Goal: Task Accomplishment & Management: Use online tool/utility

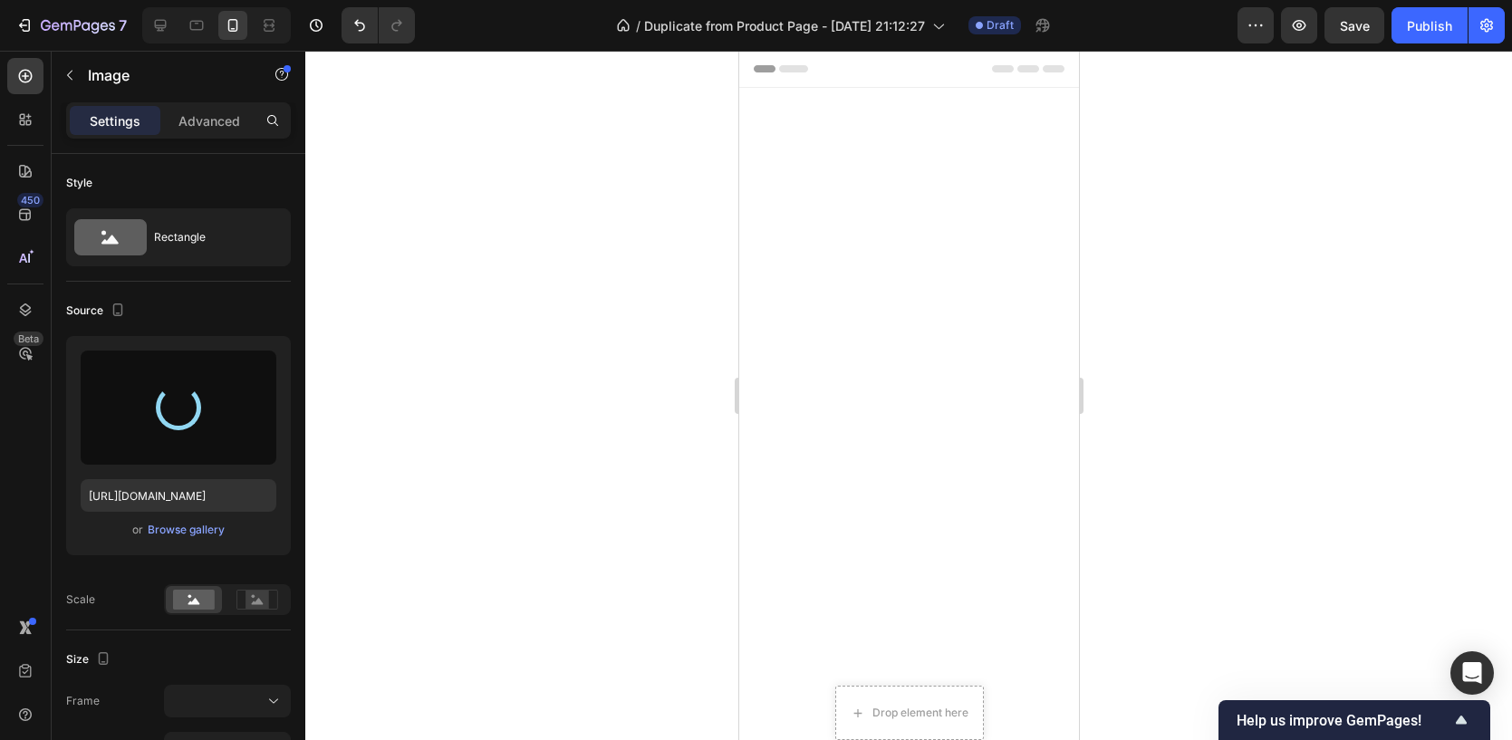
scroll to position [1746, 0]
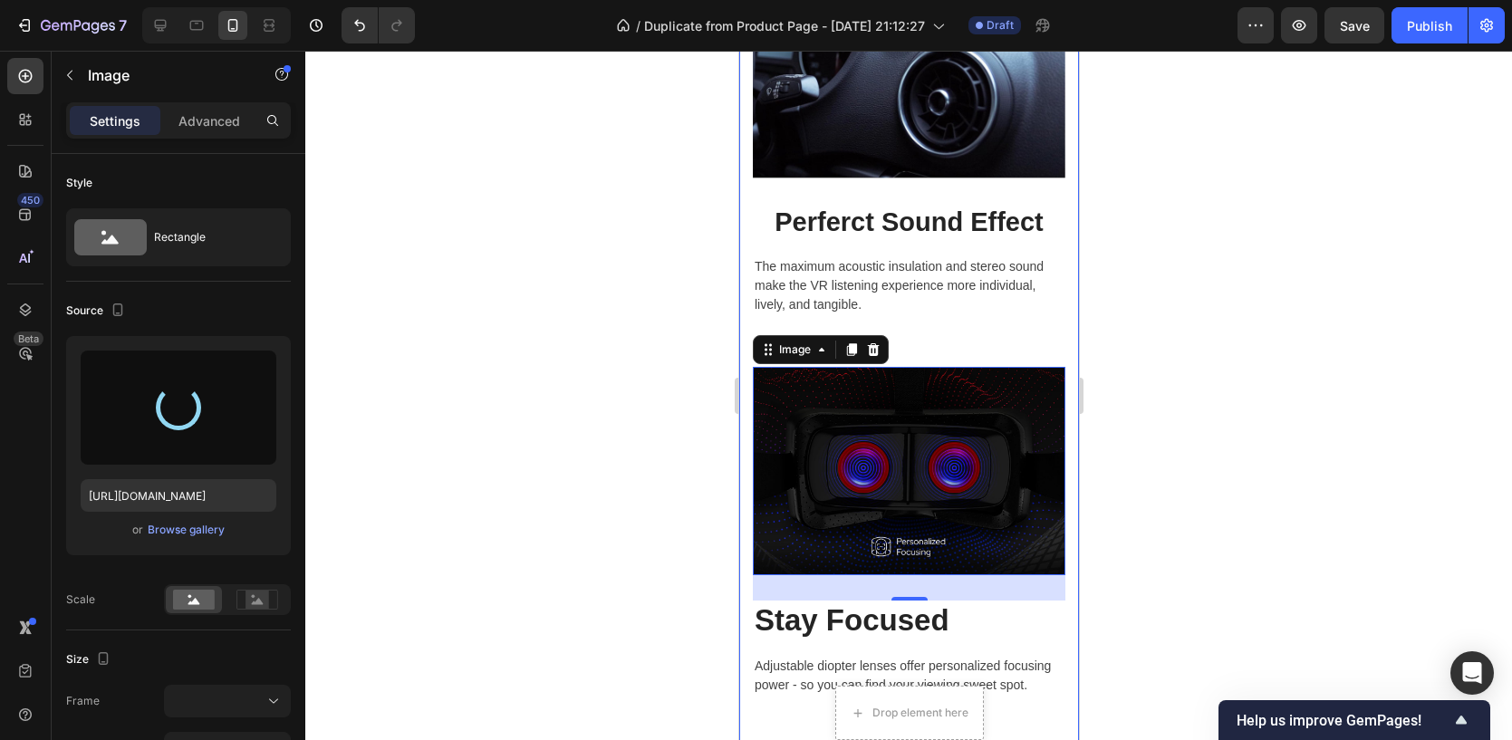
type input "[URL][DOMAIN_NAME]"
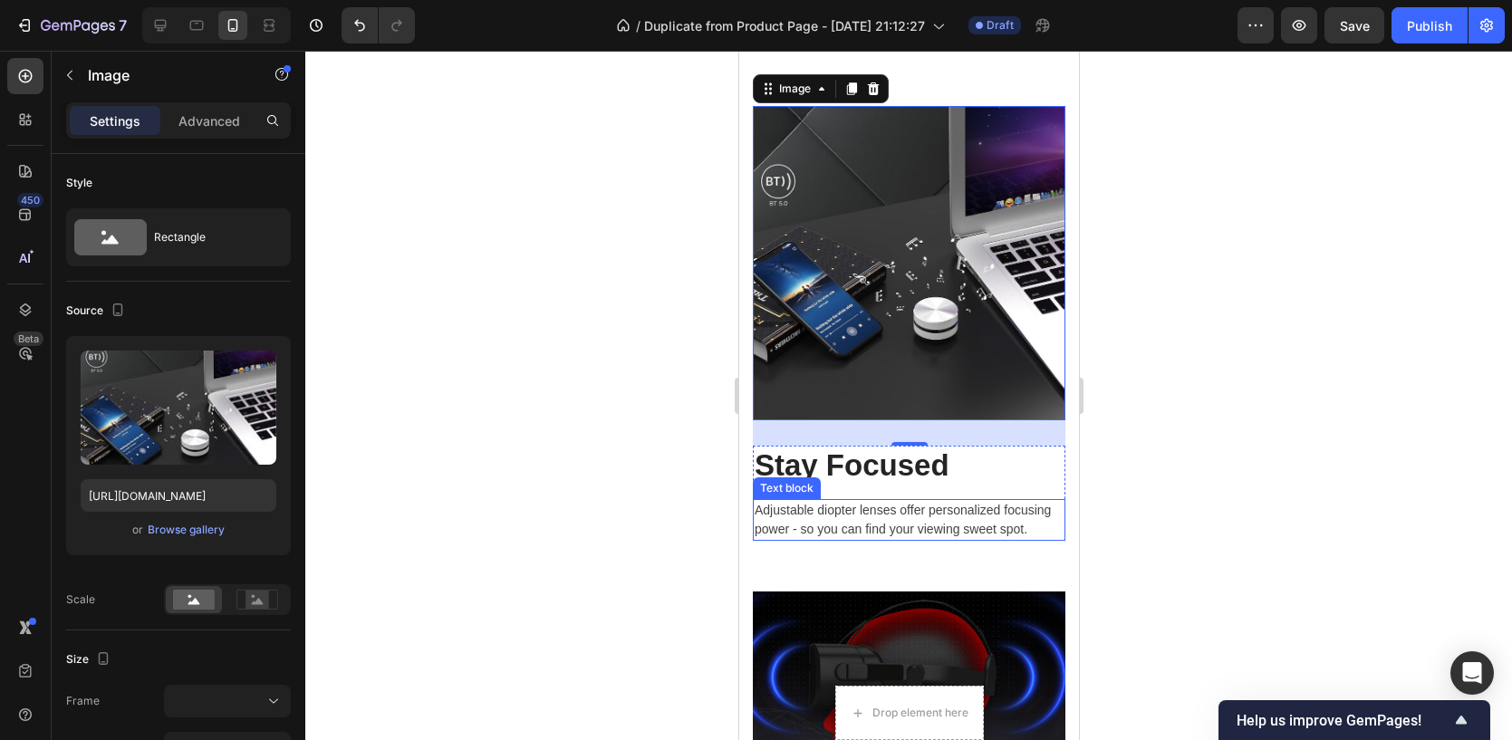
scroll to position [2097, 0]
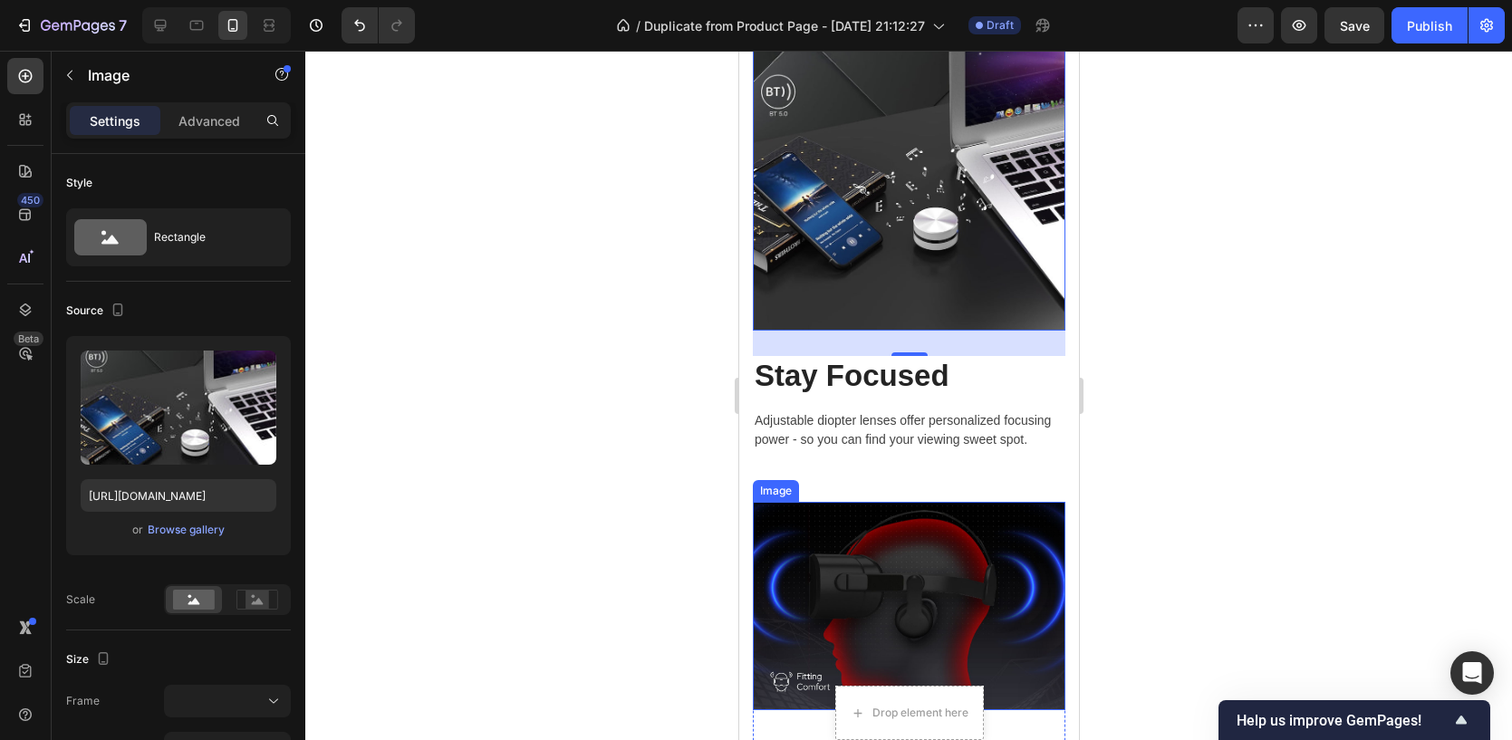
click at [872, 502] on img at bounding box center [908, 605] width 312 height 207
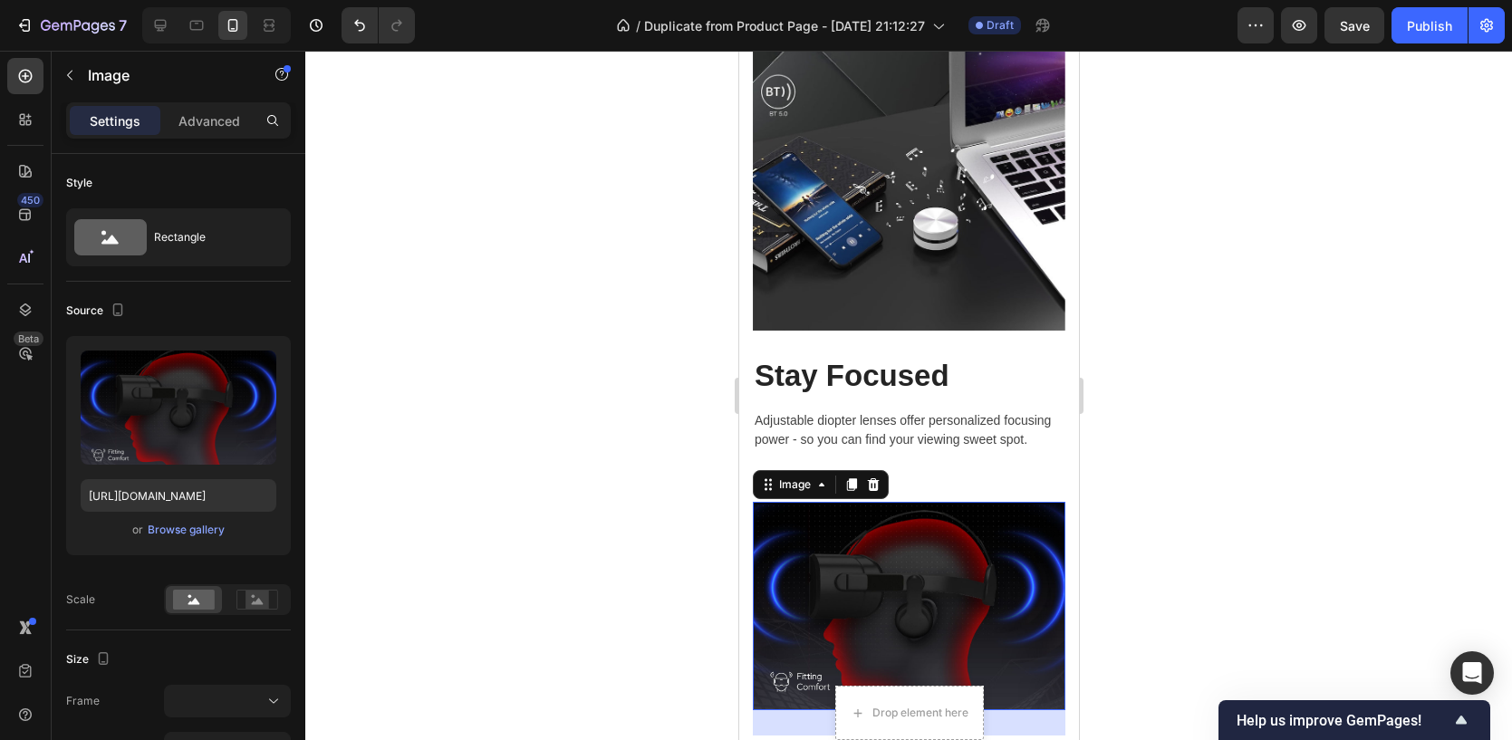
scroll to position [2319, 0]
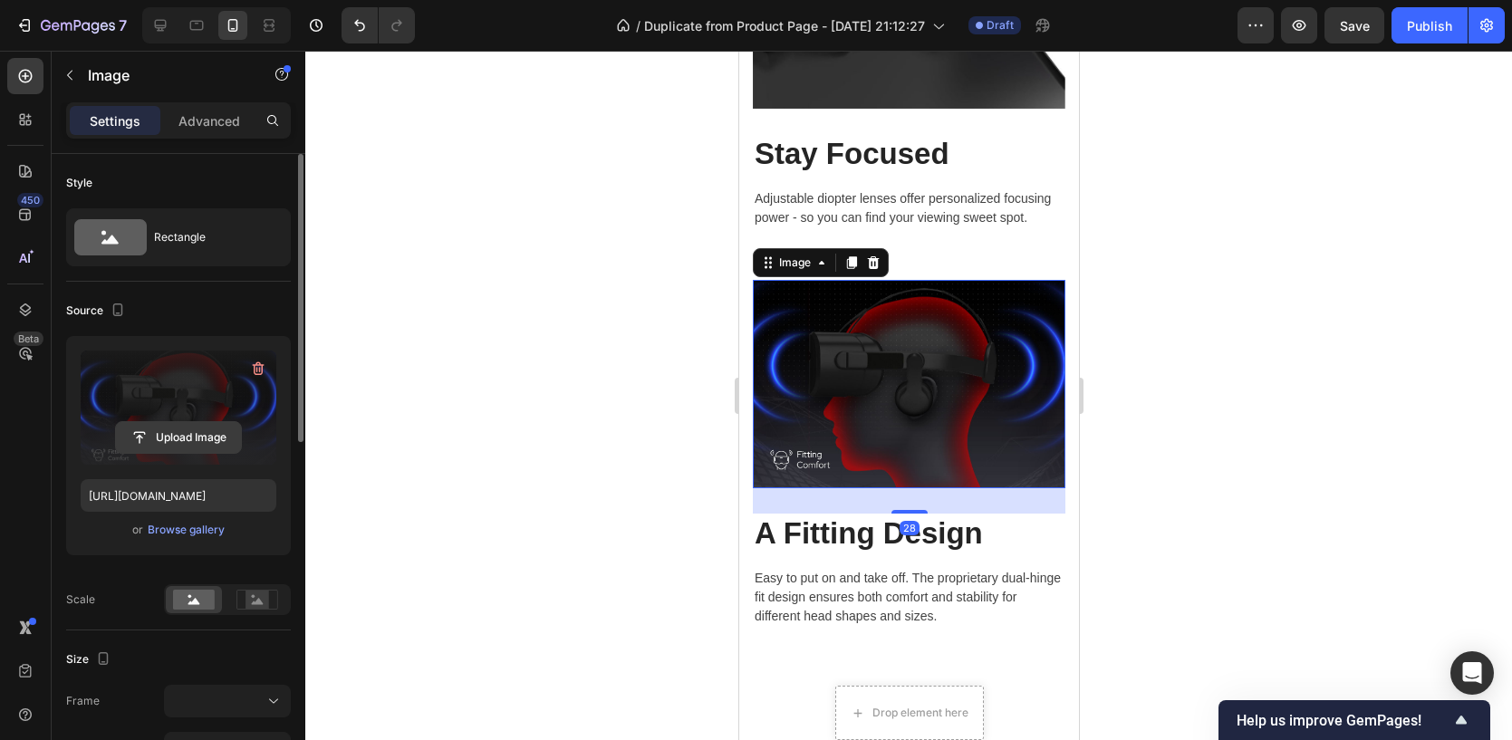
click at [159, 432] on input "file" at bounding box center [178, 437] width 125 height 31
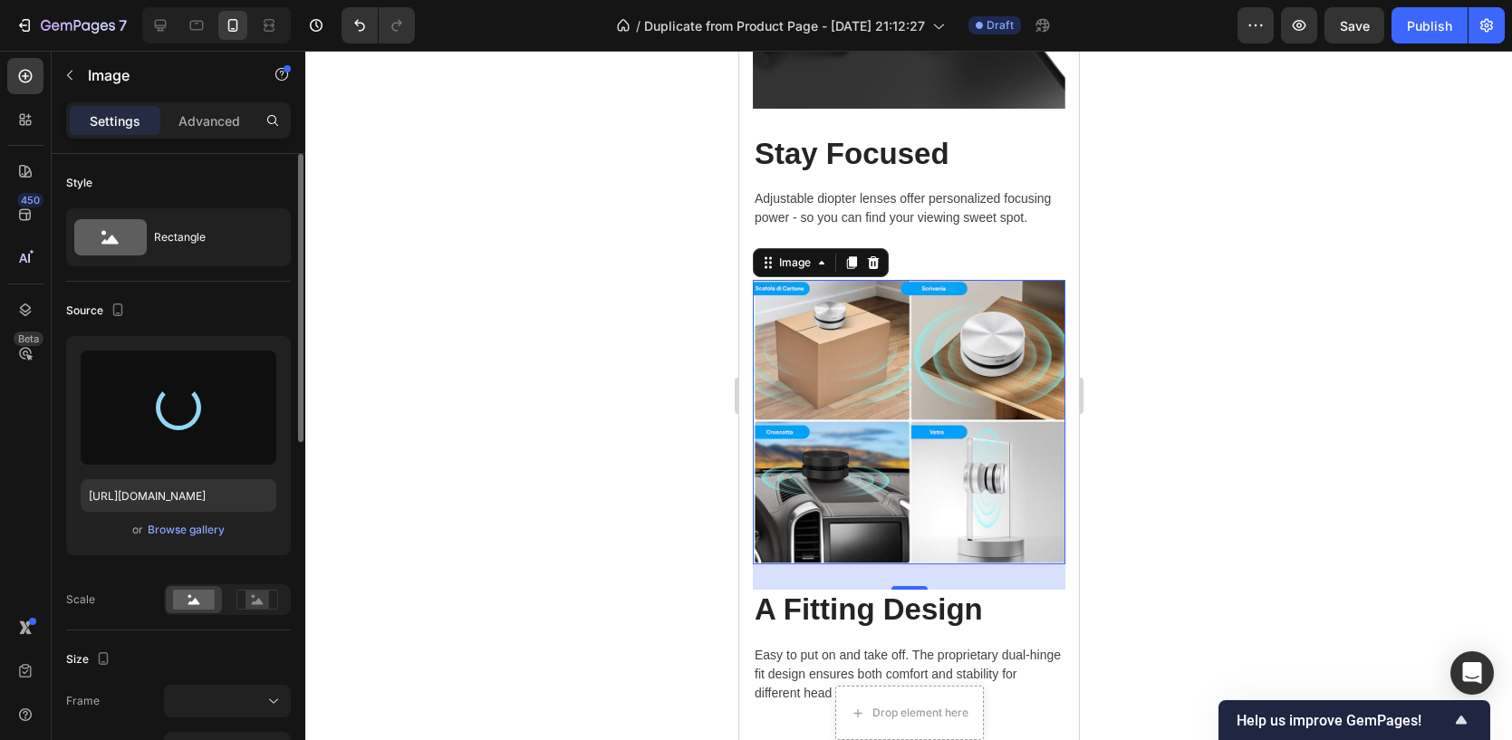
type input "[URL][DOMAIN_NAME]"
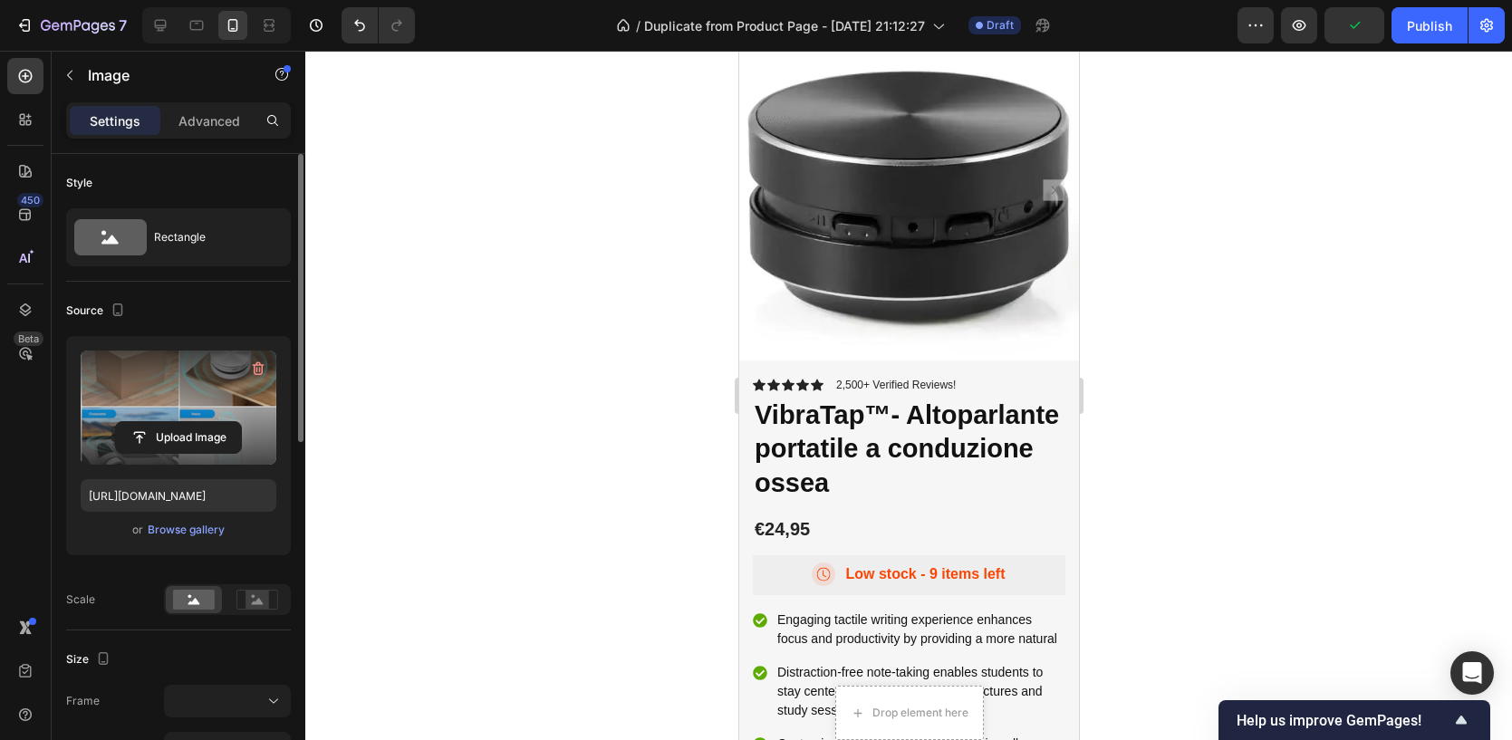
scroll to position [3131, 0]
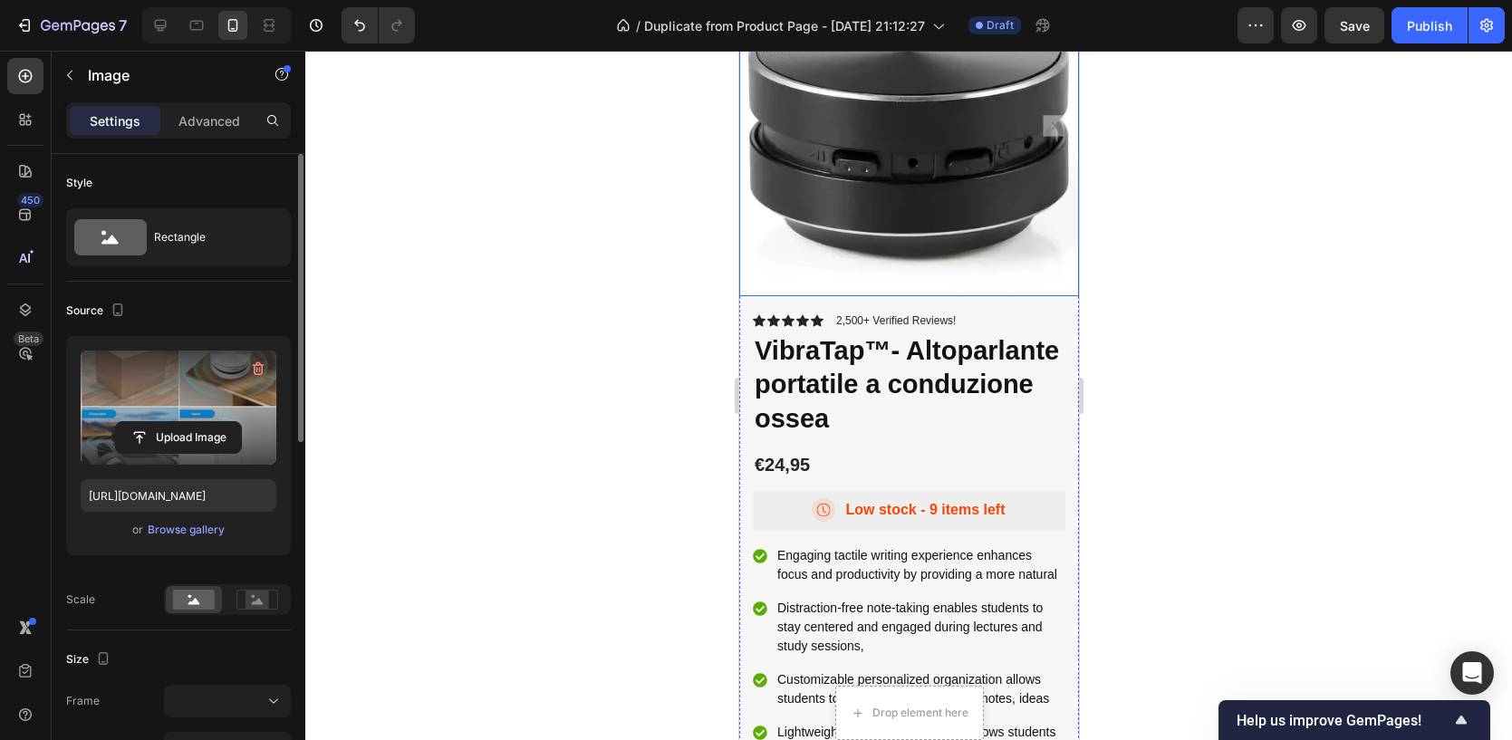
click at [755, 206] on img at bounding box center [908, 127] width 340 height 340
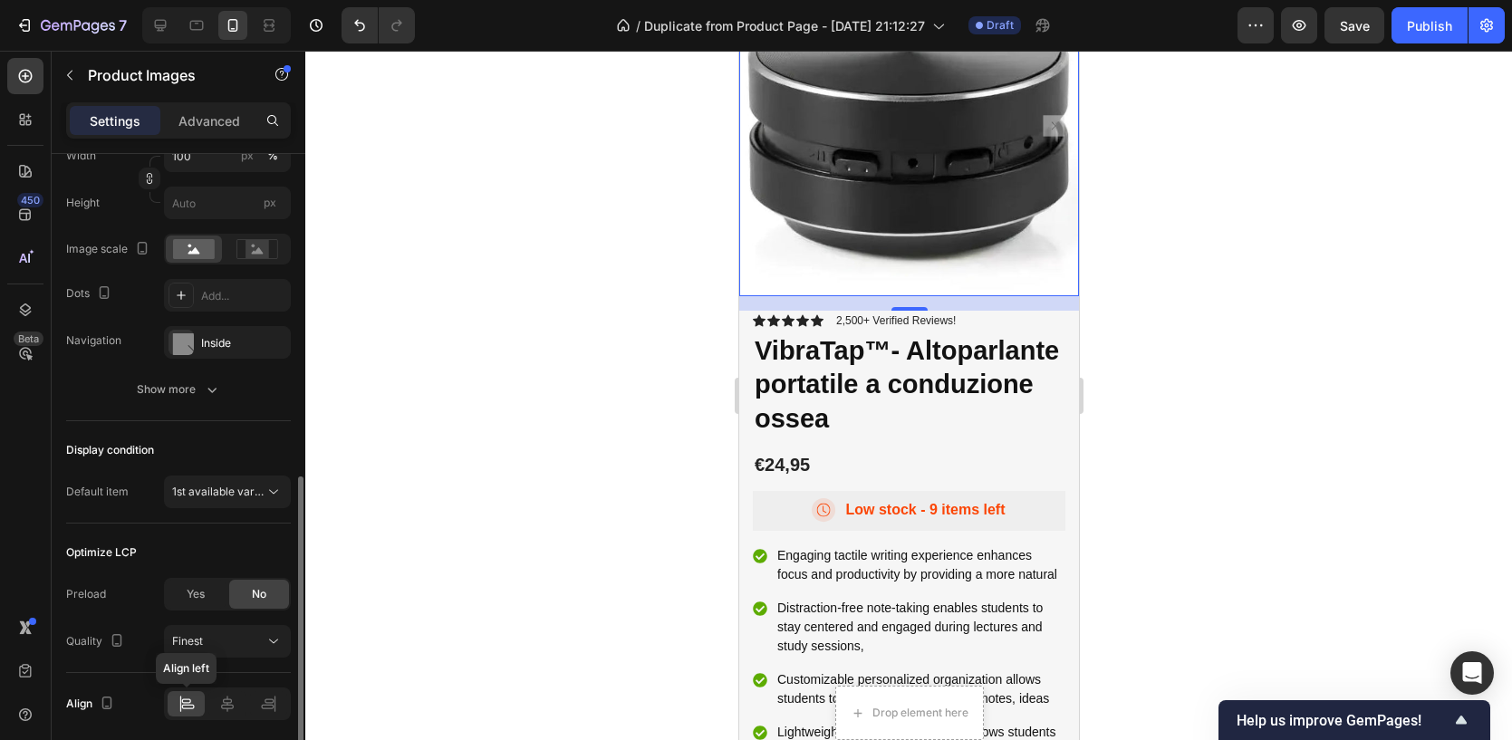
scroll to position [427, 0]
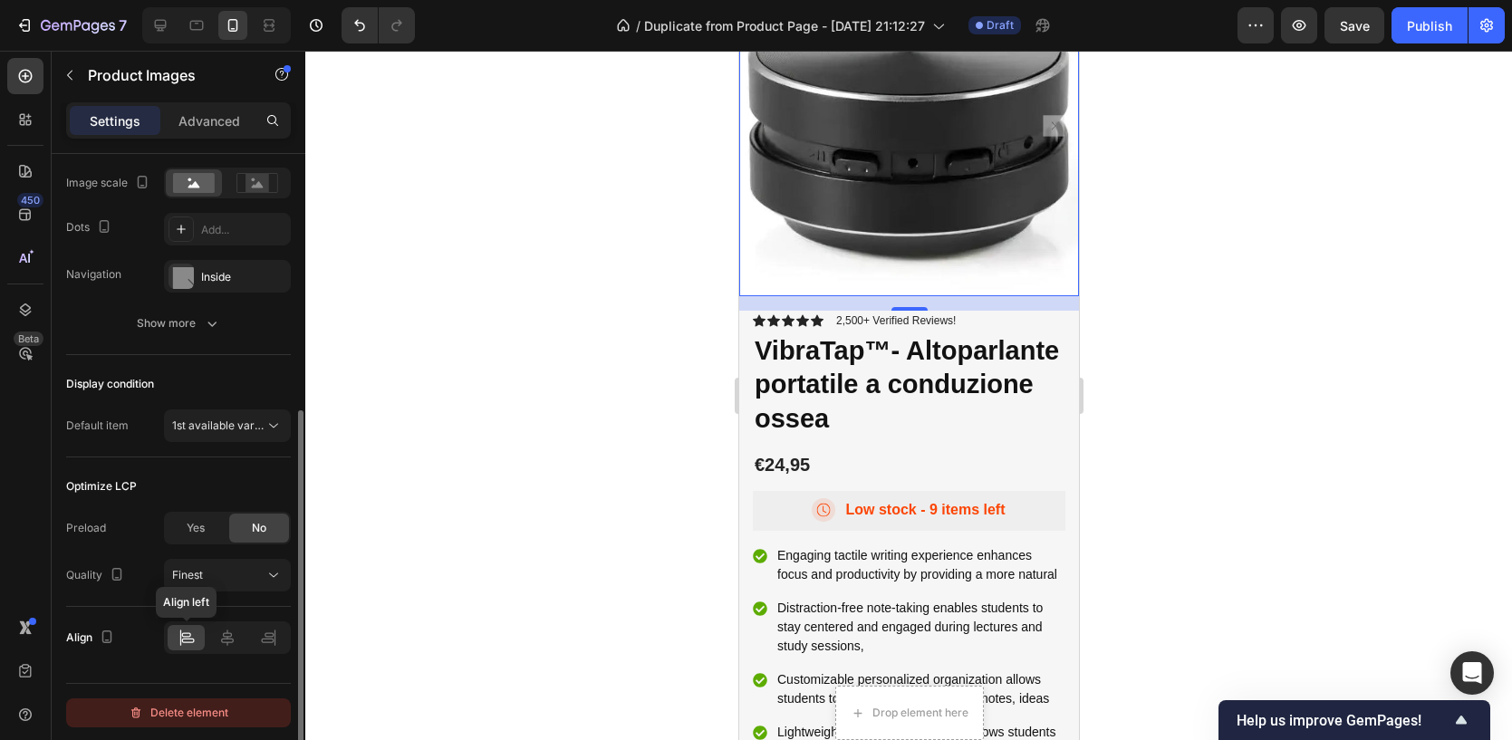
click at [197, 702] on div "Delete element" at bounding box center [179, 713] width 100 height 22
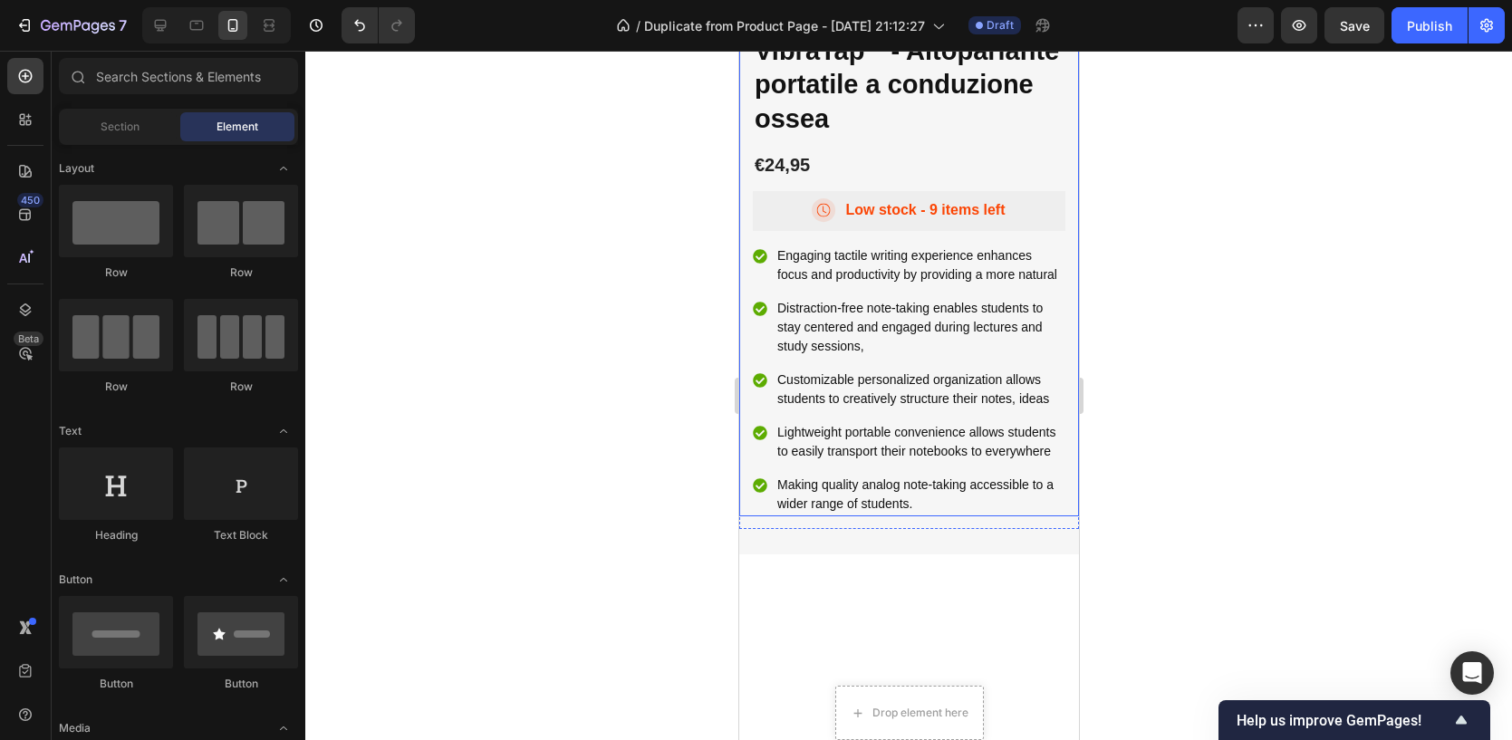
click at [744, 232] on div "Icon Icon Icon Icon Icon Icon List 2,500+ Verified Reviews! Text Block Row Vibr…" at bounding box center [908, 263] width 340 height 505
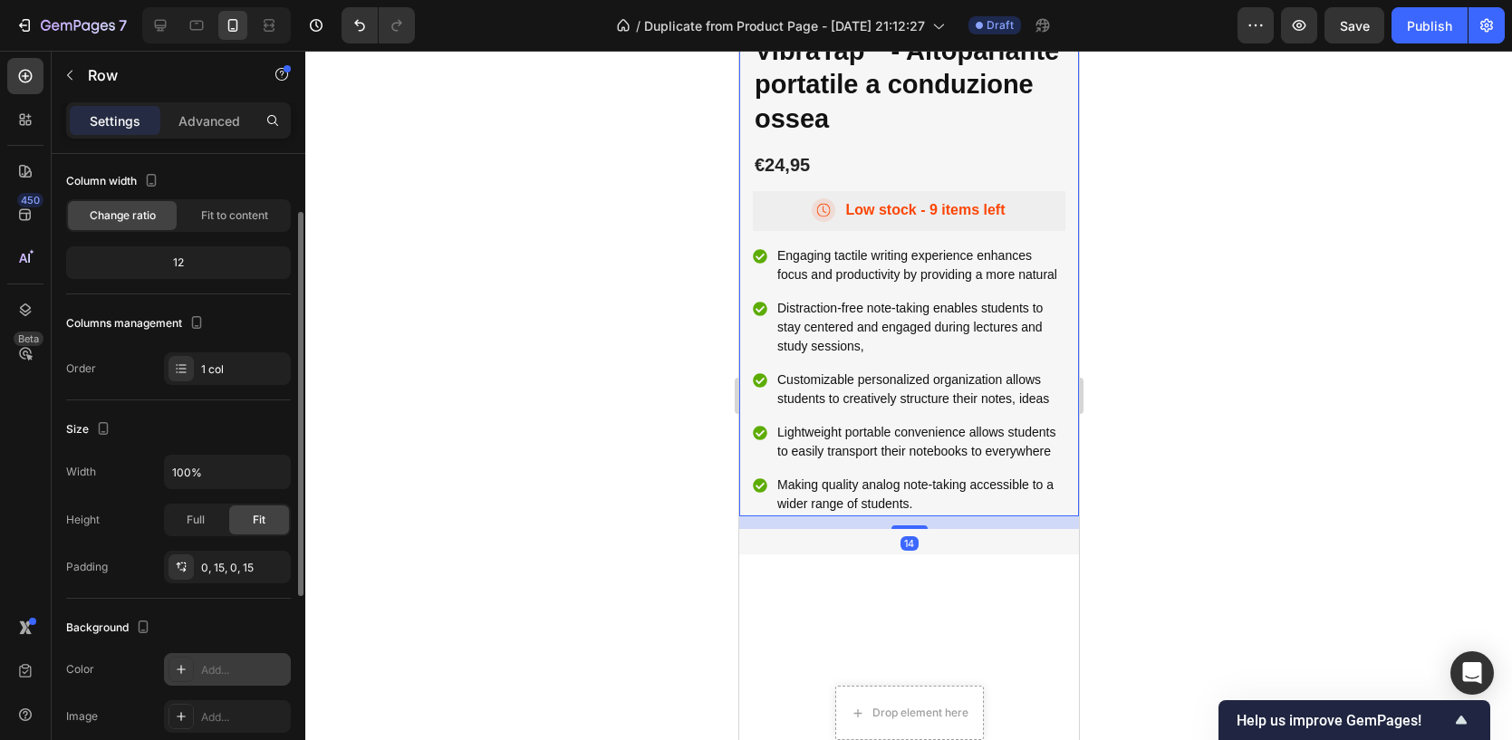
scroll to position [418, 0]
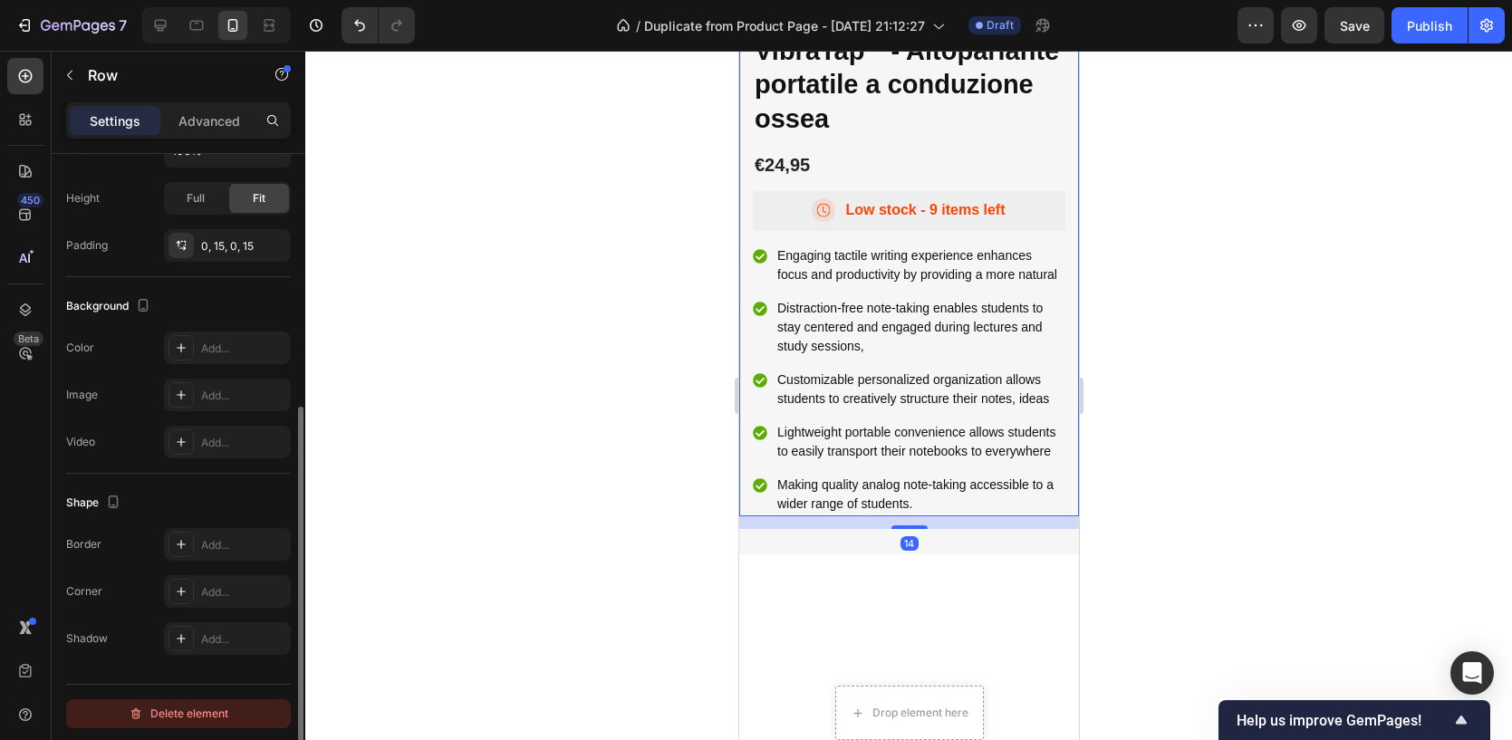
click at [160, 710] on div "Delete element" at bounding box center [179, 714] width 100 height 22
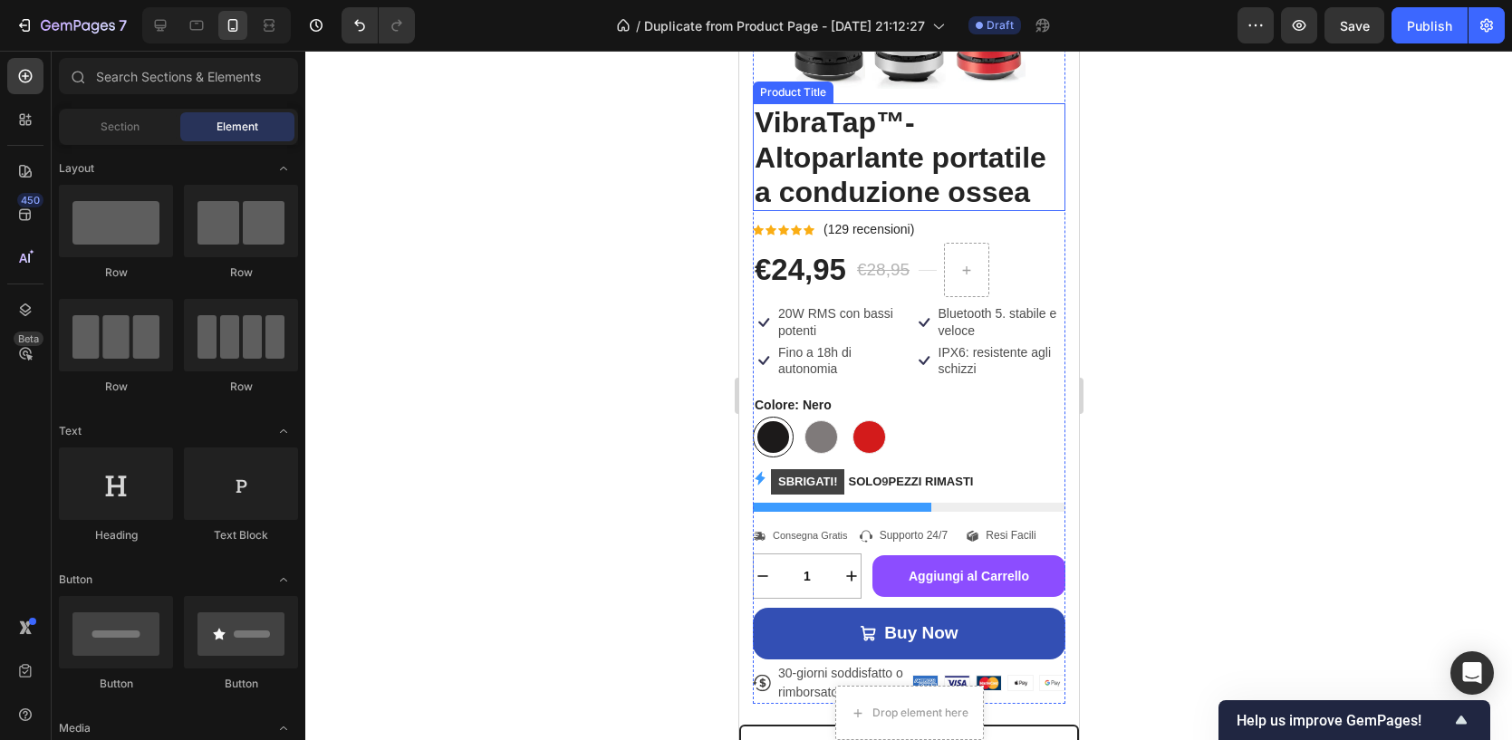
scroll to position [809, 0]
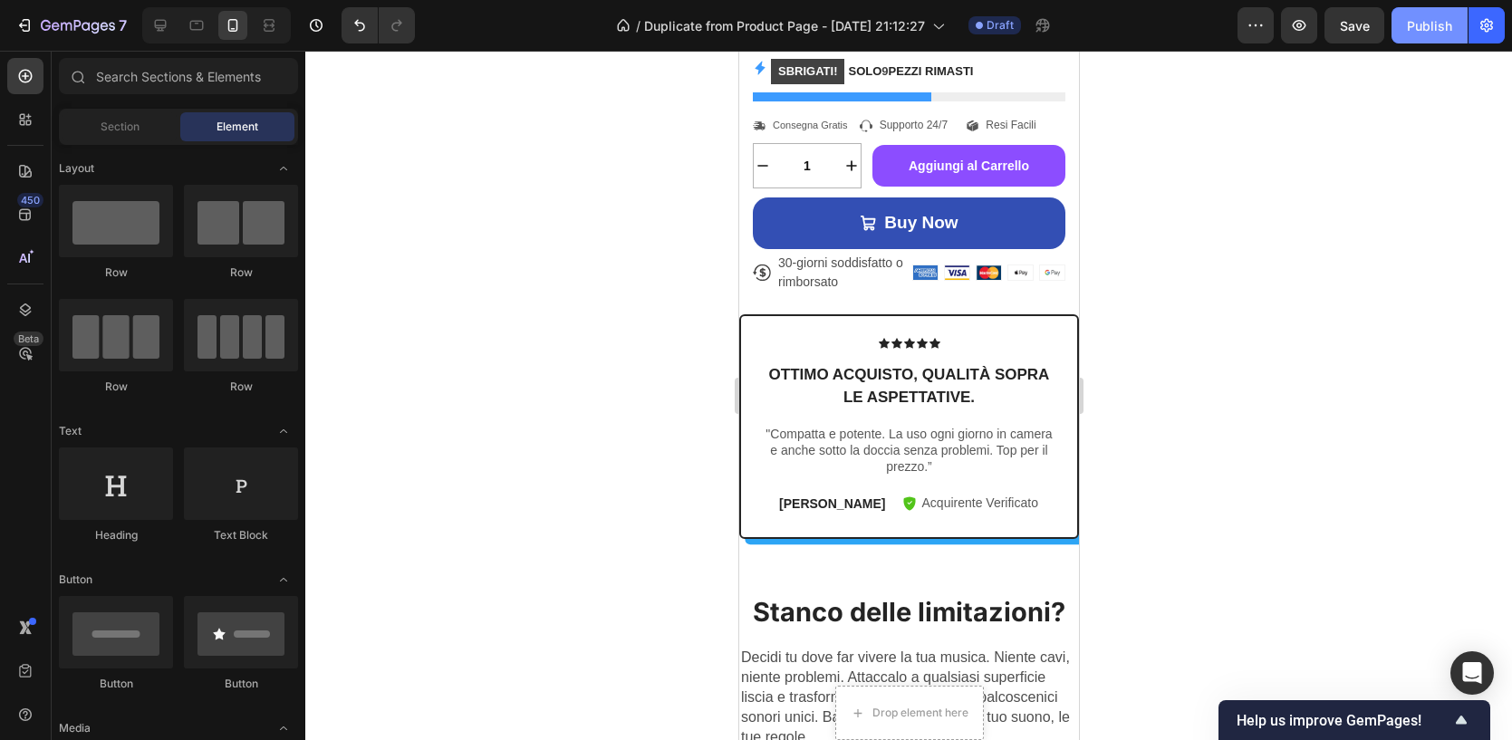
click at [1425, 30] on div "Publish" at bounding box center [1429, 25] width 45 height 19
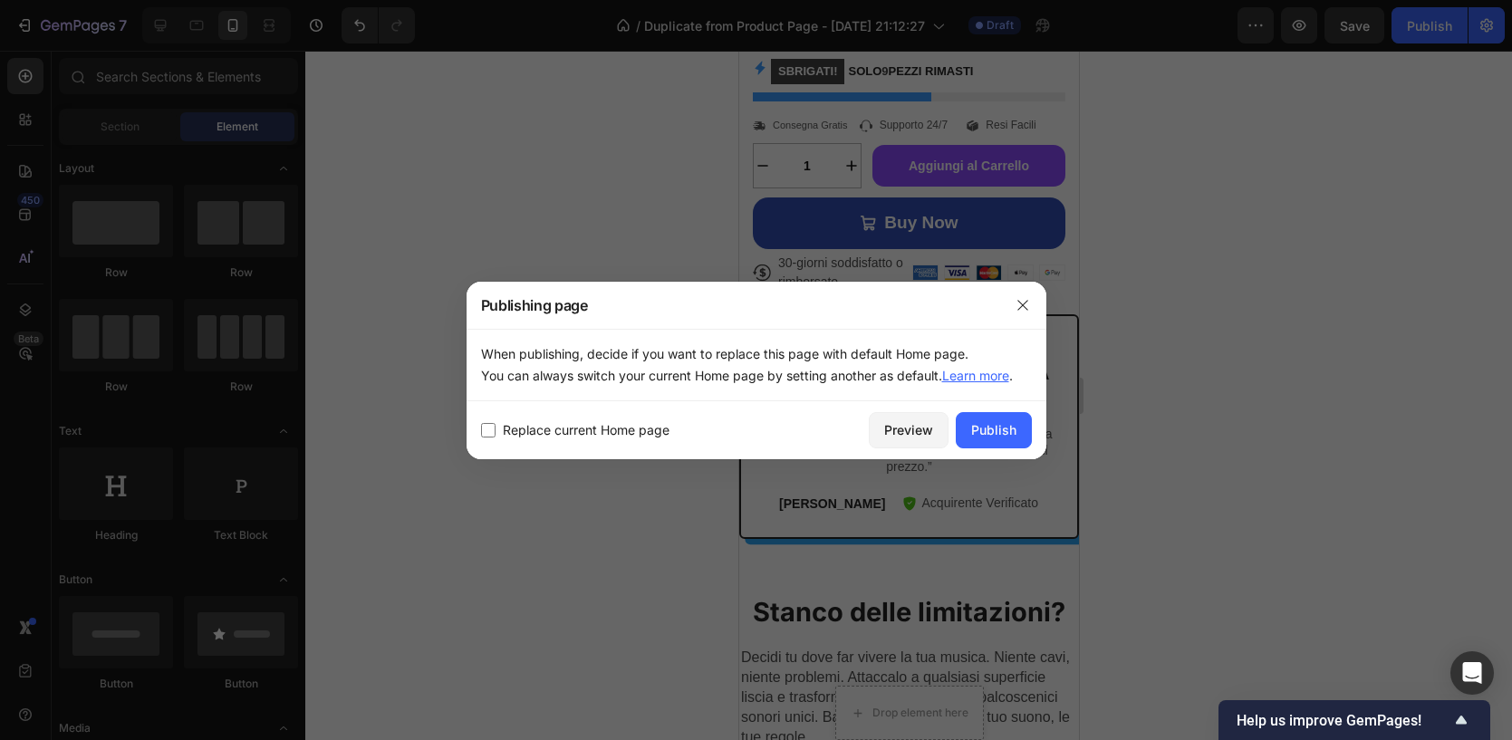
click at [496, 424] on label "Replace current Home page" at bounding box center [582, 430] width 174 height 22
checkbox input "true"
click at [1007, 424] on div "Publish" at bounding box center [993, 429] width 45 height 19
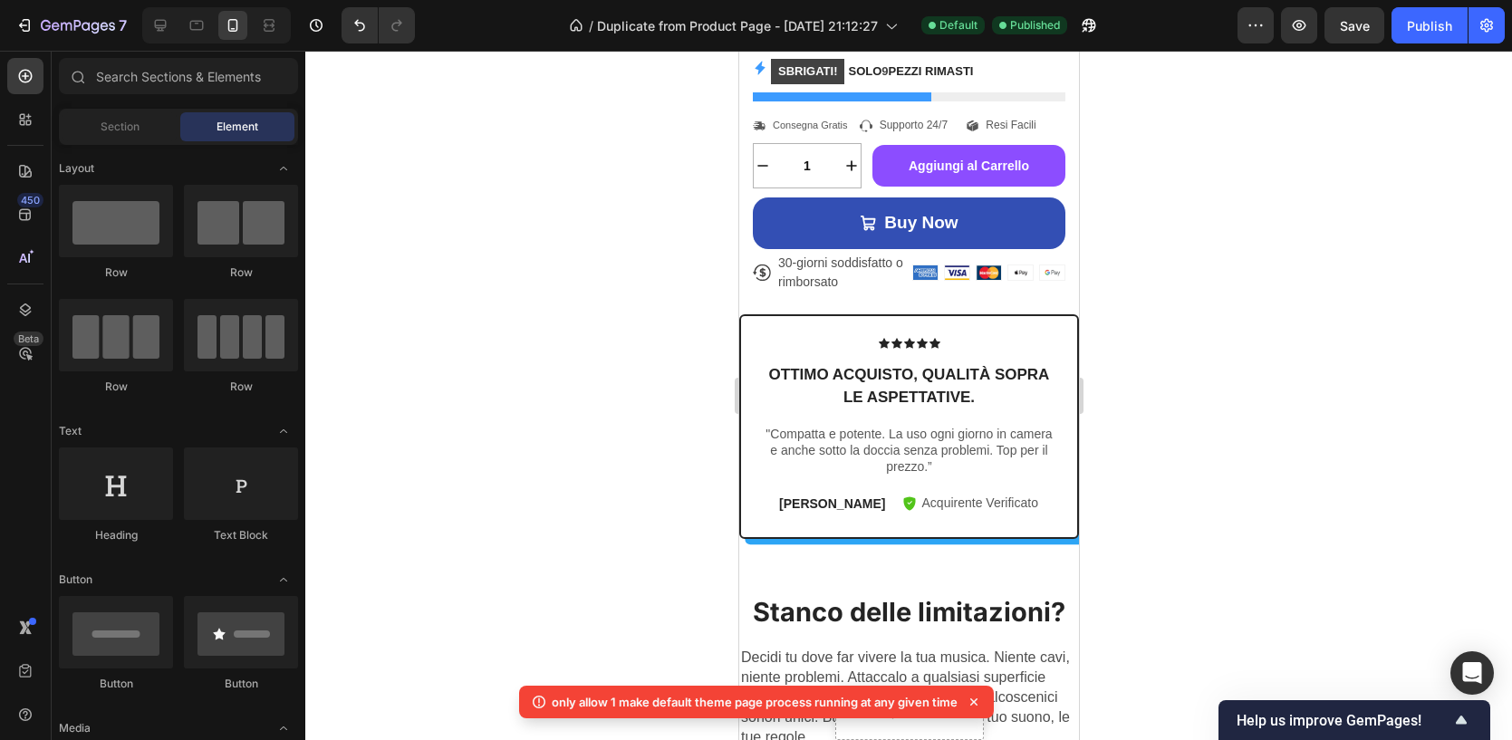
click at [1195, 175] on div at bounding box center [908, 395] width 1206 height 689
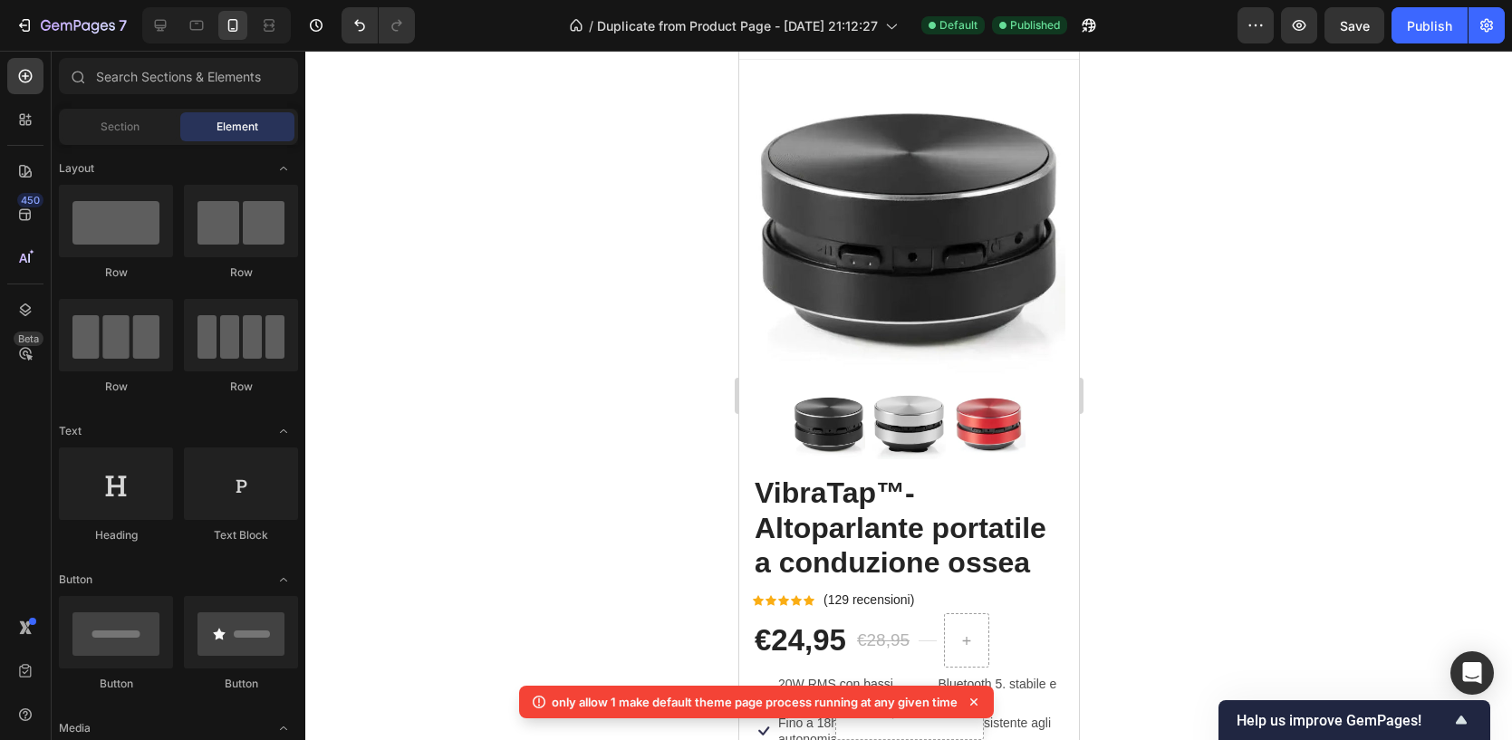
scroll to position [0, 0]
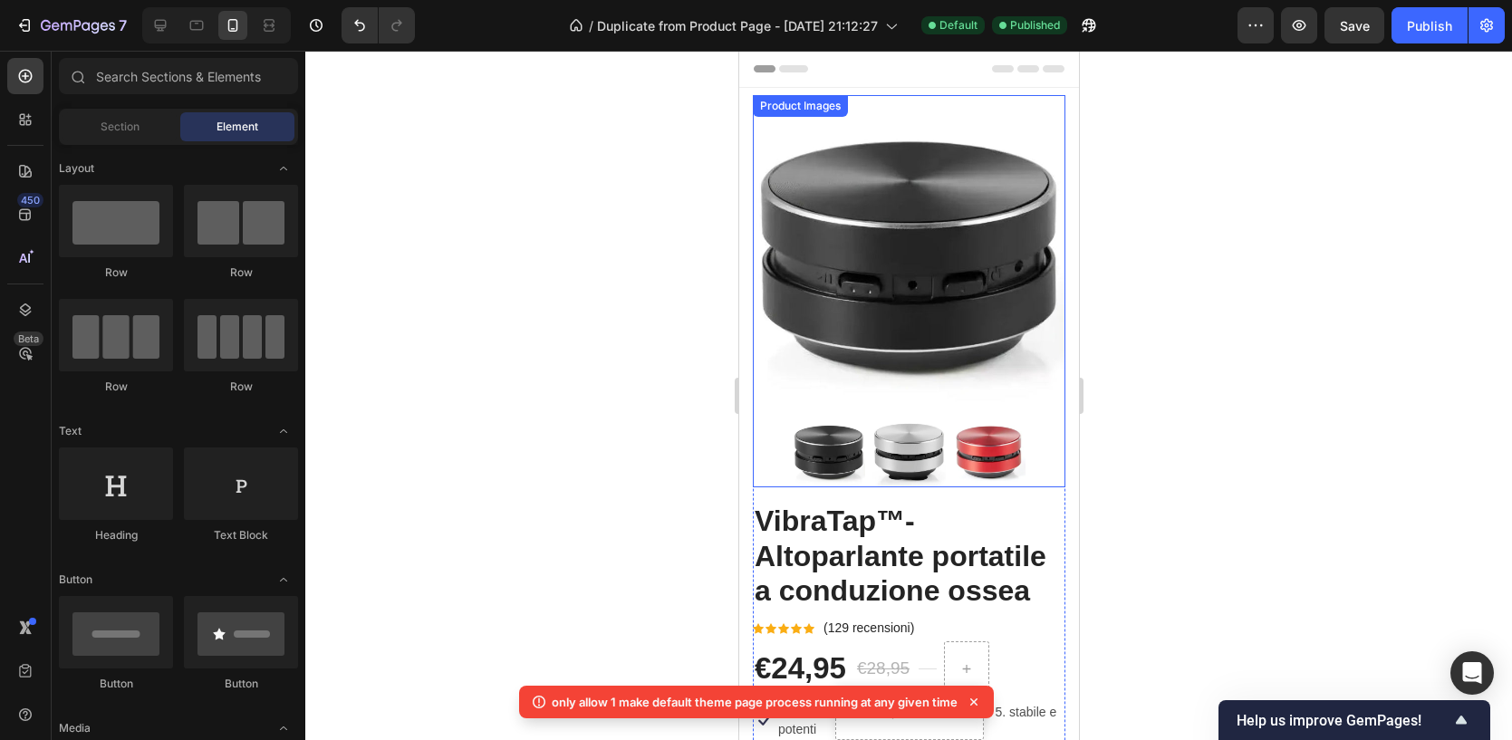
click at [899, 247] on img at bounding box center [908, 251] width 312 height 312
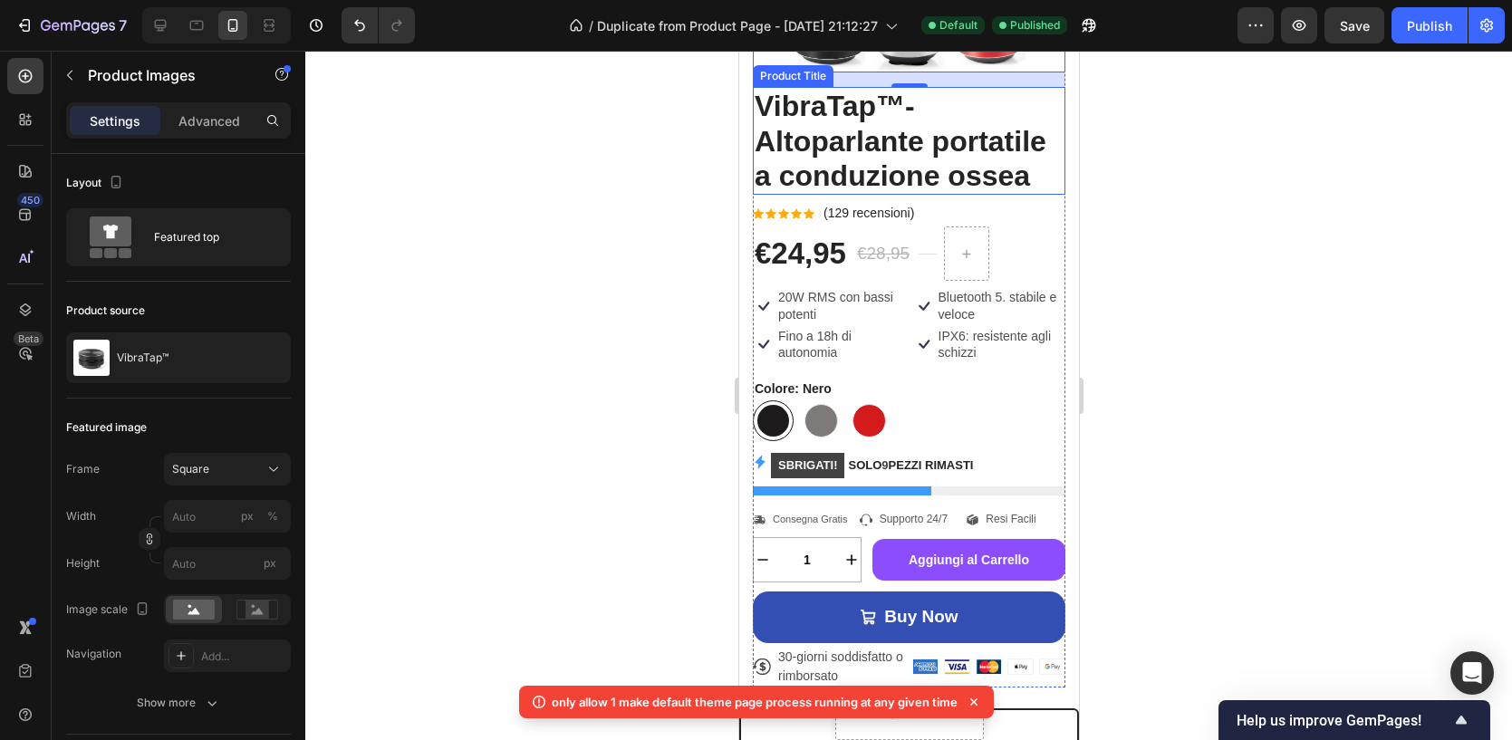
scroll to position [475, 0]
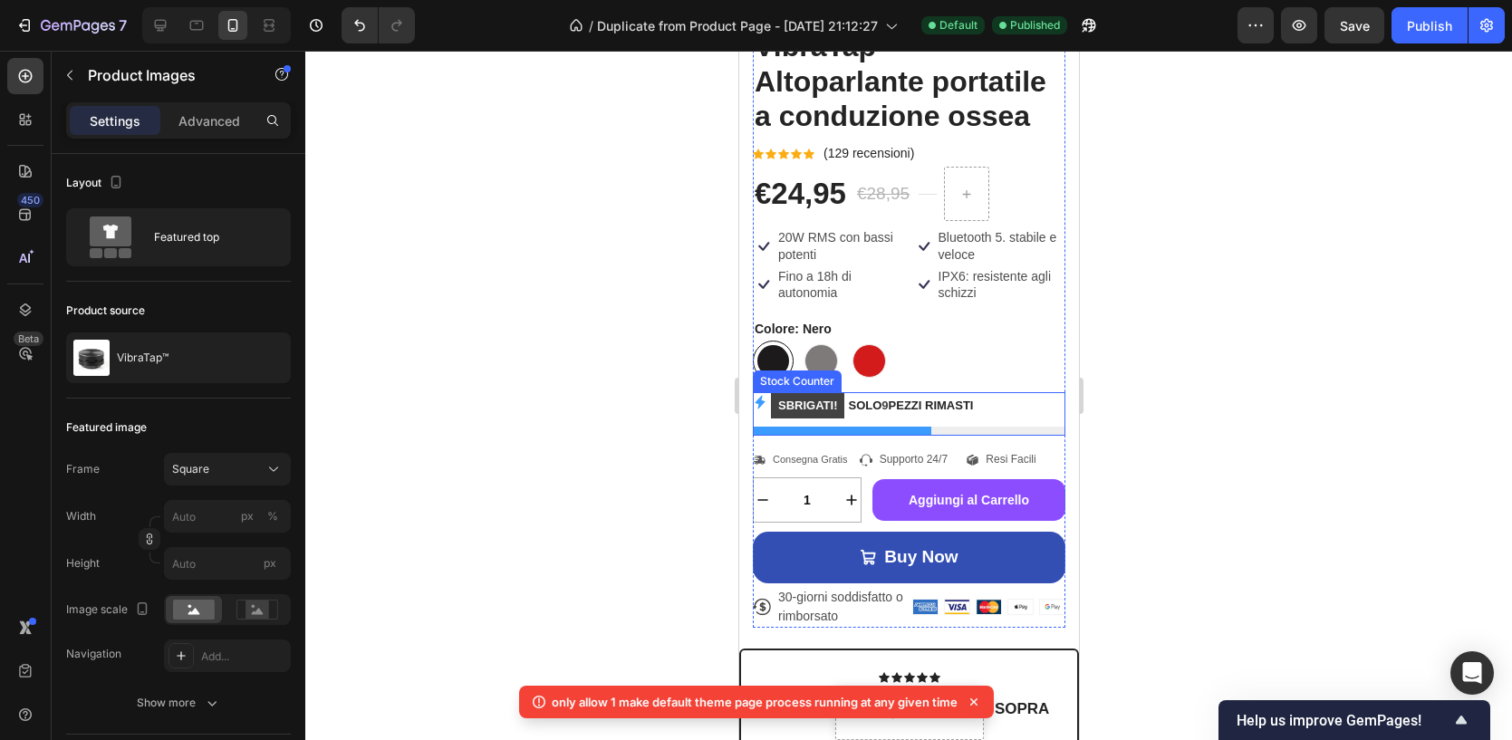
click at [891, 427] on div at bounding box center [908, 431] width 312 height 9
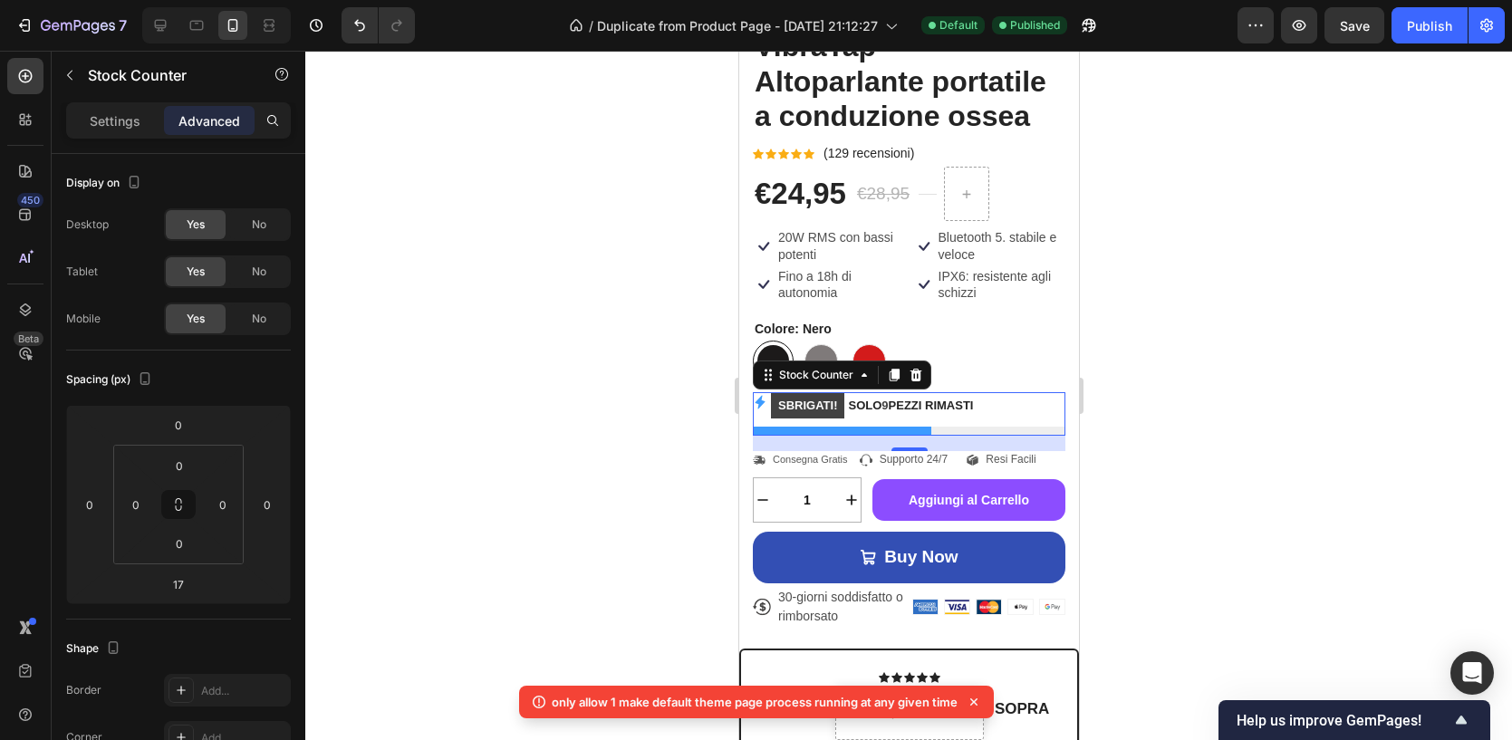
click at [891, 427] on div at bounding box center [908, 431] width 312 height 9
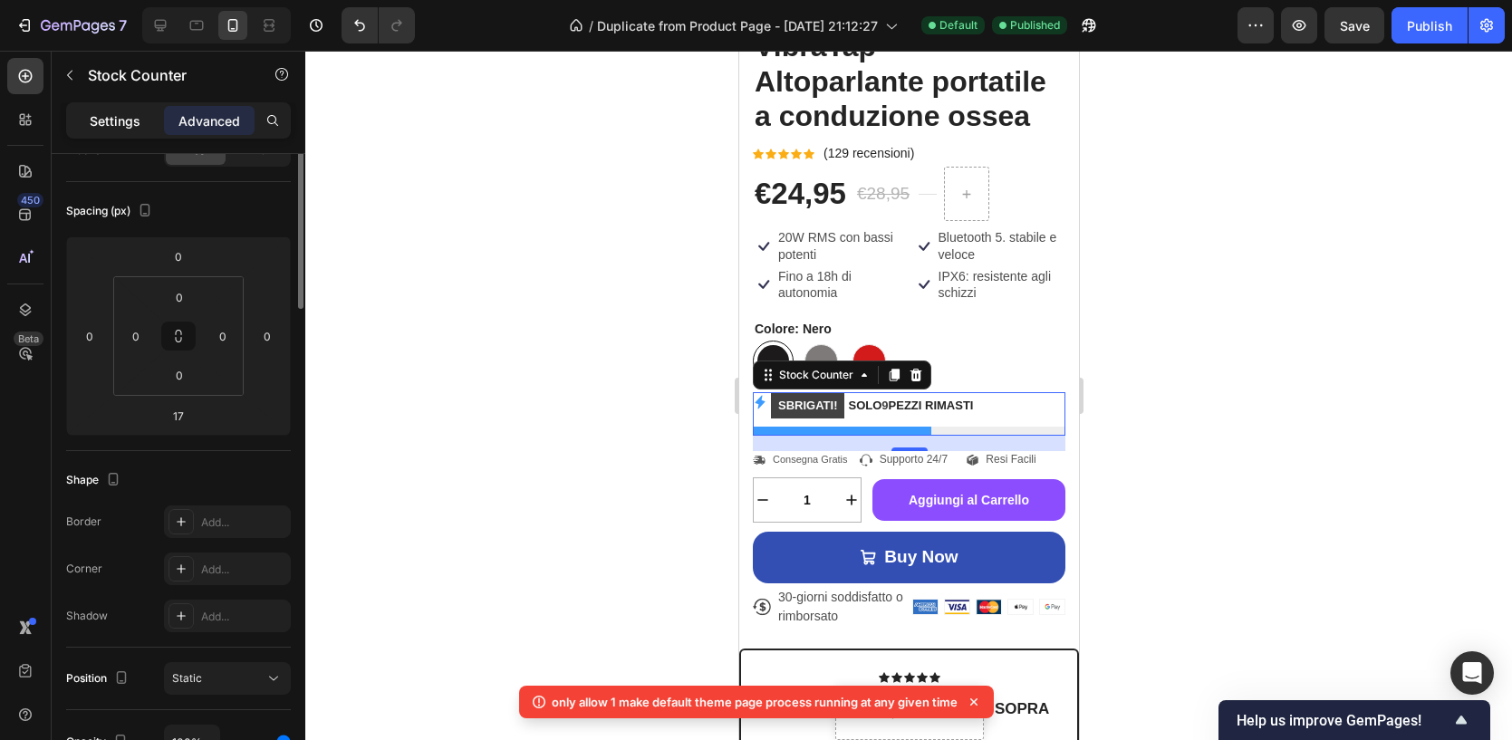
scroll to position [0, 0]
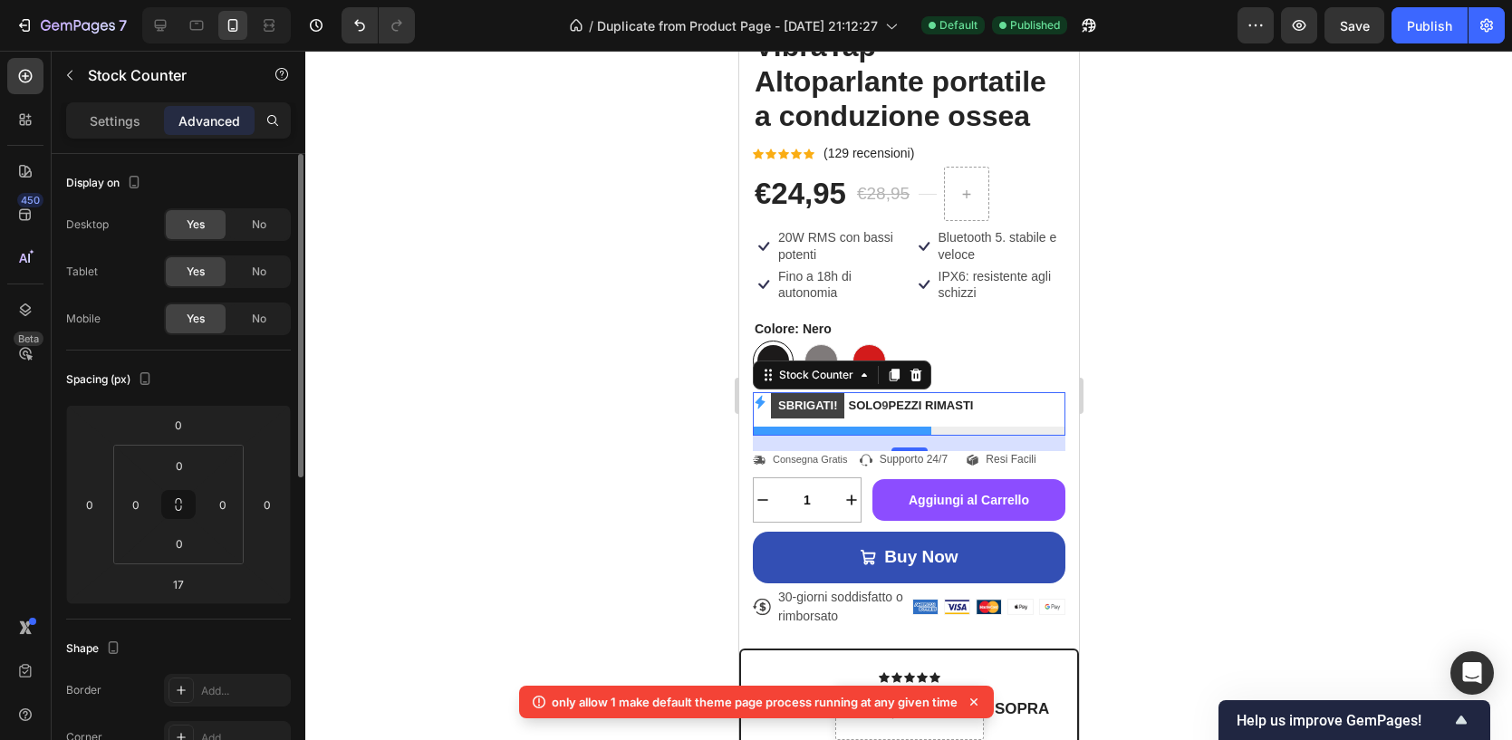
click at [106, 103] on div "Settings Advanced" at bounding box center [178, 120] width 225 height 36
click at [116, 123] on p "Settings" at bounding box center [115, 120] width 51 height 19
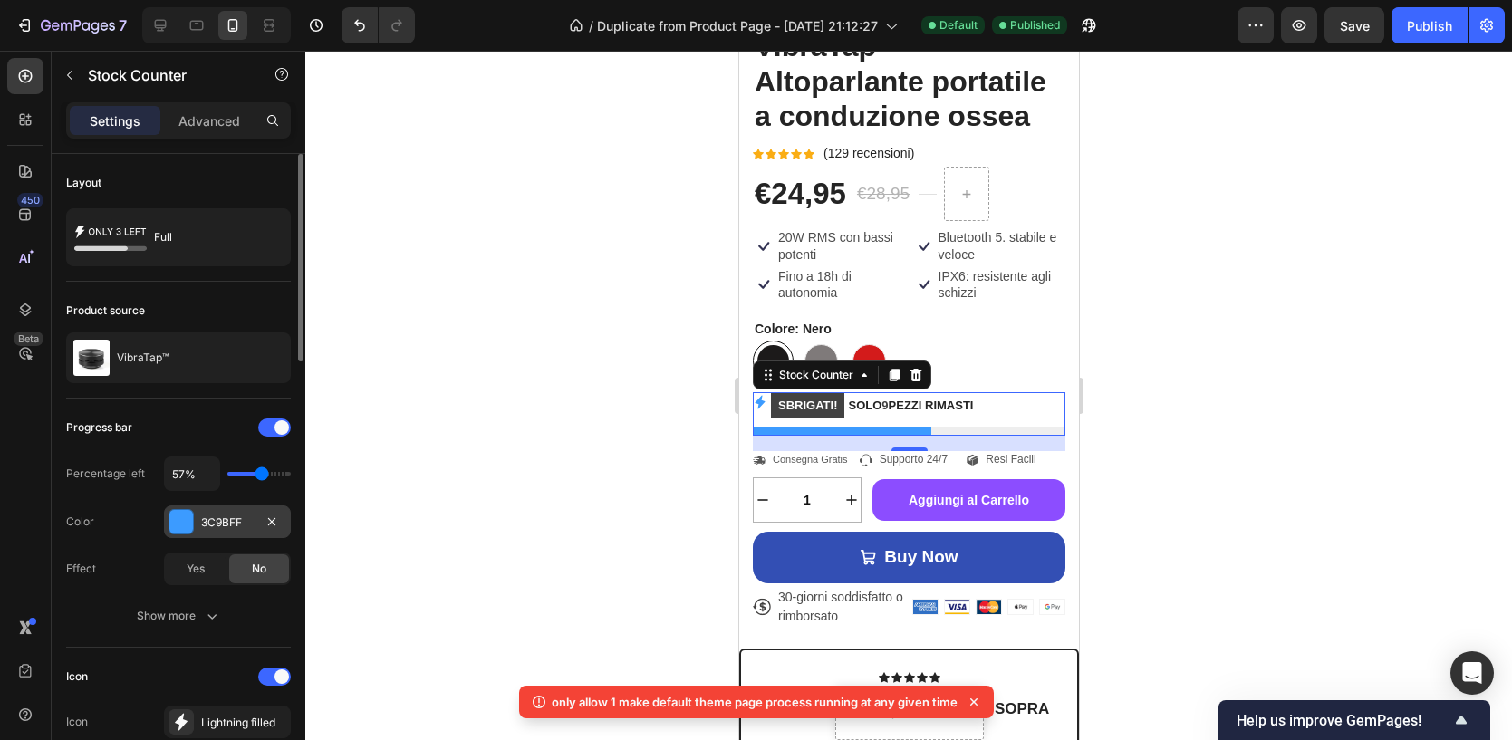
click at [213, 514] on div "3C9BFF" at bounding box center [227, 522] width 53 height 16
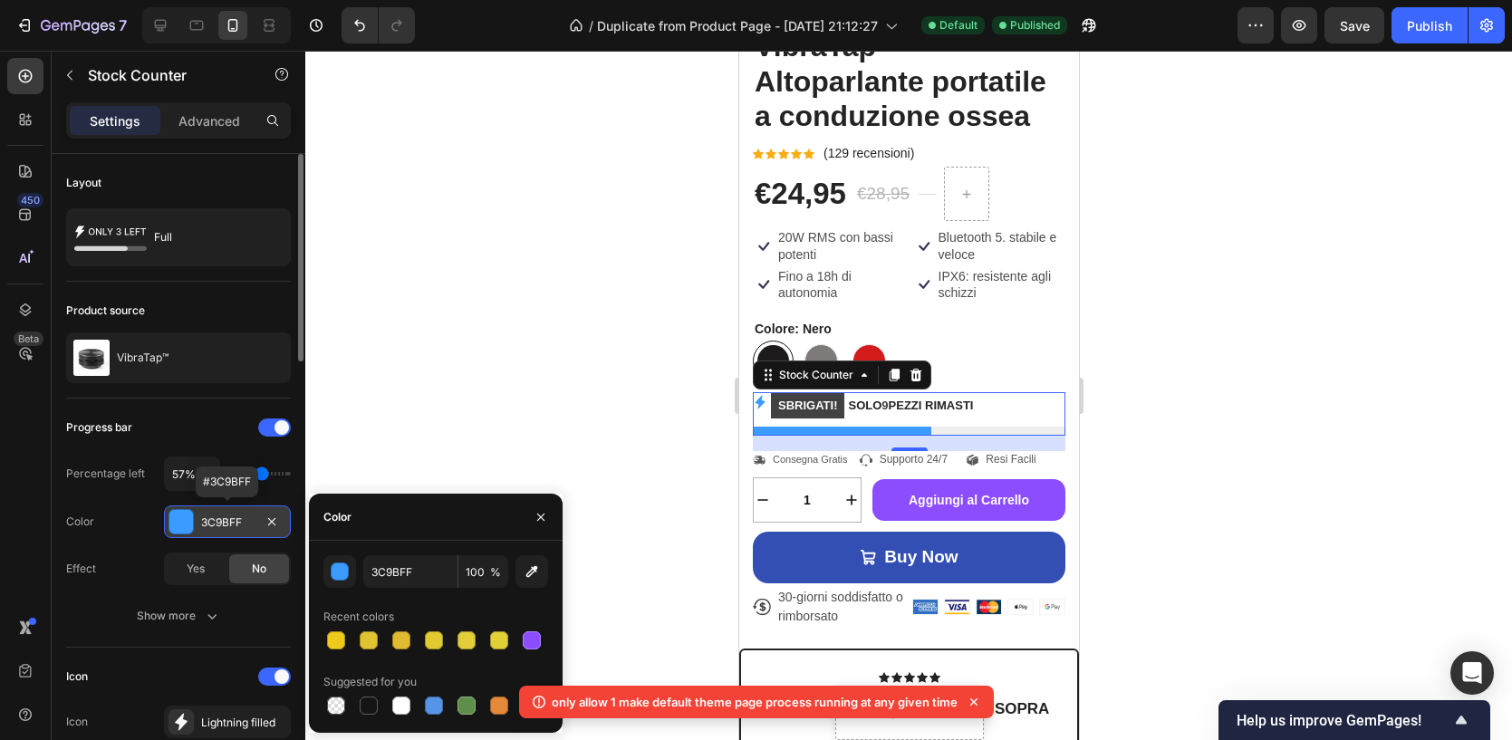
click at [220, 517] on div "3C9BFF" at bounding box center [227, 522] width 53 height 16
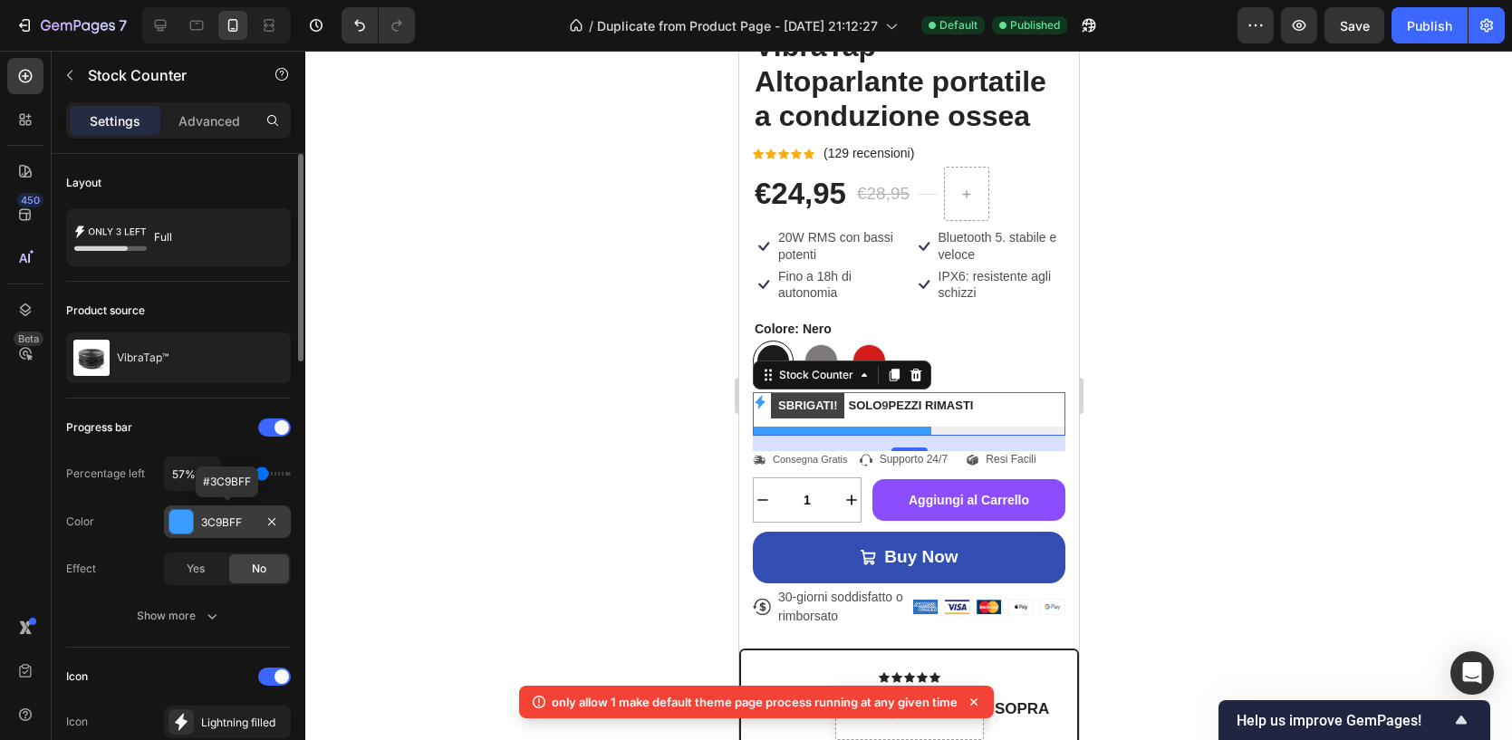
click at [220, 517] on div "3C9BFF" at bounding box center [227, 522] width 53 height 16
drag, startPoint x: 242, startPoint y: 519, endPoint x: 204, endPoint y: 527, distance: 38.9
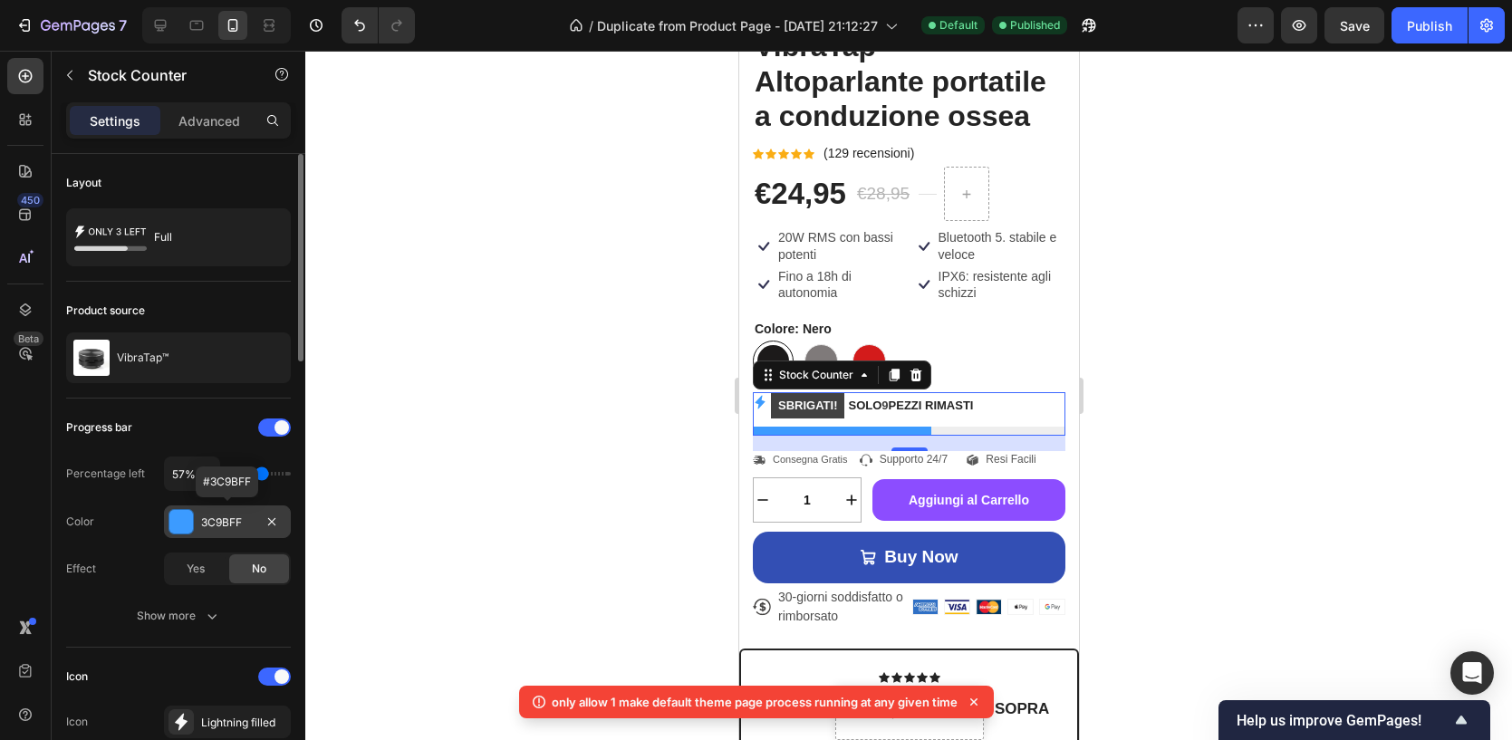
click at [204, 527] on div "3C9BFF" at bounding box center [227, 522] width 53 height 16
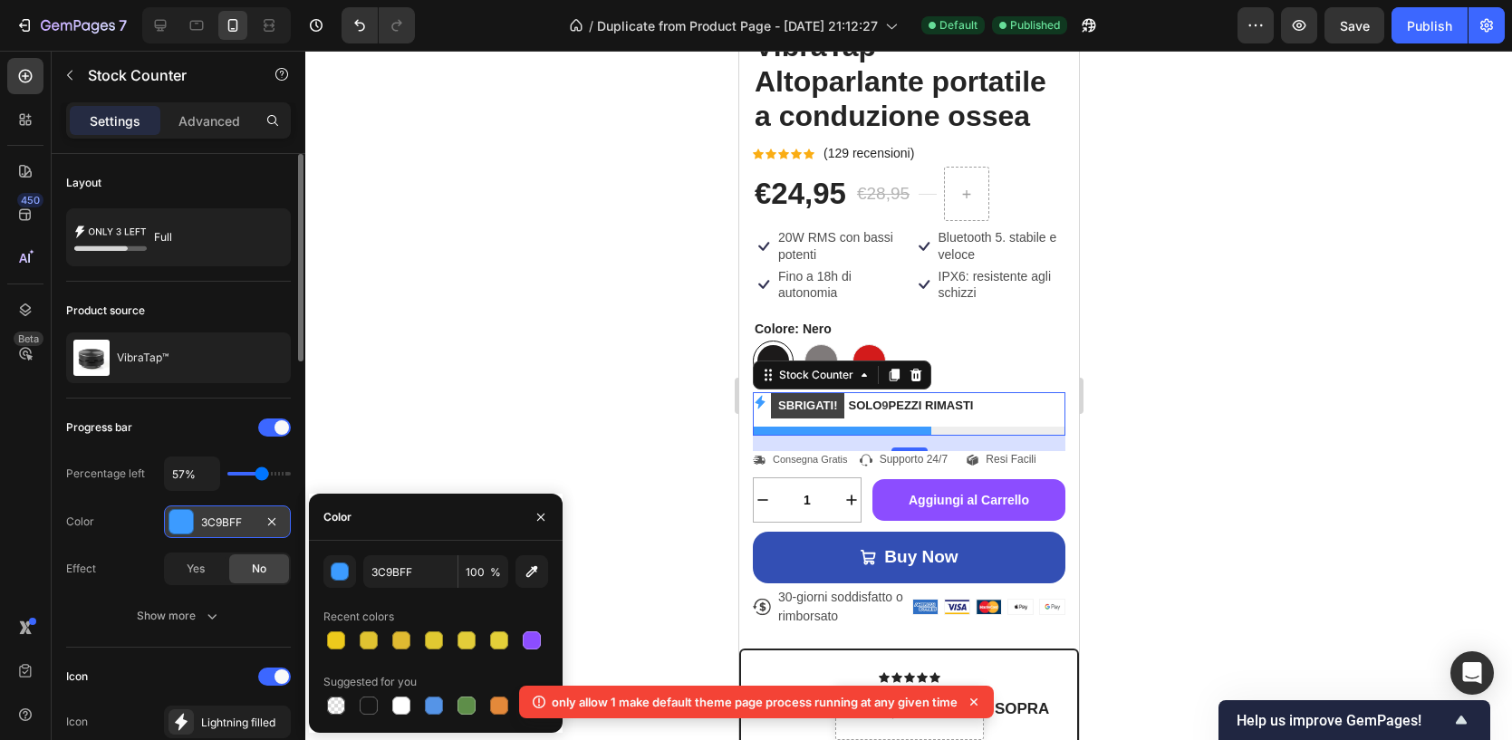
click at [226, 520] on div "3C9BFF" at bounding box center [227, 522] width 53 height 16
click at [387, 569] on input "3C9BFF" at bounding box center [410, 571] width 94 height 33
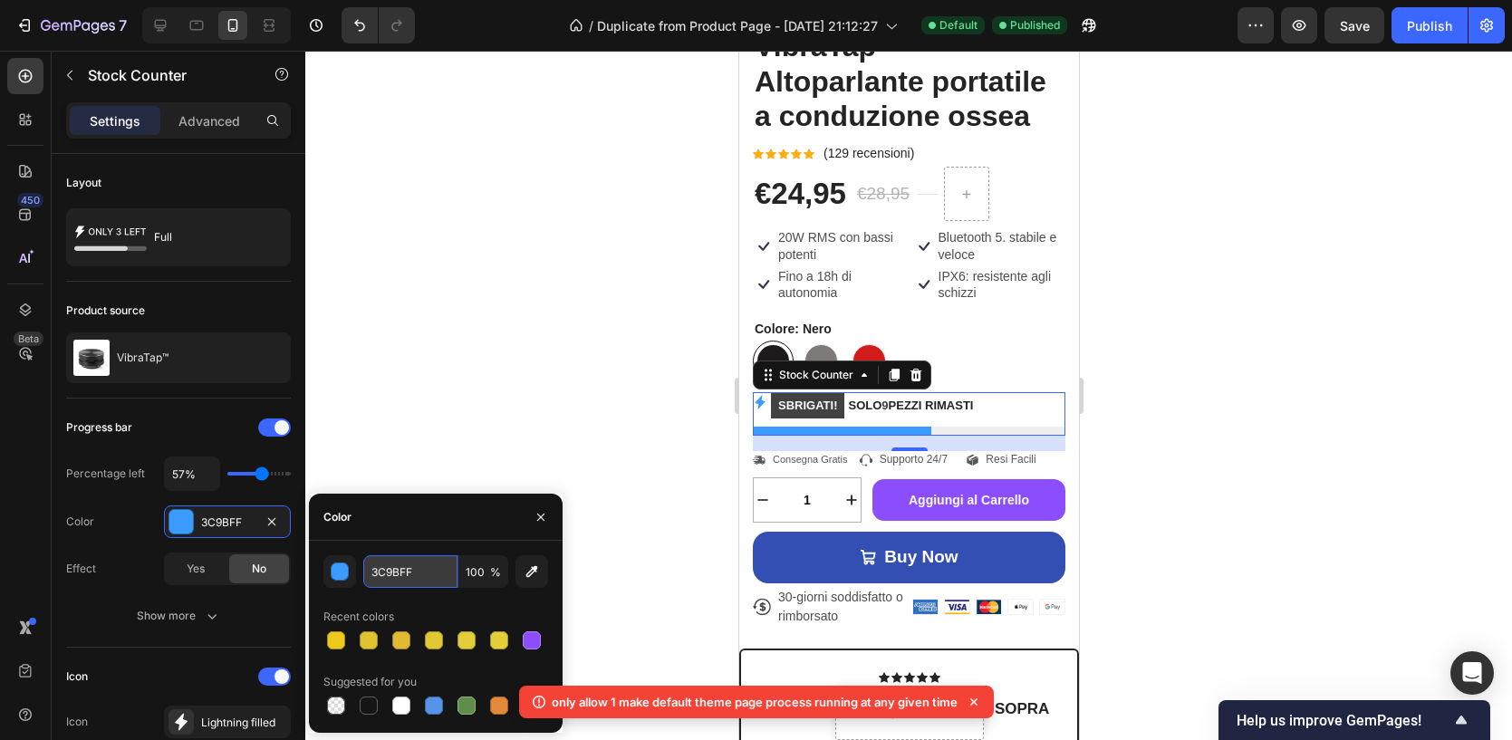
click at [387, 569] on input "3C9BFF" at bounding box center [410, 571] width 94 height 33
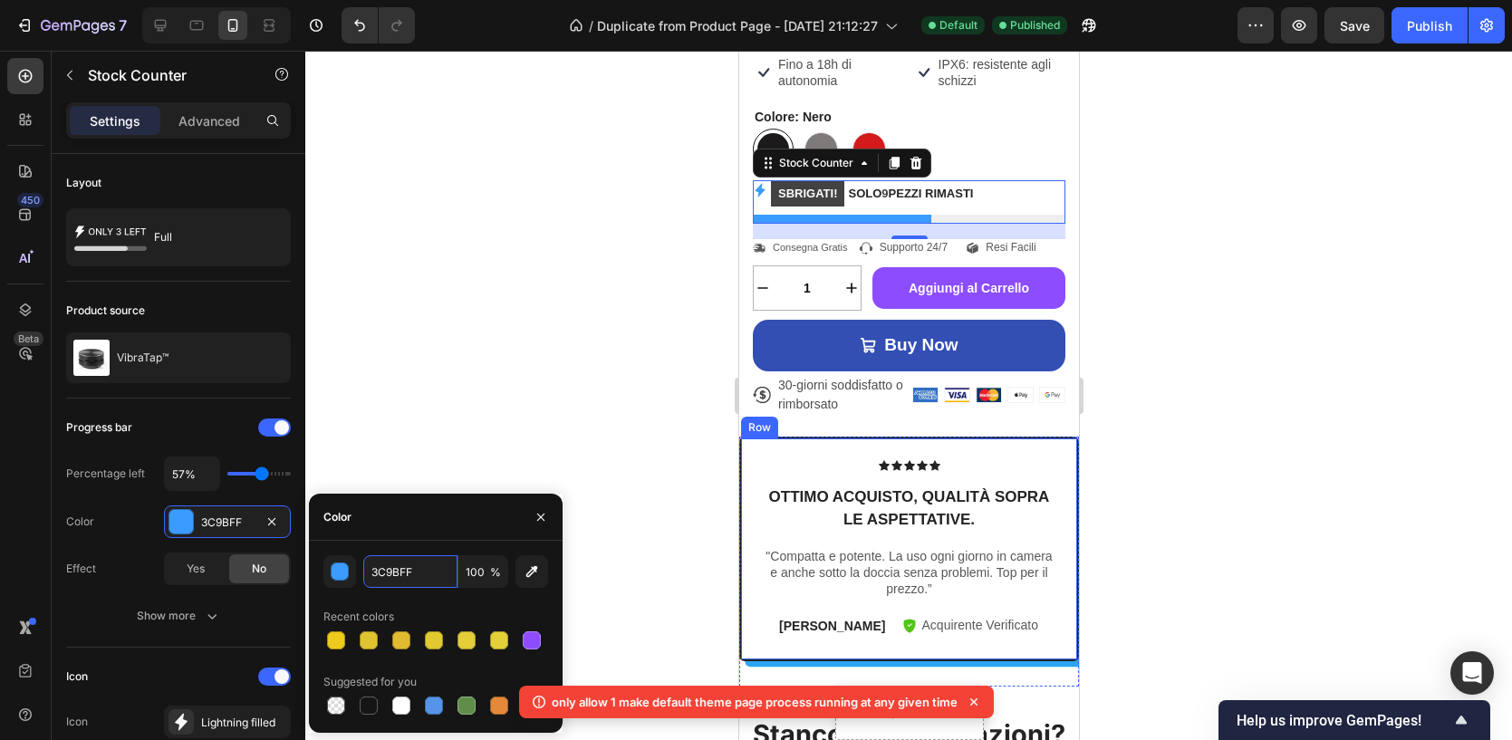
scroll to position [706, 0]
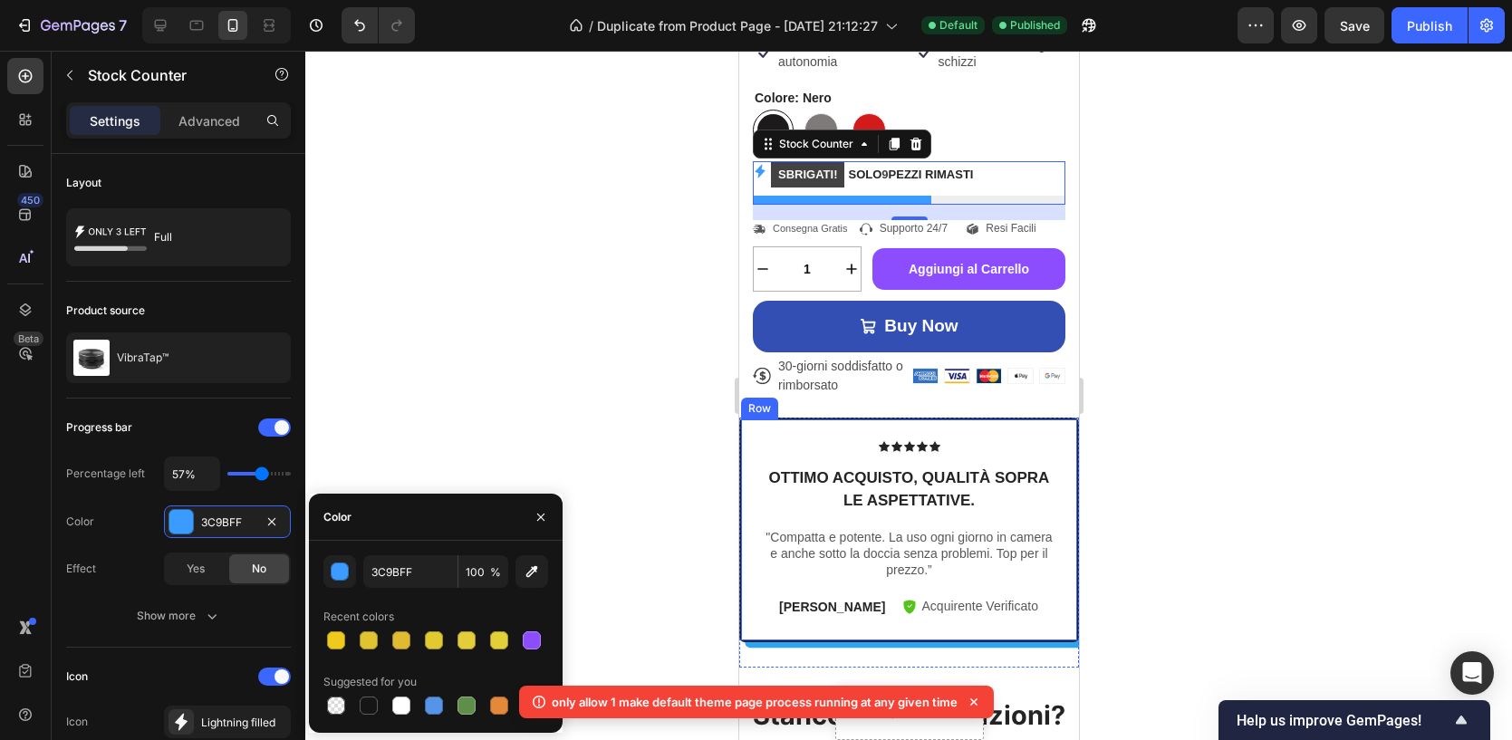
click at [757, 477] on div "Icon Icon Icon Icon Icon Icon List Ottimo acquisto, qualità sopra le aspettativ…" at bounding box center [908, 531] width 340 height 226
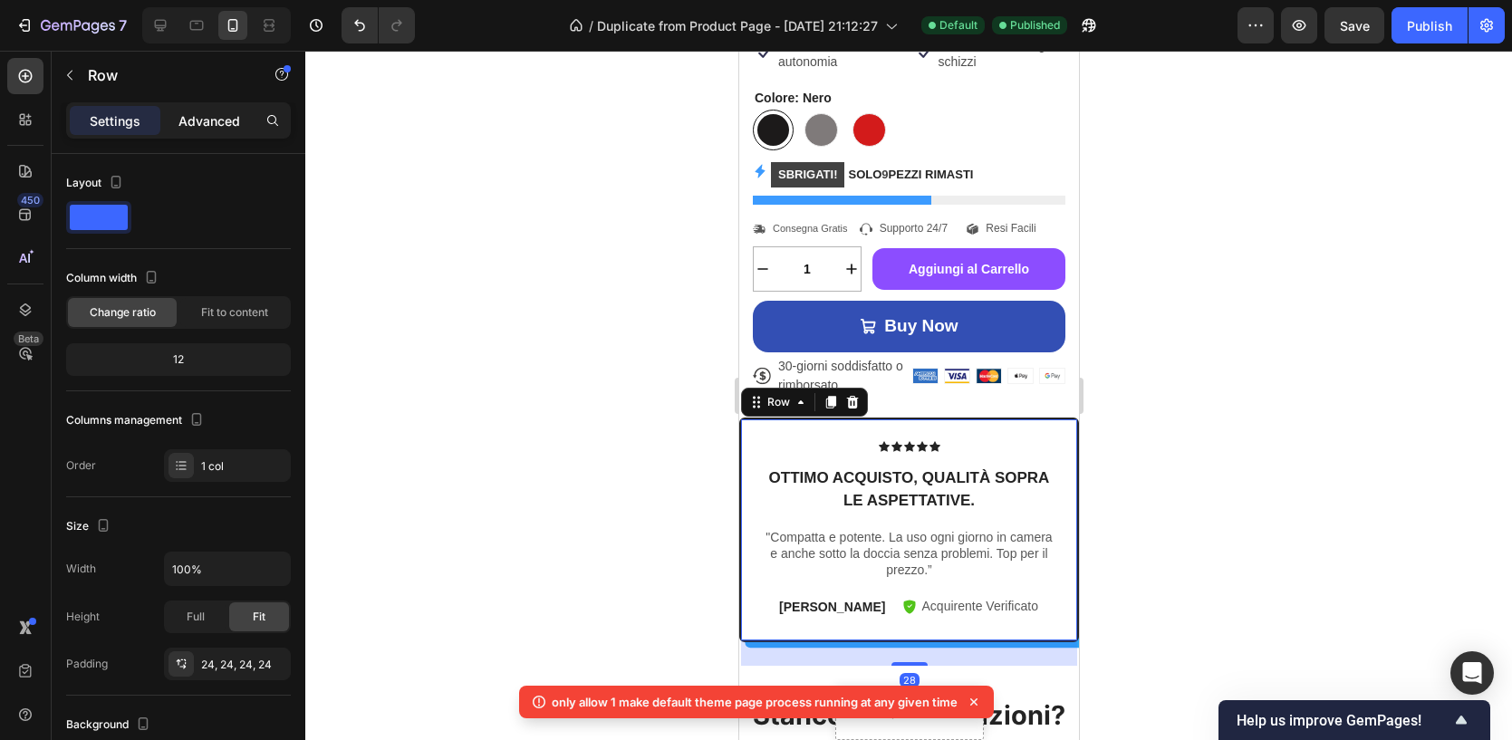
click at [191, 131] on div "Advanced" at bounding box center [209, 120] width 91 height 29
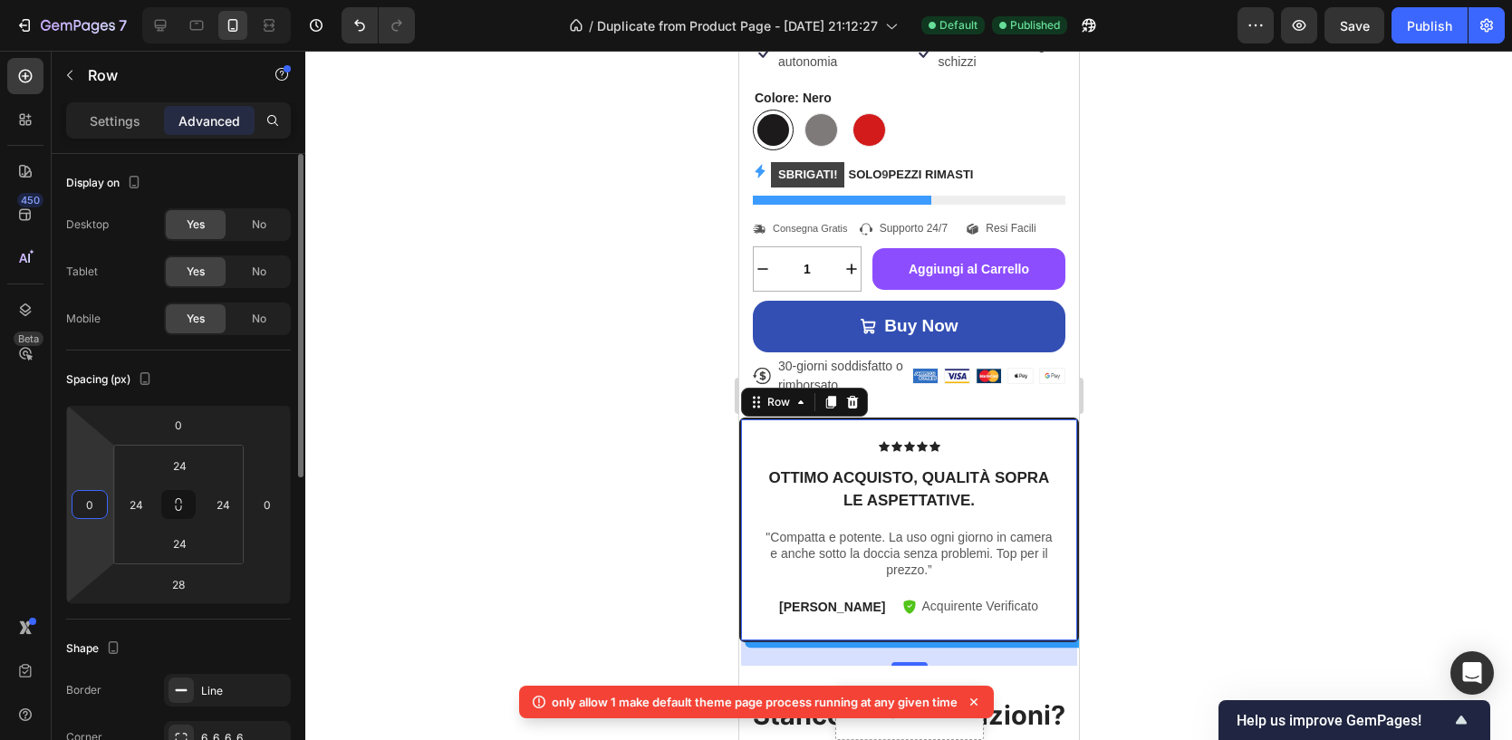
click at [79, 502] on input "0" at bounding box center [89, 504] width 27 height 27
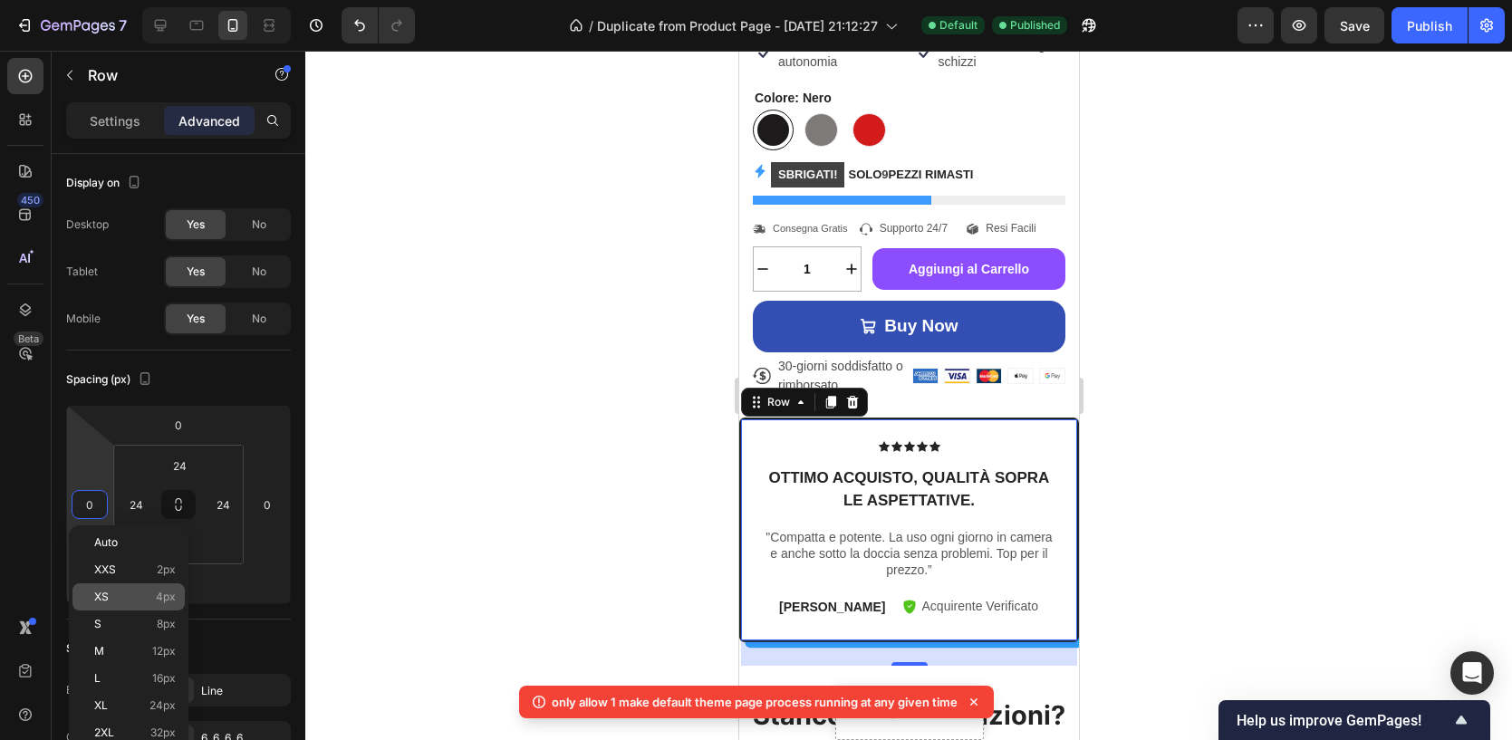
click at [110, 589] on div "XS 4px" at bounding box center [128, 596] width 112 height 27
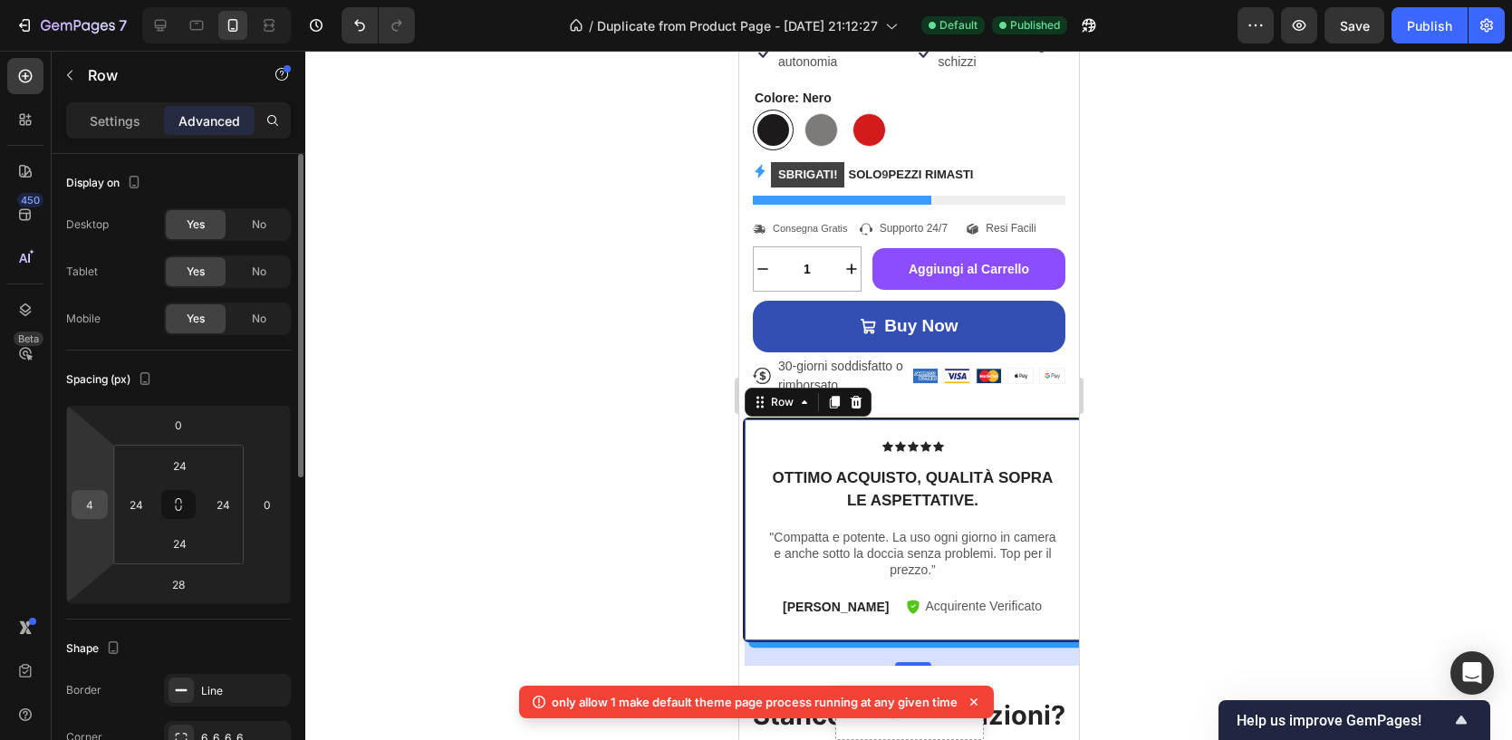
click at [100, 510] on input "4" at bounding box center [89, 504] width 27 height 27
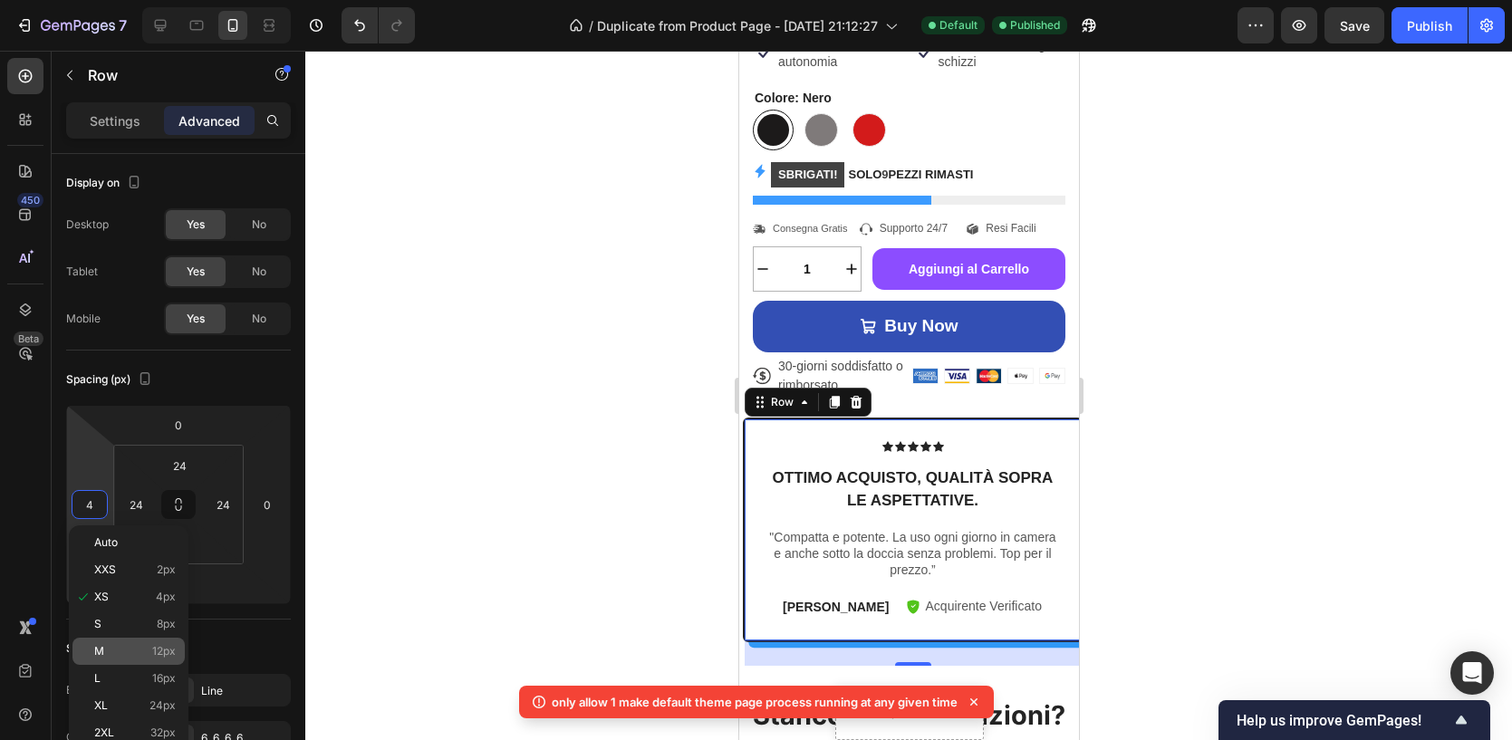
click at [116, 647] on p "M 12px" at bounding box center [135, 651] width 82 height 13
type input "12"
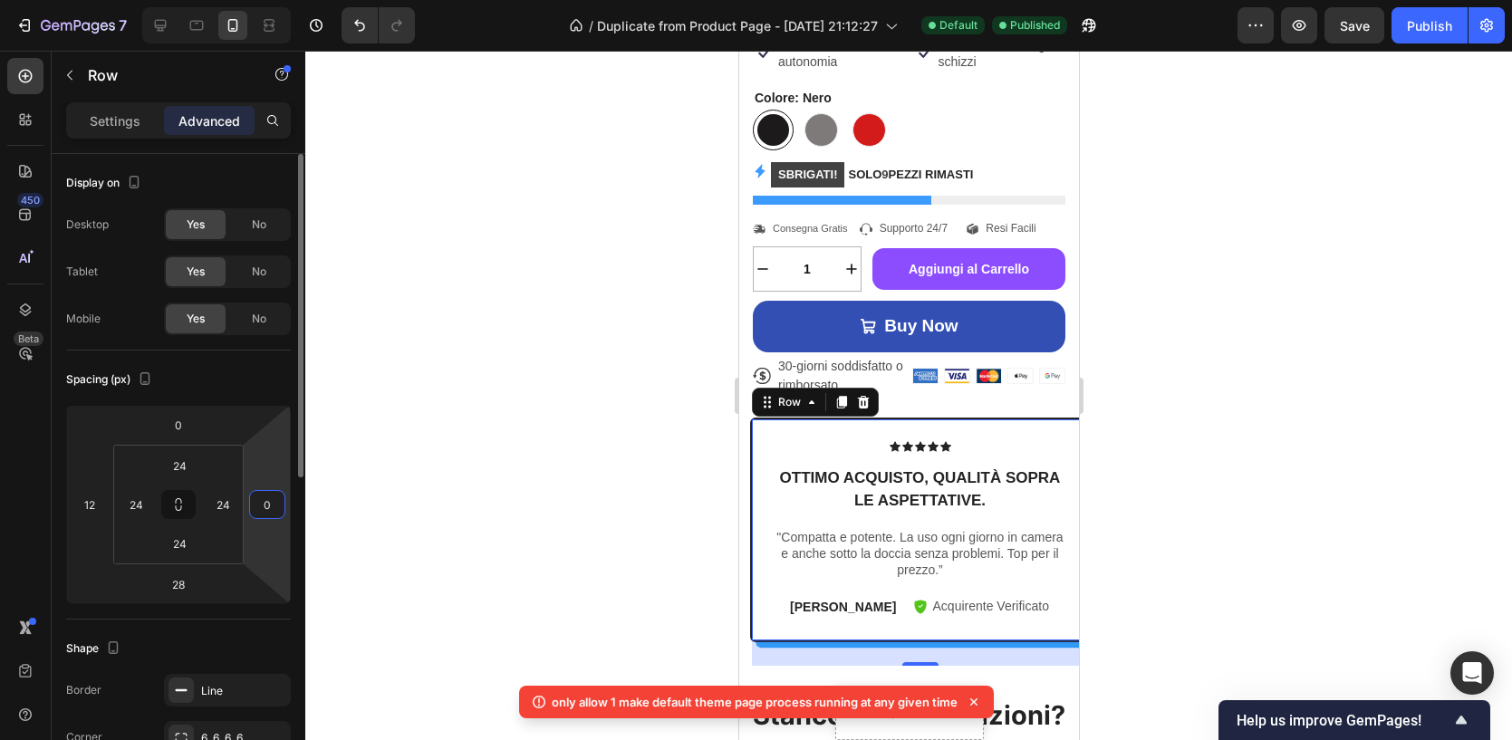
click at [262, 512] on input "0" at bounding box center [267, 504] width 27 height 27
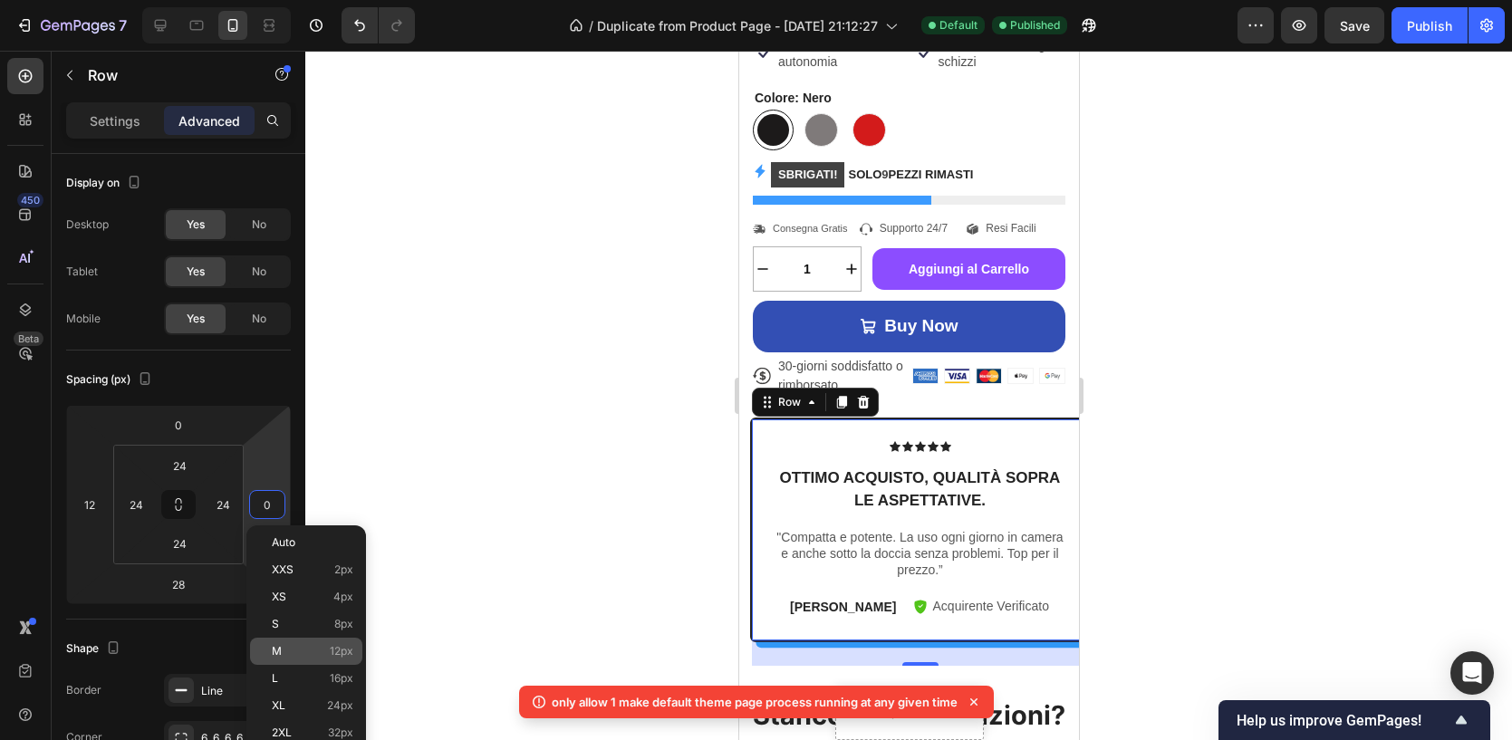
click at [304, 660] on div "M 12px" at bounding box center [306, 651] width 112 height 27
type input "12"
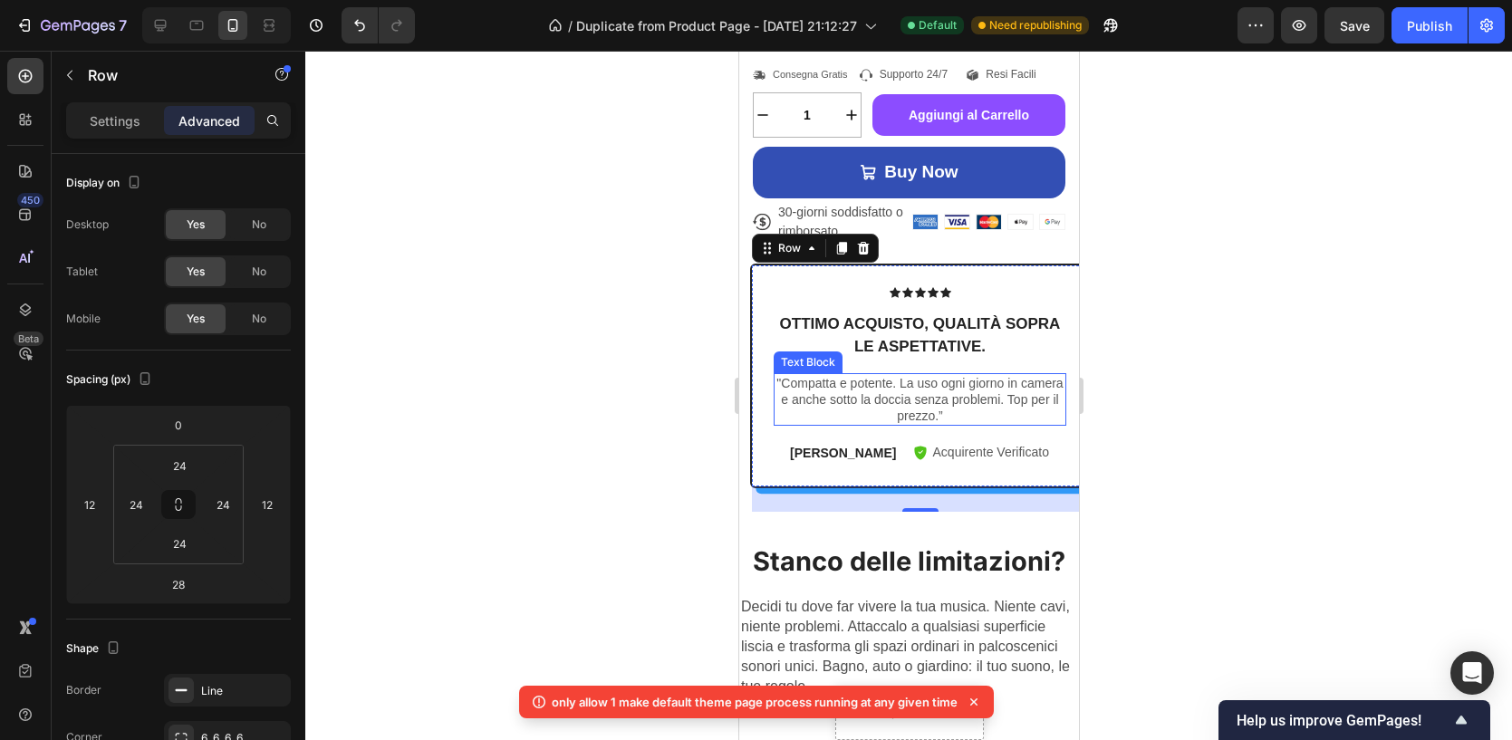
scroll to position [898, 0]
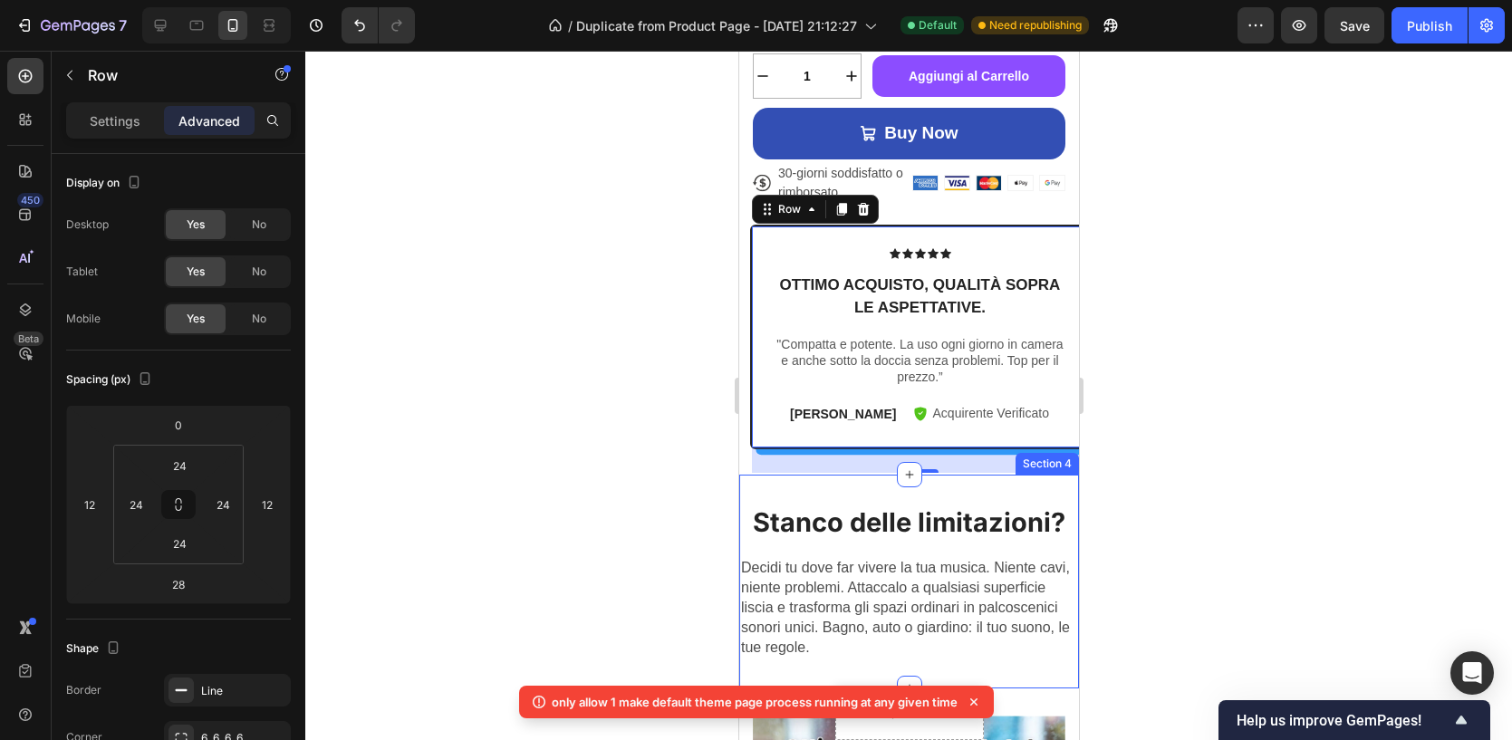
click at [837, 475] on div "Stanco delle limitazioni? Heading Decidi tu dove far vivere la tua musica. Nien…" at bounding box center [908, 582] width 340 height 214
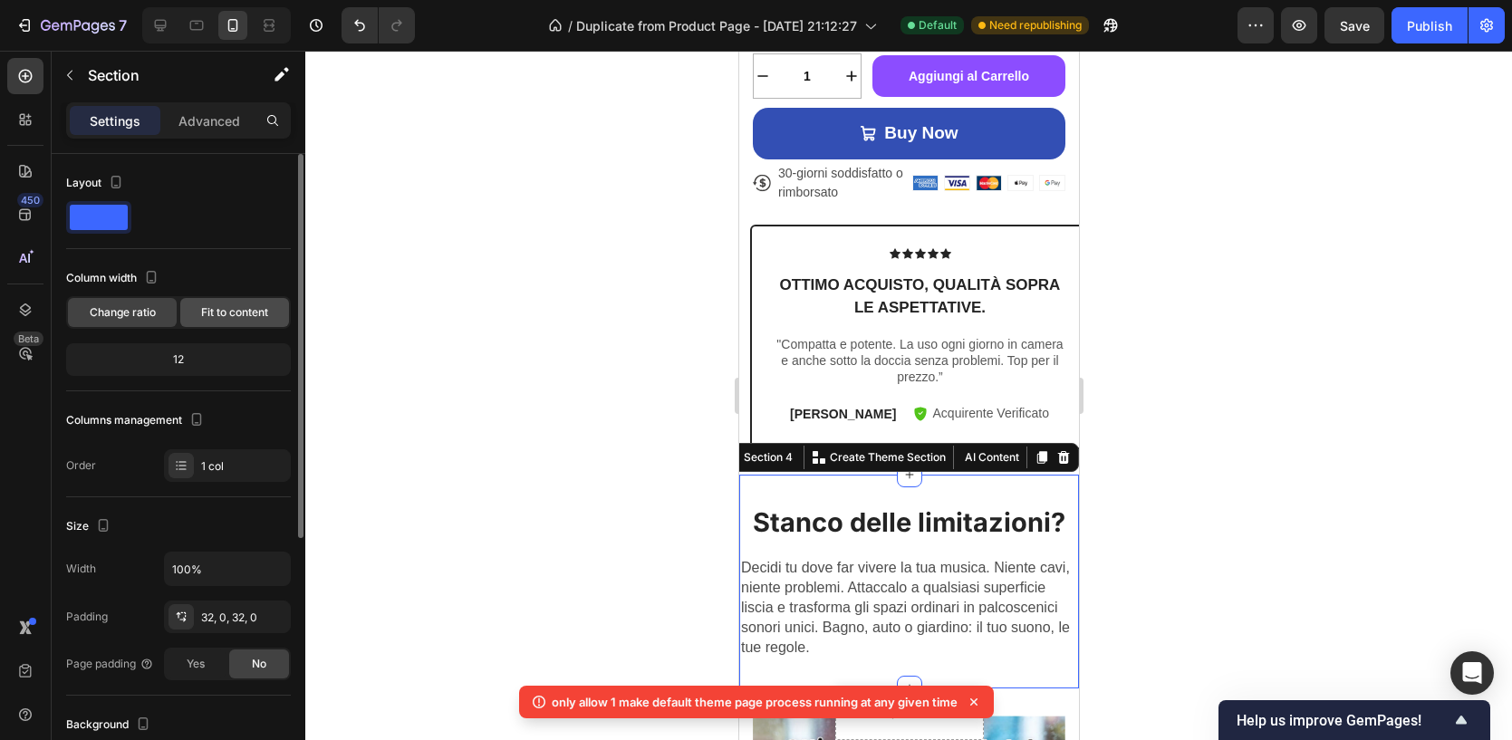
click at [229, 311] on span "Fit to content" at bounding box center [234, 312] width 67 height 16
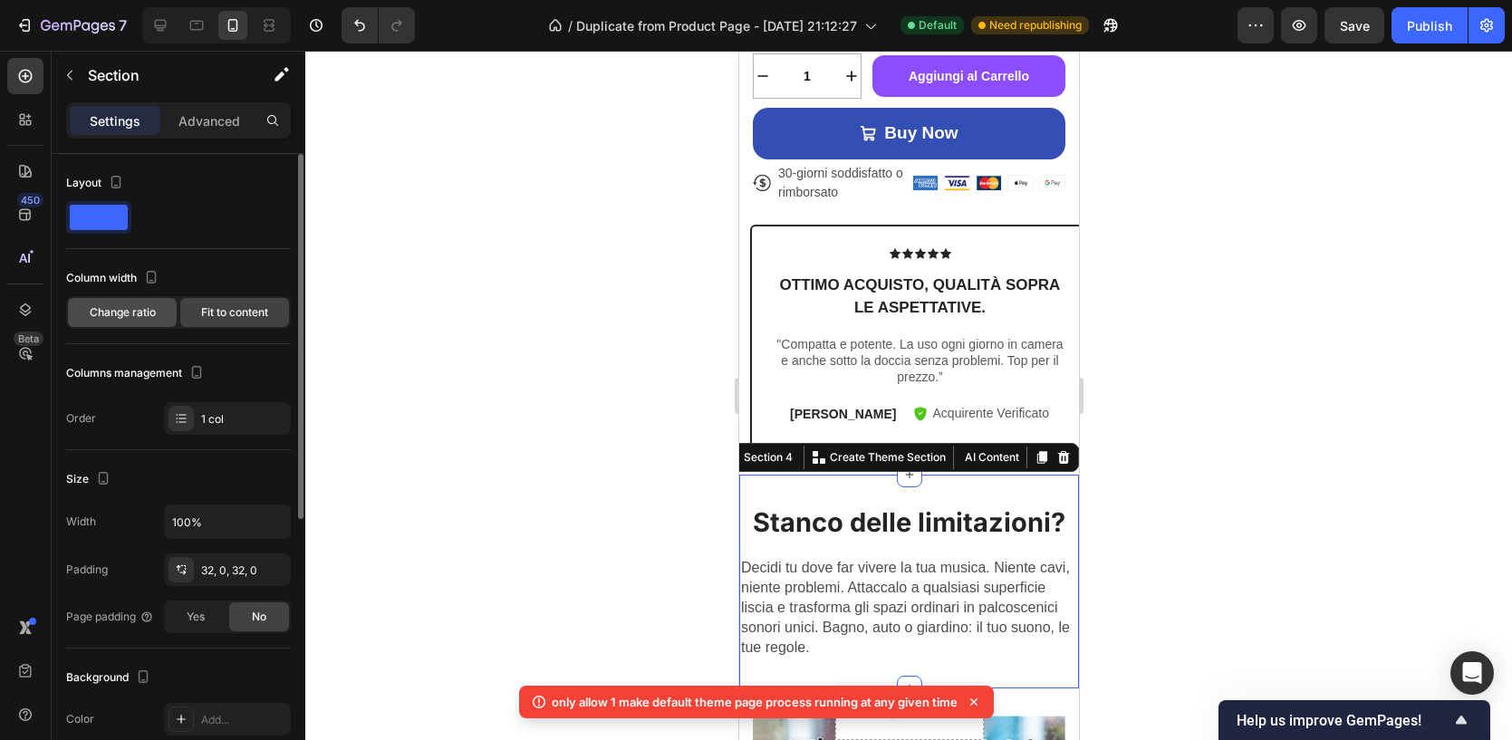
click at [124, 308] on span "Change ratio" at bounding box center [123, 312] width 66 height 16
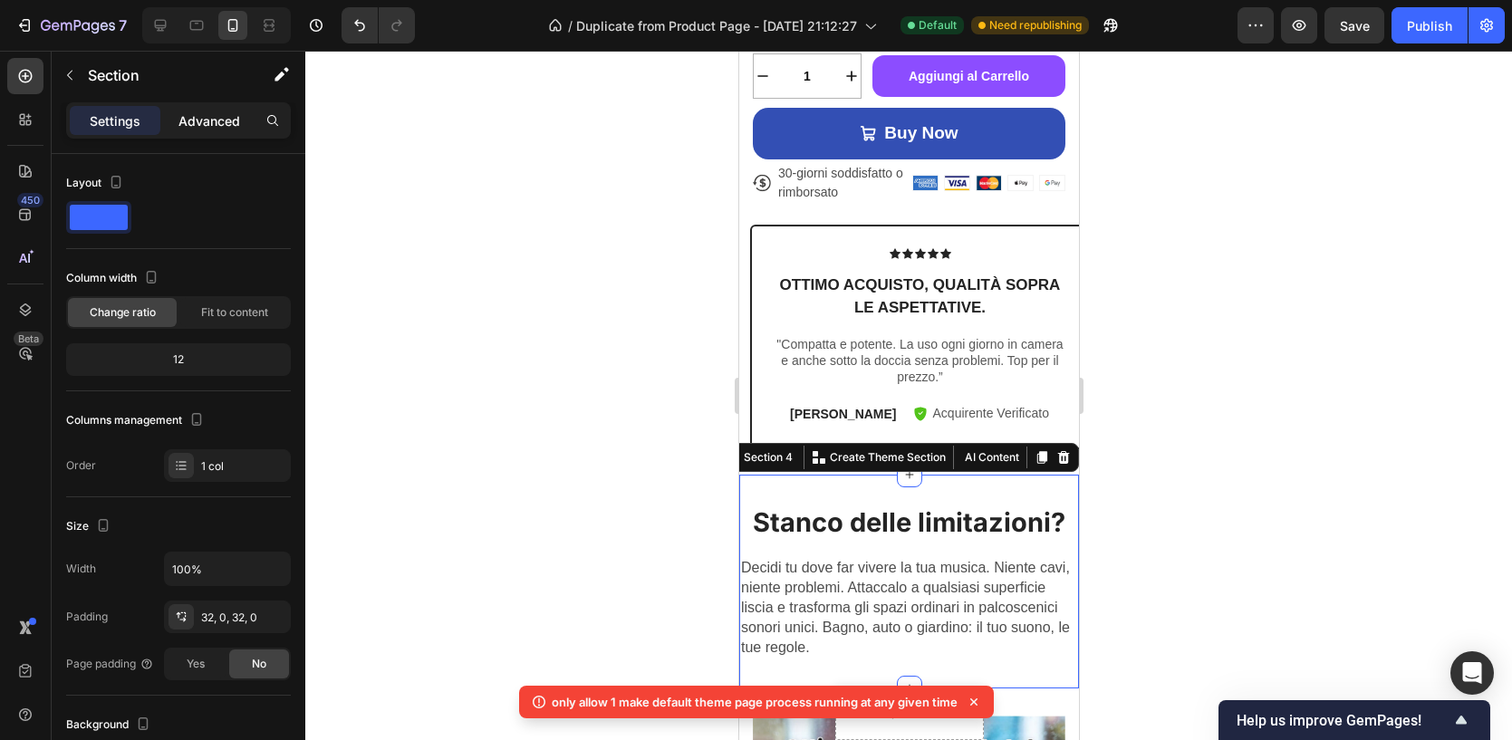
click at [208, 126] on p "Advanced" at bounding box center [209, 120] width 62 height 19
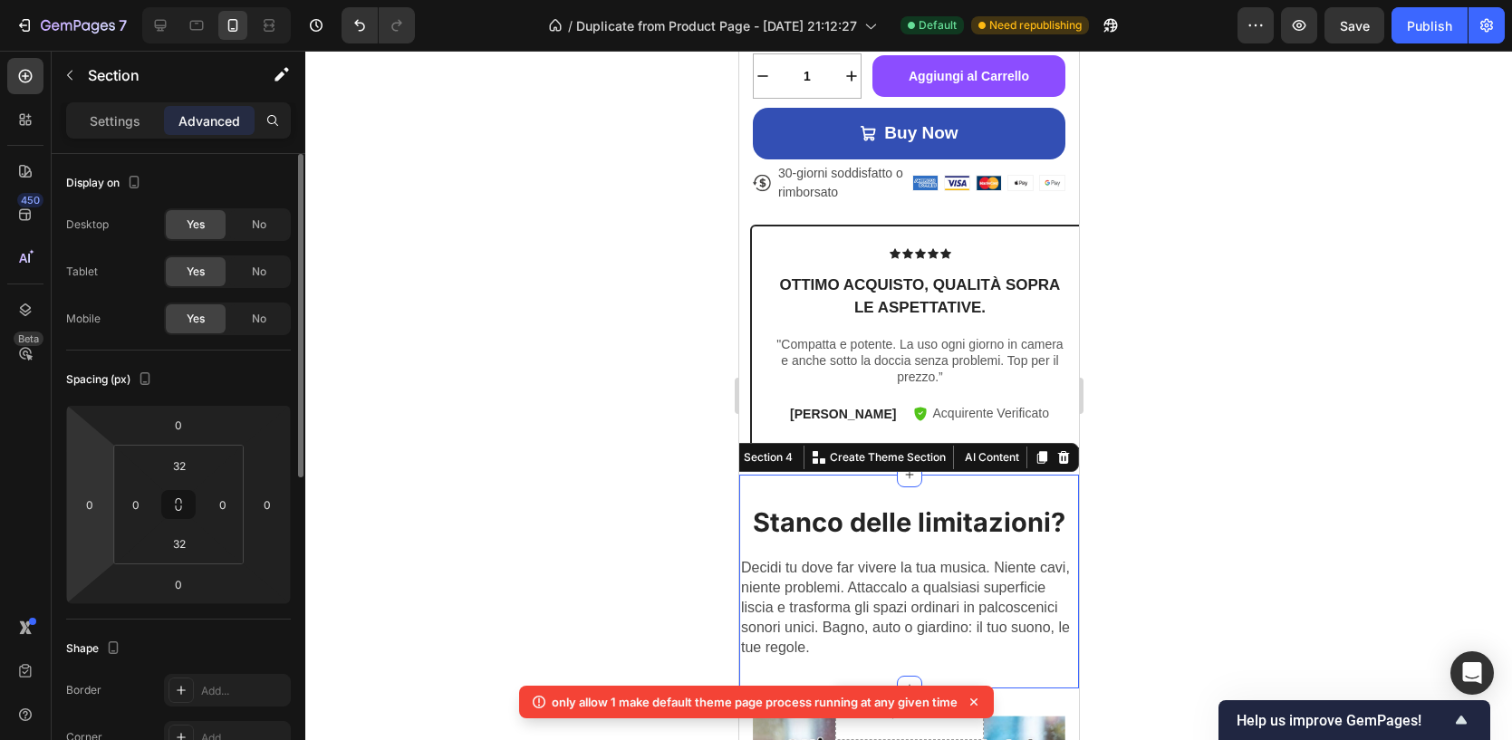
click at [92, 0] on html "7 / Duplicate from Product Page - [DATE] 21:12:27 Default Need republishing Pre…" at bounding box center [756, 0] width 1512 height 0
click at [84, 505] on input "0" at bounding box center [89, 504] width 27 height 27
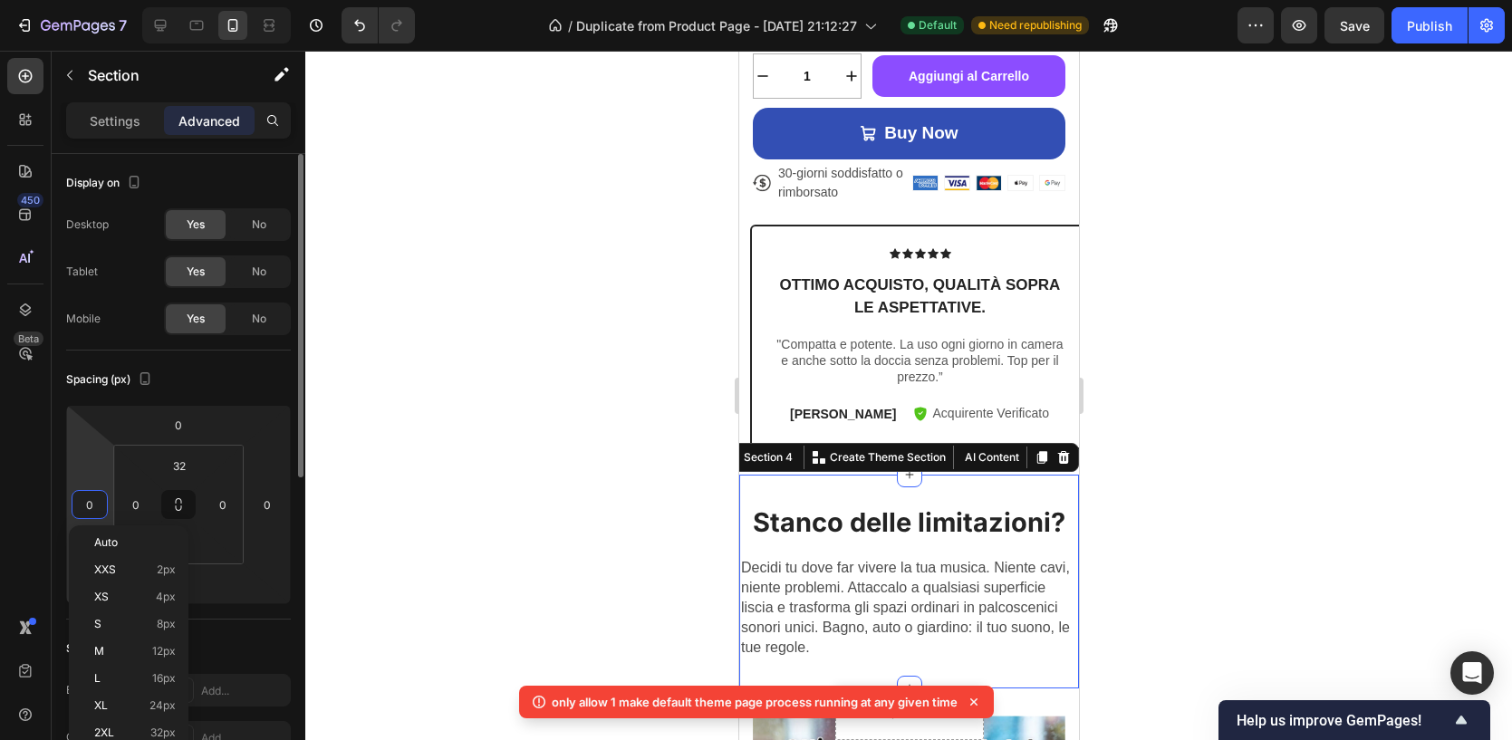
click at [84, 505] on input "0" at bounding box center [89, 504] width 27 height 27
type input "5"
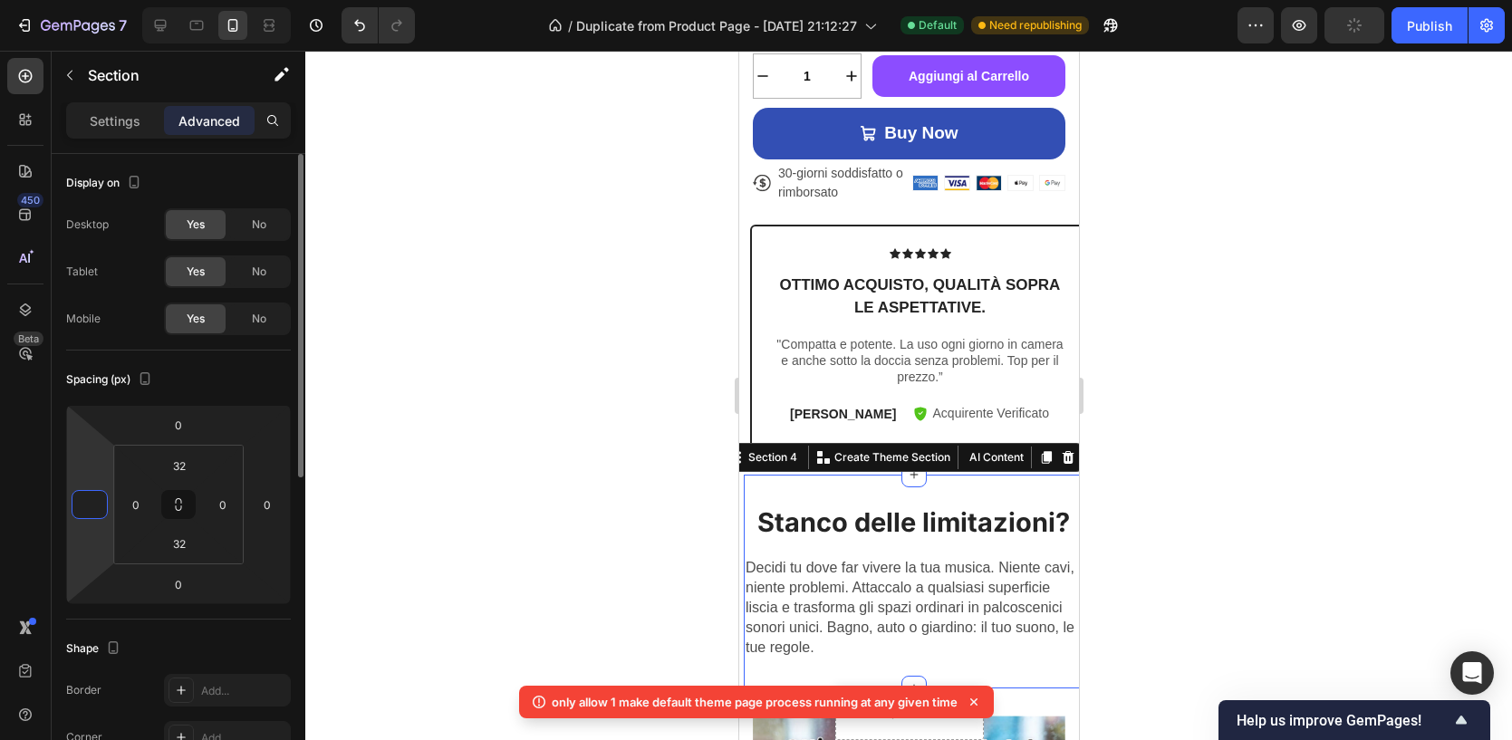
type input "9"
type input "7"
click at [261, 515] on input "0" at bounding box center [267, 504] width 27 height 27
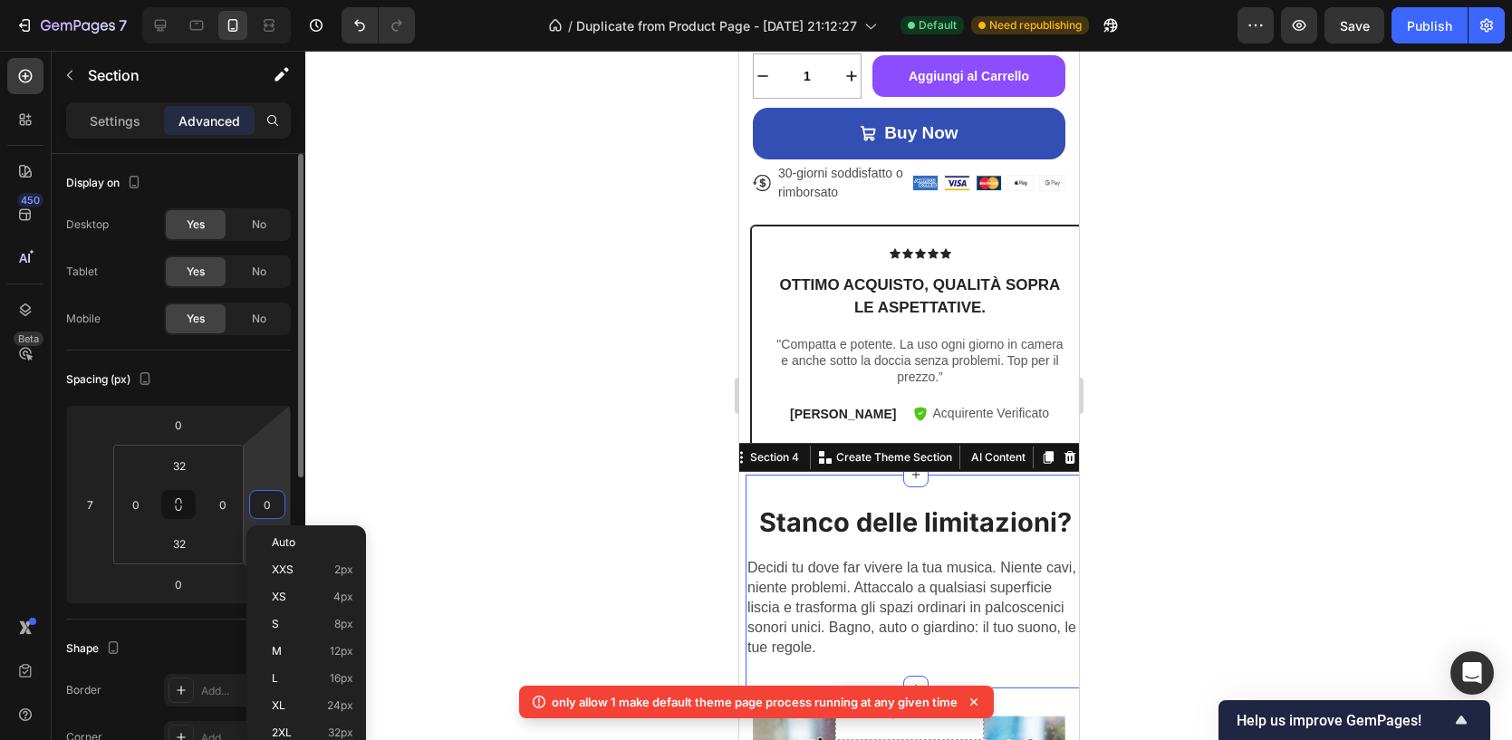
click at [266, 509] on input "0" at bounding box center [267, 504] width 27 height 27
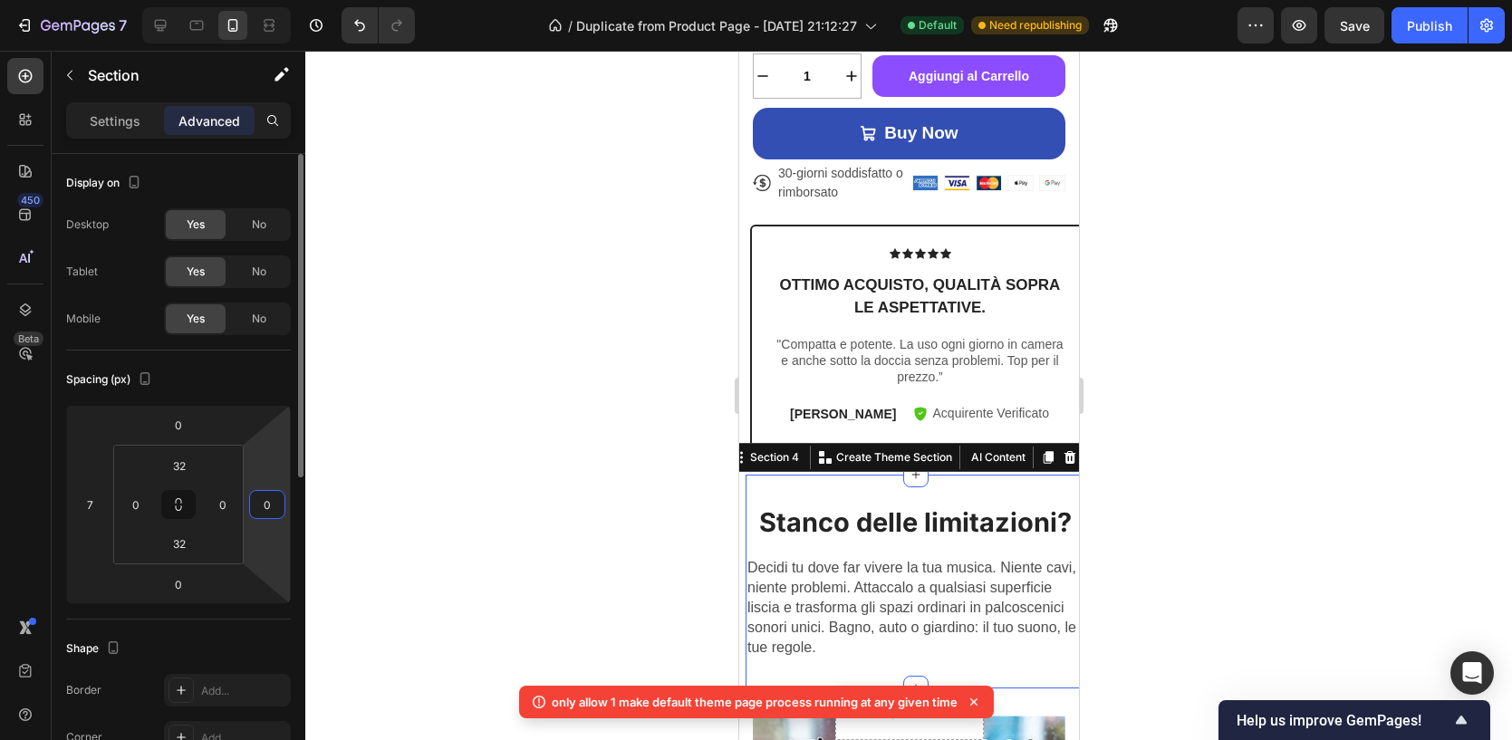
click at [266, 509] on input "0" at bounding box center [267, 504] width 27 height 27
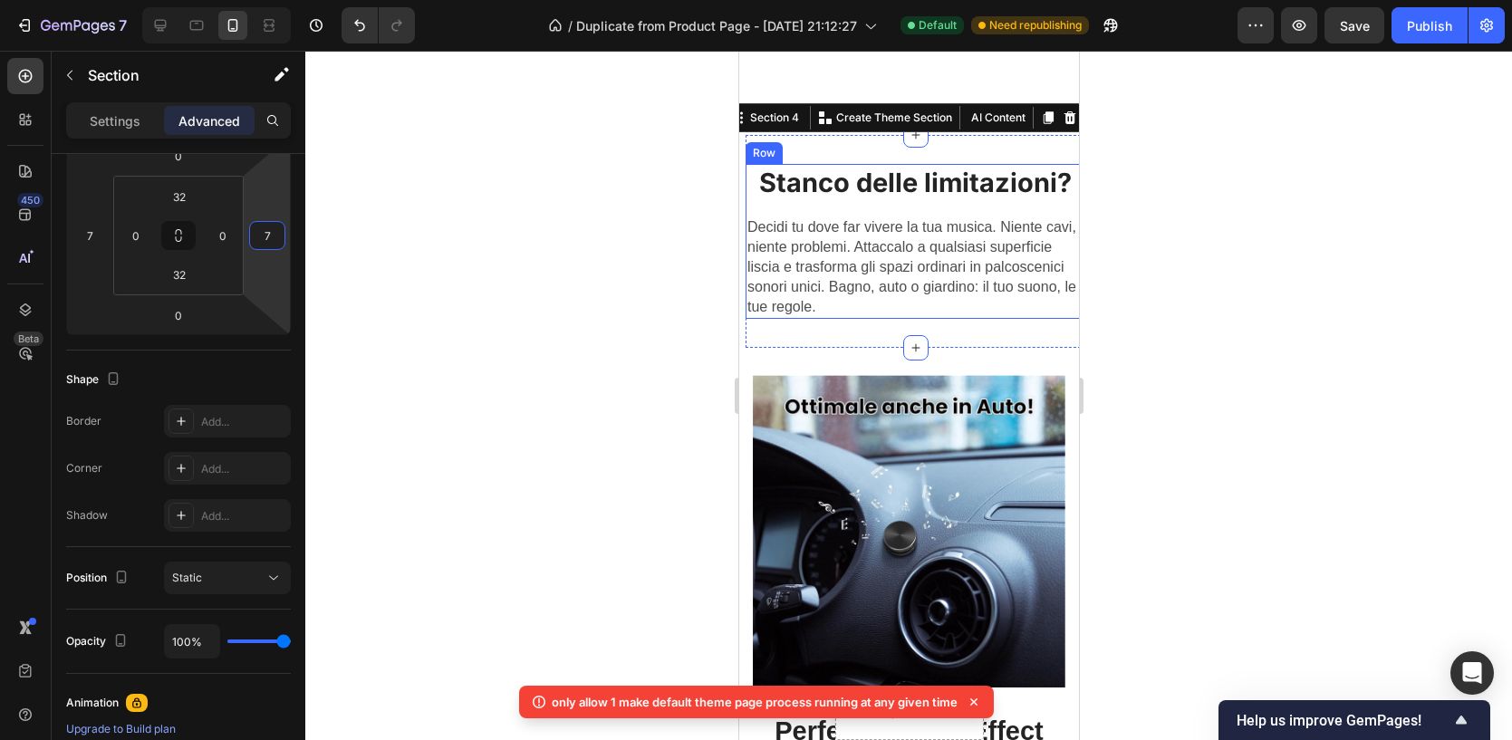
scroll to position [1397, 0]
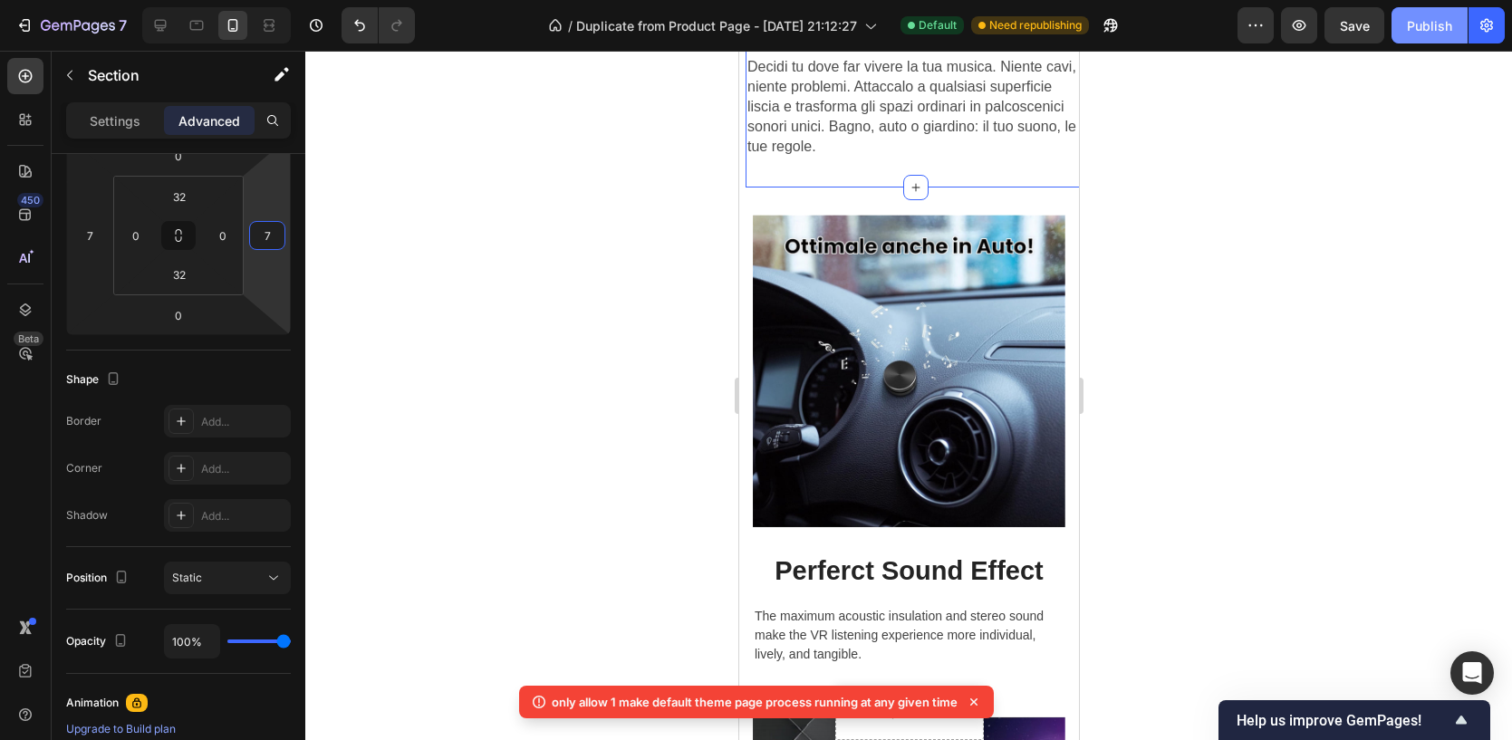
type input "7"
click at [1427, 34] on div "Publish" at bounding box center [1429, 25] width 45 height 19
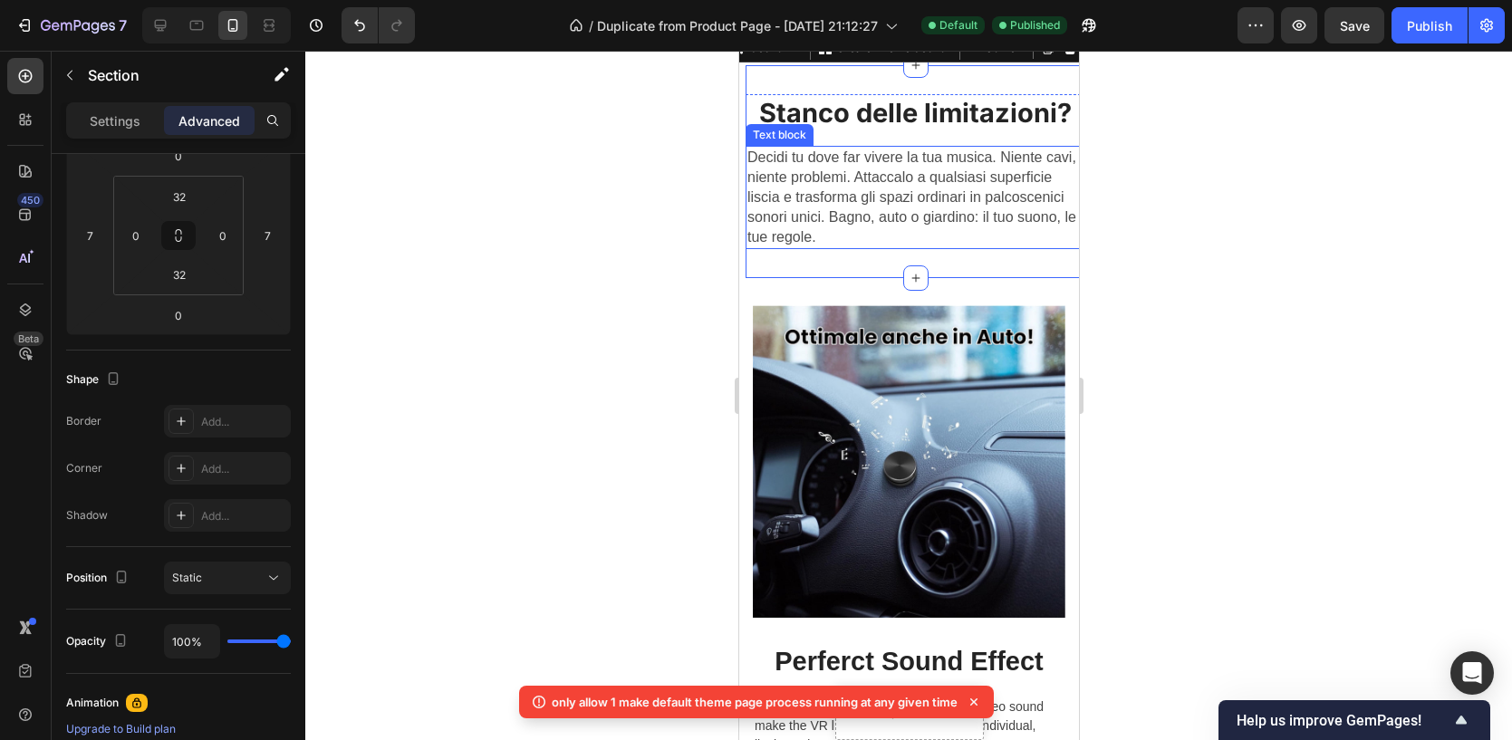
scroll to position [1168, 0]
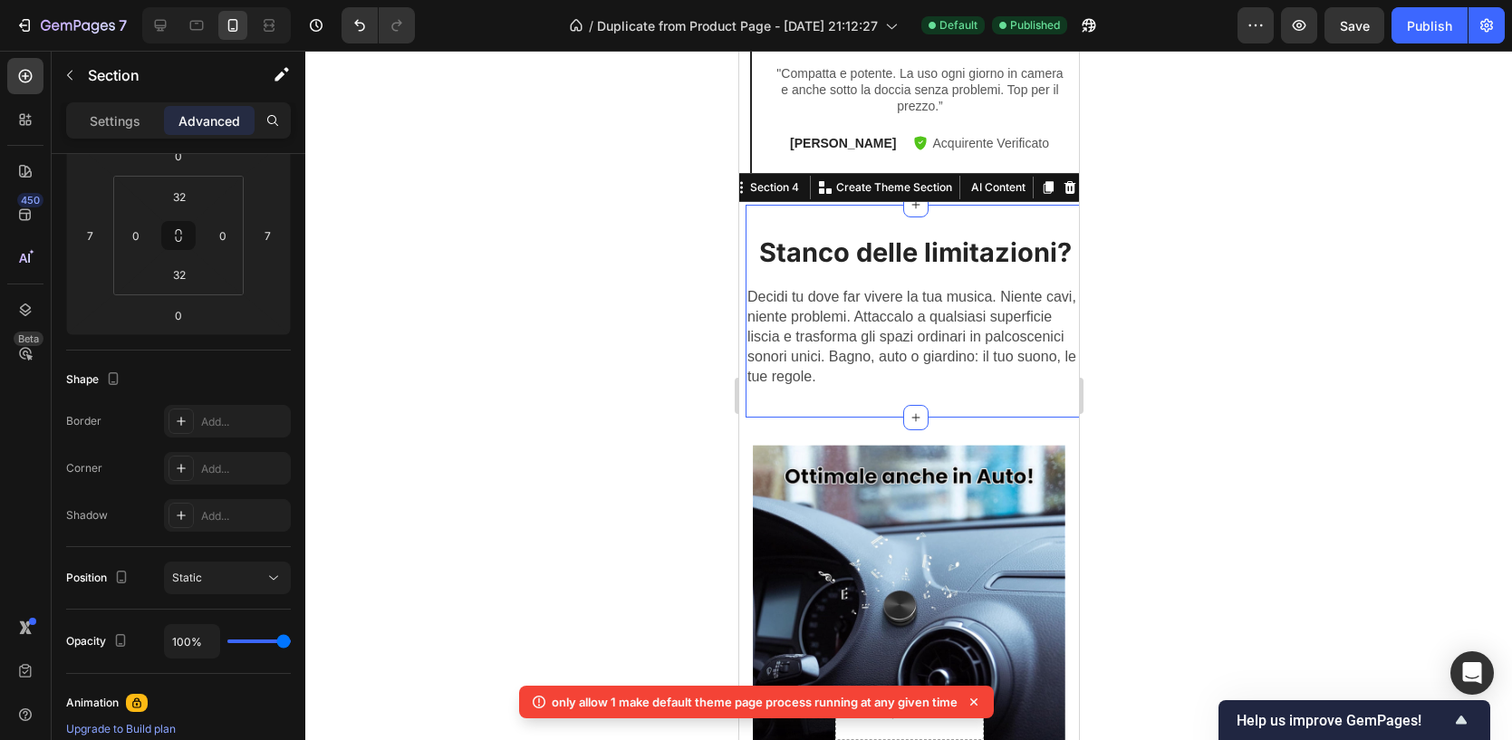
click at [764, 216] on div "Stanco delle limitazioni? Heading Decidi tu dove far vivere la tua musica. Nien…" at bounding box center [914, 312] width 340 height 214
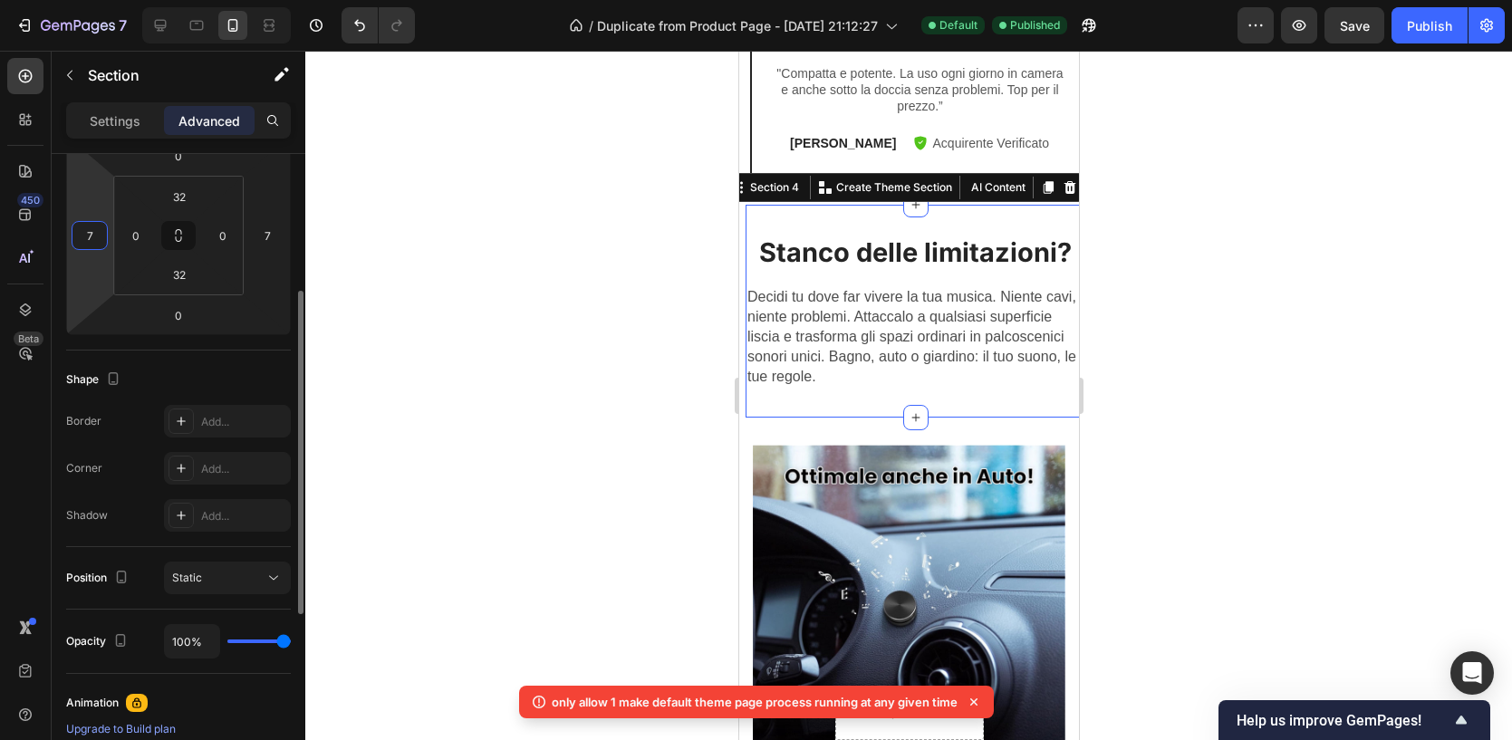
click at [90, 226] on input "7" at bounding box center [89, 235] width 27 height 27
type input "1"
type input "9"
click at [267, 237] on input "7" at bounding box center [267, 235] width 27 height 27
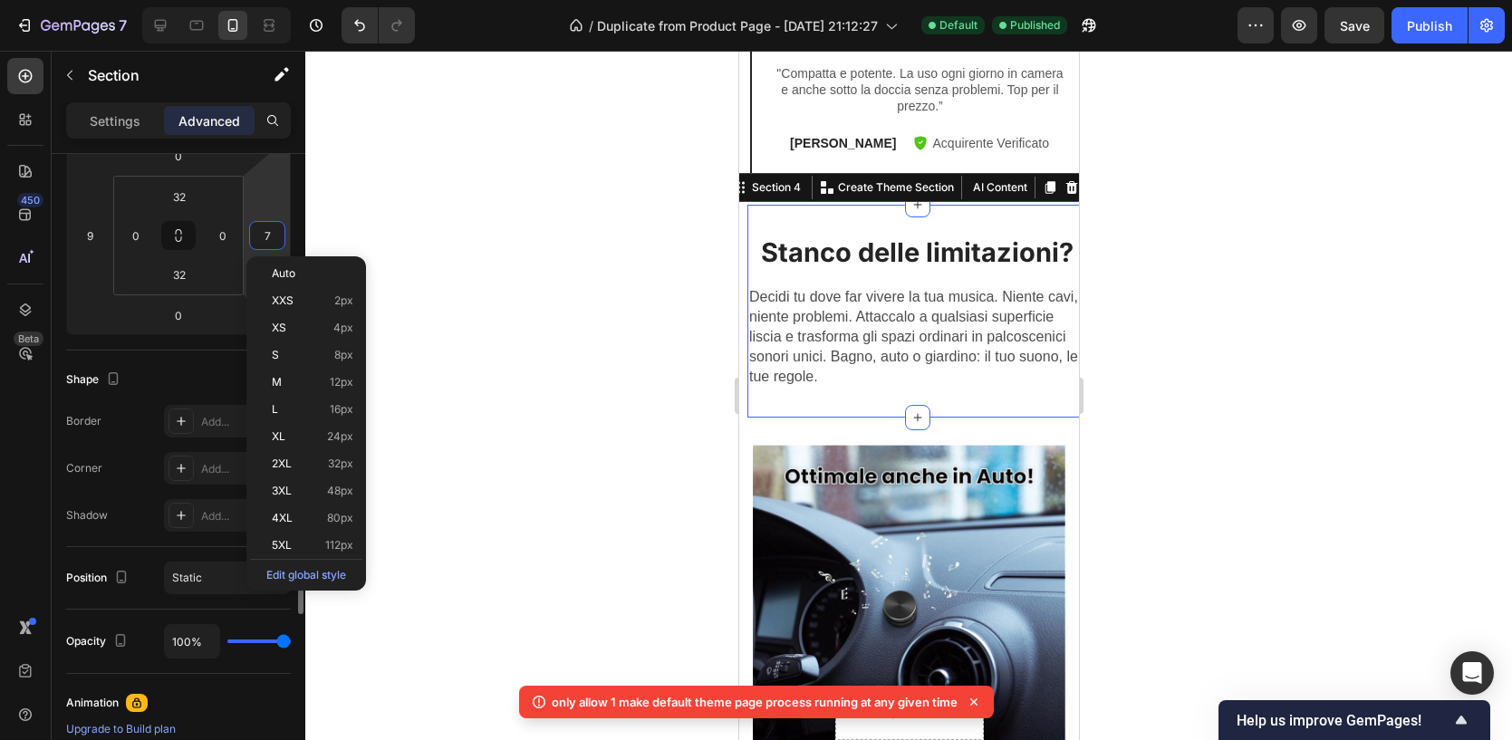
type input "0"
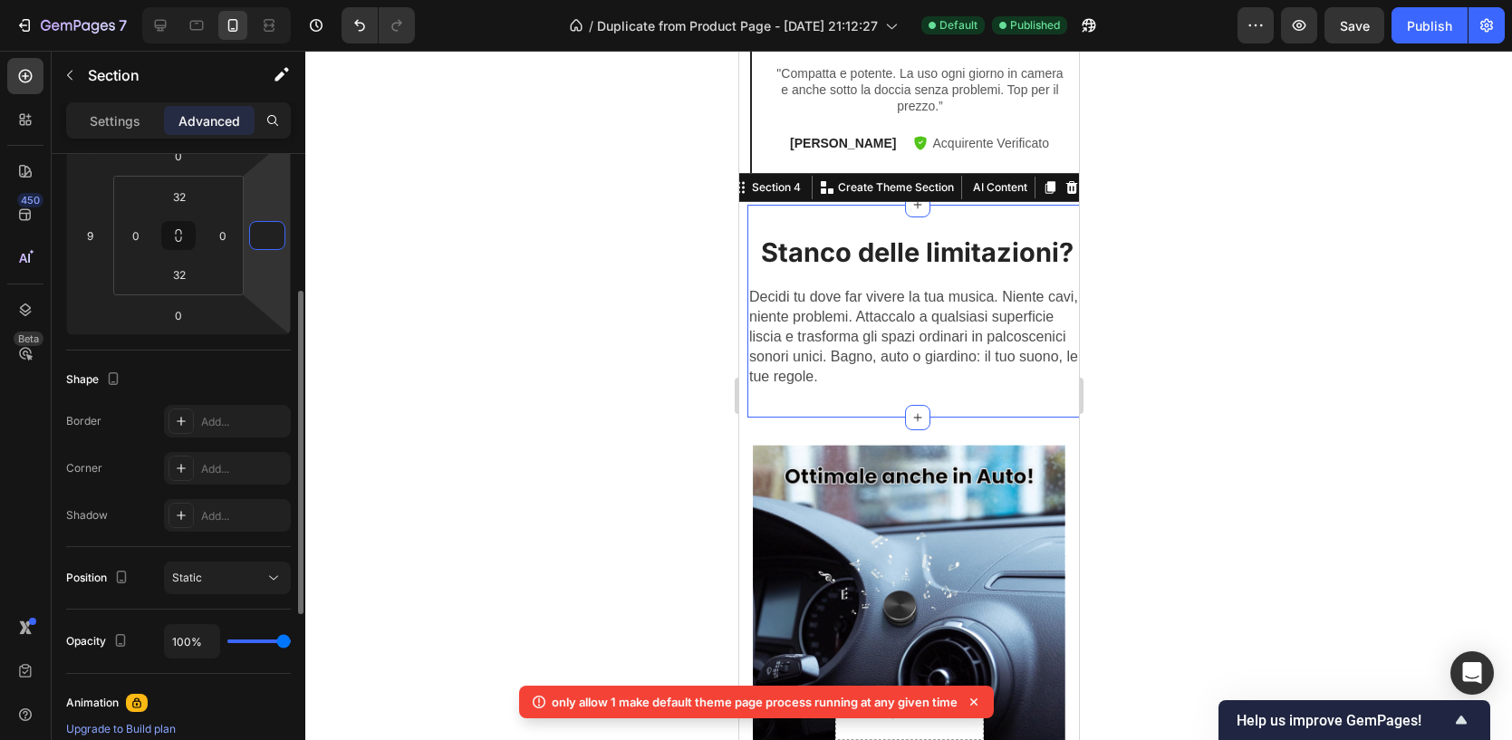
type input "9"
click at [1452, 296] on div at bounding box center [908, 395] width 1206 height 689
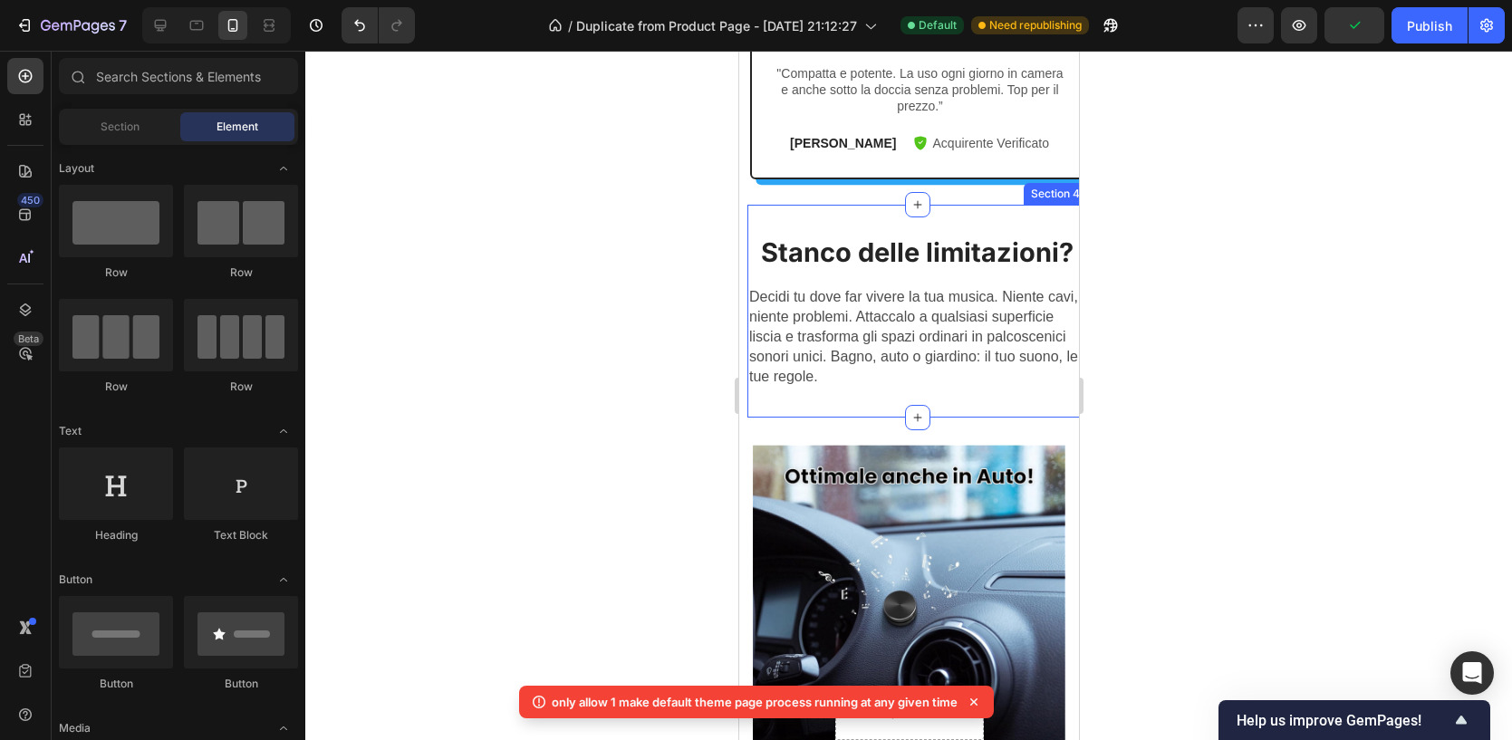
click at [938, 209] on div "Stanco delle limitazioni? Heading Decidi tu dove far vivere la tua musica. Nien…" at bounding box center [916, 312] width 340 height 214
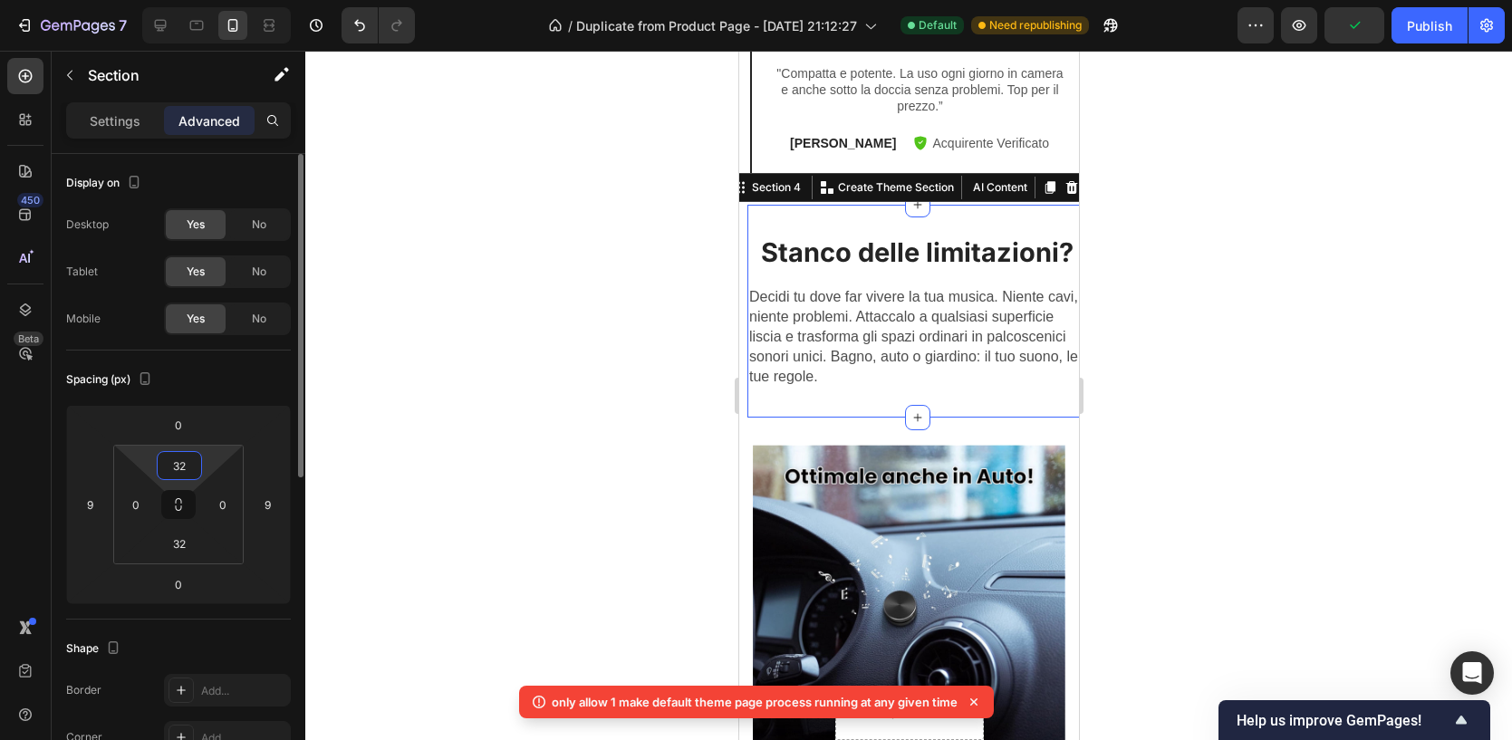
click at [193, 462] on input "32" at bounding box center [179, 465] width 36 height 27
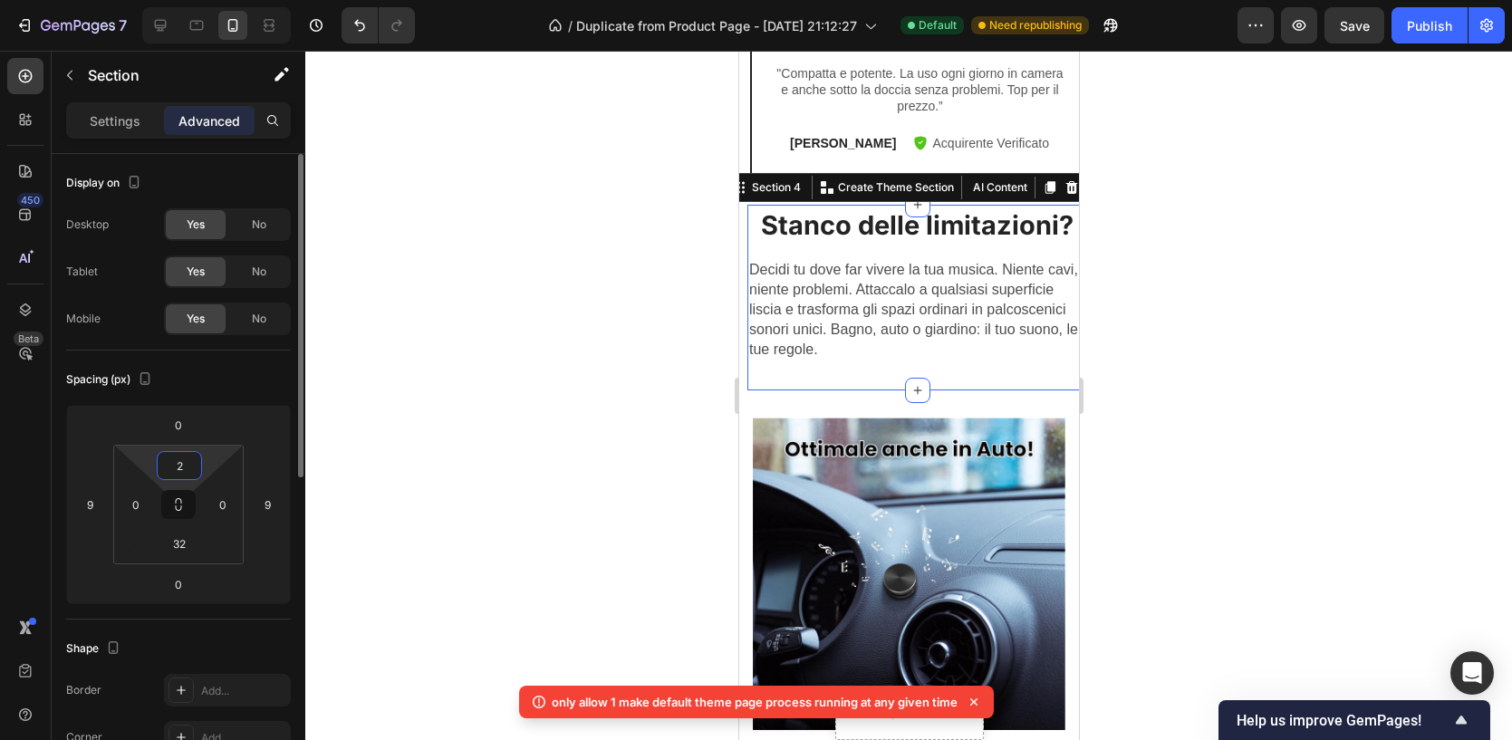
type input "28"
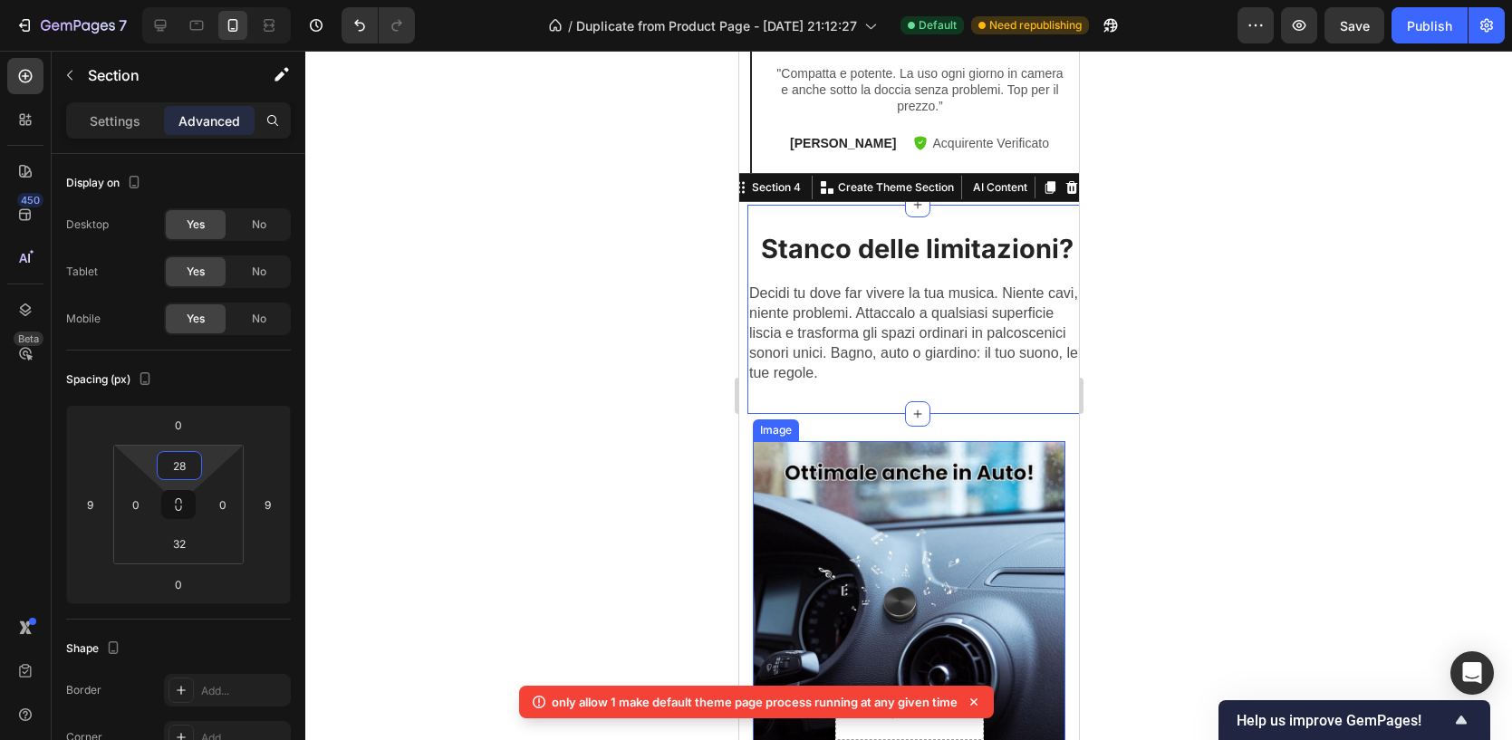
click at [1251, 363] on div at bounding box center [908, 395] width 1206 height 689
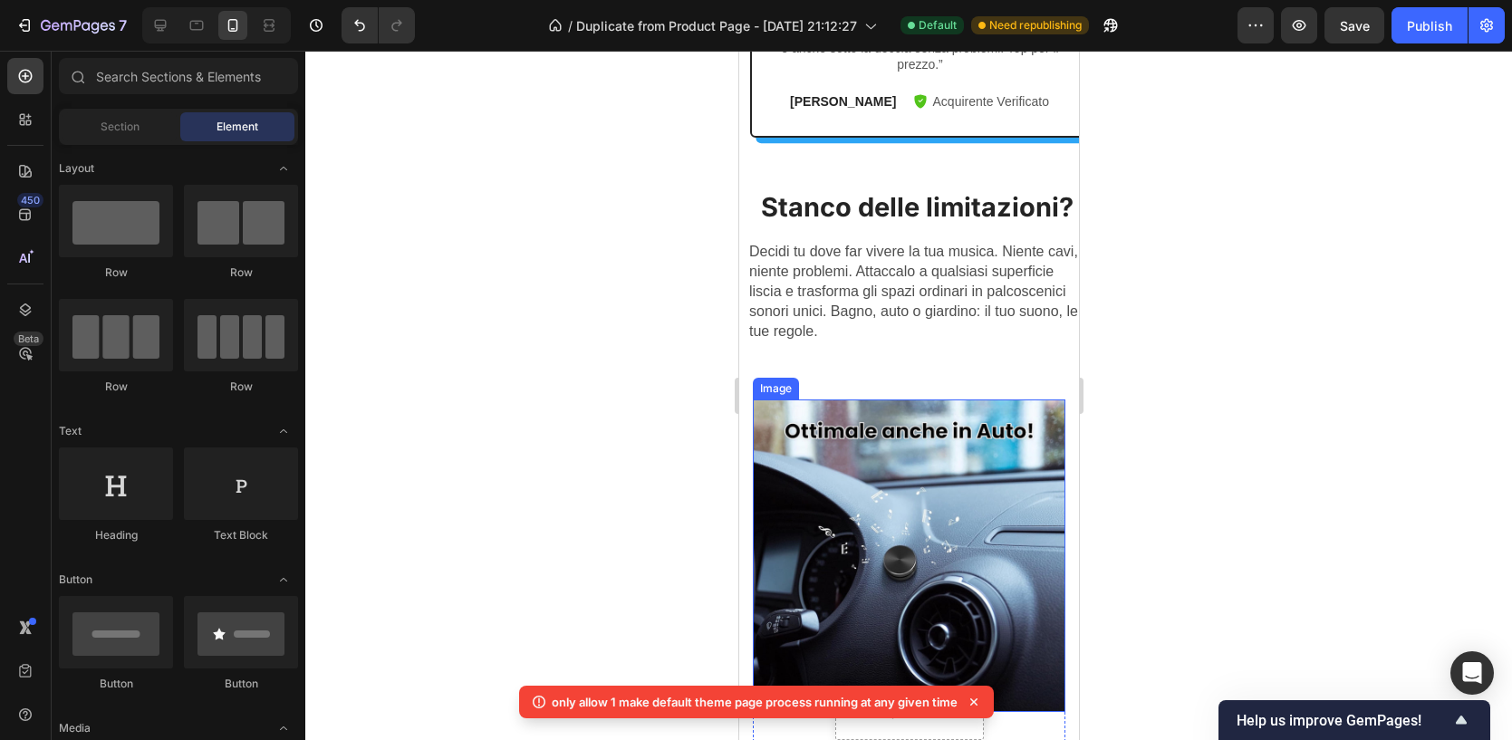
scroll to position [1214, 0]
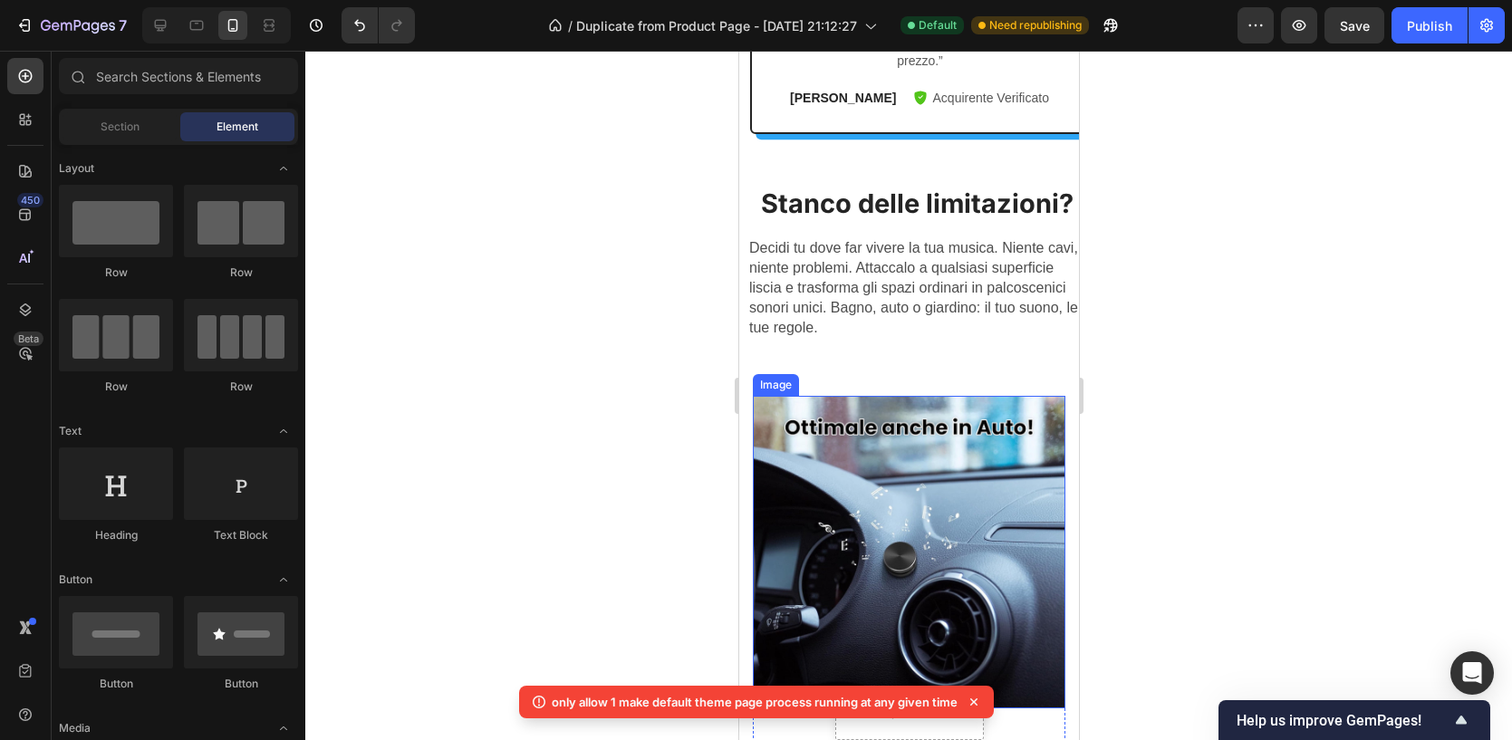
click at [891, 453] on img at bounding box center [908, 552] width 312 height 312
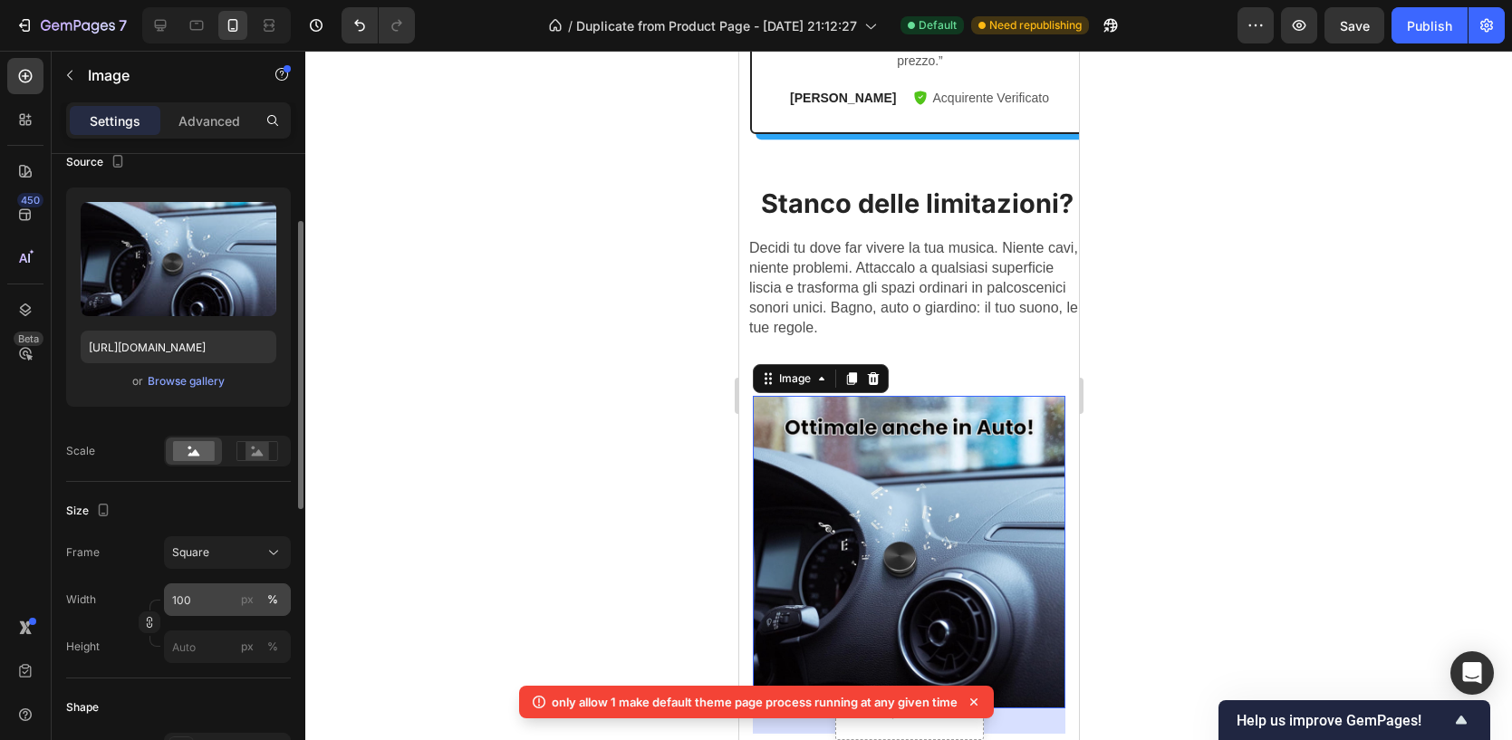
scroll to position [150, 0]
click at [233, 545] on div "Square" at bounding box center [216, 551] width 89 height 16
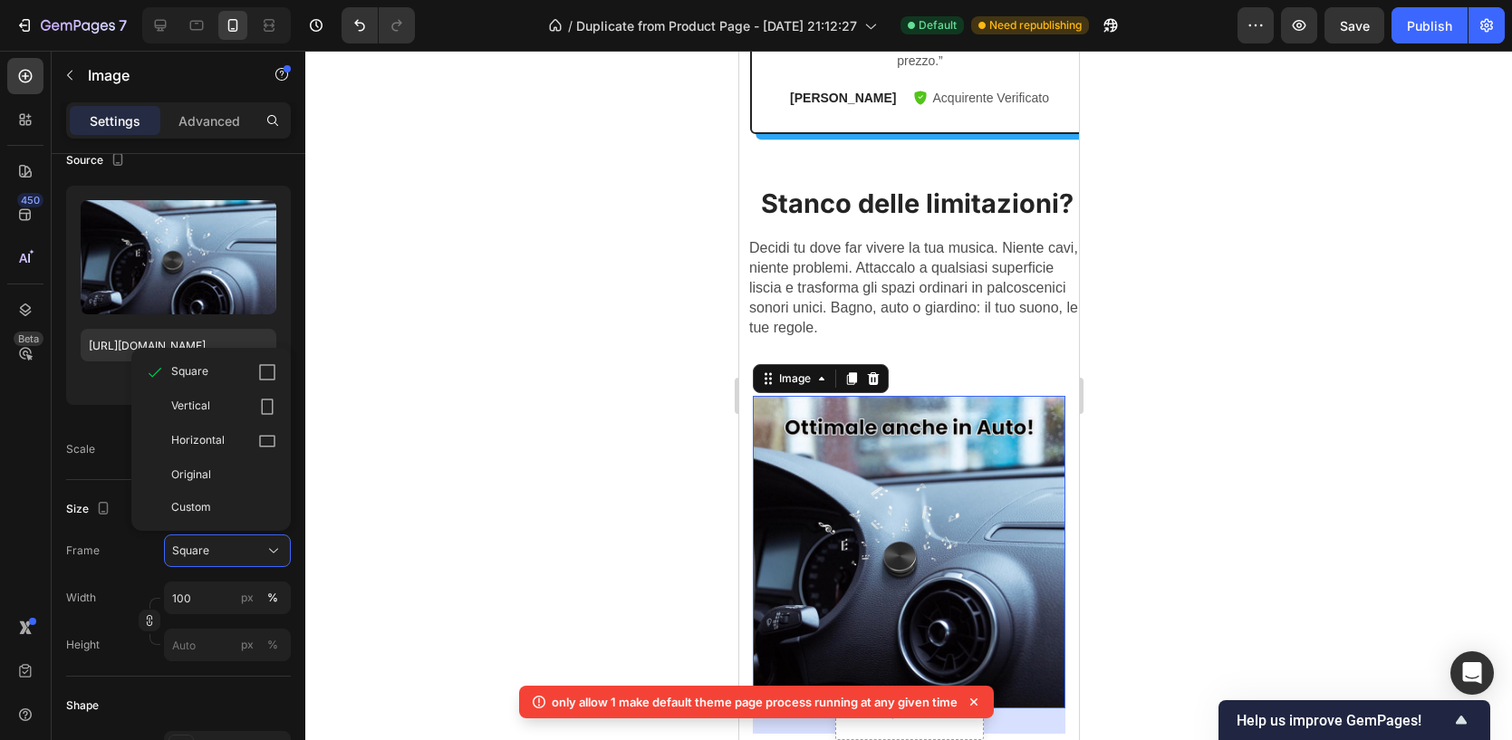
click at [409, 533] on div at bounding box center [908, 395] width 1206 height 689
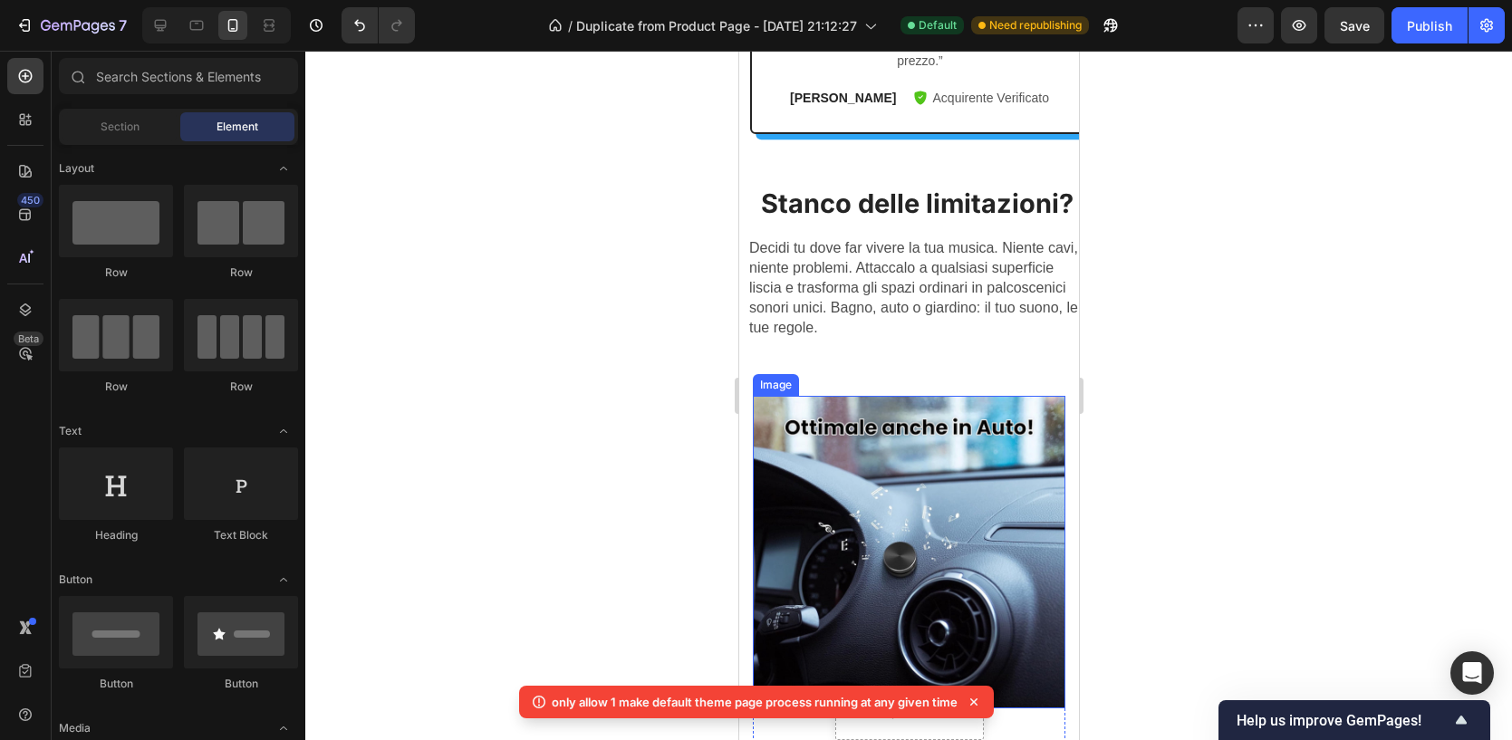
click at [946, 483] on img at bounding box center [908, 552] width 312 height 312
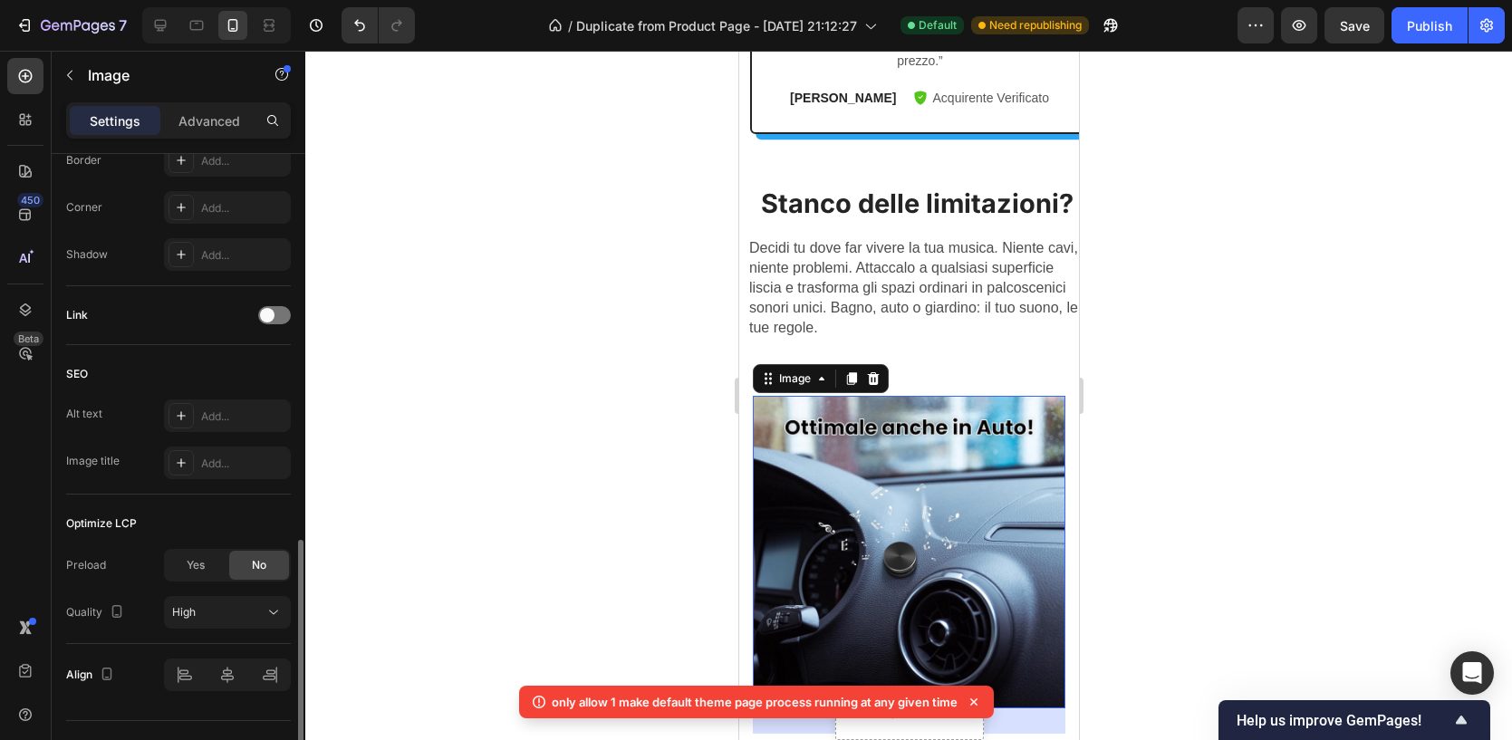
scroll to position [773, 0]
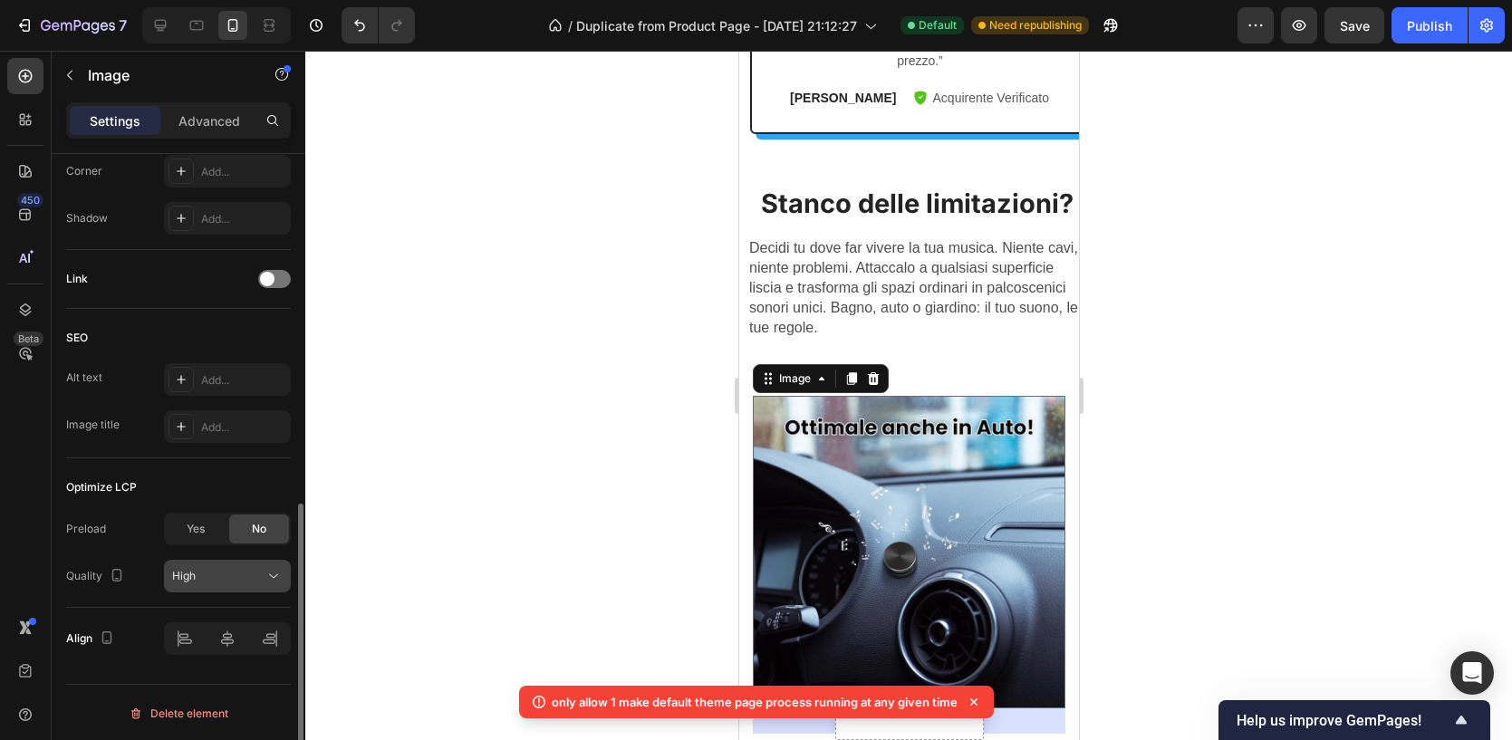
click at [224, 570] on div "High" at bounding box center [218, 576] width 92 height 16
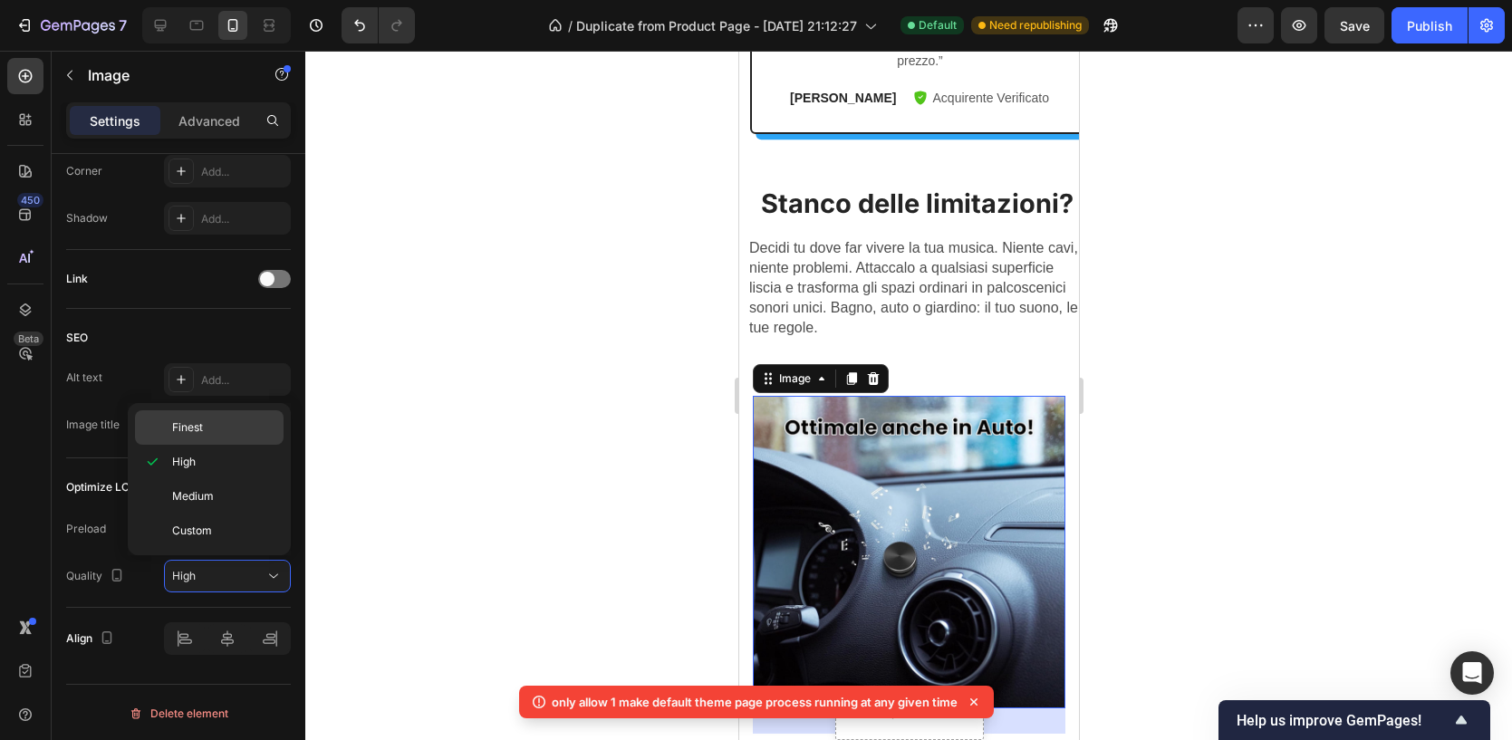
click at [201, 428] on span "Finest" at bounding box center [187, 427] width 31 height 16
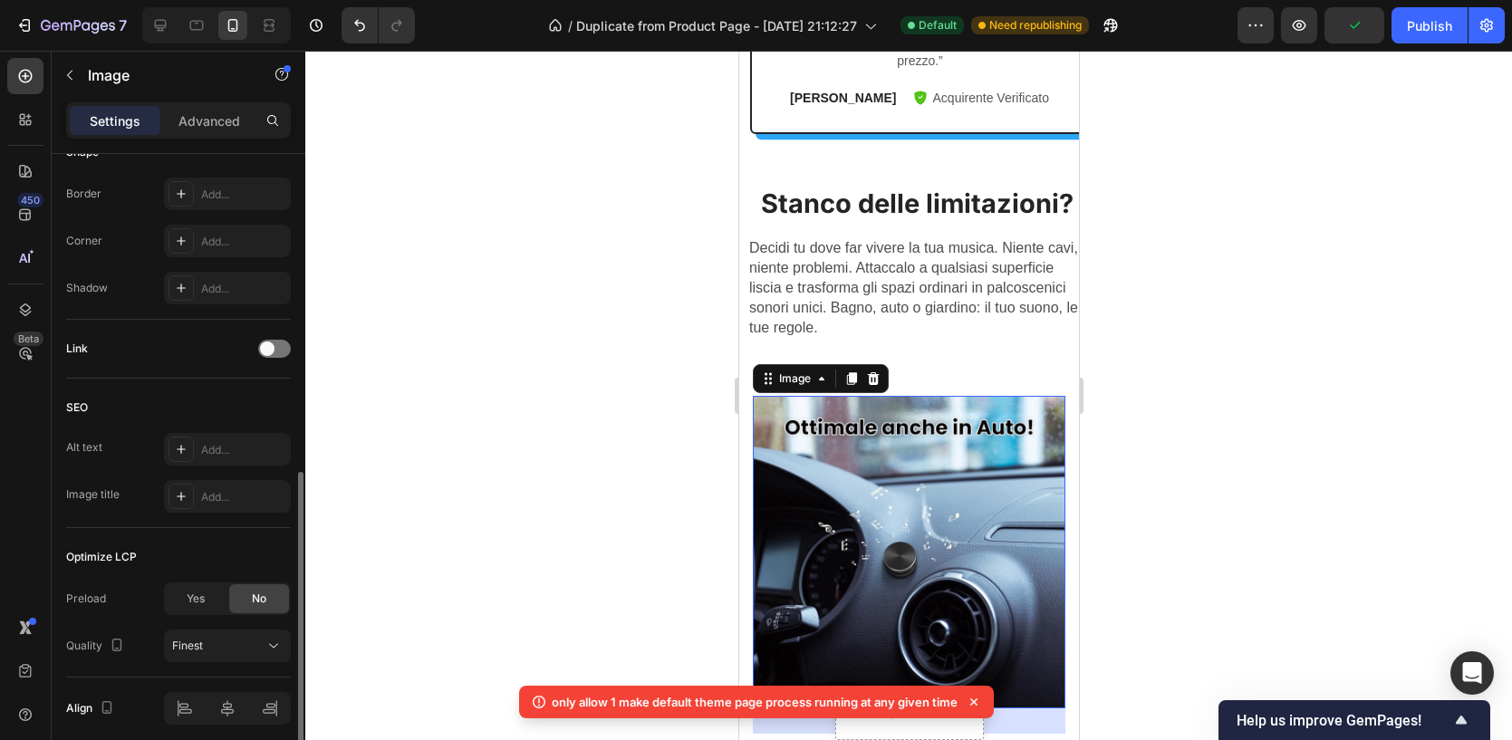
scroll to position [609, 0]
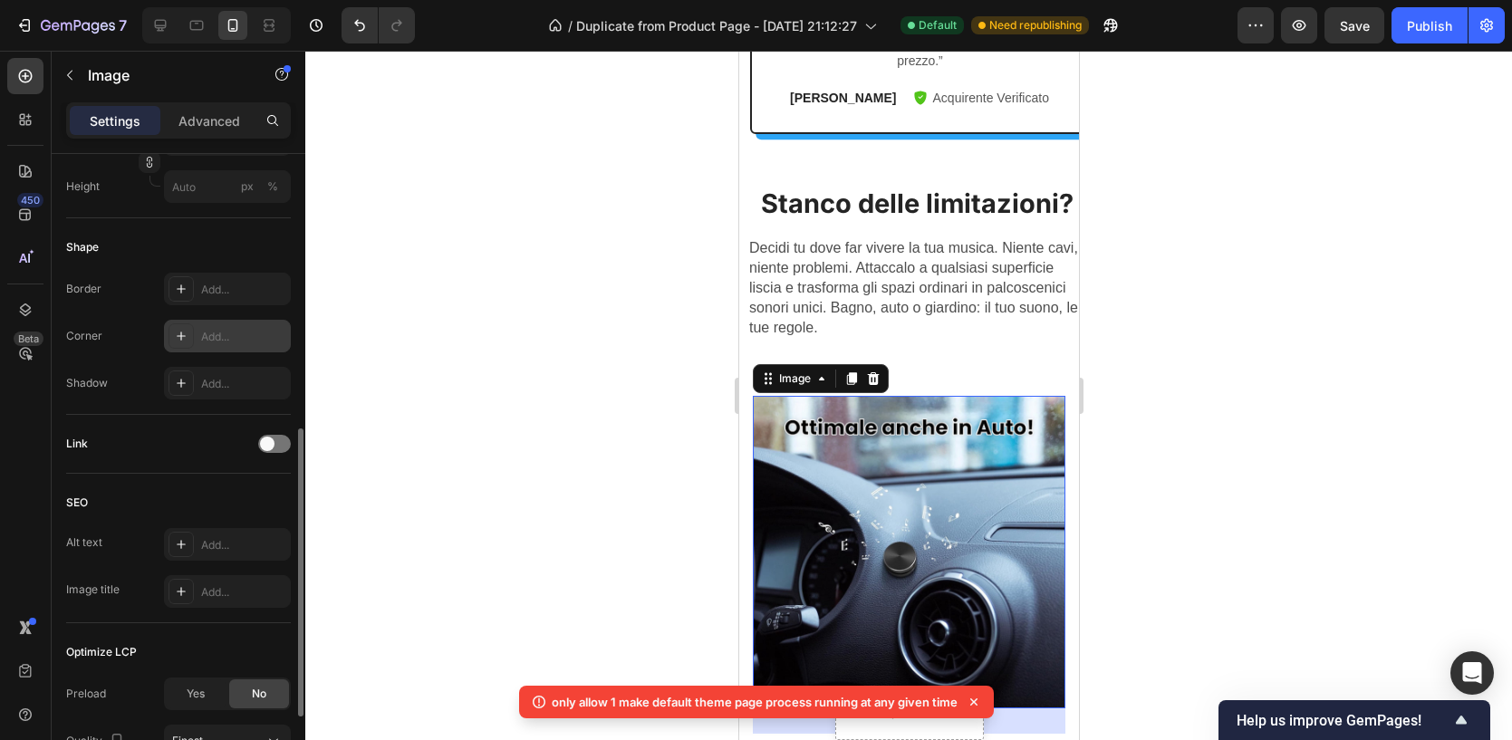
click at [227, 329] on div "Add..." at bounding box center [243, 337] width 85 height 16
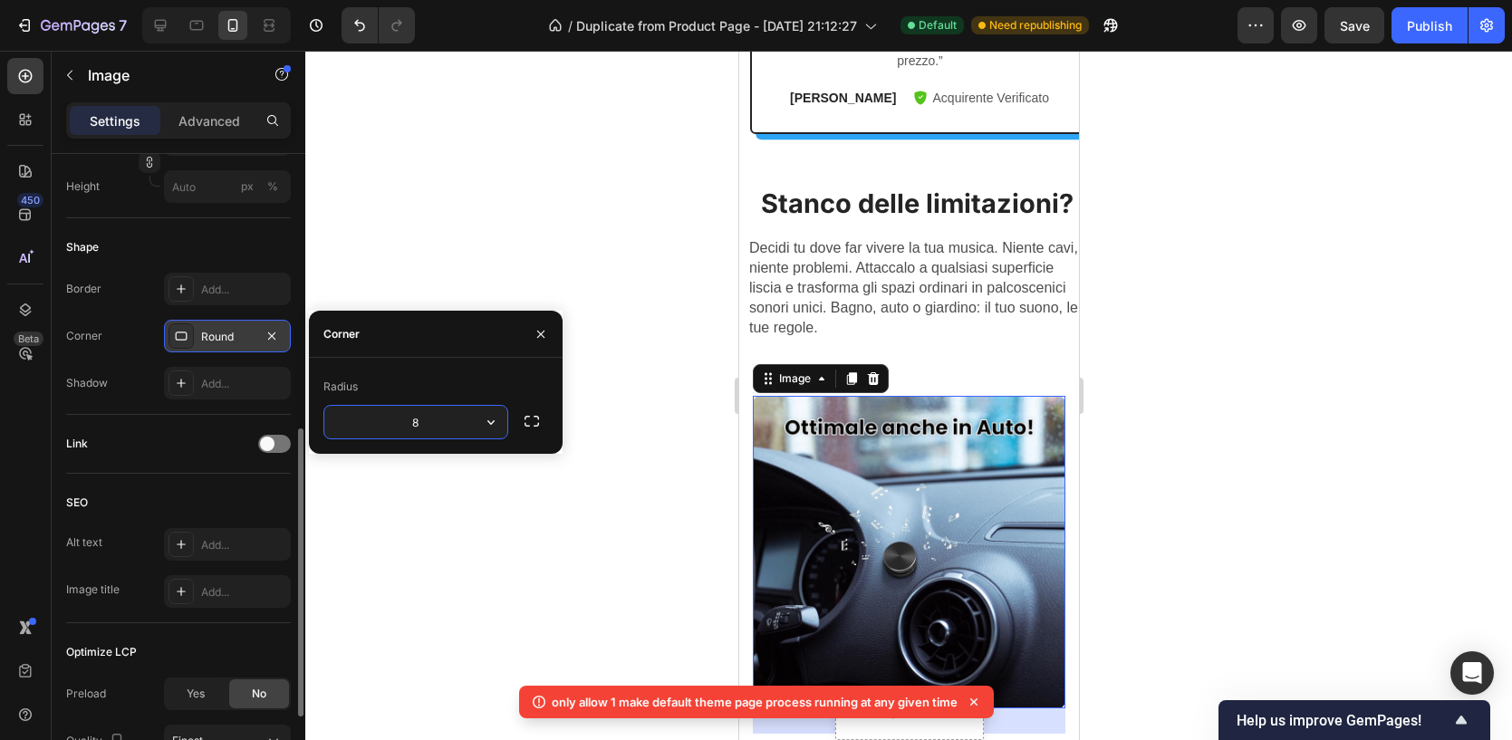
click at [422, 418] on input "8" at bounding box center [415, 422] width 183 height 33
type input "12"
click at [605, 215] on div at bounding box center [908, 395] width 1206 height 689
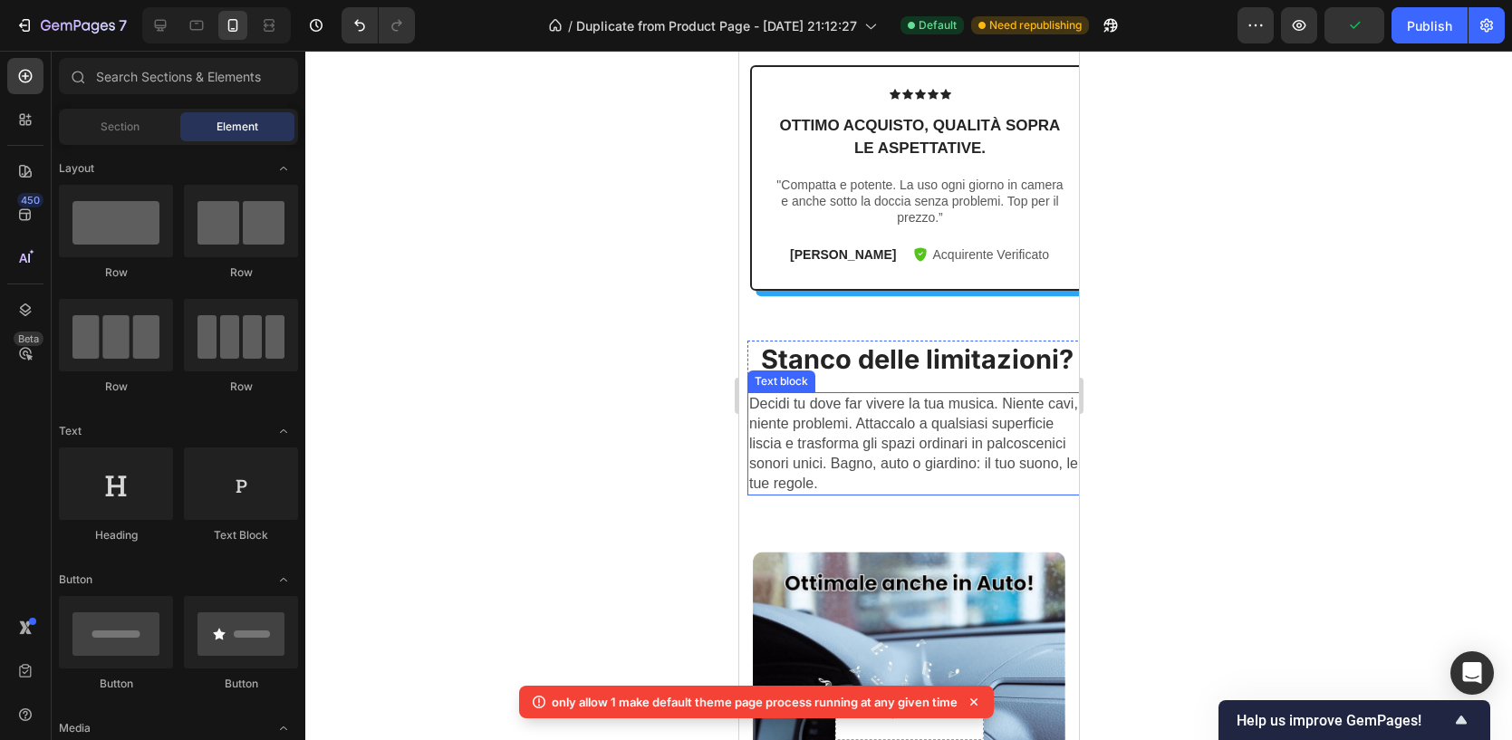
scroll to position [1060, 0]
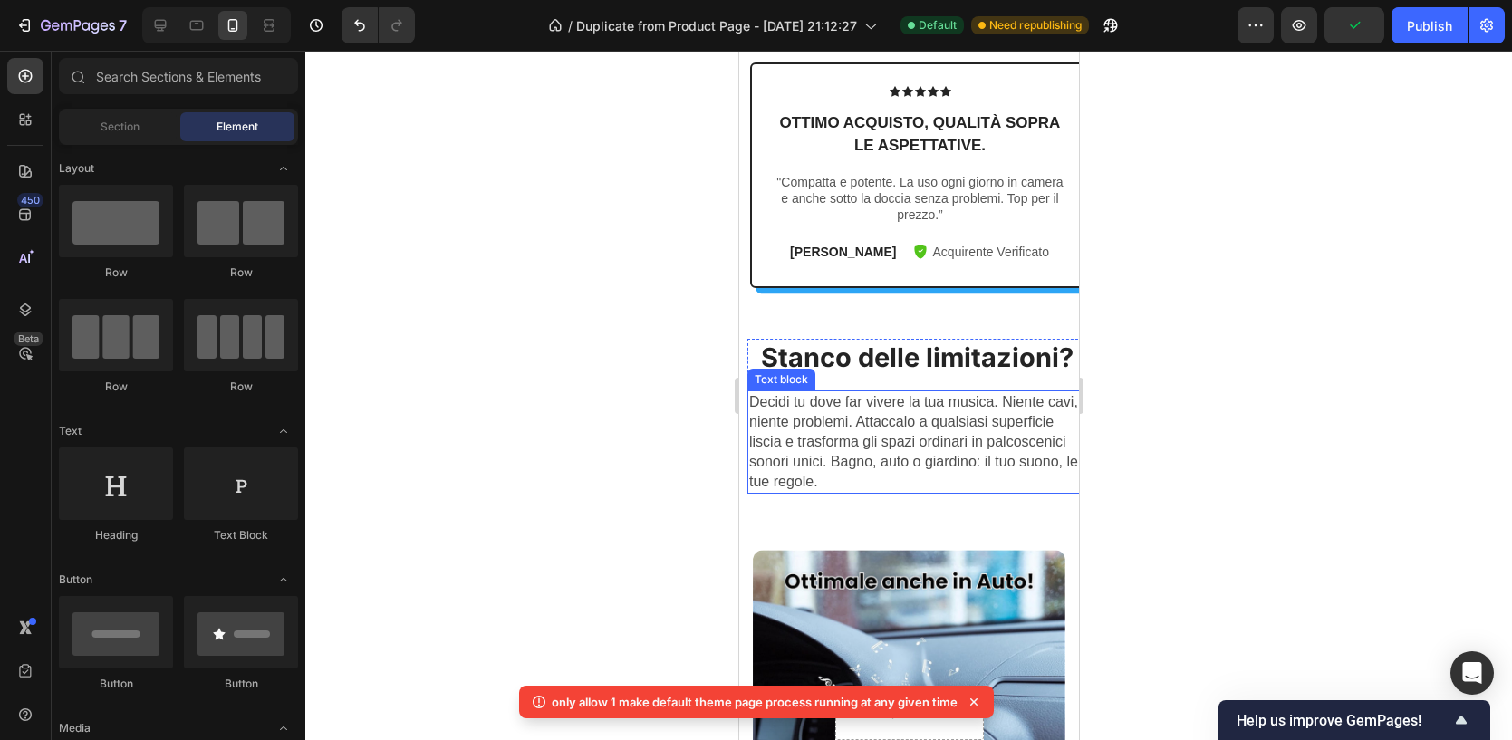
click at [903, 398] on span "Decidi tu dove far vivere la tua musica. Niente cavi, niente problemi. Attaccal…" at bounding box center [912, 441] width 329 height 95
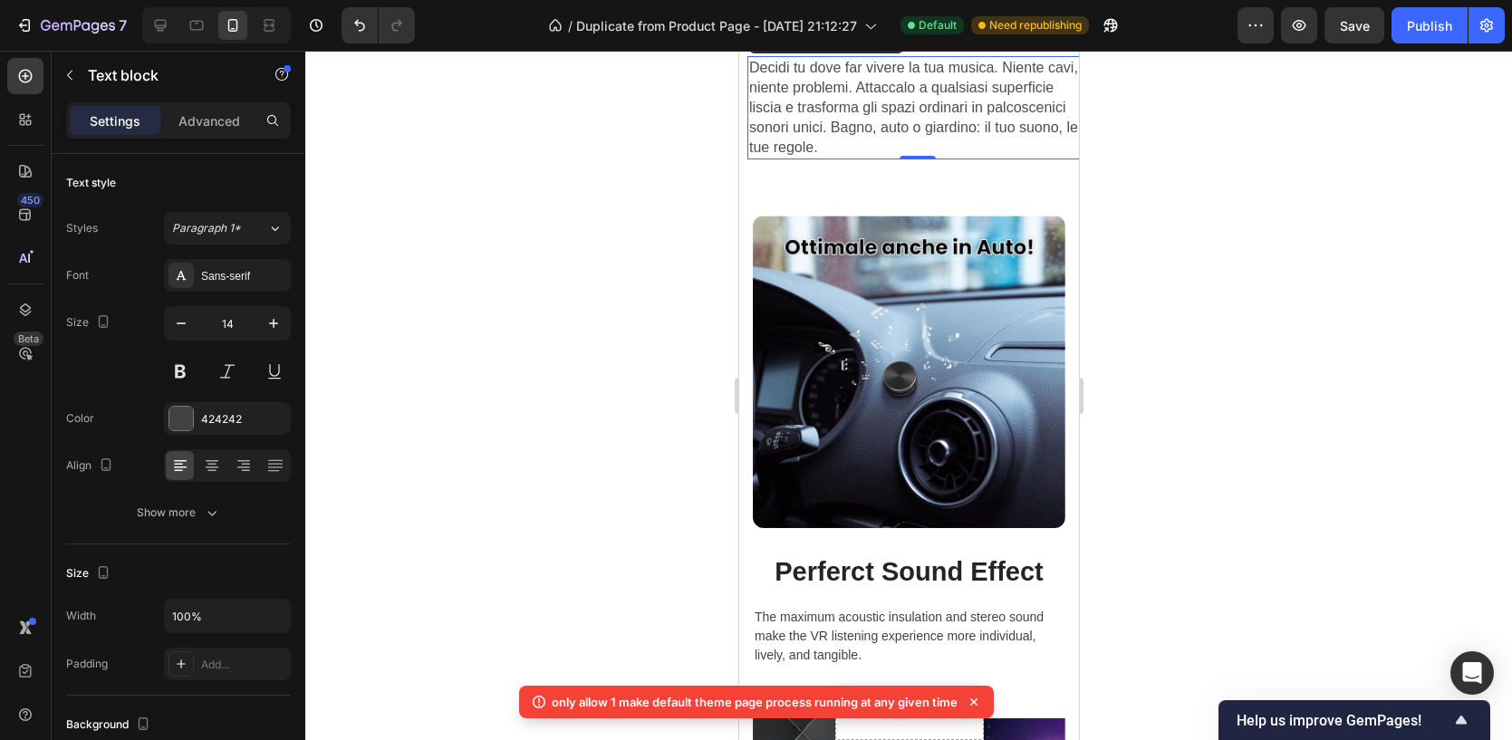
scroll to position [1399, 0]
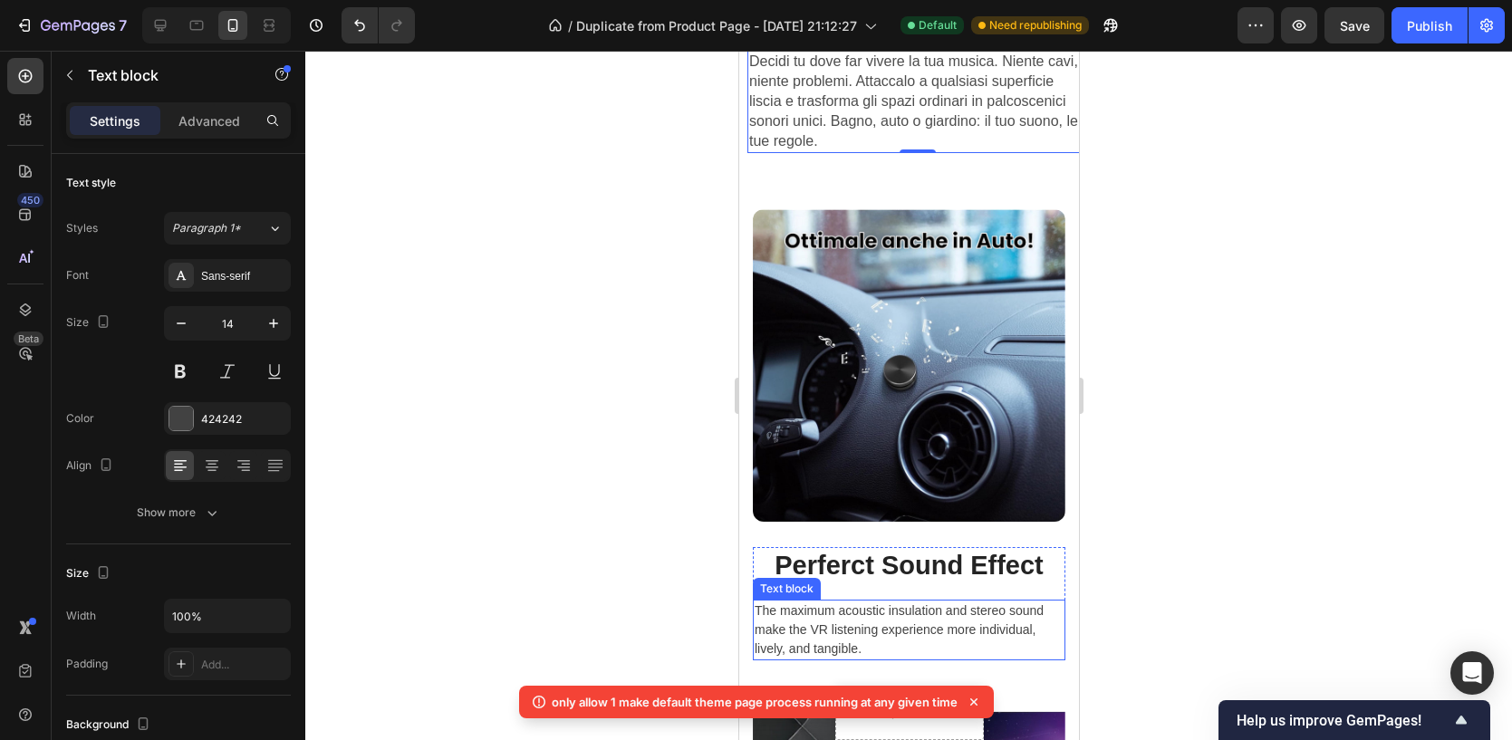
click at [909, 617] on p "The maximum acoustic insulation and stereo sound make the VR listening experien…" at bounding box center [908, 629] width 309 height 57
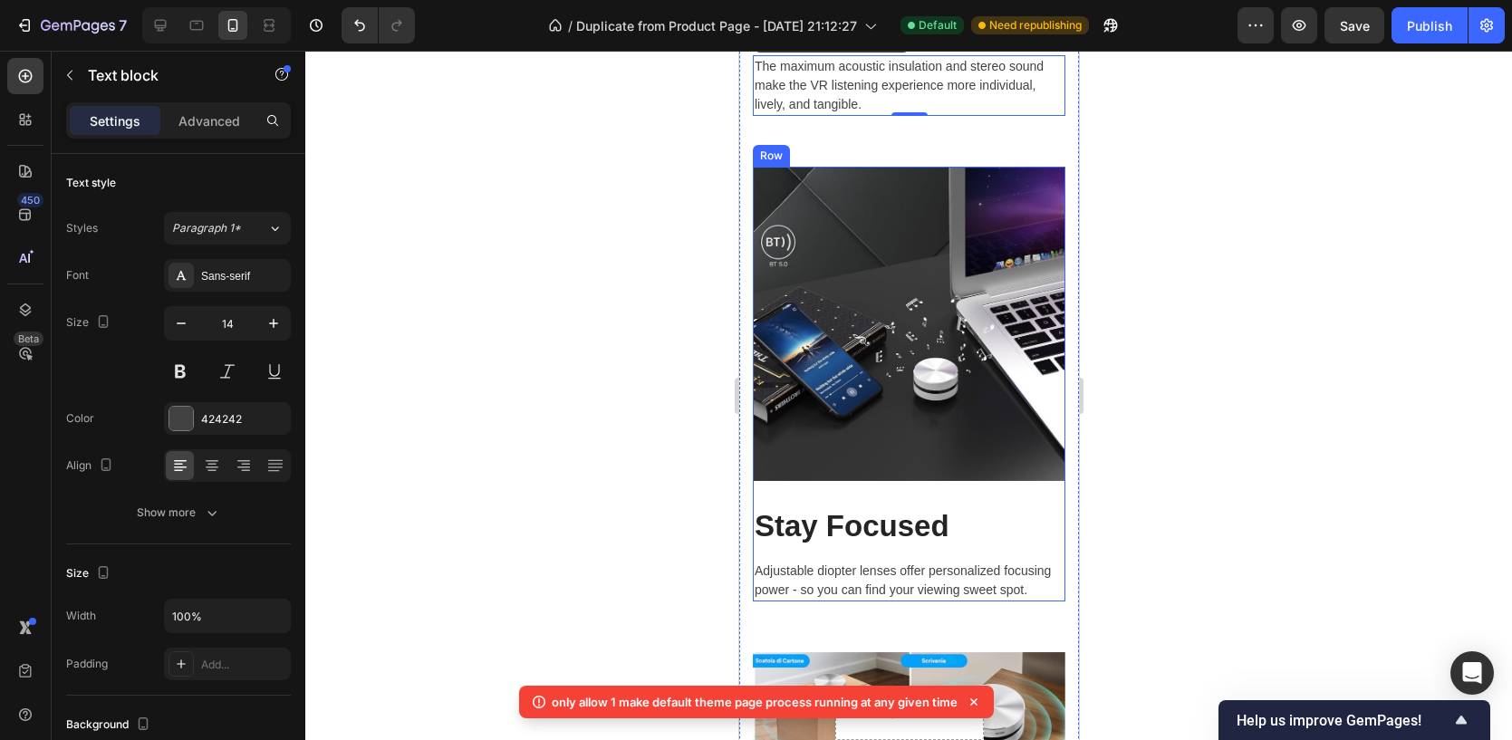
scroll to position [1983, 0]
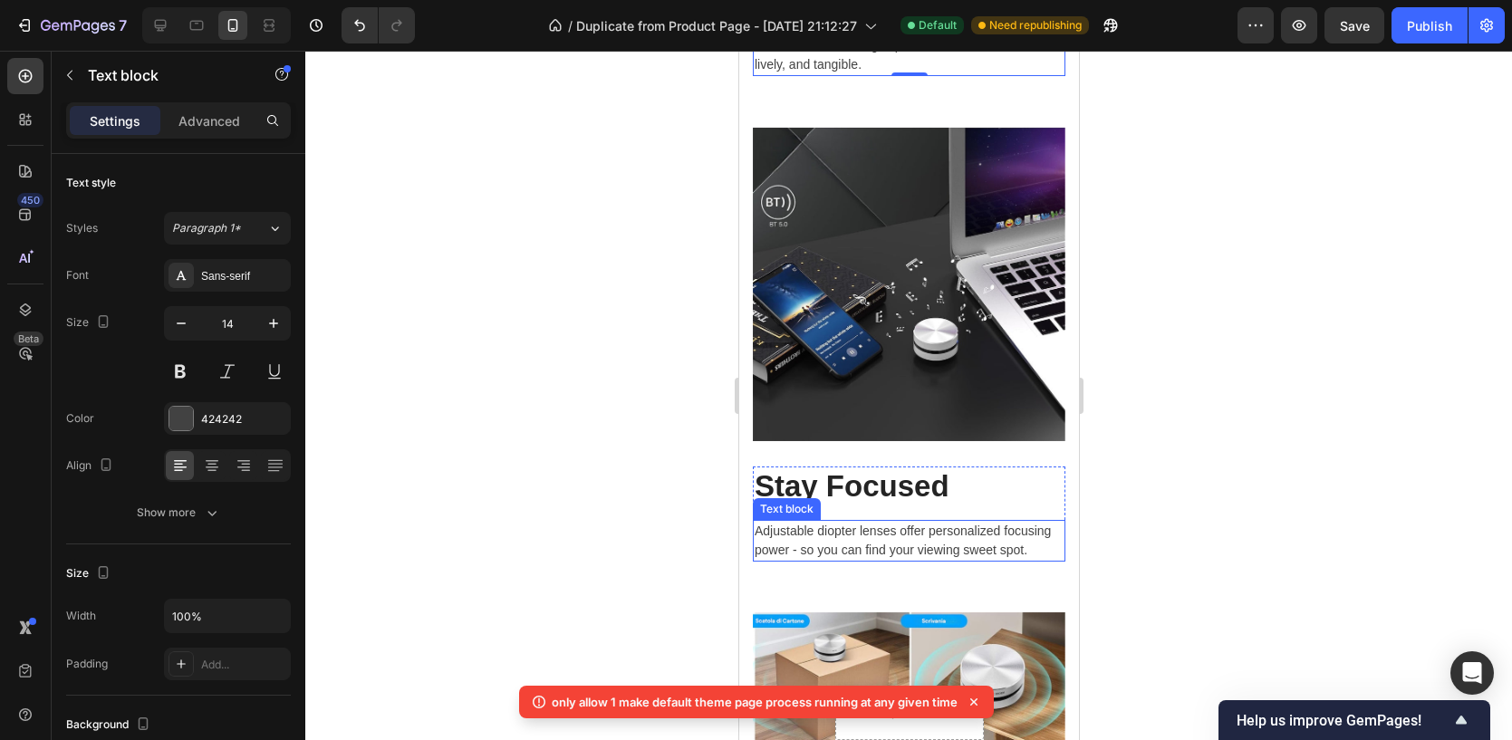
click at [865, 527] on p "Adjustable diopter lenses offer personalized focusing power - so you can find y…" at bounding box center [908, 541] width 309 height 38
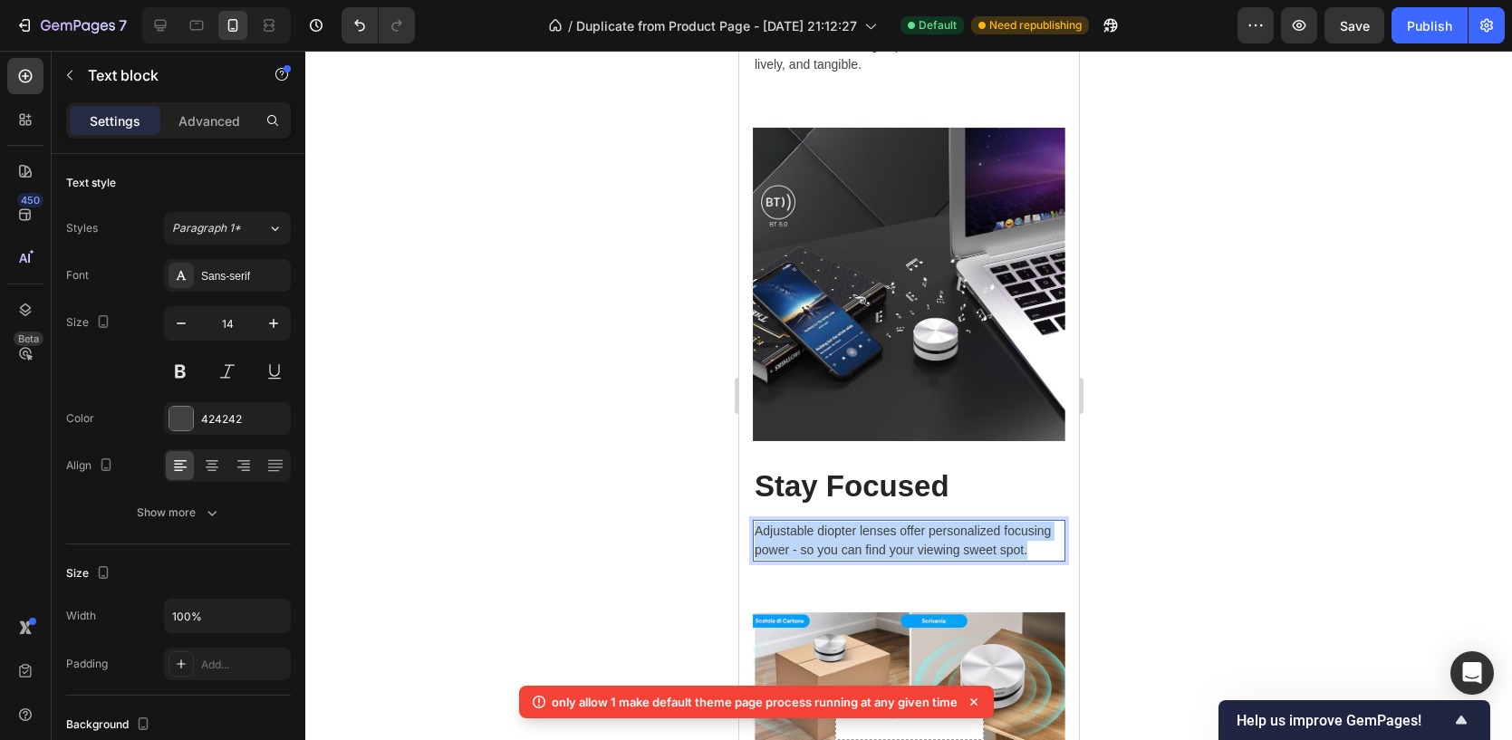
click at [865, 527] on p "Adjustable diopter lenses offer personalized focusing power - so you can find y…" at bounding box center [908, 541] width 309 height 38
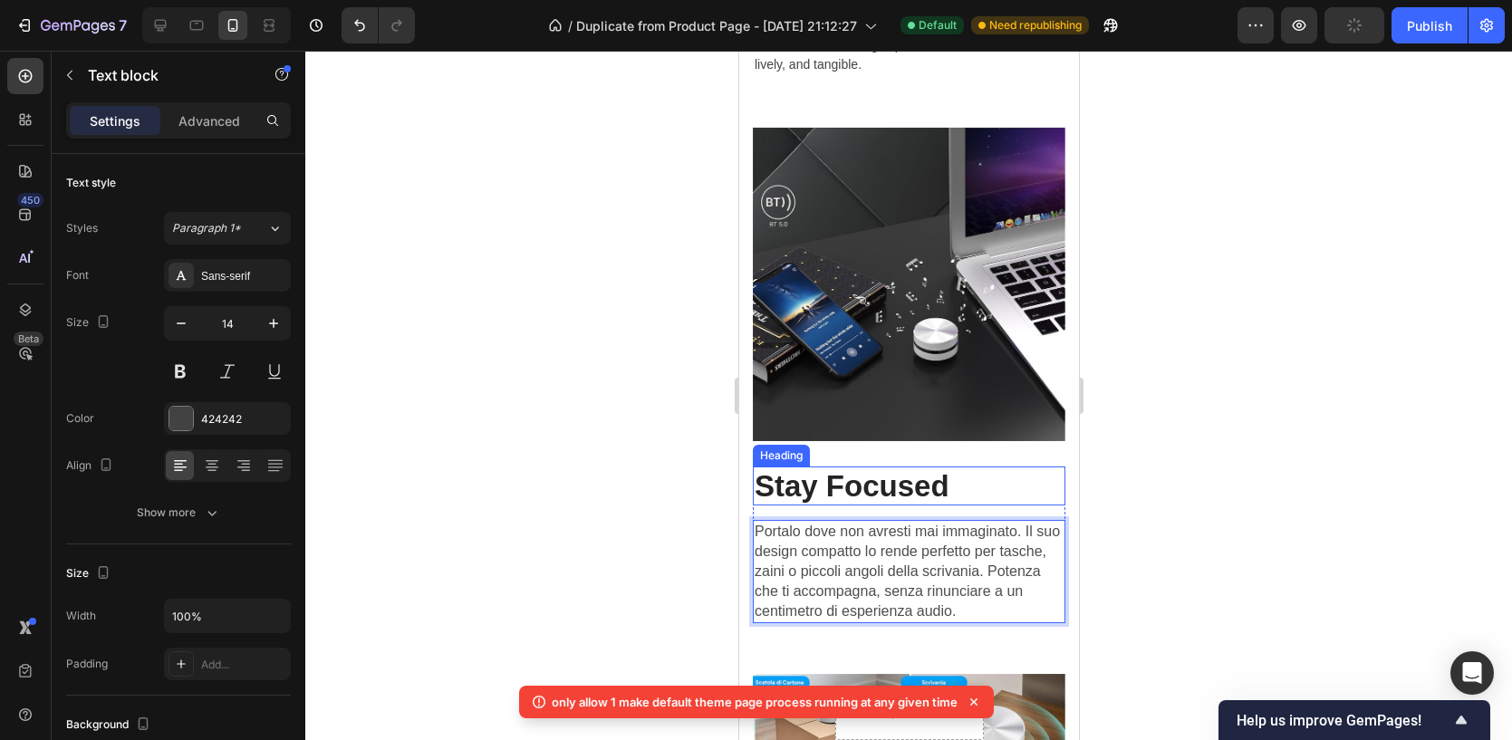
click at [871, 470] on p "Stay Focused" at bounding box center [908, 486] width 309 height 36
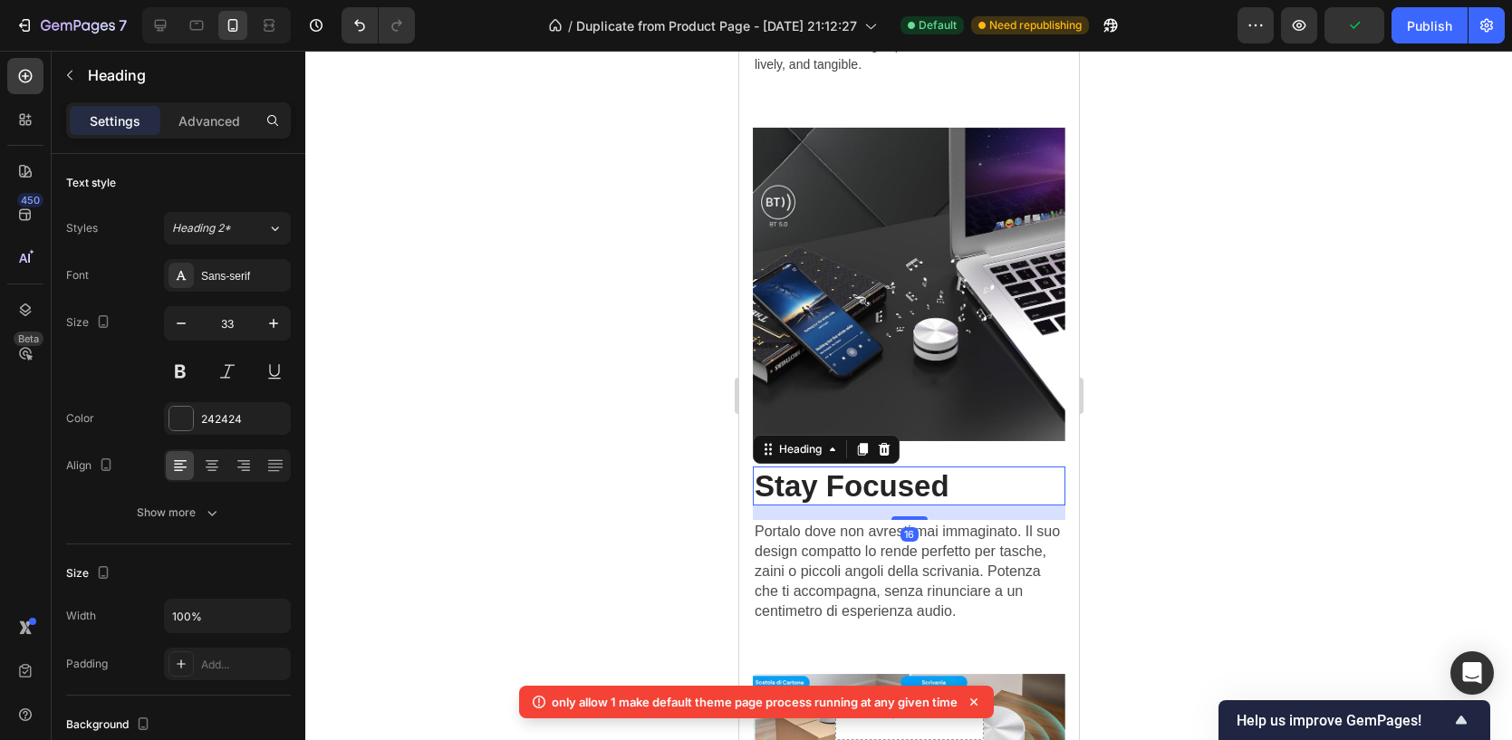
click at [886, 476] on p "Stay Focused" at bounding box center [908, 486] width 309 height 36
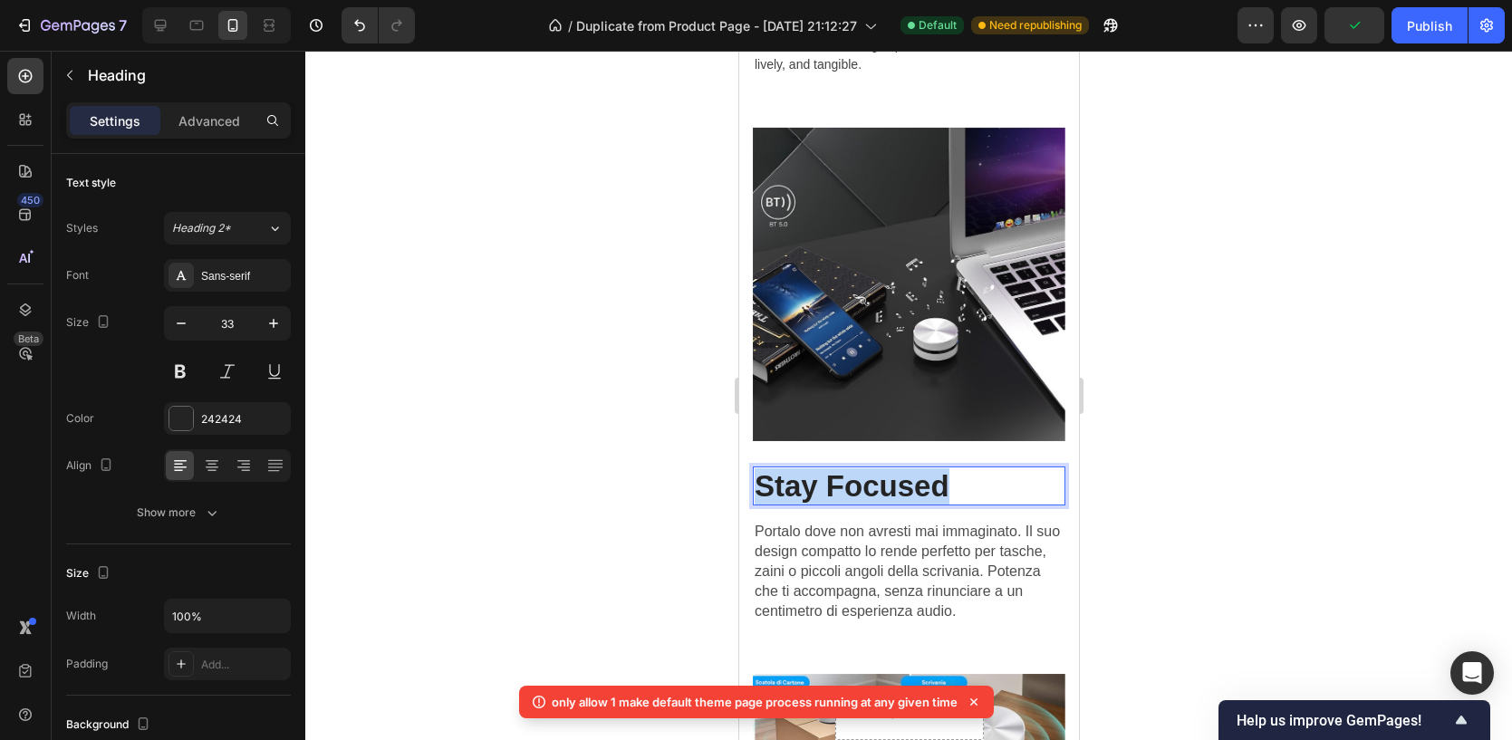
click at [886, 476] on p "Stay Focused" at bounding box center [908, 486] width 309 height 36
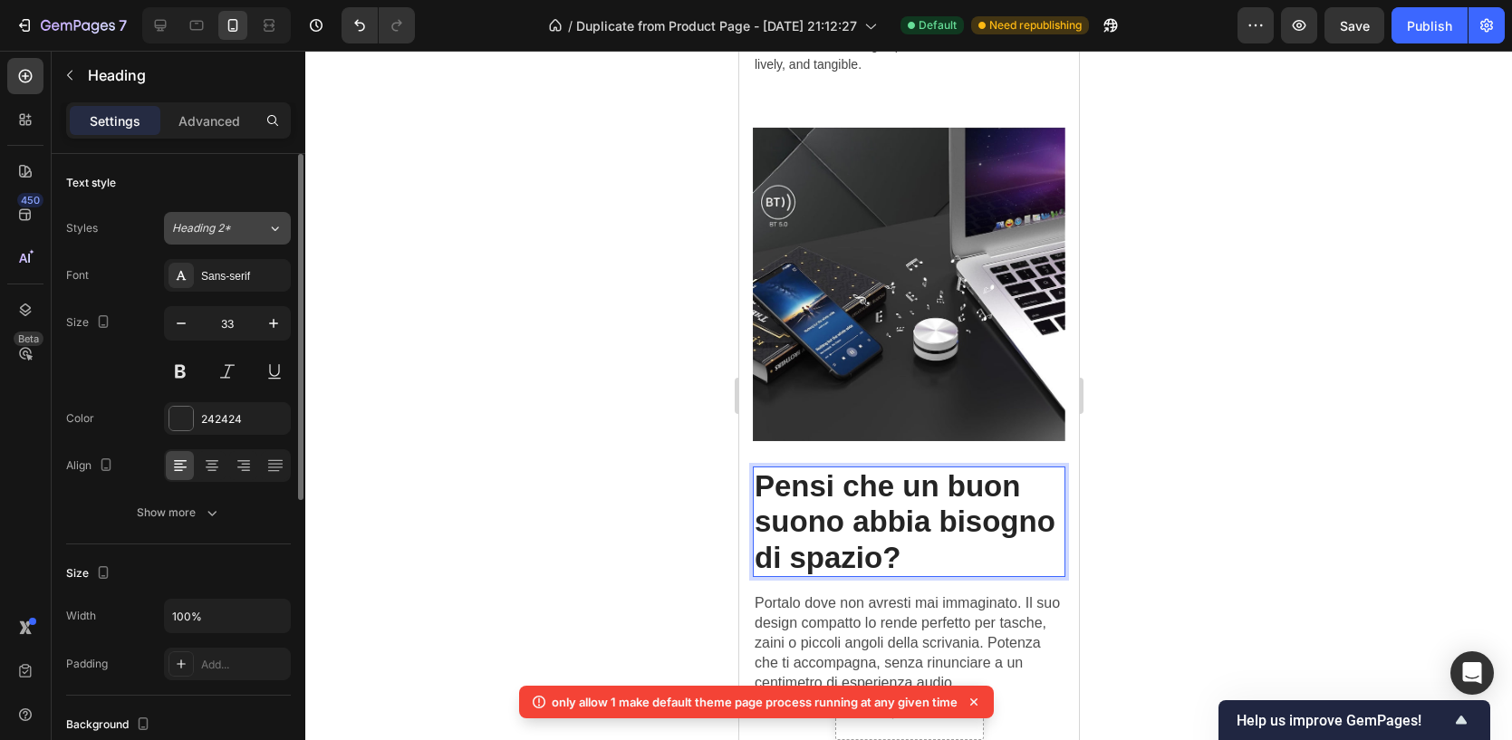
click at [235, 231] on div "Heading 2*" at bounding box center [208, 228] width 73 height 16
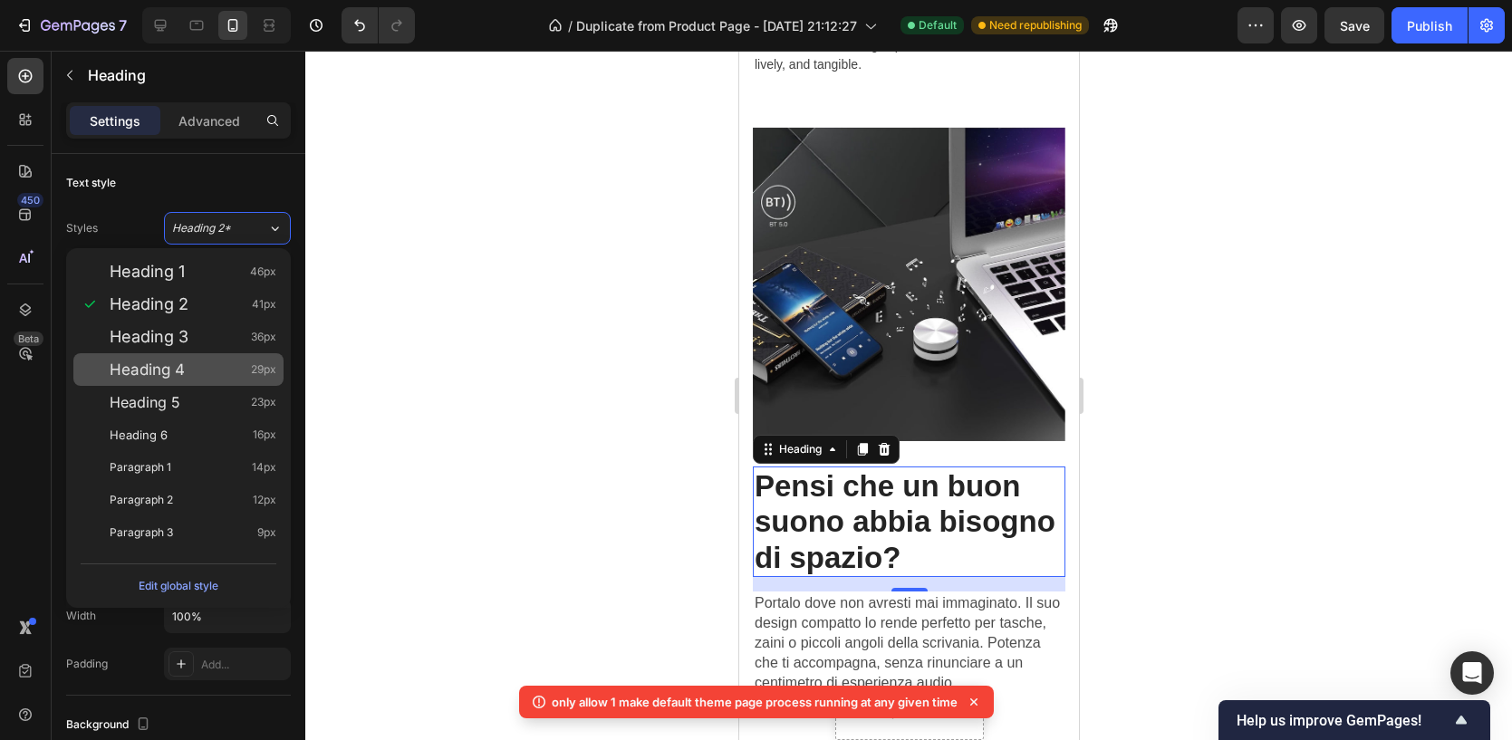
click at [206, 362] on div "Heading 4 29px" at bounding box center [193, 369] width 167 height 18
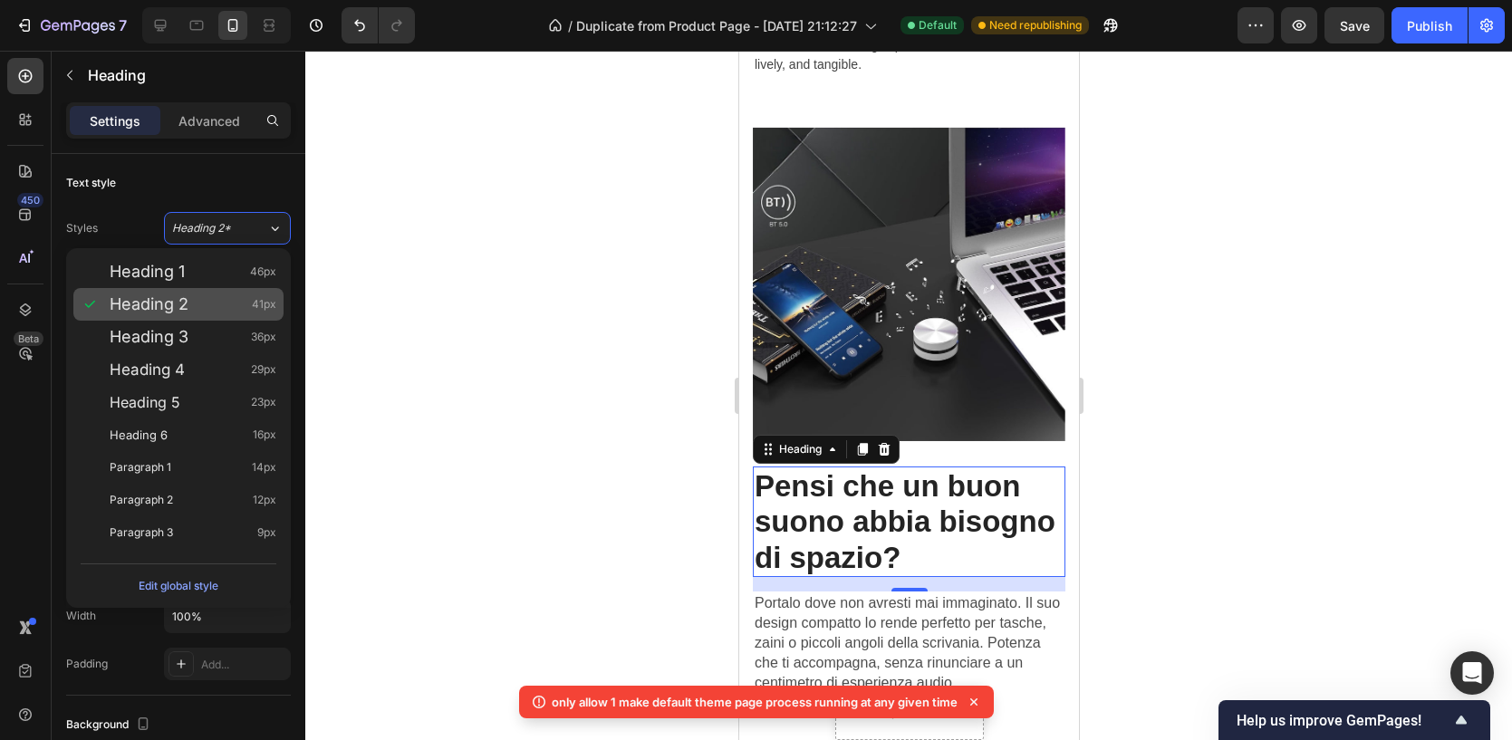
type input "29"
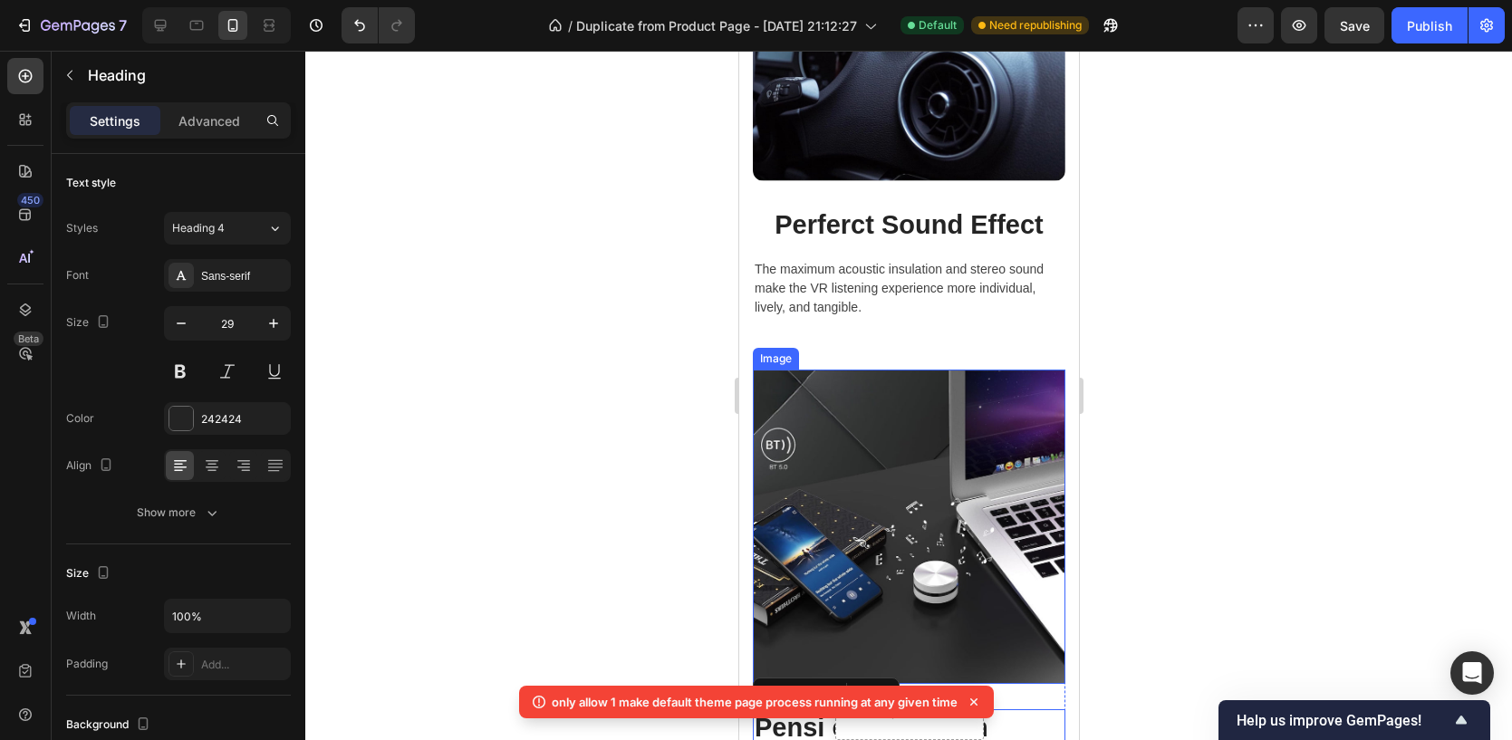
scroll to position [1724, 0]
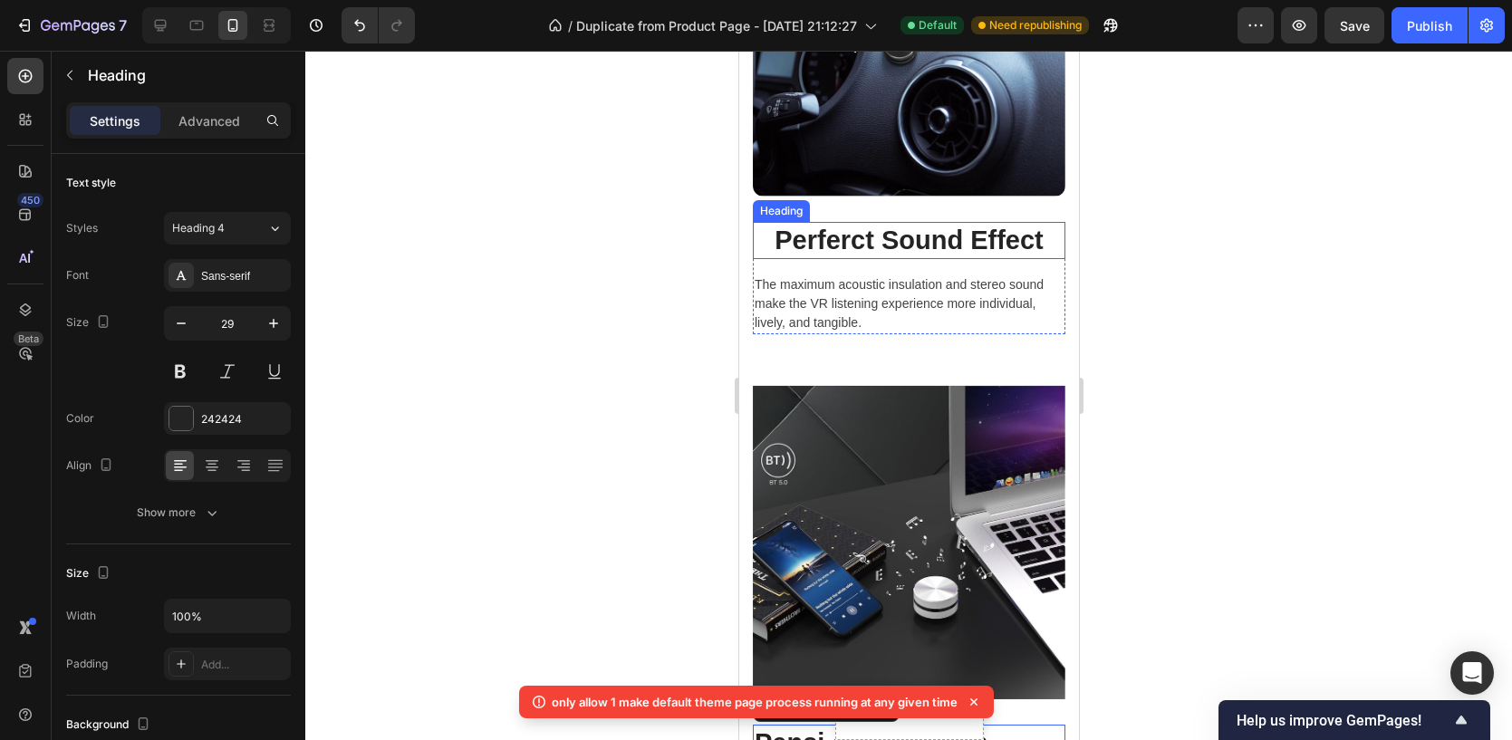
click at [906, 242] on p "Perferct Sound Effect" at bounding box center [908, 241] width 309 height 34
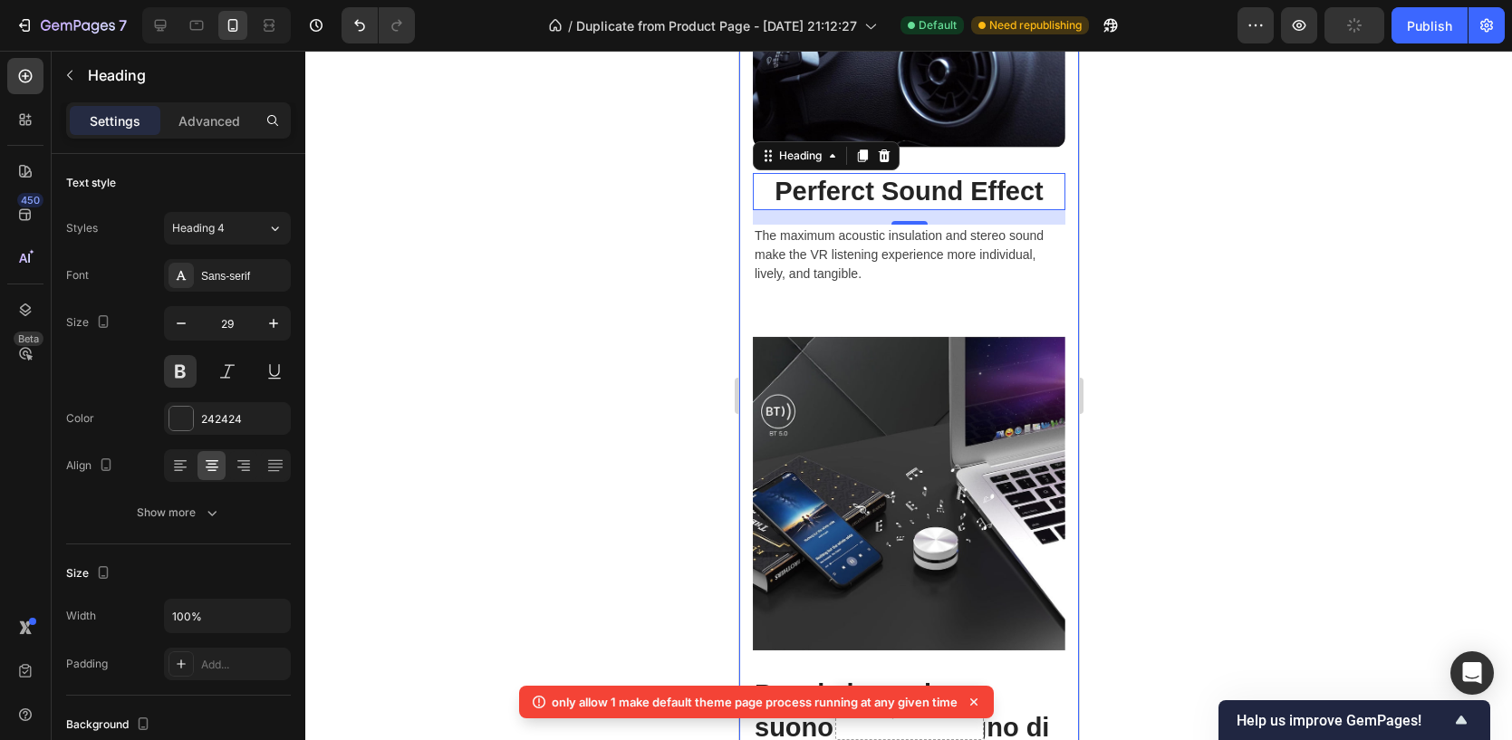
scroll to position [2066, 0]
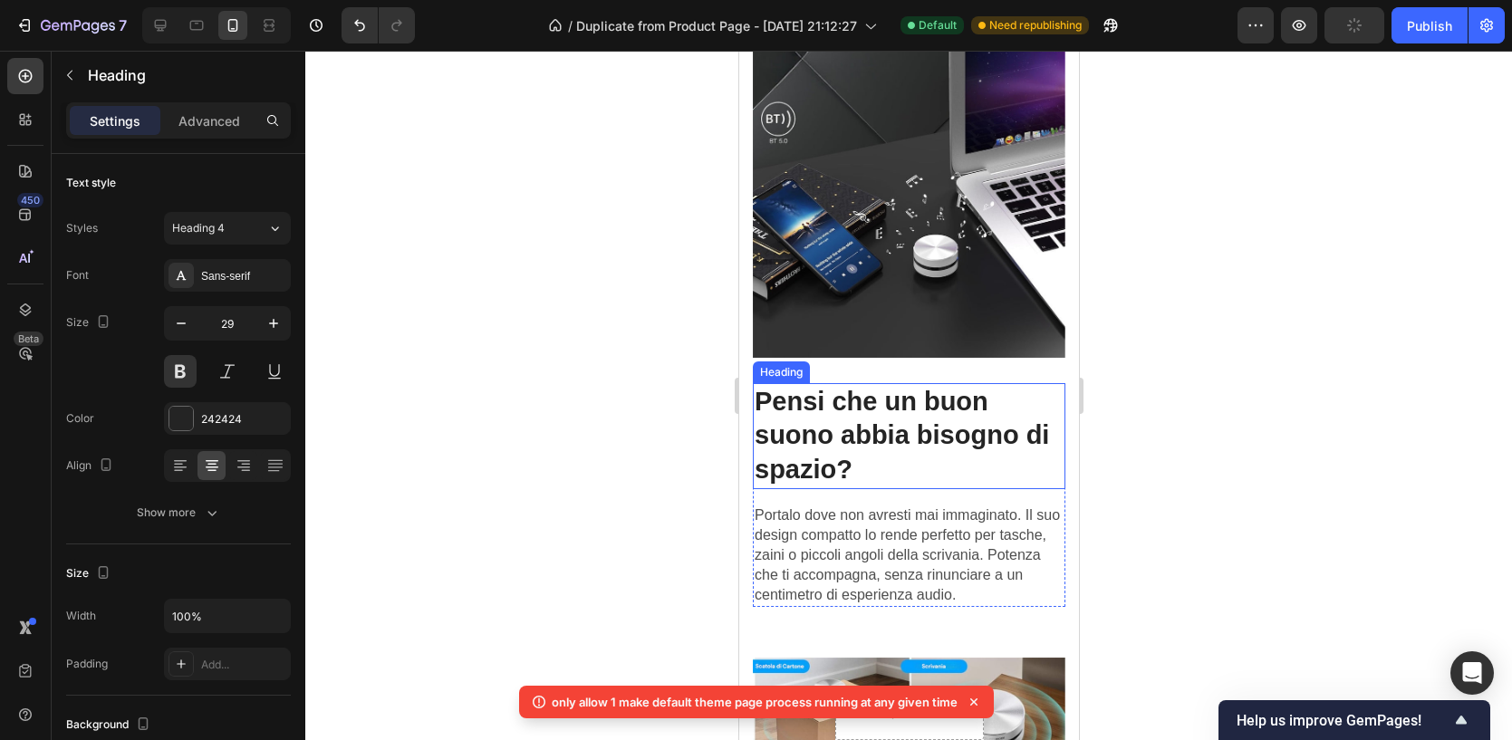
click at [906, 404] on strong "Pensi che un buon suono abbia bisogno di spazio?" at bounding box center [901, 435] width 294 height 97
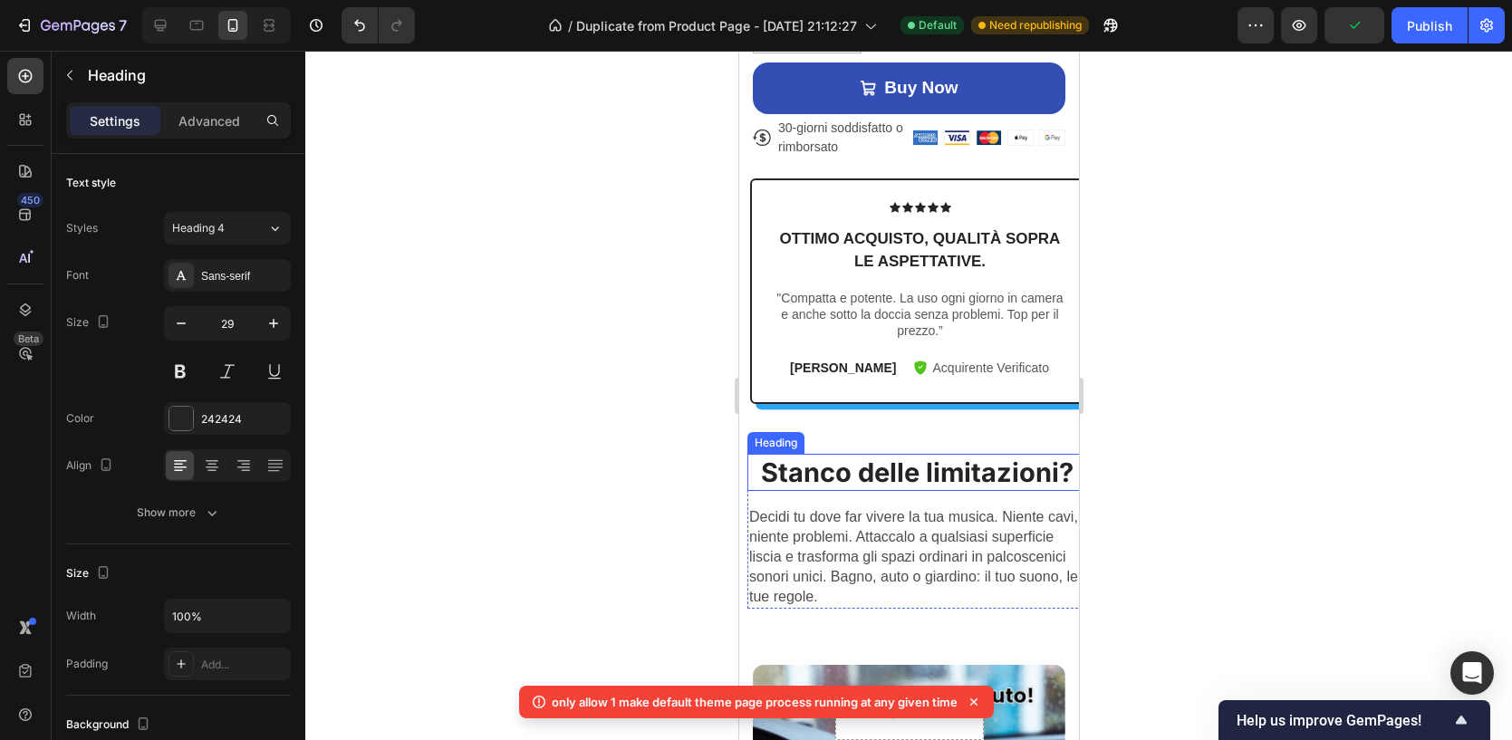
scroll to position [943, 0]
click at [872, 461] on strong "Stanco delle limitazioni?" at bounding box center [916, 473] width 312 height 32
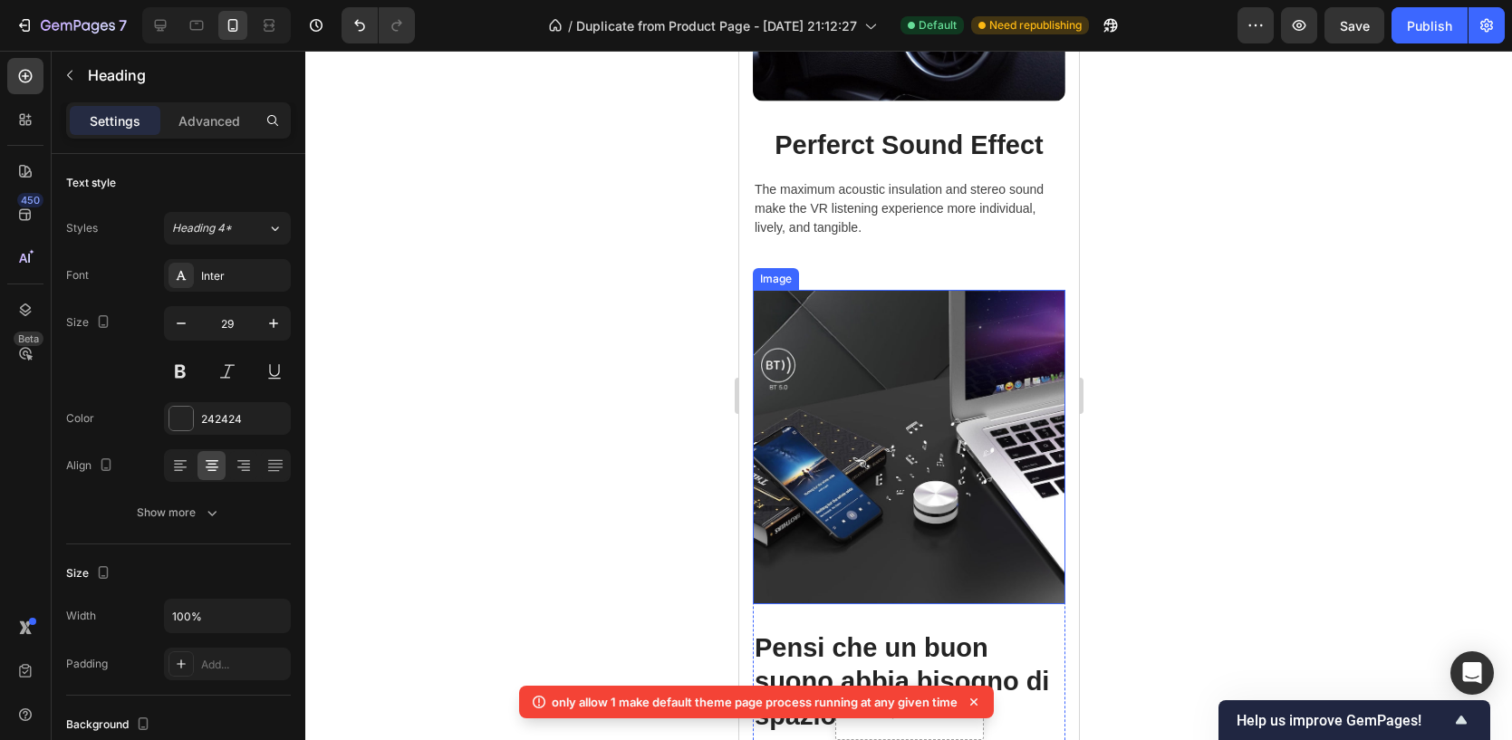
scroll to position [1822, 0]
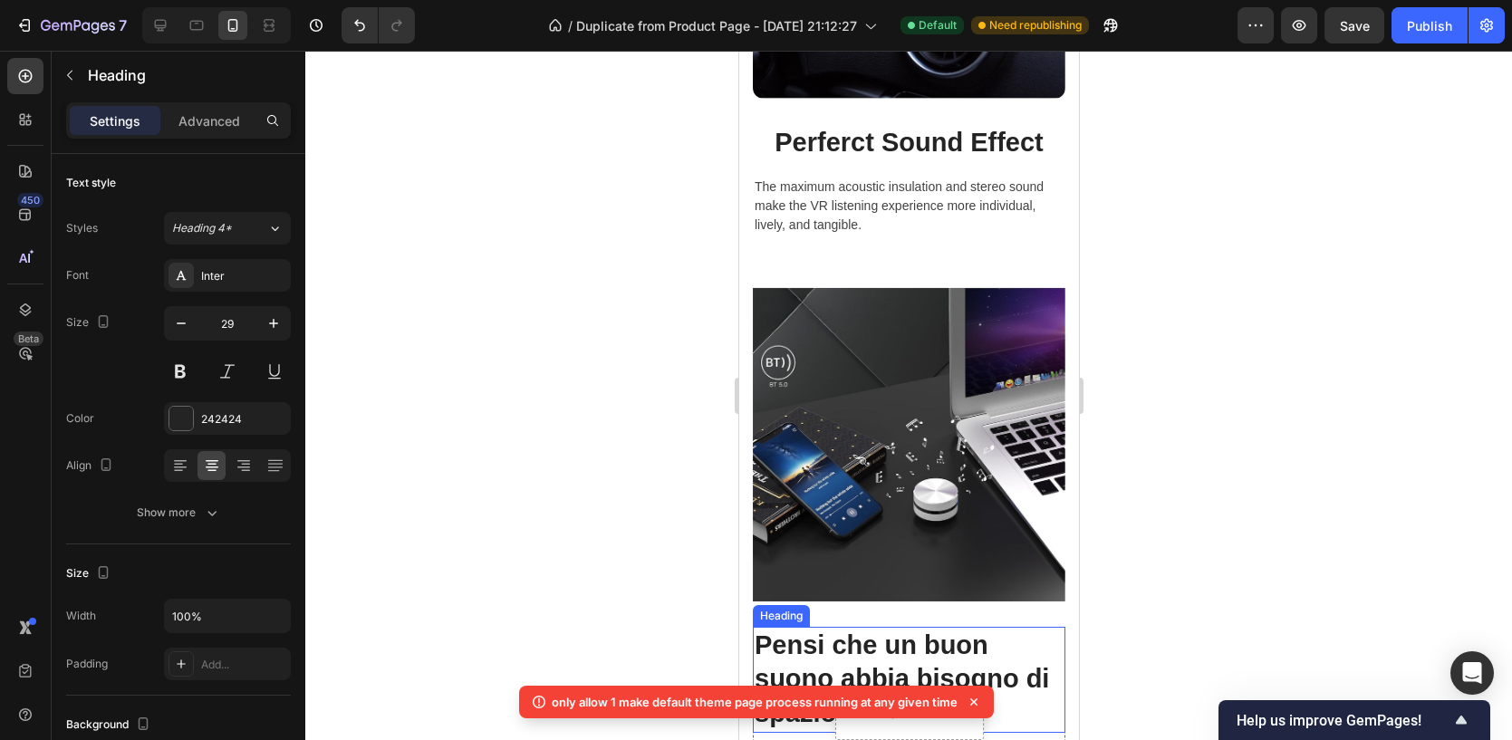
click at [863, 647] on strong "Pensi che un buon suono abbia bisogno di spazio?" at bounding box center [901, 678] width 294 height 97
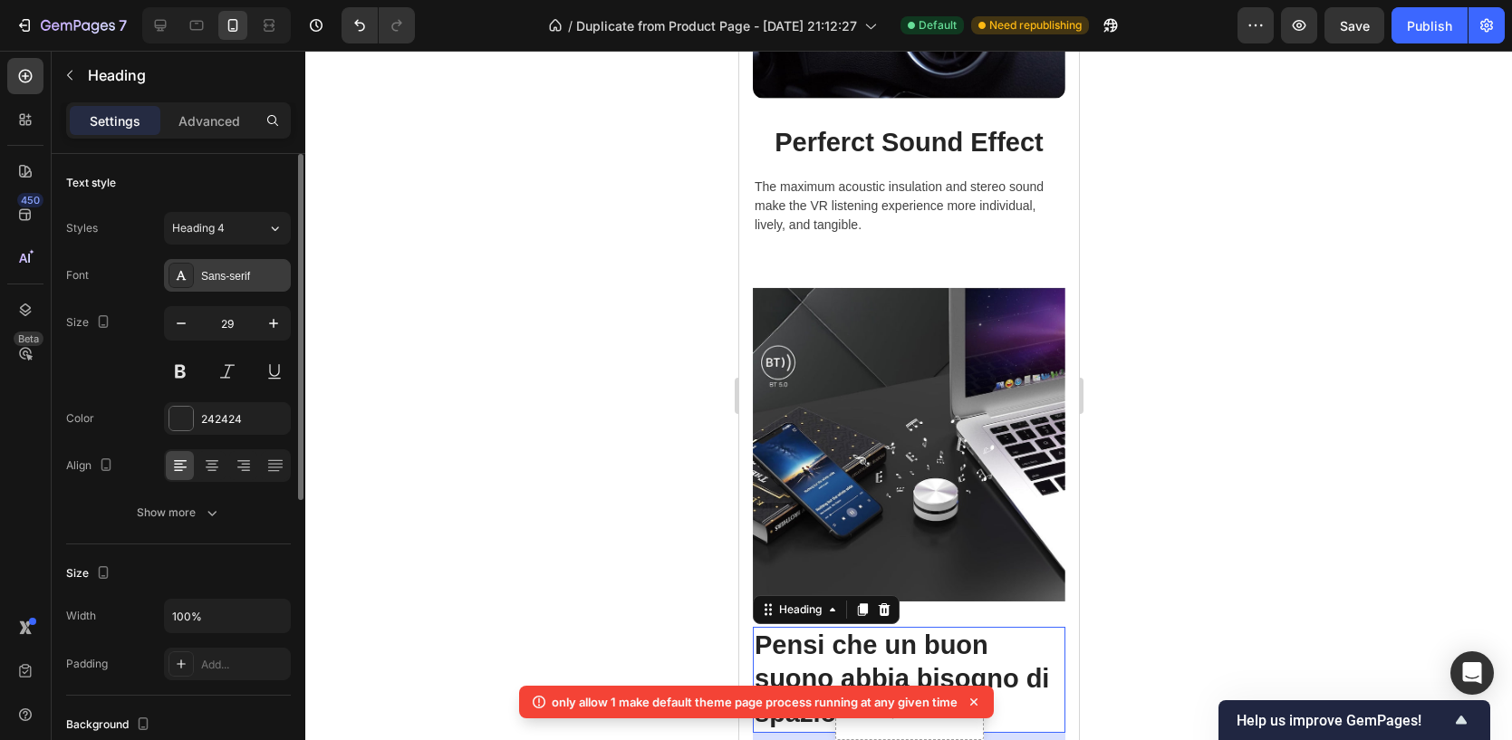
click at [236, 261] on div "Sans-serif" at bounding box center [227, 275] width 127 height 33
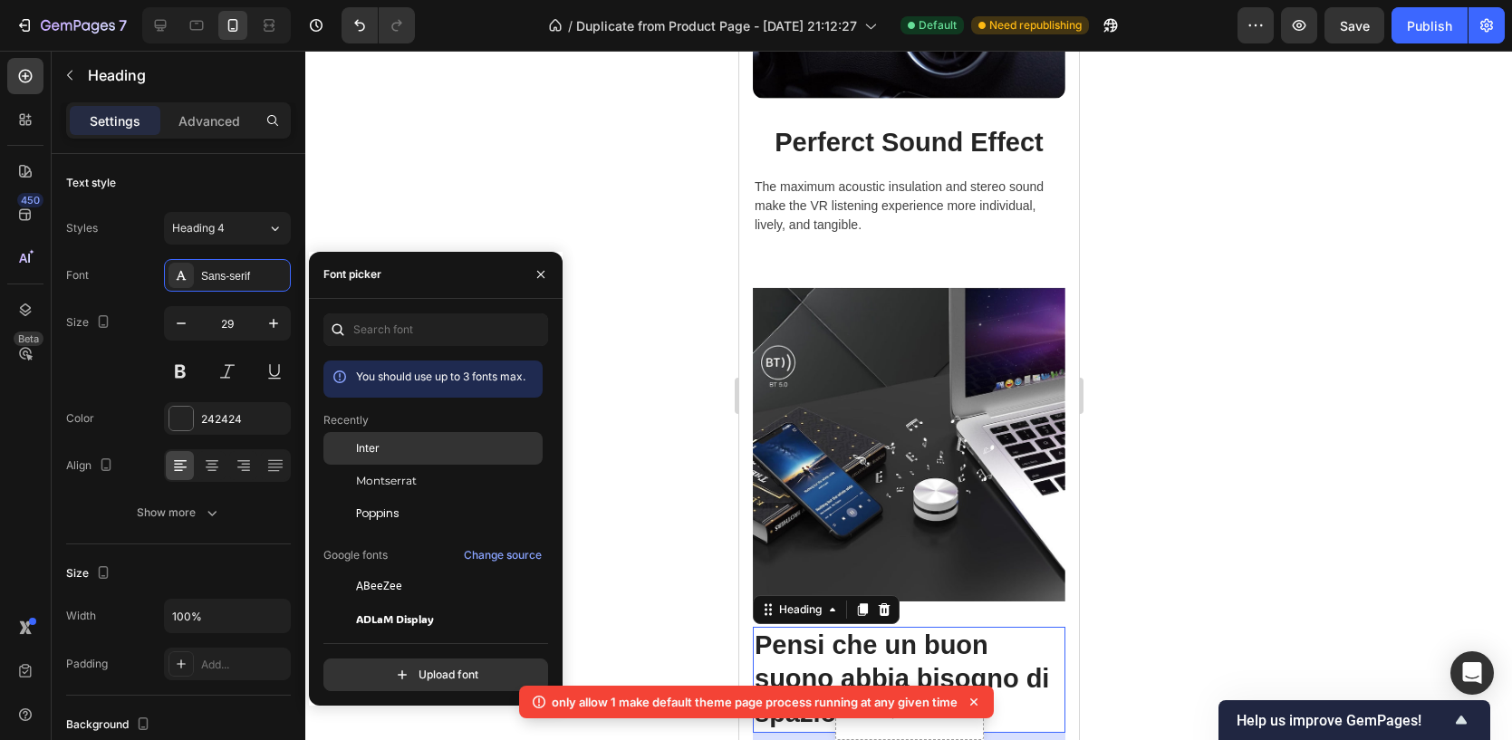
click at [370, 444] on span "Inter" at bounding box center [368, 448] width 24 height 16
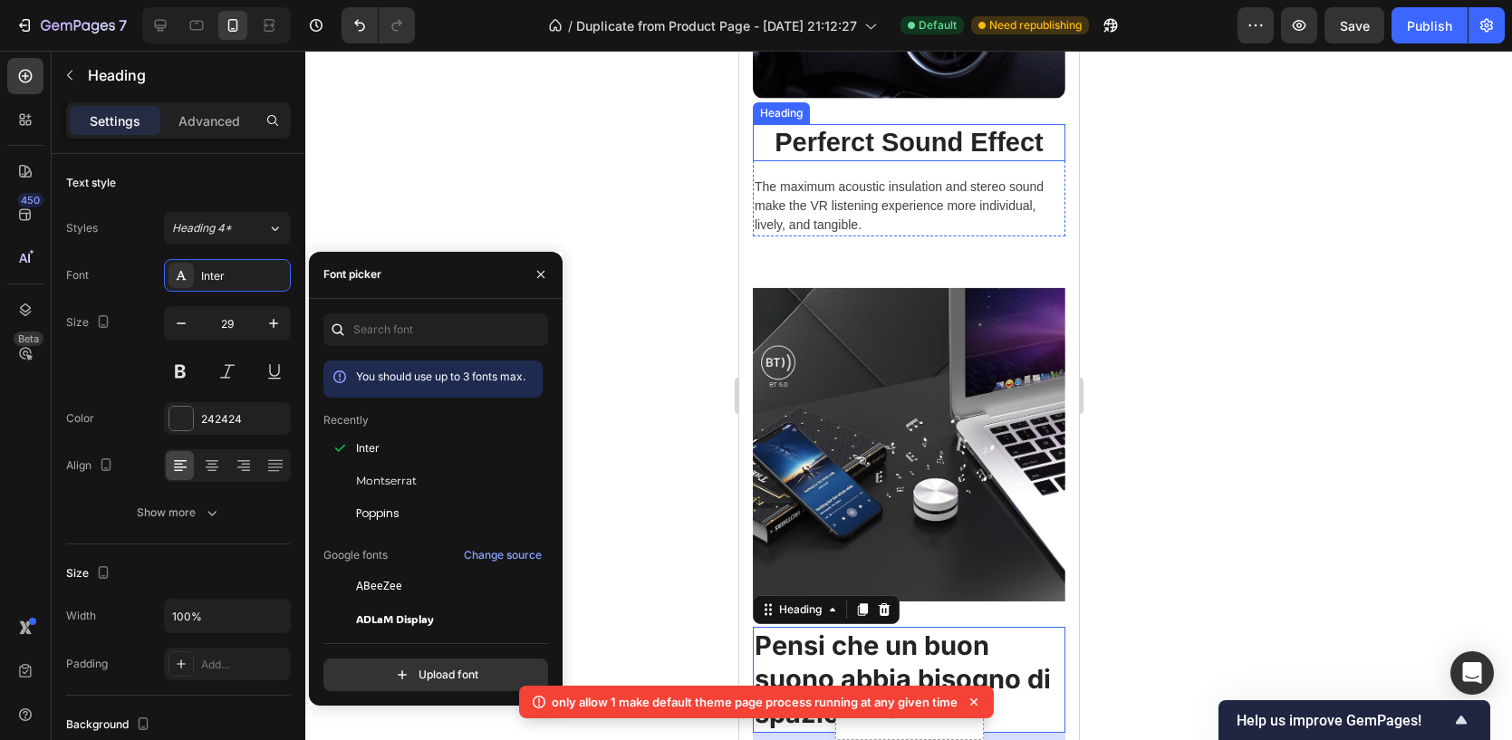
click at [919, 143] on p "Perferct Sound Effect" at bounding box center [908, 143] width 309 height 34
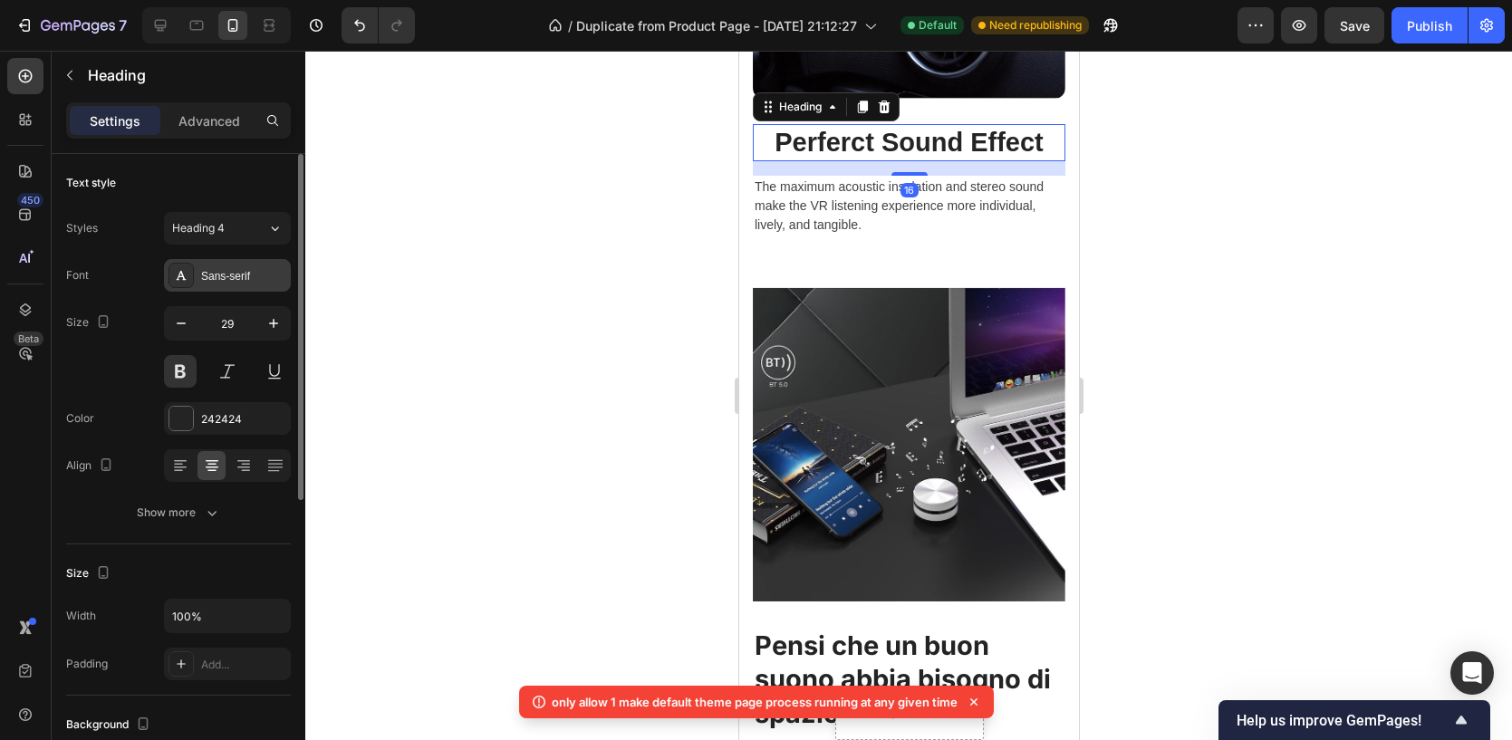
click at [200, 268] on div "Sans-serif" at bounding box center [227, 275] width 127 height 33
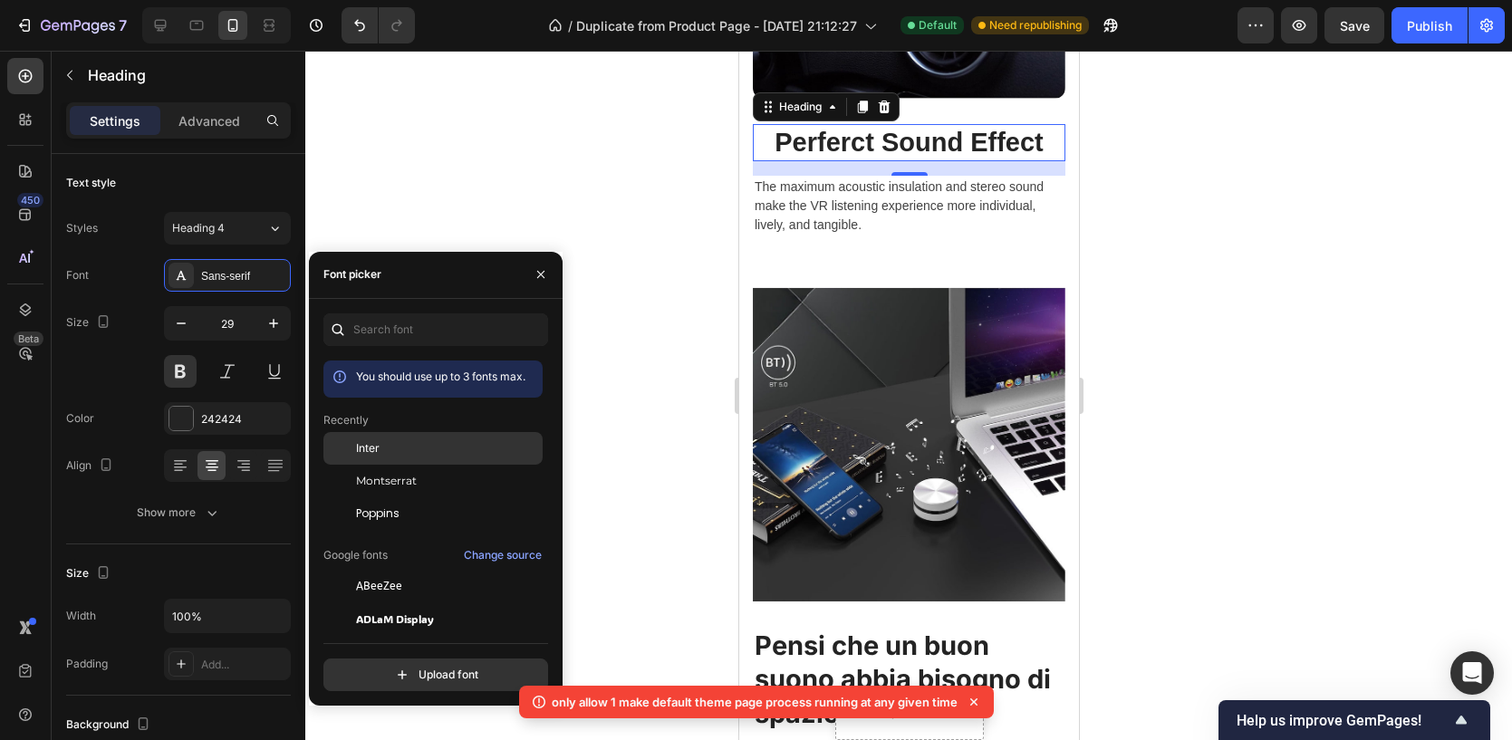
click at [385, 458] on div "Inter" at bounding box center [432, 448] width 219 height 33
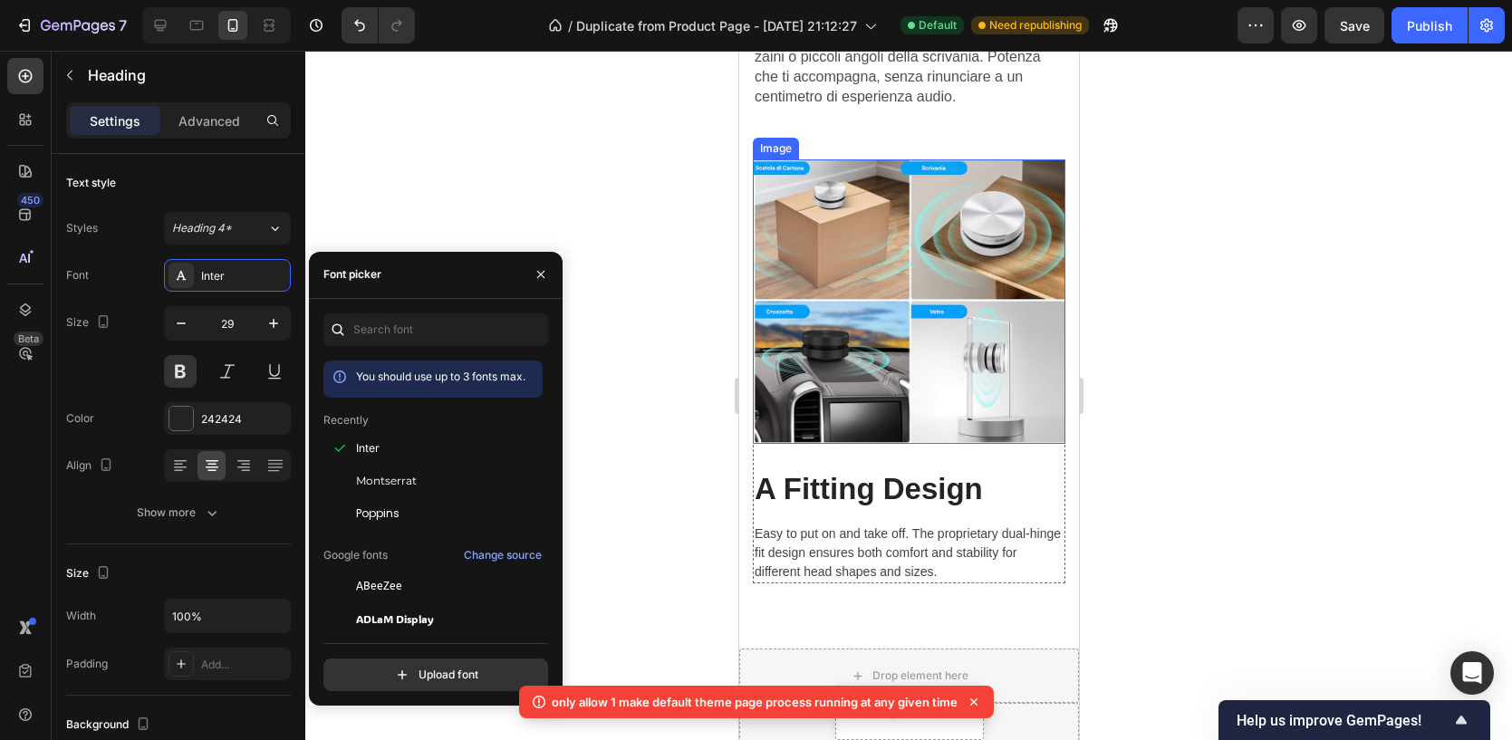
scroll to position [2590, 0]
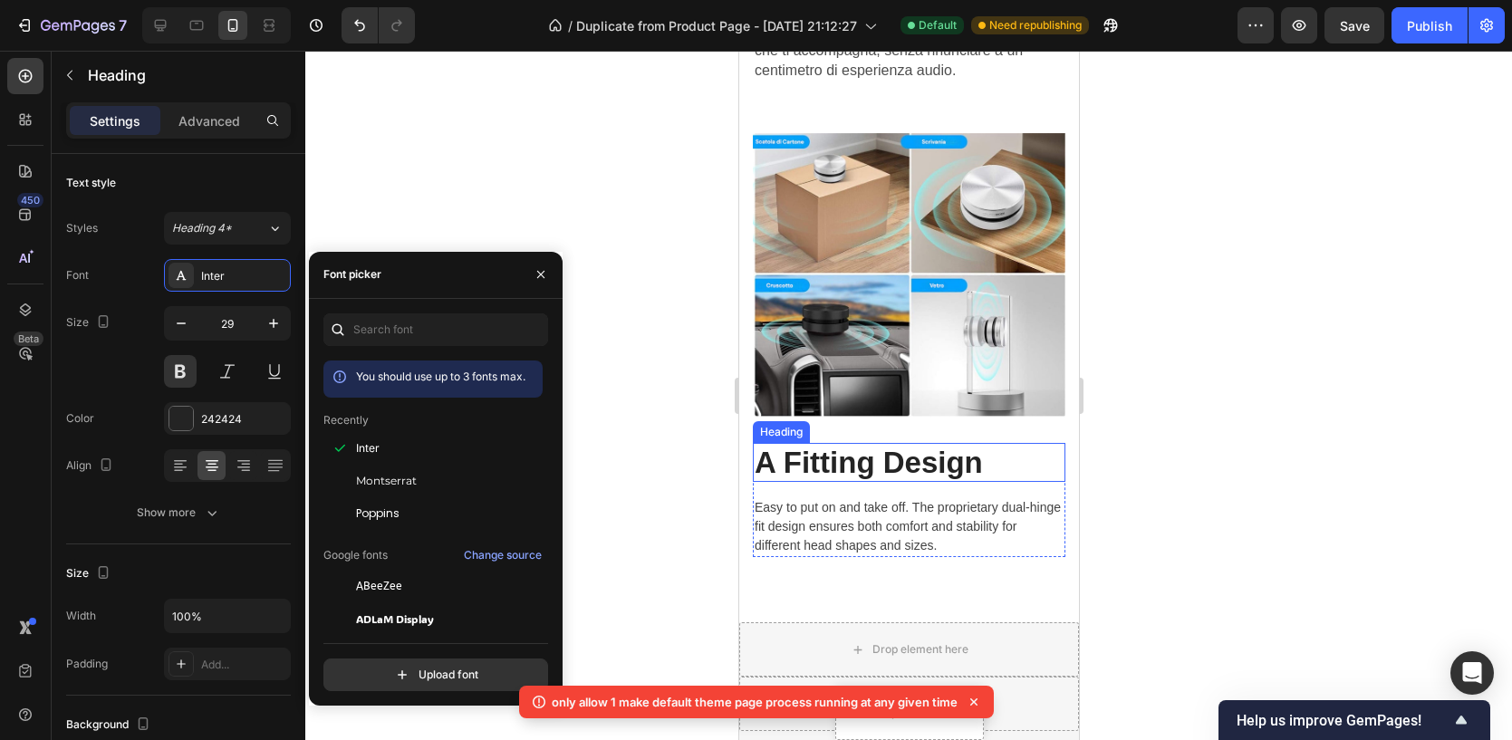
click at [872, 450] on p "A Fitting Design" at bounding box center [908, 463] width 309 height 36
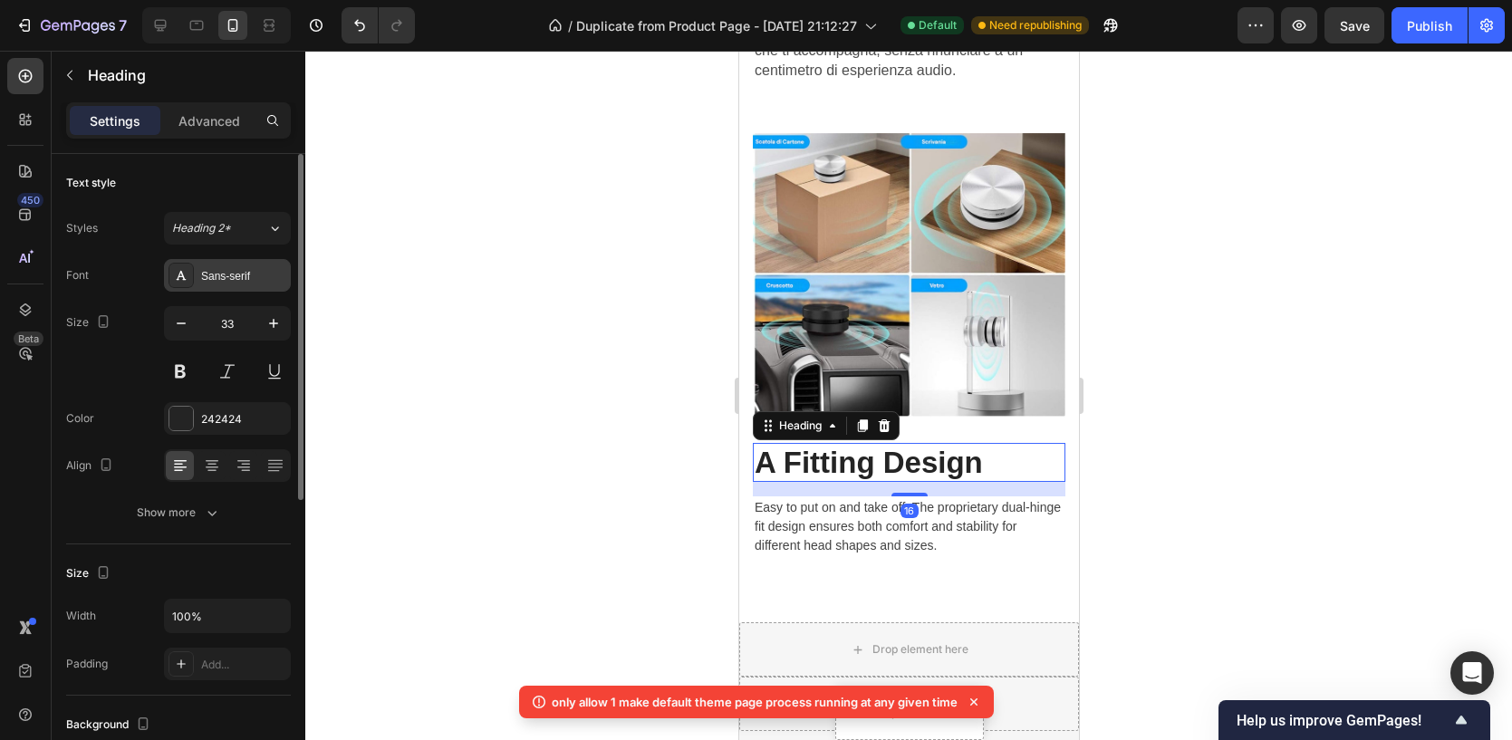
click at [226, 266] on div "Sans-serif" at bounding box center [227, 275] width 127 height 33
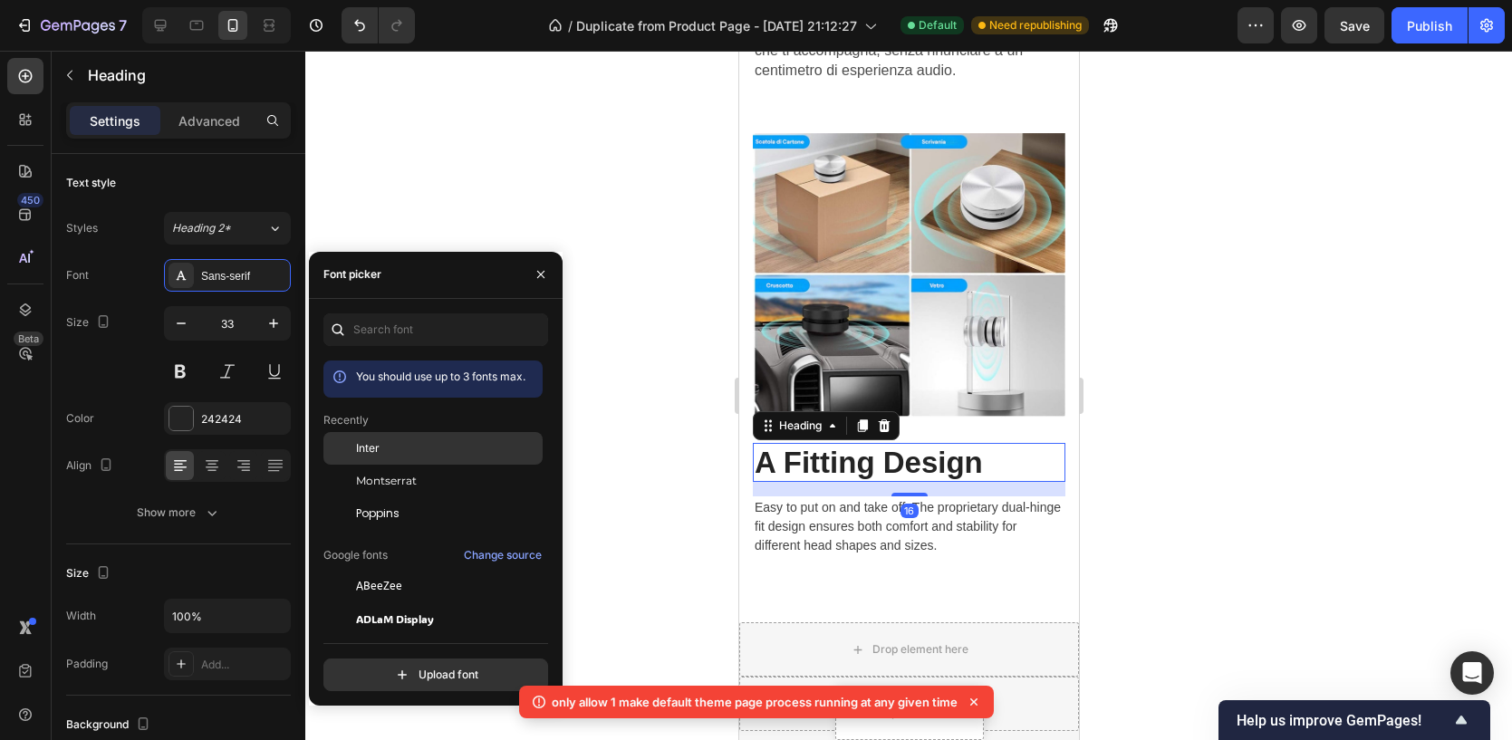
click at [405, 461] on div "Inter" at bounding box center [432, 448] width 219 height 33
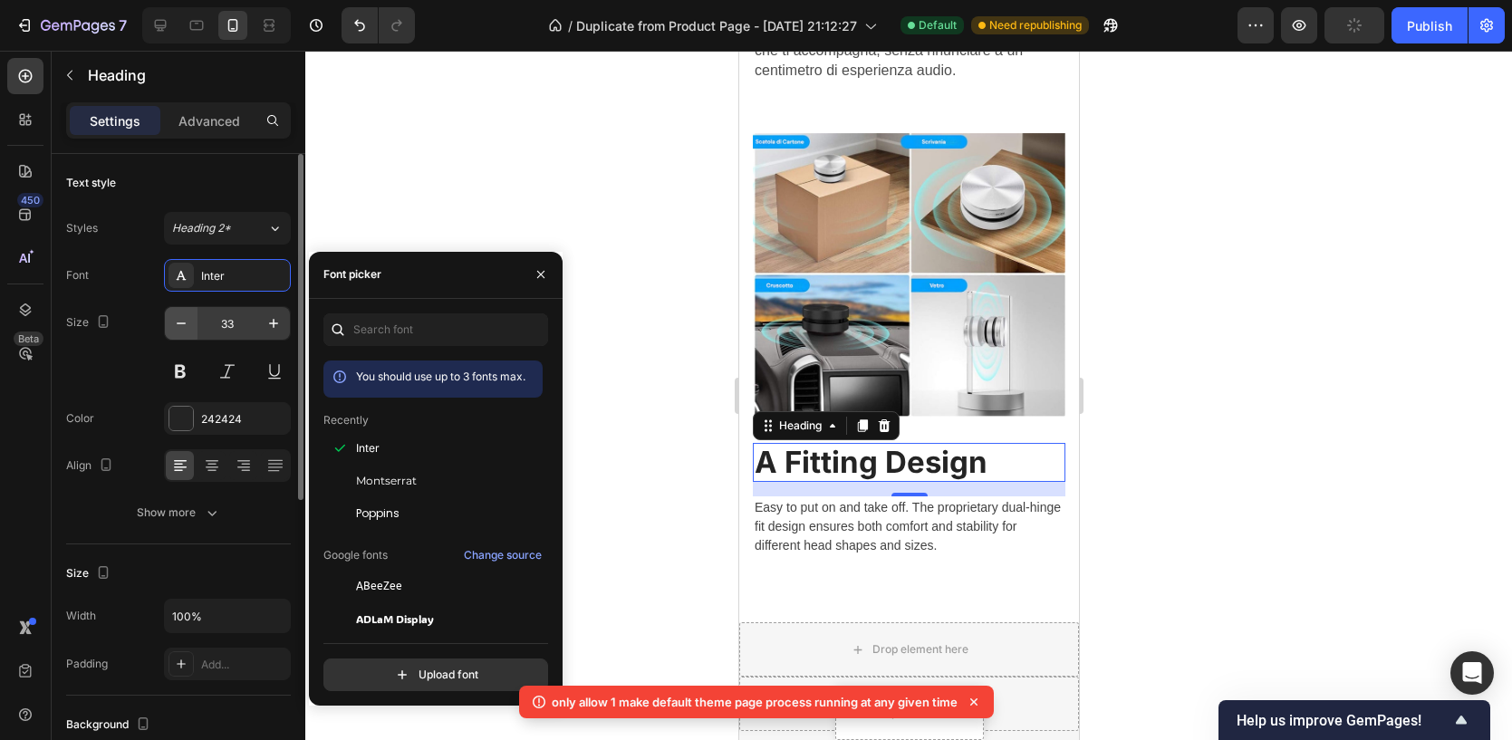
click at [178, 319] on icon "button" at bounding box center [181, 323] width 18 height 18
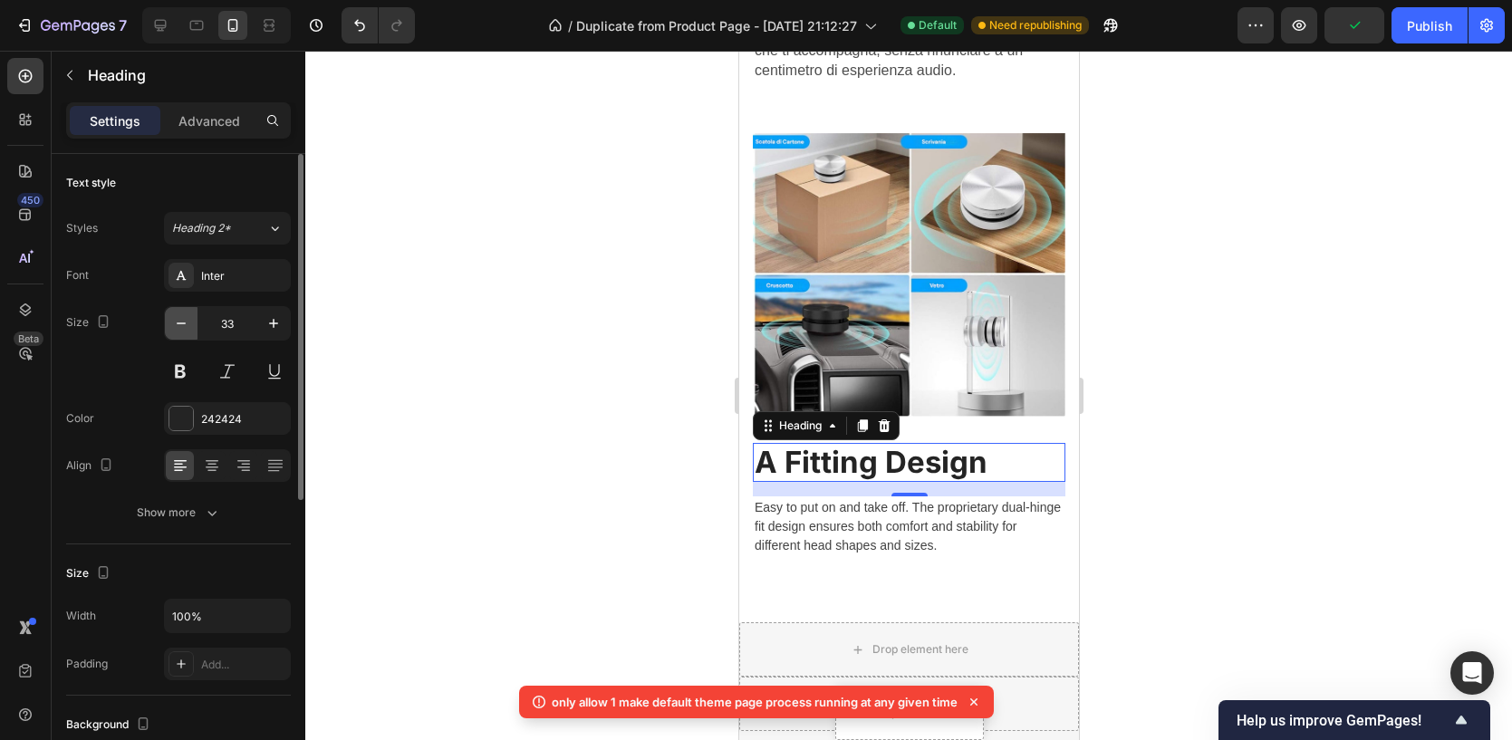
click at [178, 319] on icon "button" at bounding box center [181, 323] width 18 height 18
click at [178, 320] on icon "button" at bounding box center [181, 323] width 18 height 18
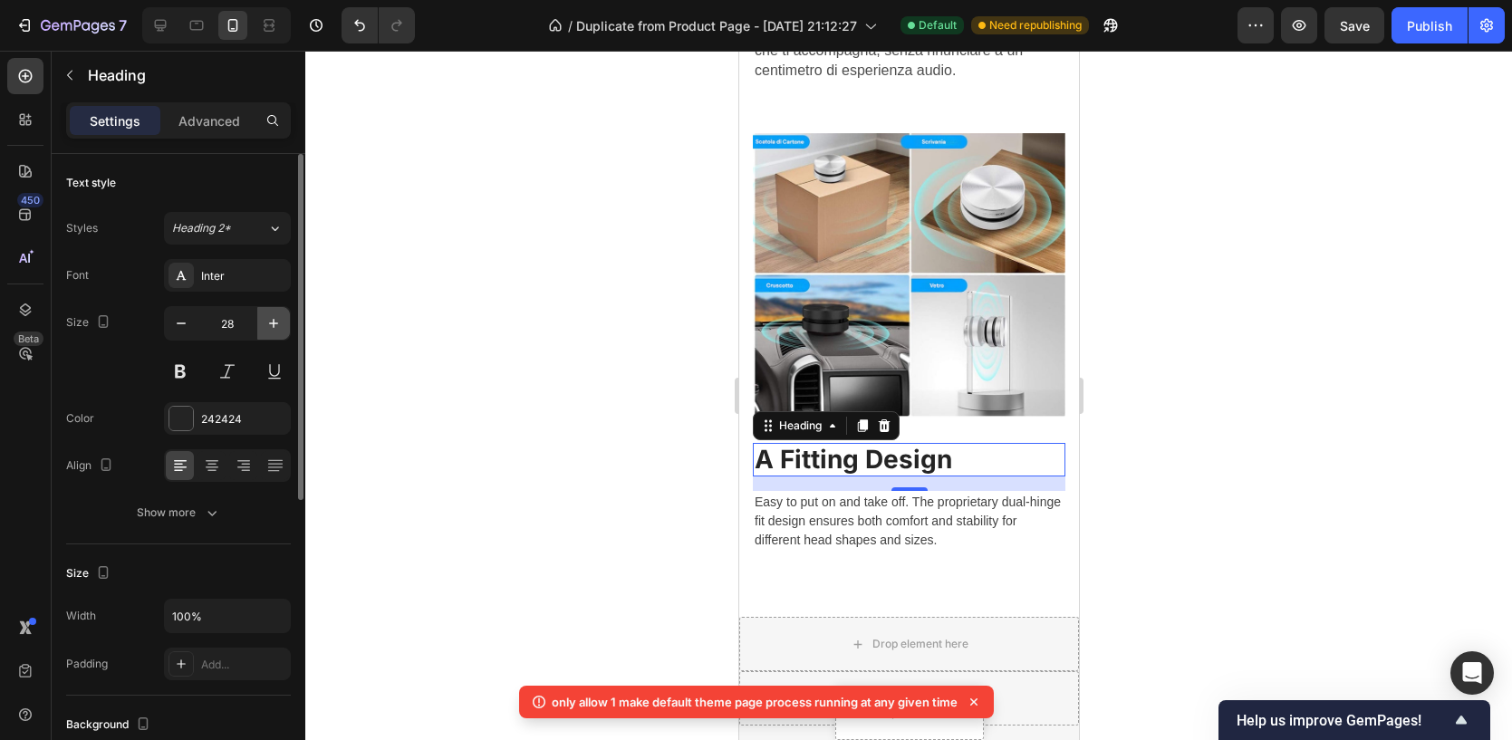
click at [265, 324] on icon "button" at bounding box center [273, 323] width 18 height 18
type input "29"
click at [206, 466] on icon at bounding box center [212, 467] width 13 height 2
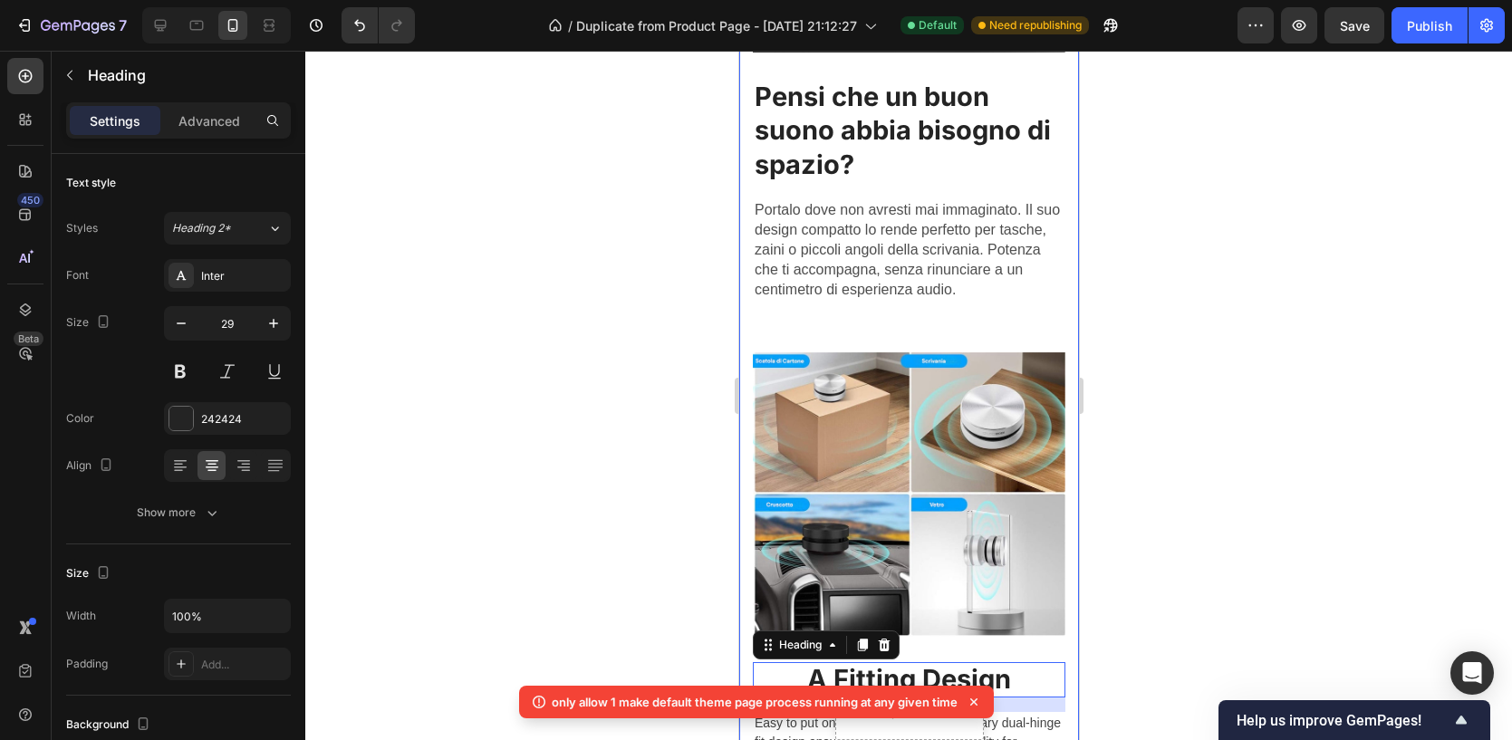
scroll to position [2336, 0]
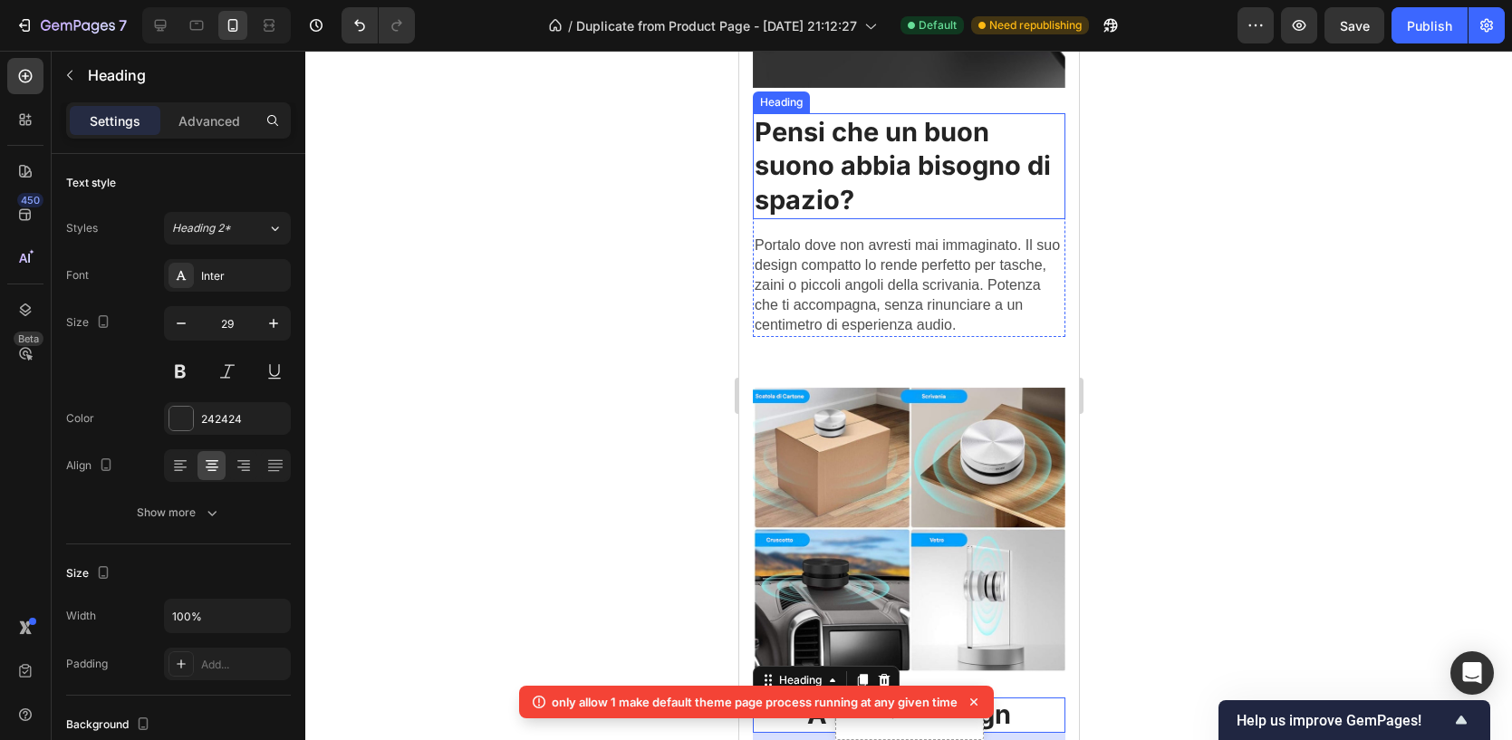
click at [904, 162] on strong "Pensi che un buon suono abbia bisogno di spazio?" at bounding box center [902, 166] width 296 height 100
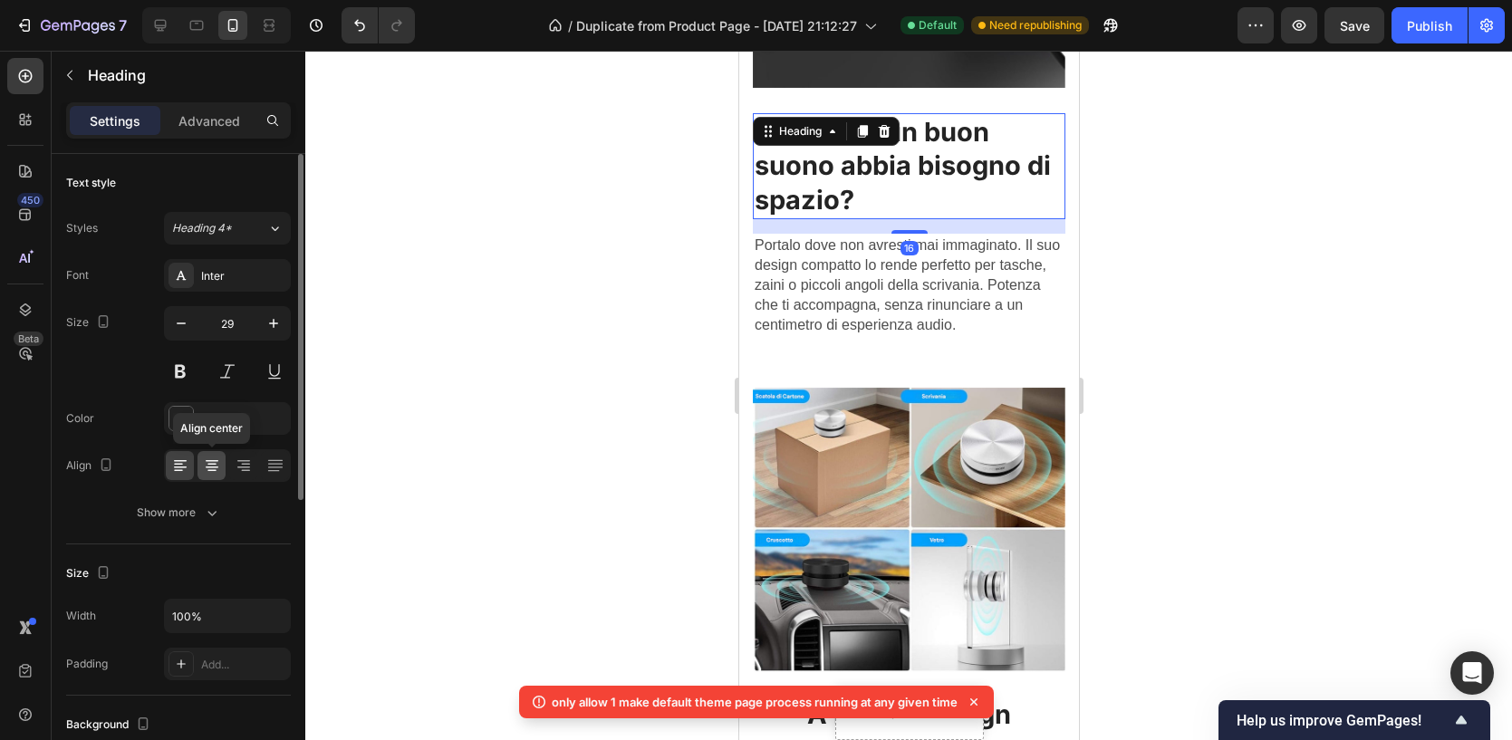
click at [213, 468] on icon at bounding box center [212, 465] width 18 height 18
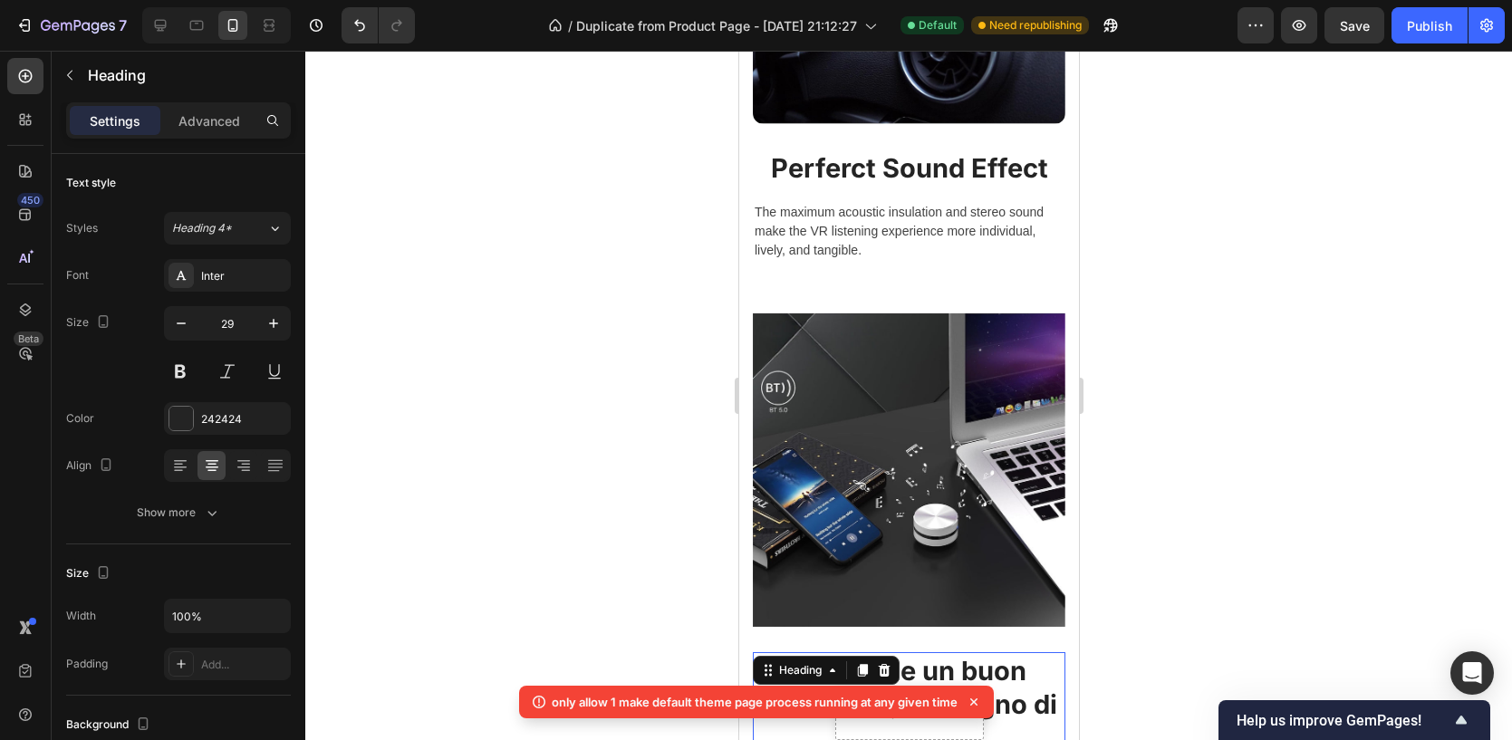
scroll to position [1752, 0]
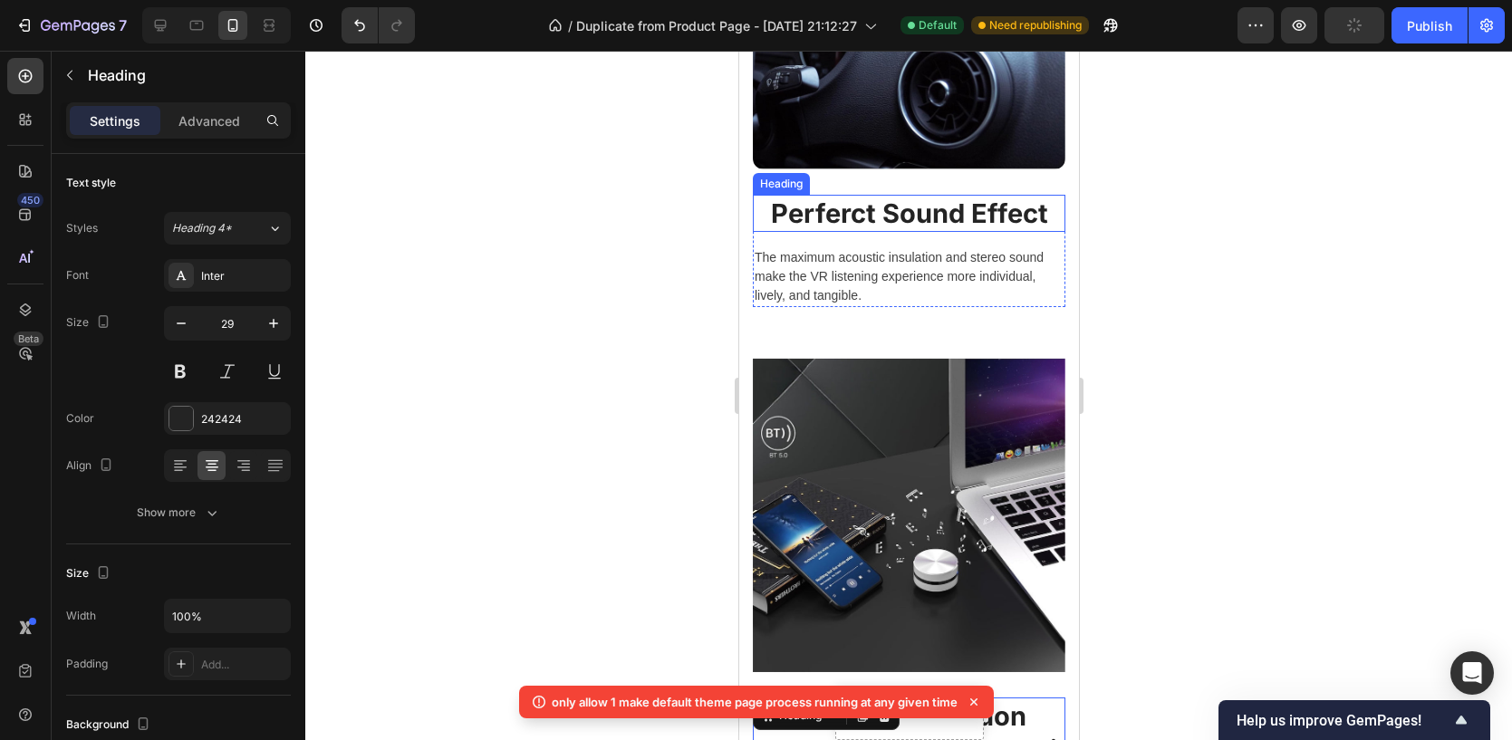
click at [898, 214] on p "Perferct Sound Effect" at bounding box center [908, 214] width 309 height 34
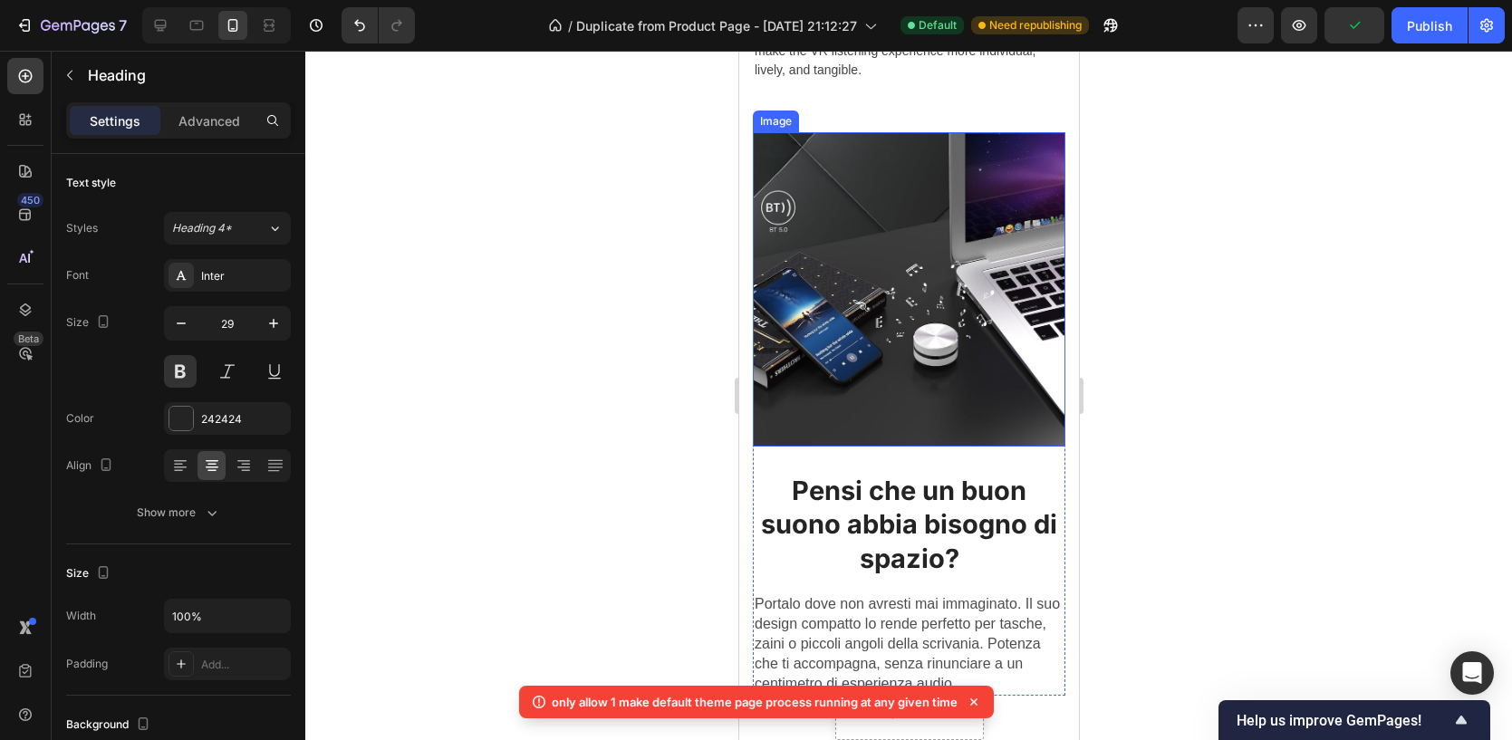
scroll to position [2011, 0]
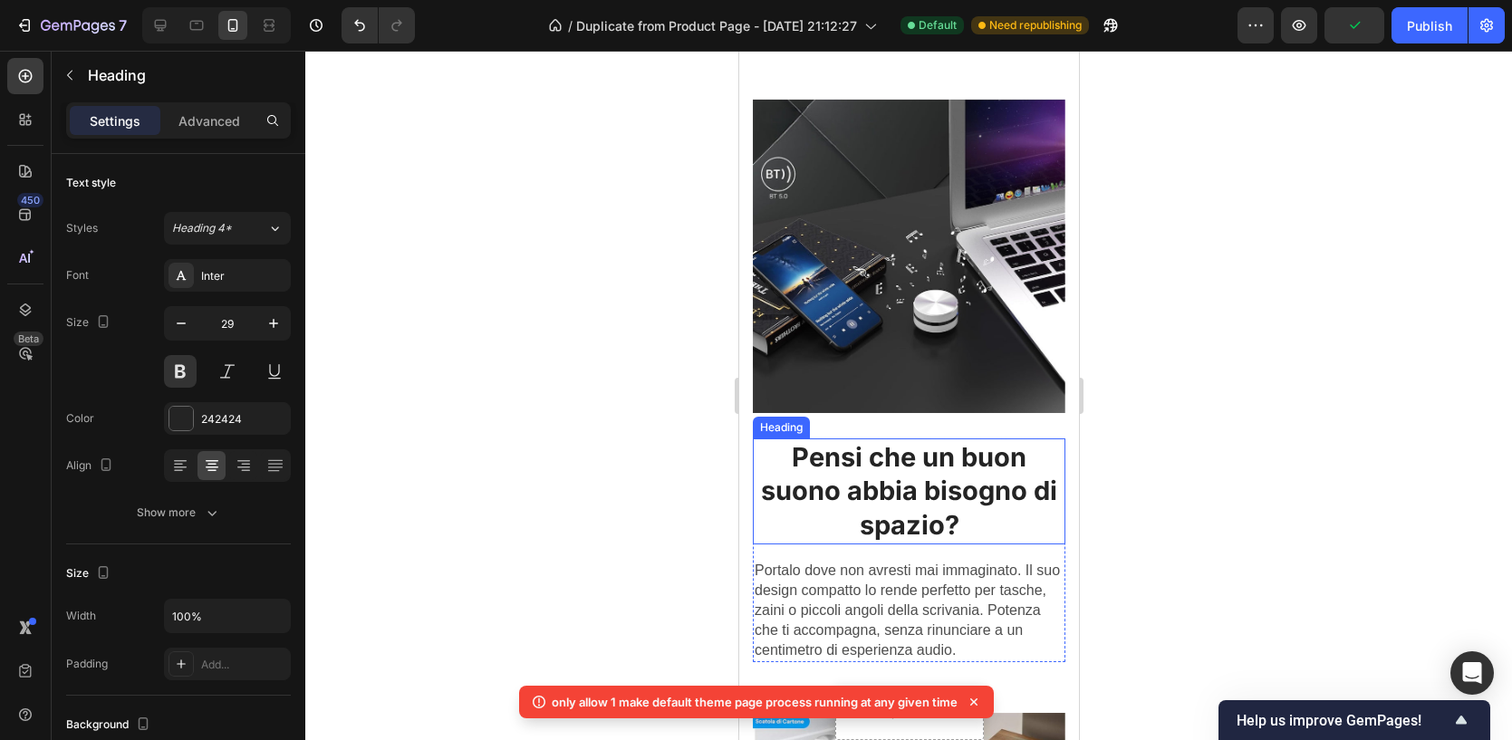
click at [904, 475] on strong "Pensi che un buon suono abbia bisogno di spazio?" at bounding box center [908, 491] width 296 height 100
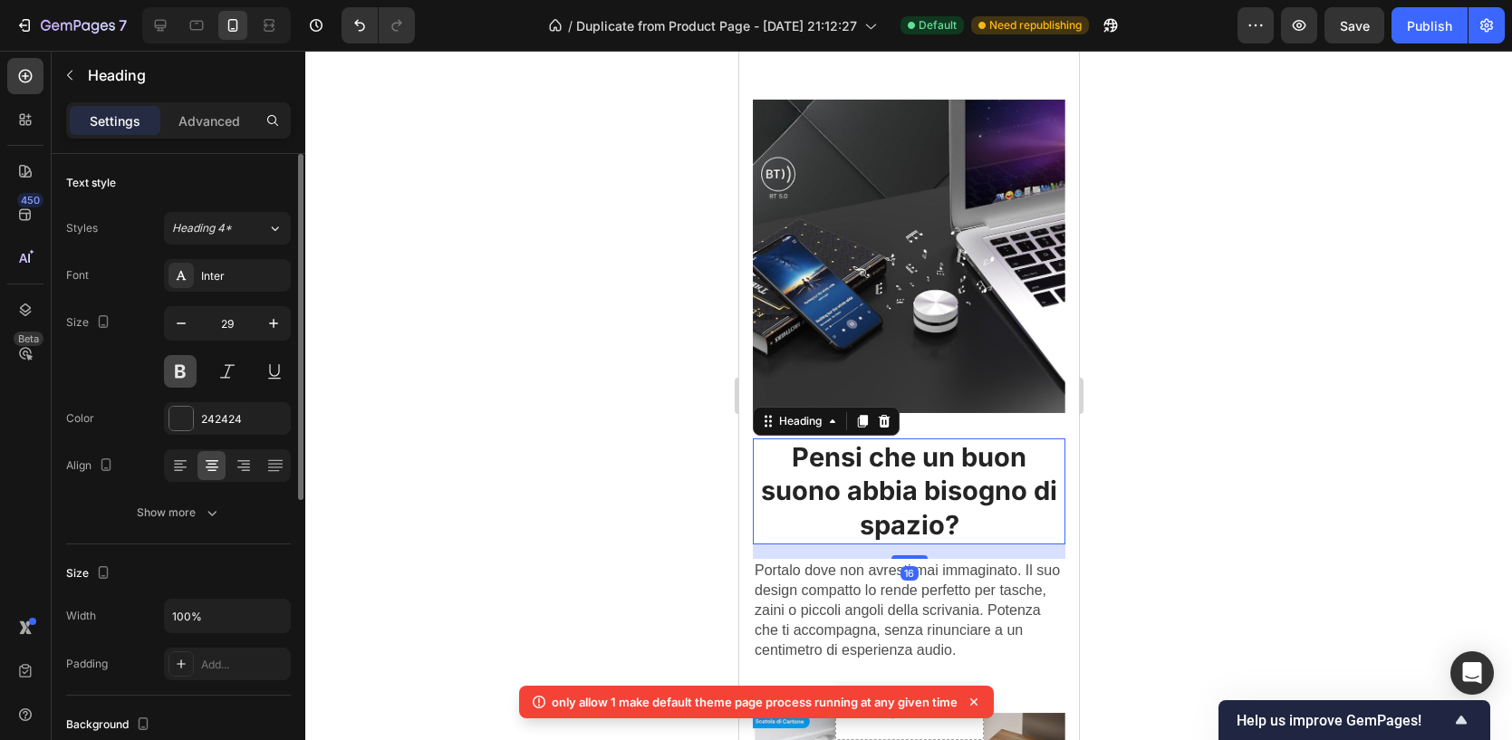
click at [174, 379] on button at bounding box center [180, 371] width 33 height 33
click at [454, 330] on div at bounding box center [908, 395] width 1206 height 689
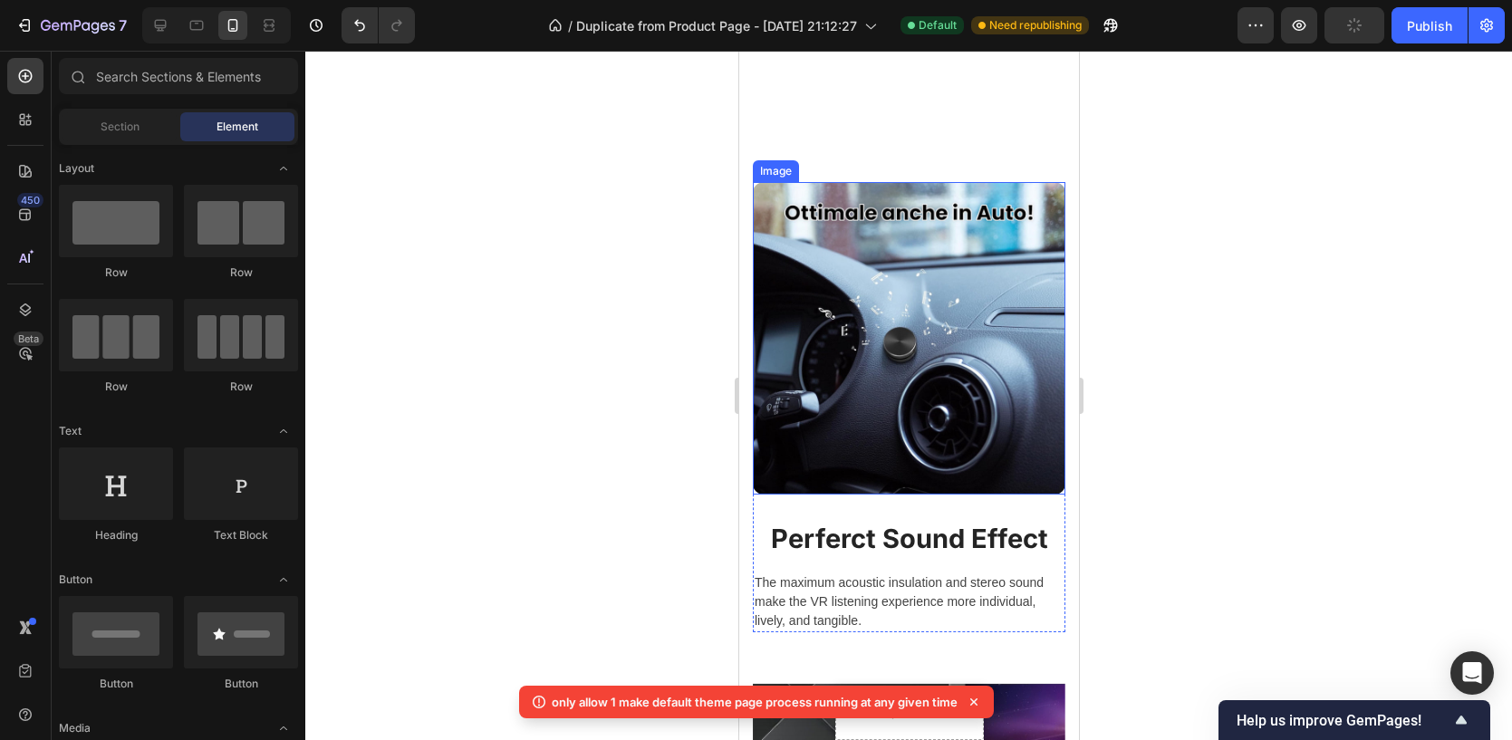
scroll to position [1590, 0]
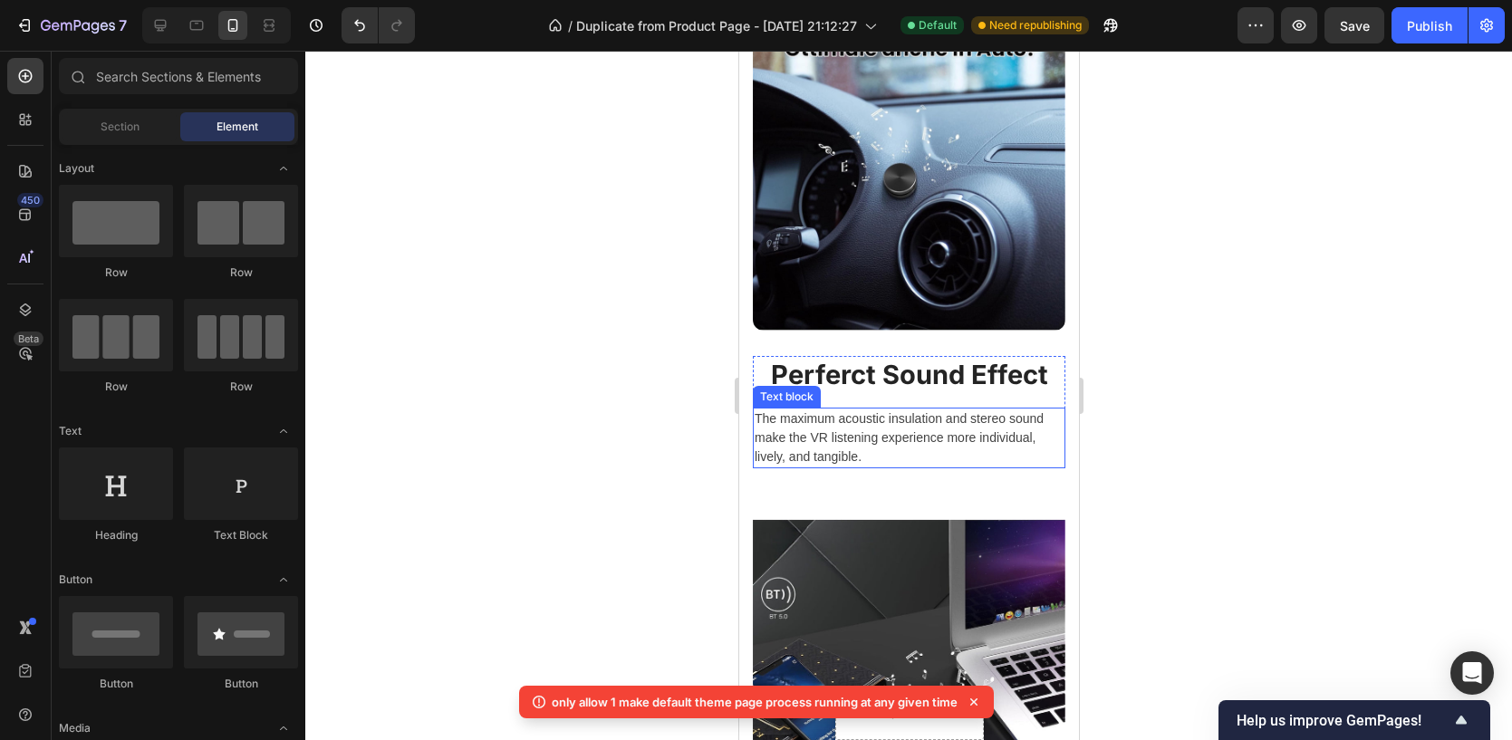
click at [857, 414] on p "The maximum acoustic insulation and stereo sound make the VR listening experien…" at bounding box center [908, 437] width 309 height 57
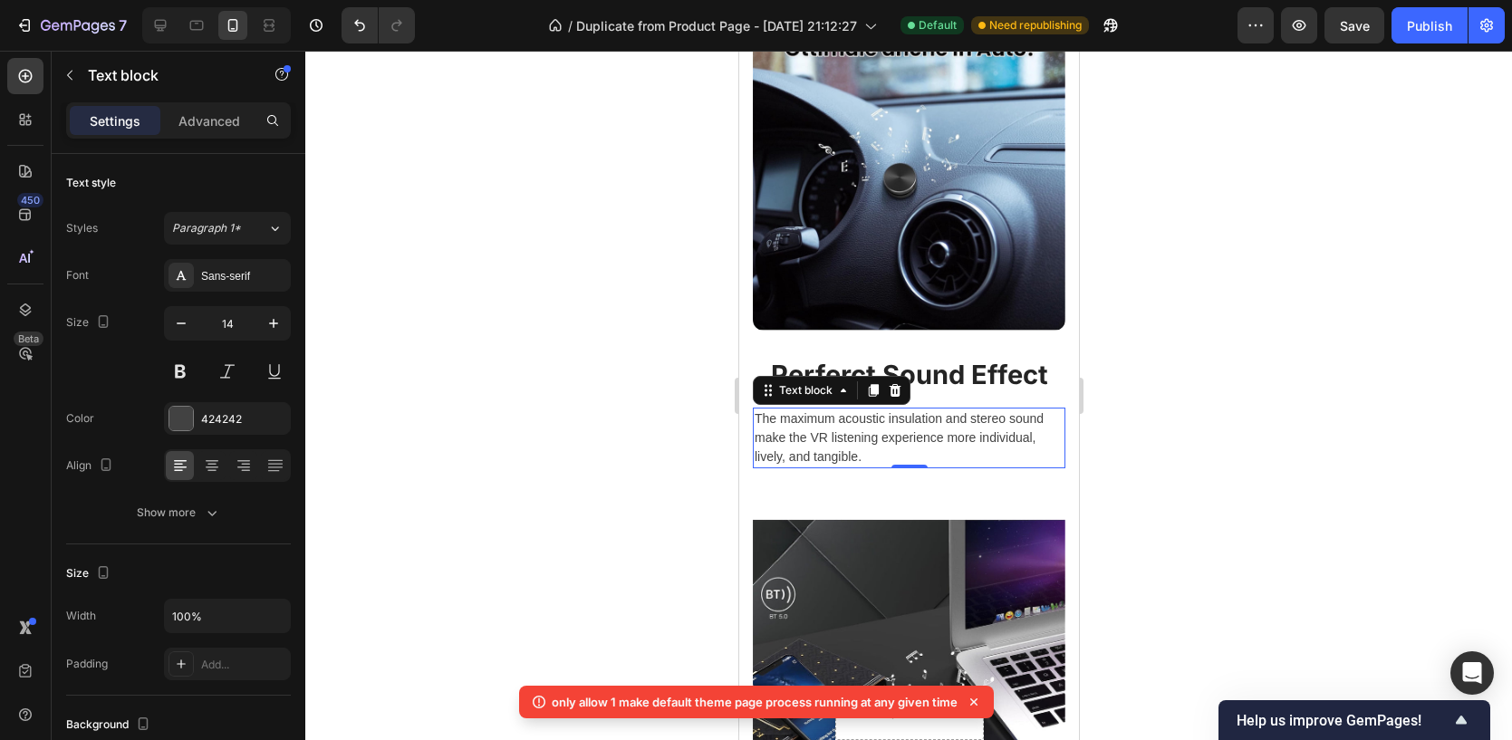
click at [852, 418] on p "The maximum acoustic insulation and stereo sound make the VR listening experien…" at bounding box center [908, 437] width 309 height 57
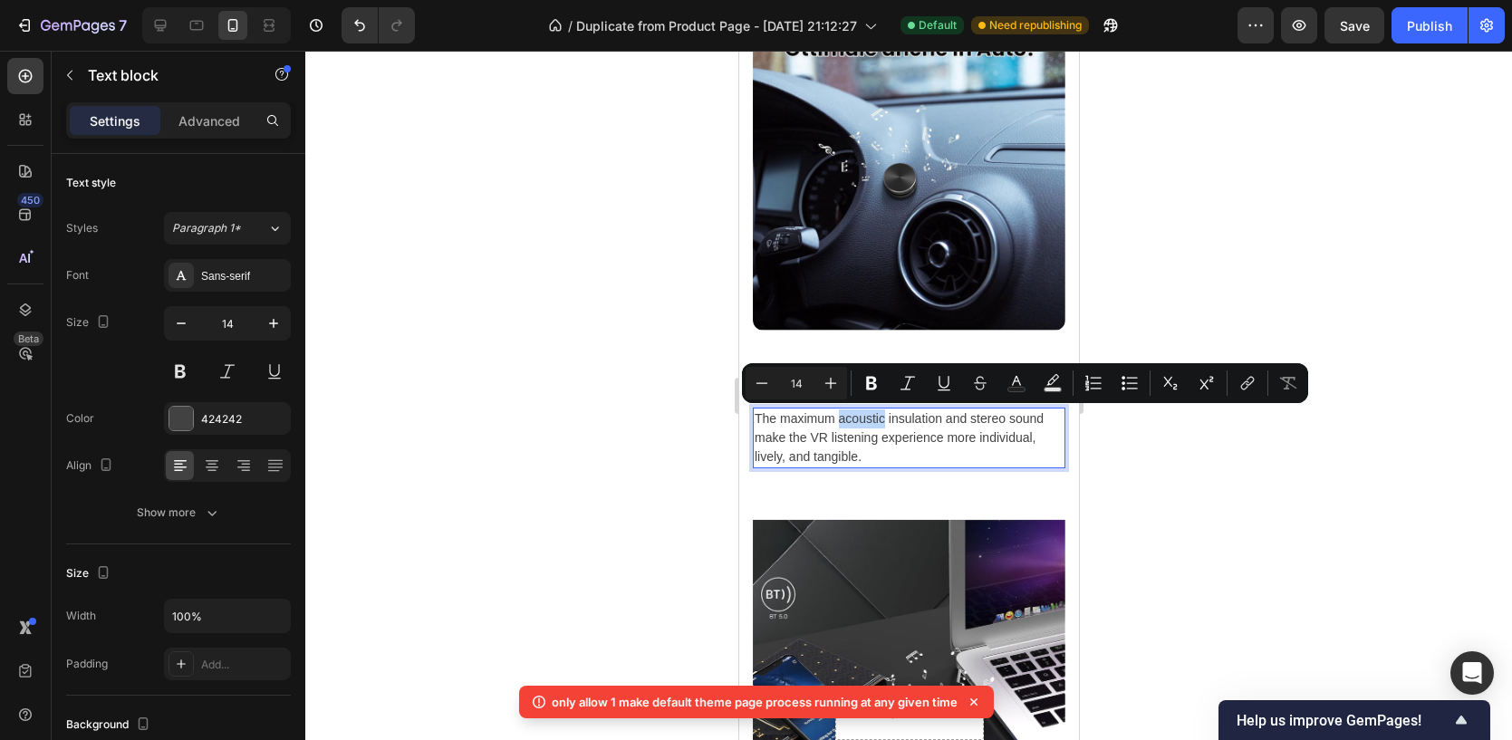
click at [852, 418] on p "The maximum acoustic insulation and stereo sound make the VR listening experien…" at bounding box center [908, 437] width 309 height 57
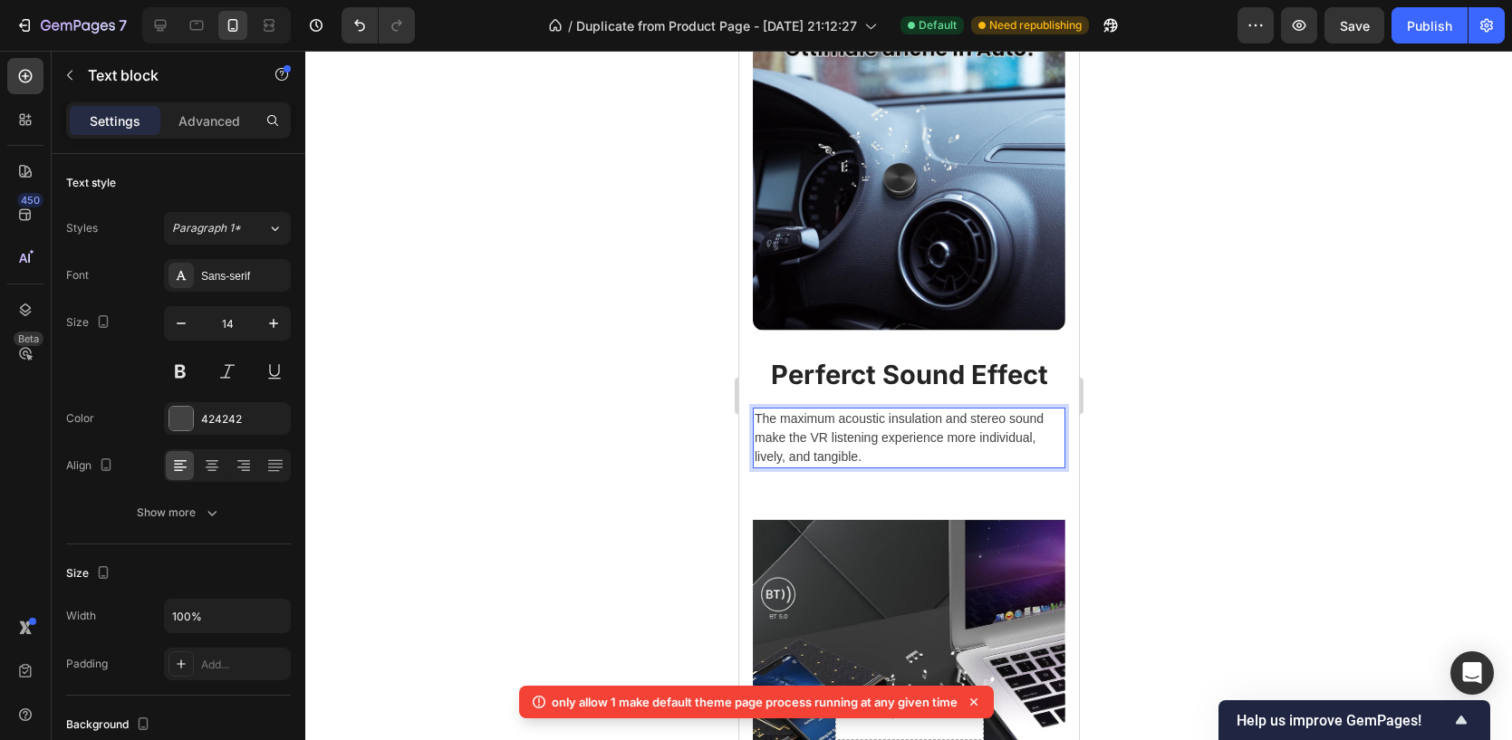
click at [828, 433] on p "The maximum acoustic insulation and stereo sound make the VR listening experien…" at bounding box center [908, 437] width 309 height 57
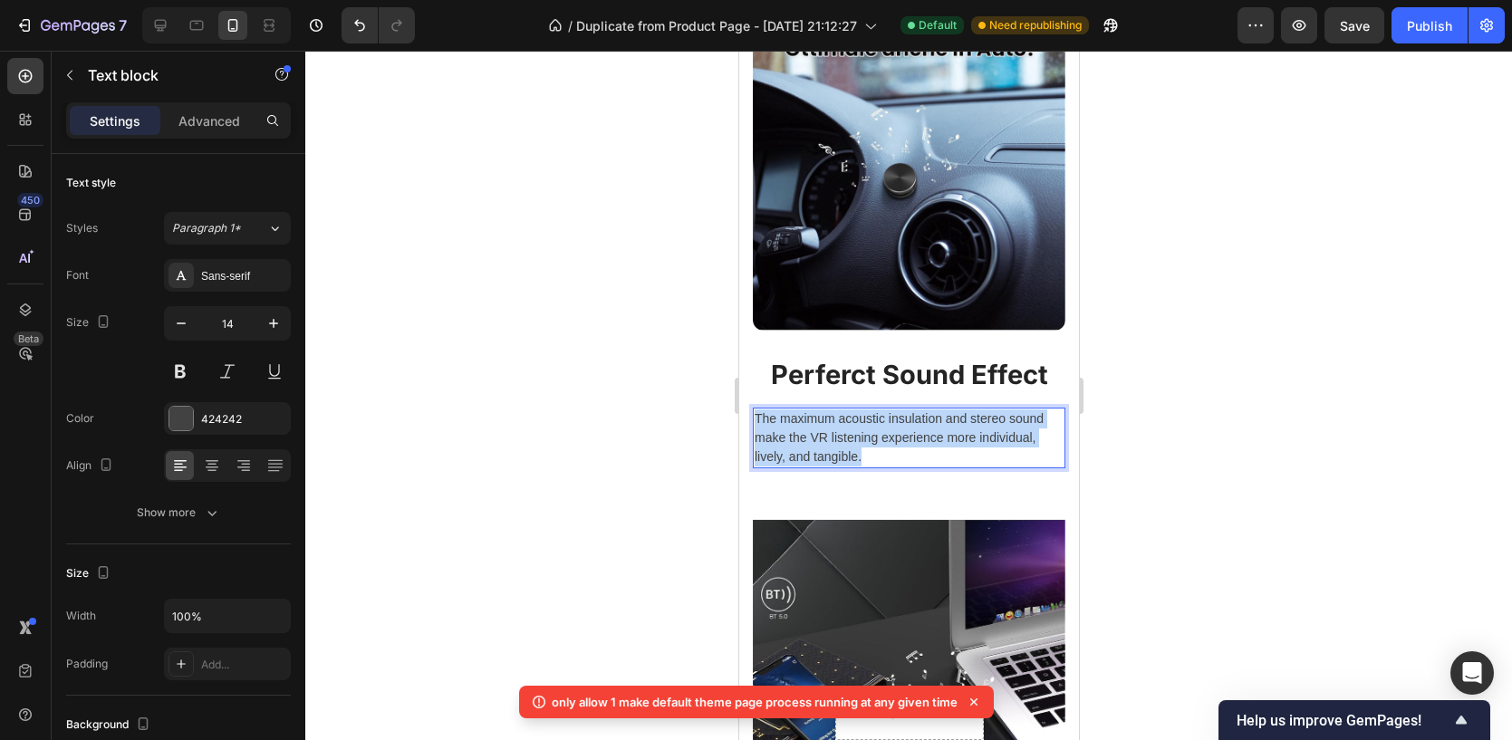
click at [828, 433] on p "The maximum acoustic insulation and stereo sound make the VR listening experien…" at bounding box center [908, 437] width 309 height 57
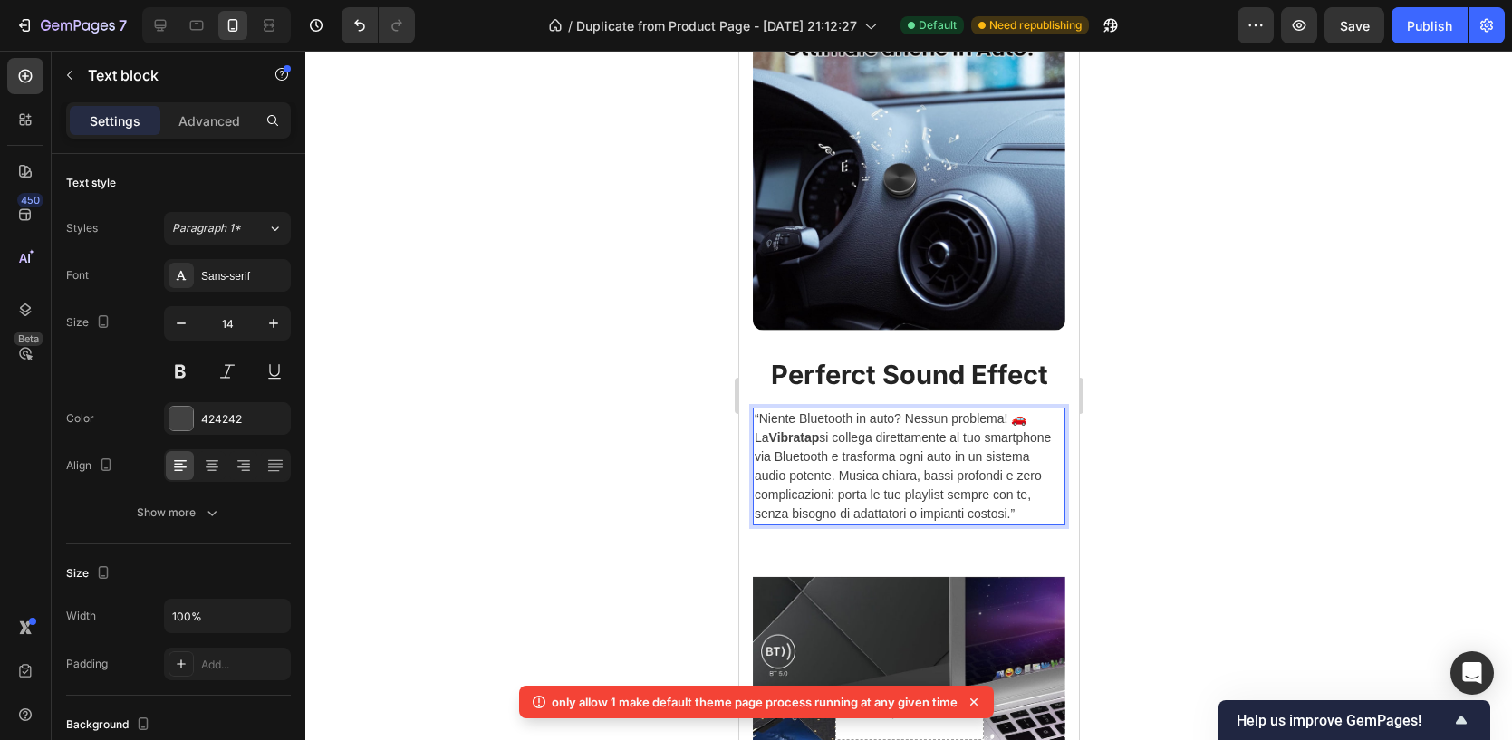
click at [857, 457] on p "“Niente Bluetooth in auto? Nessun problema! 🚗 La Vibratap si collega direttamen…" at bounding box center [908, 466] width 309 height 114
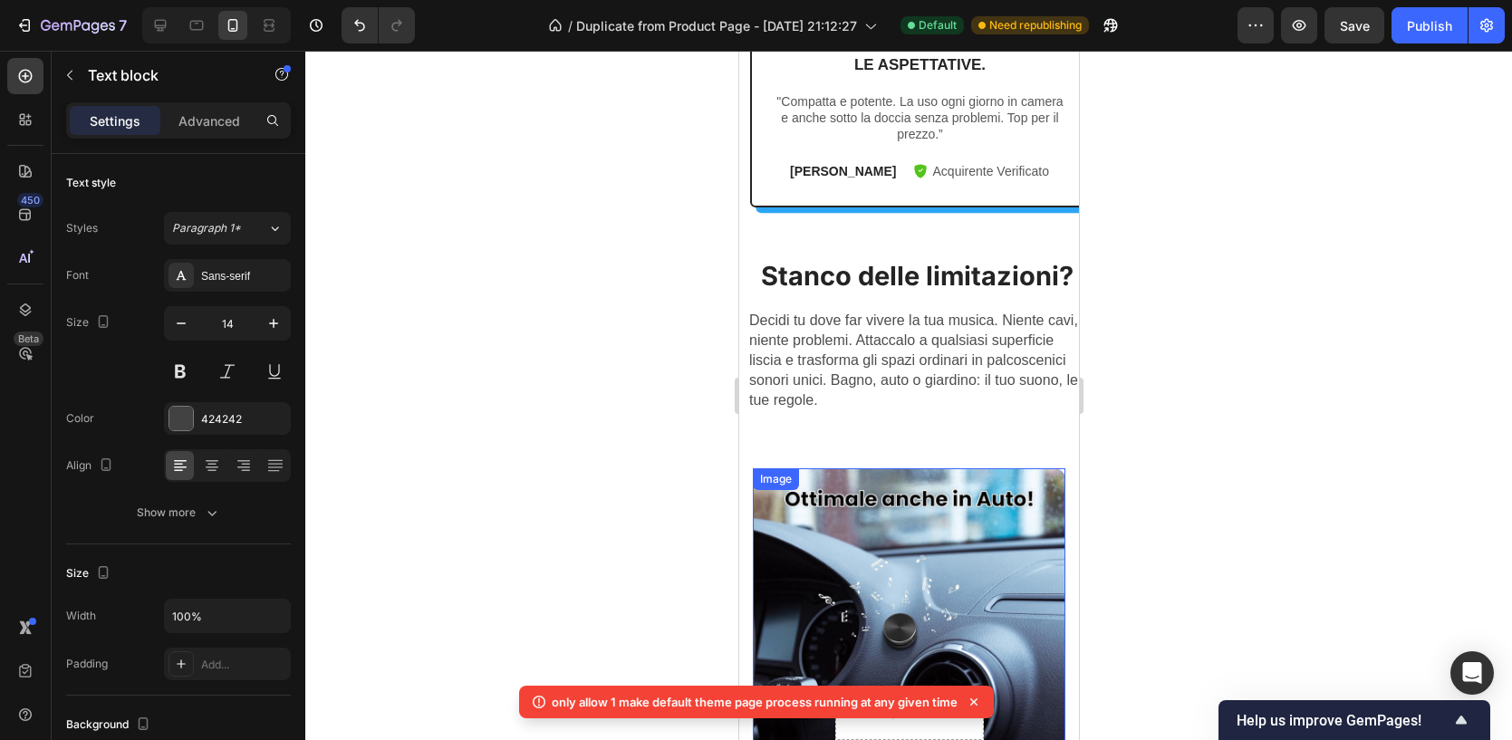
scroll to position [1089, 0]
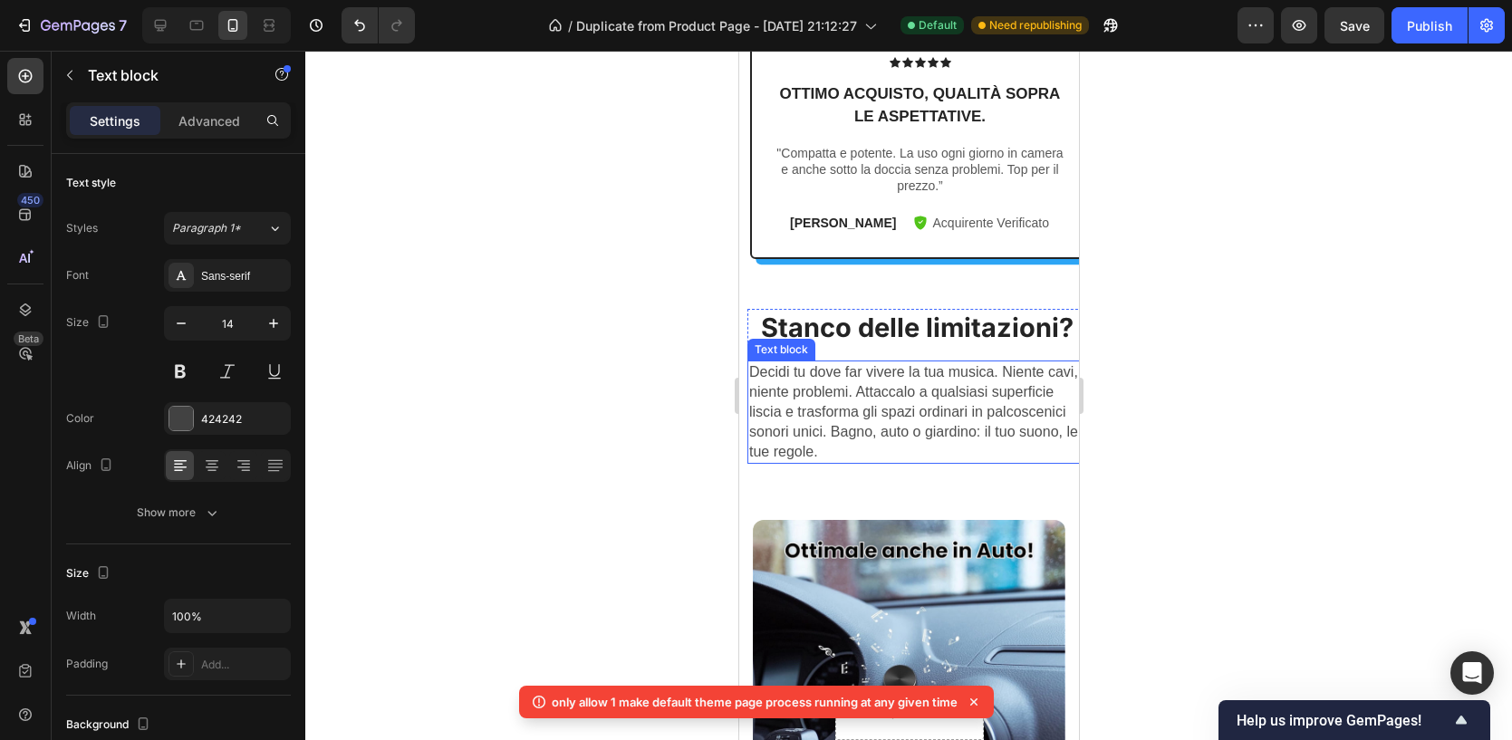
click at [870, 418] on span "Decidi tu dove far vivere la tua musica. Niente cavi, niente problemi. Attaccal…" at bounding box center [912, 411] width 329 height 95
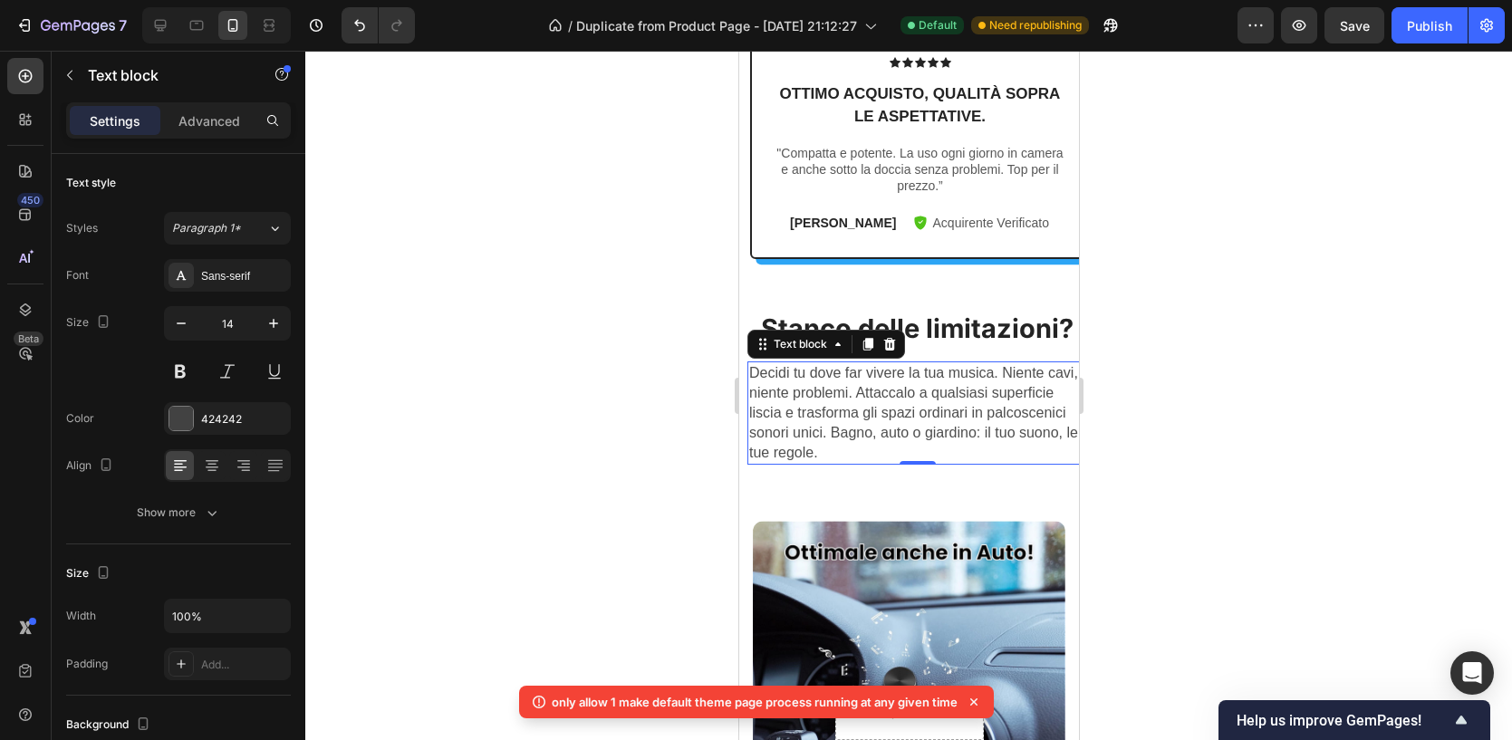
click at [867, 408] on span "Decidi tu dove far vivere la tua musica. Niente cavi, niente problemi. Attaccal…" at bounding box center [912, 412] width 329 height 95
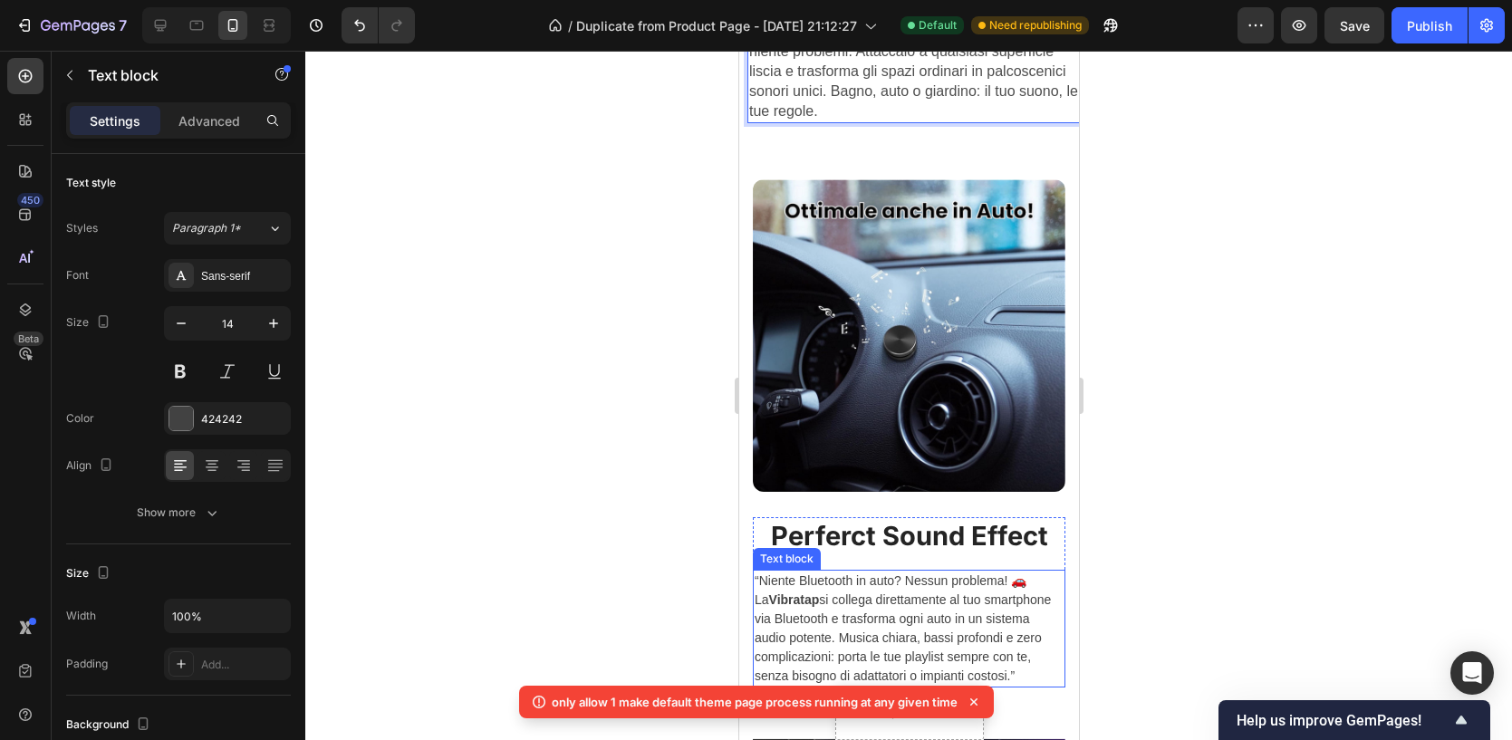
click at [889, 595] on p "“Niente Bluetooth in auto? Nessun problema! 🚗 La Vibratap si collega direttamen…" at bounding box center [908, 628] width 309 height 114
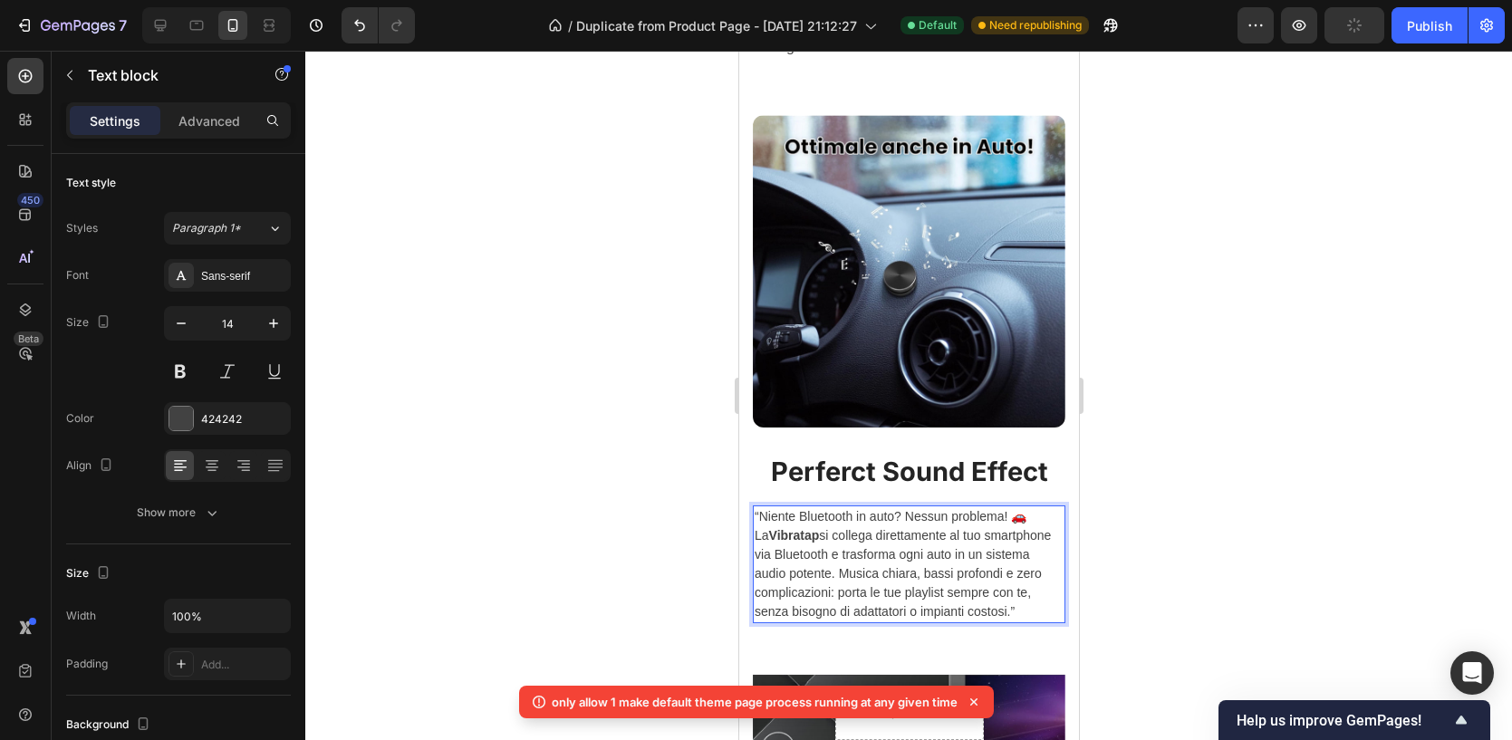
scroll to position [1557, 0]
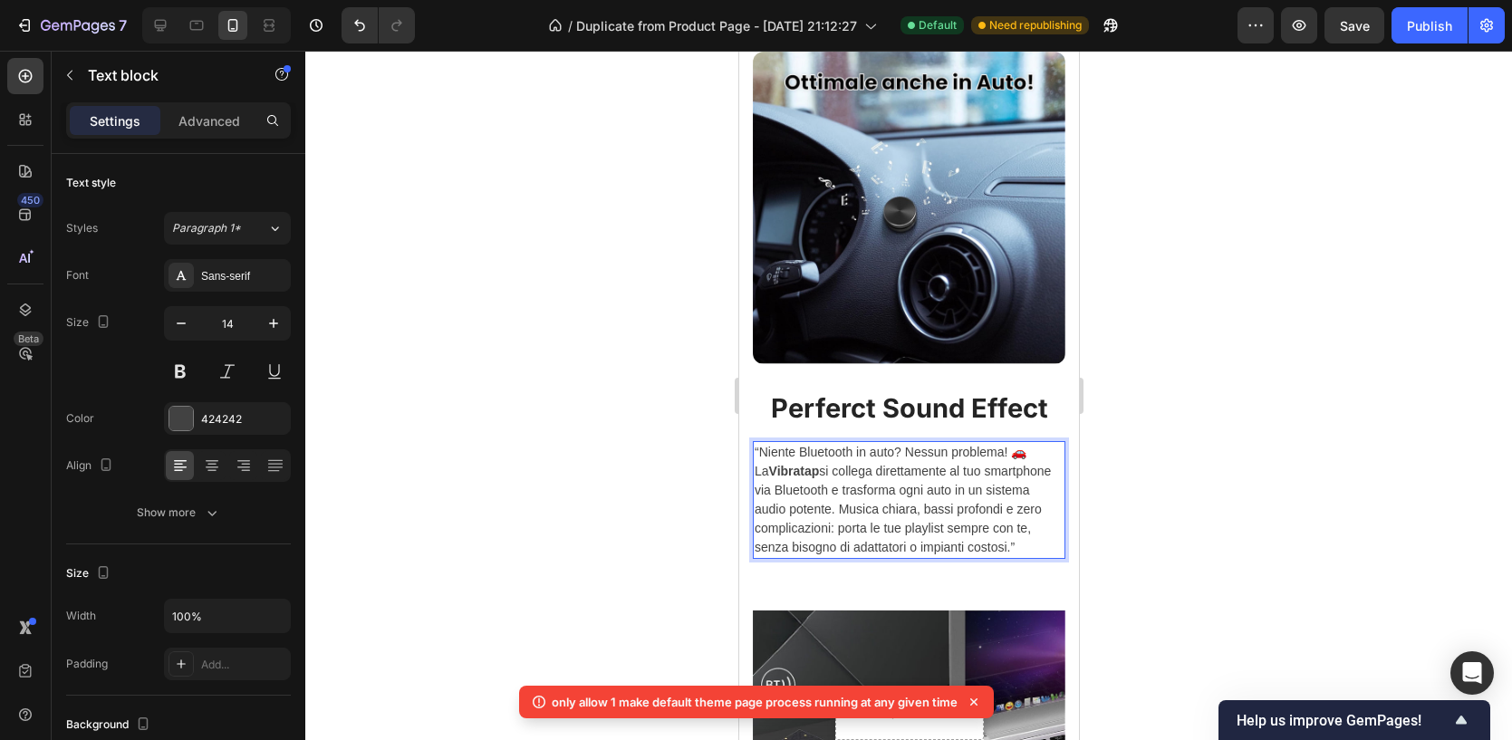
click at [757, 446] on p "“Niente Bluetooth in auto? Nessun problema! 🚗 La Vibratap si collega direttamen…" at bounding box center [908, 500] width 309 height 114
click at [1014, 538] on p "Niente Bluetooth in auto? Nessun problema! 🚗 La Vibratap si collega direttament…" at bounding box center [908, 500] width 309 height 114
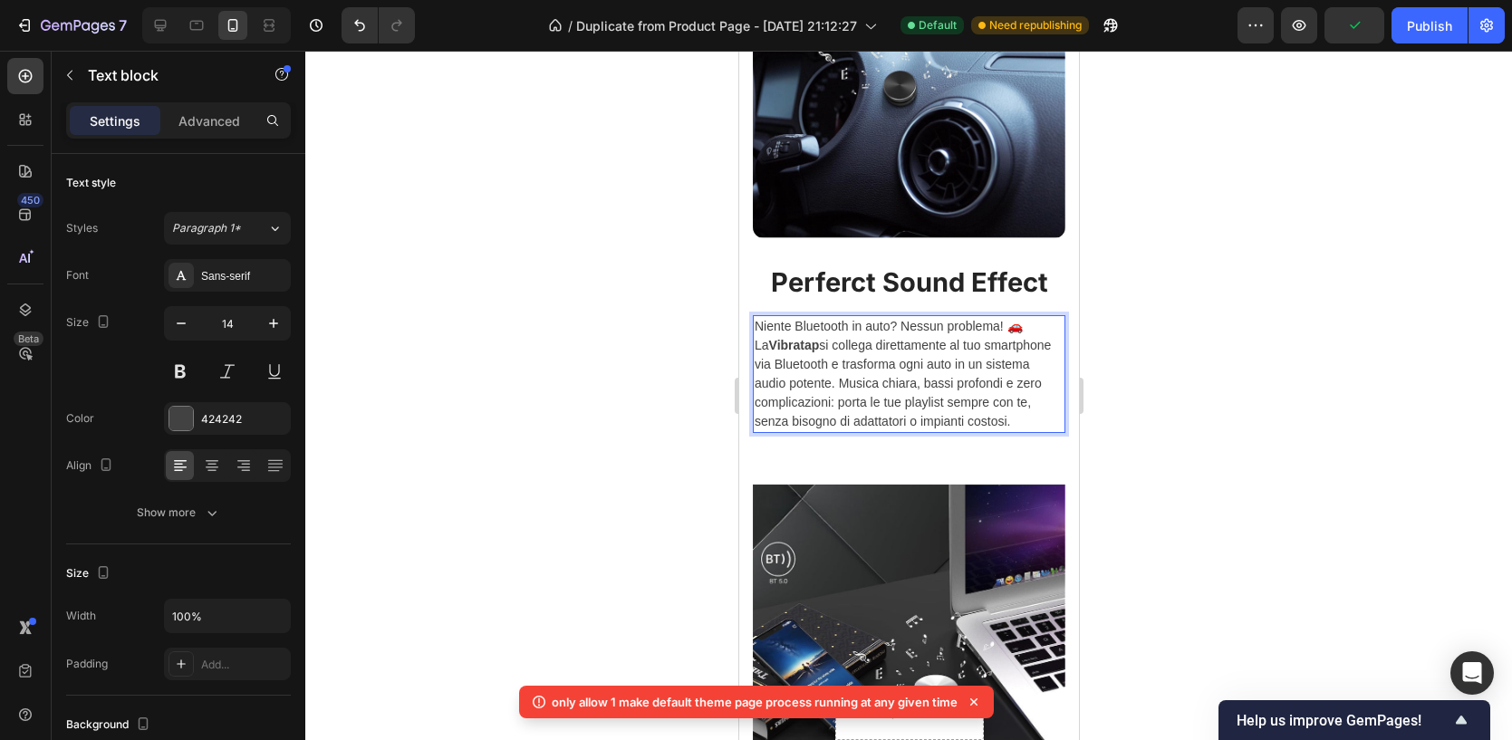
scroll to position [1685, 0]
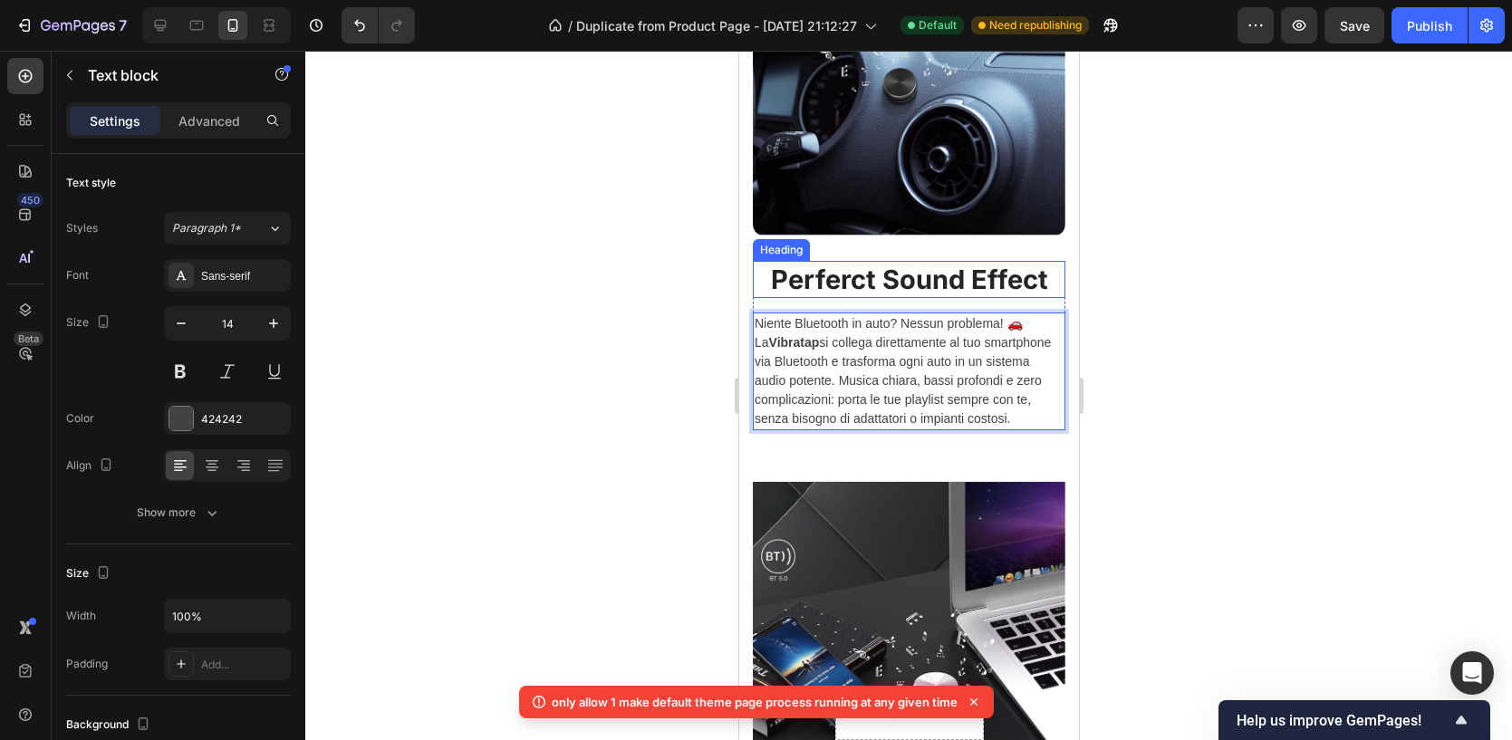
click at [894, 276] on p "Perferct Sound Effect" at bounding box center [908, 280] width 309 height 34
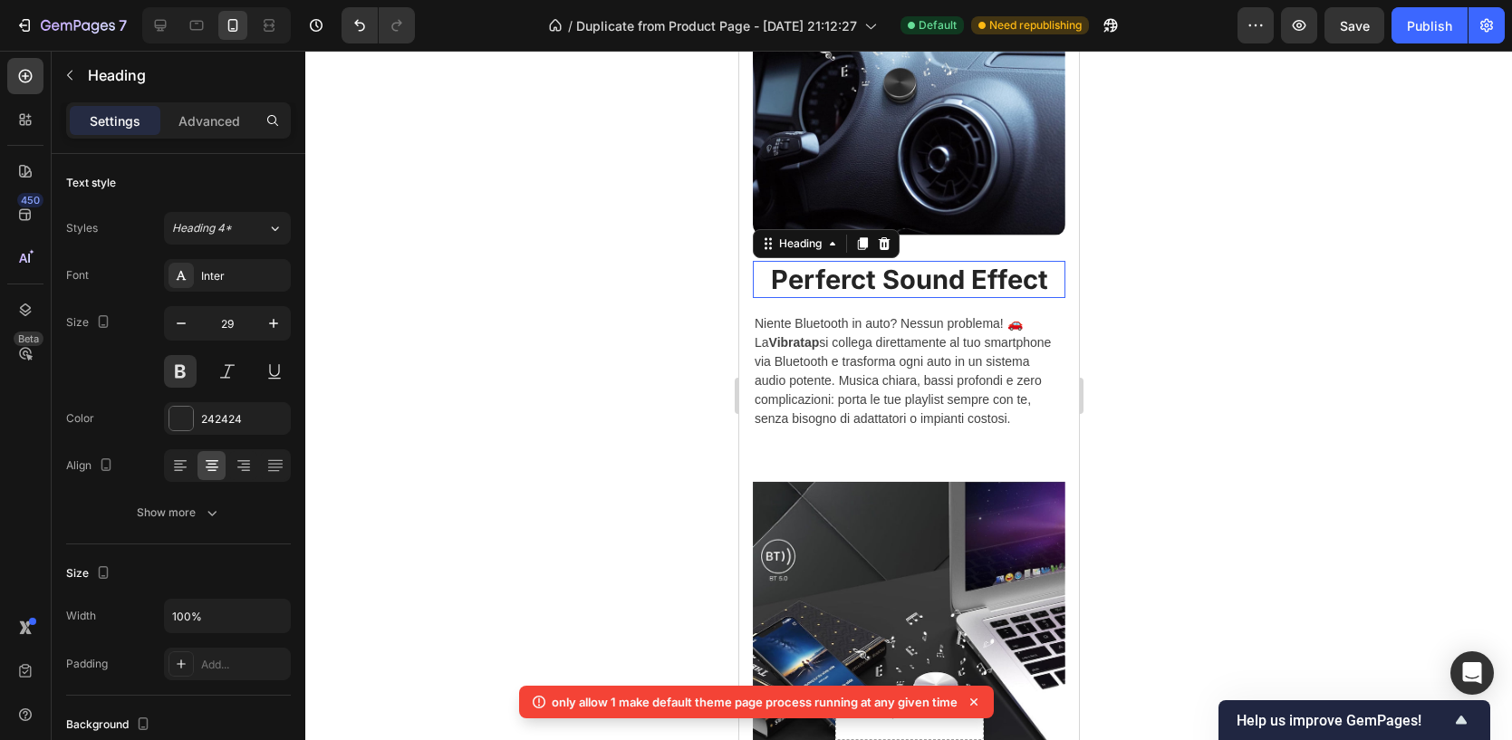
click at [894, 276] on p "Perferct Sound Effect" at bounding box center [908, 280] width 309 height 34
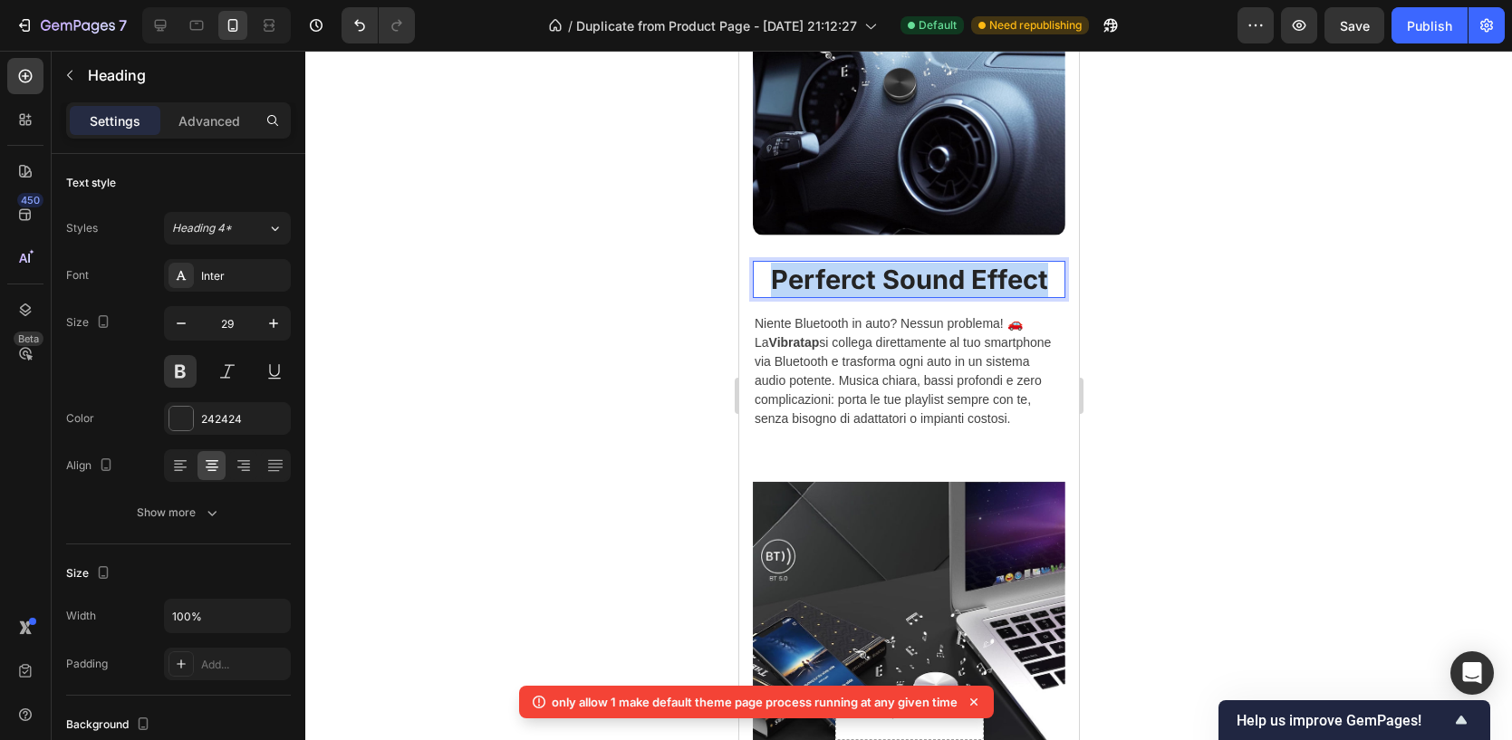
click at [894, 276] on p "Perferct Sound Effect" at bounding box center [908, 280] width 309 height 34
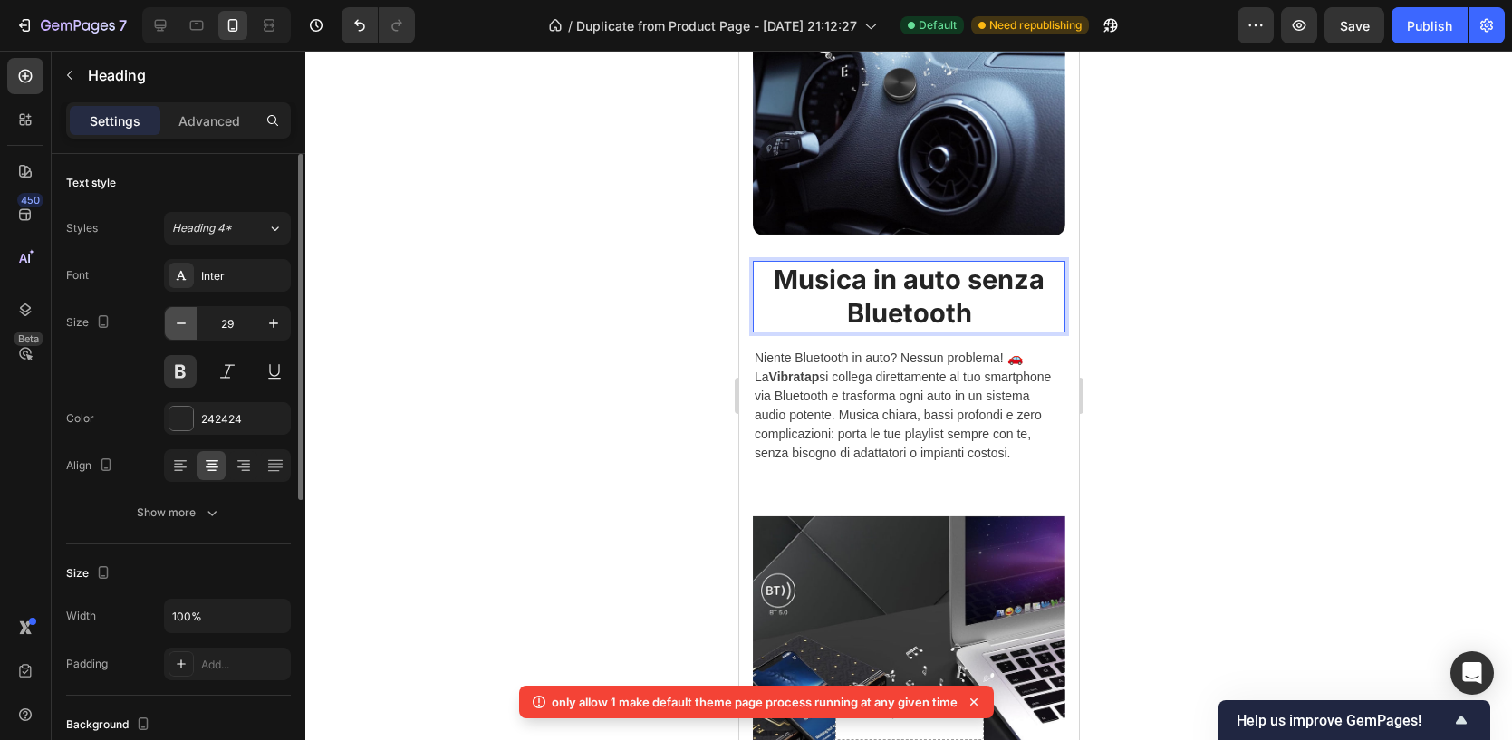
click at [189, 321] on icon "button" at bounding box center [181, 323] width 18 height 18
type input "28"
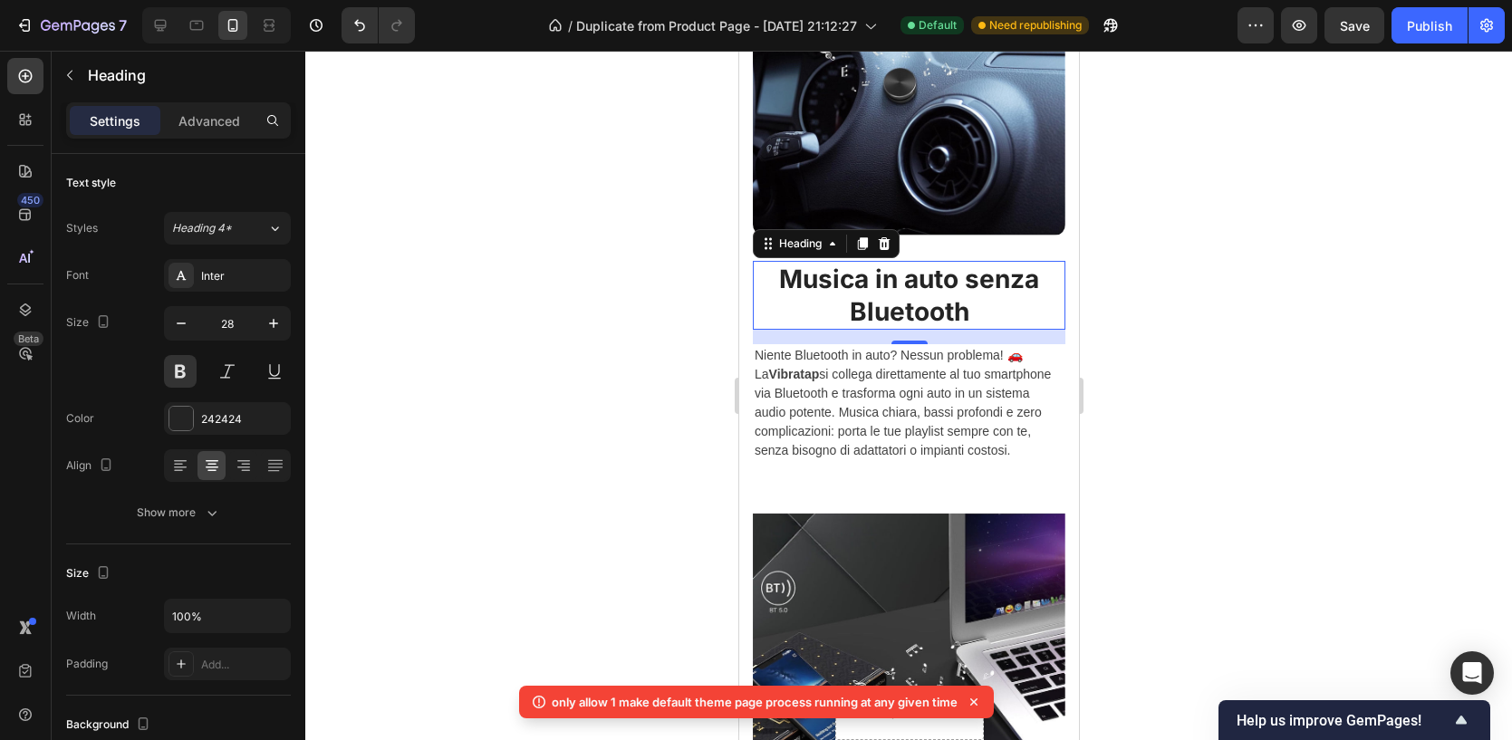
click at [454, 241] on div at bounding box center [908, 395] width 1206 height 689
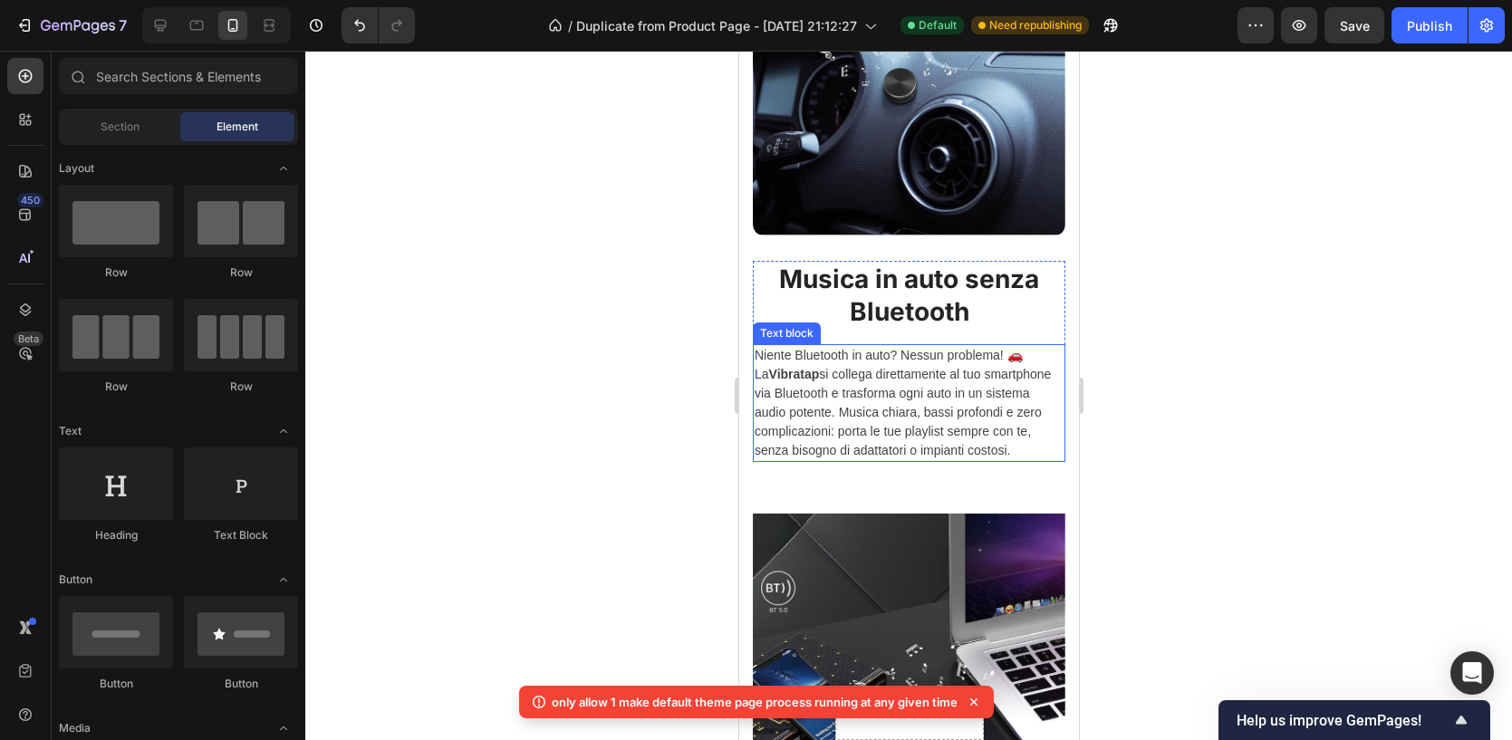
click at [845, 399] on p "Niente Bluetooth in auto? Nessun problema! 🚗 La Vibratap si collega direttament…" at bounding box center [908, 403] width 309 height 114
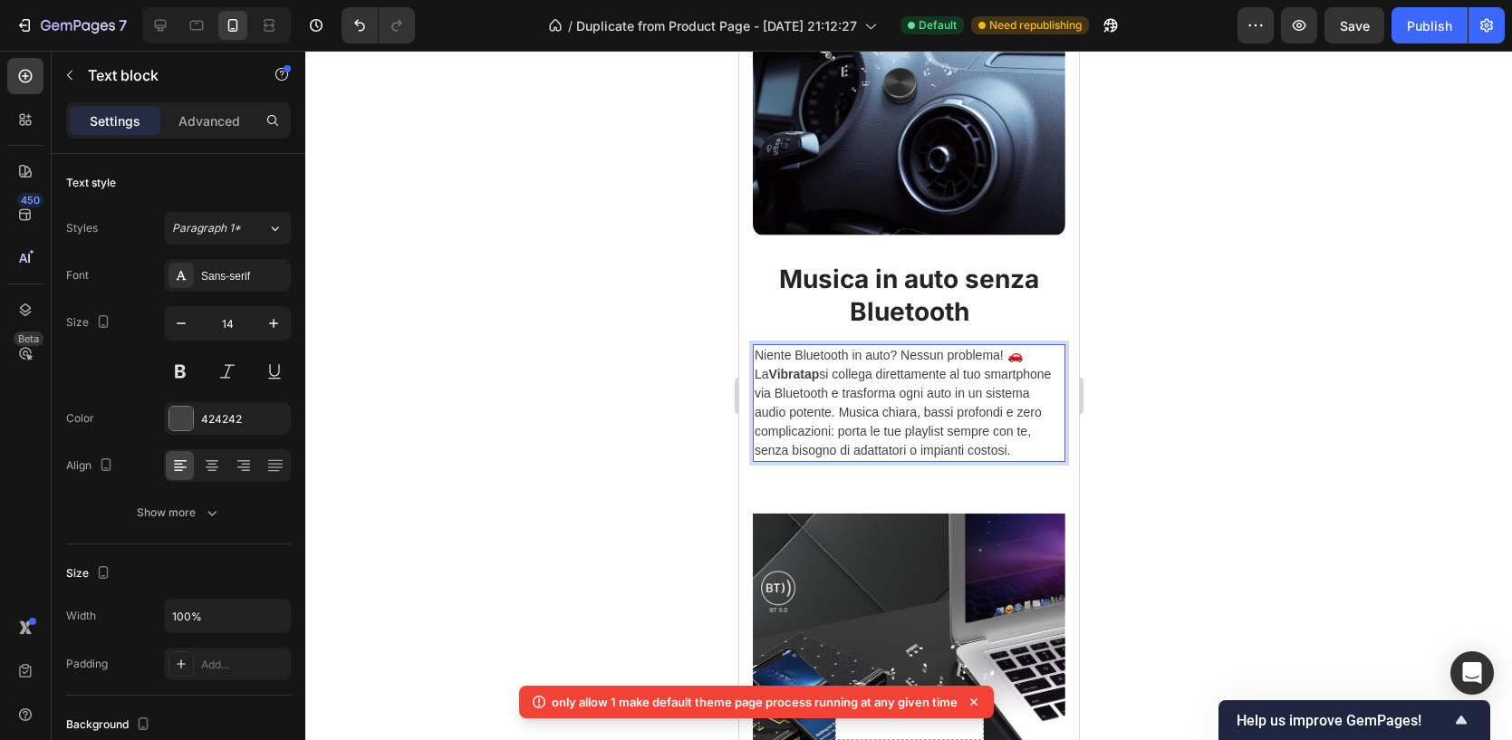
click at [819, 372] on p "Niente Bluetooth in auto? Nessun problema! 🚗 La Vibratap si collega direttament…" at bounding box center [908, 403] width 309 height 114
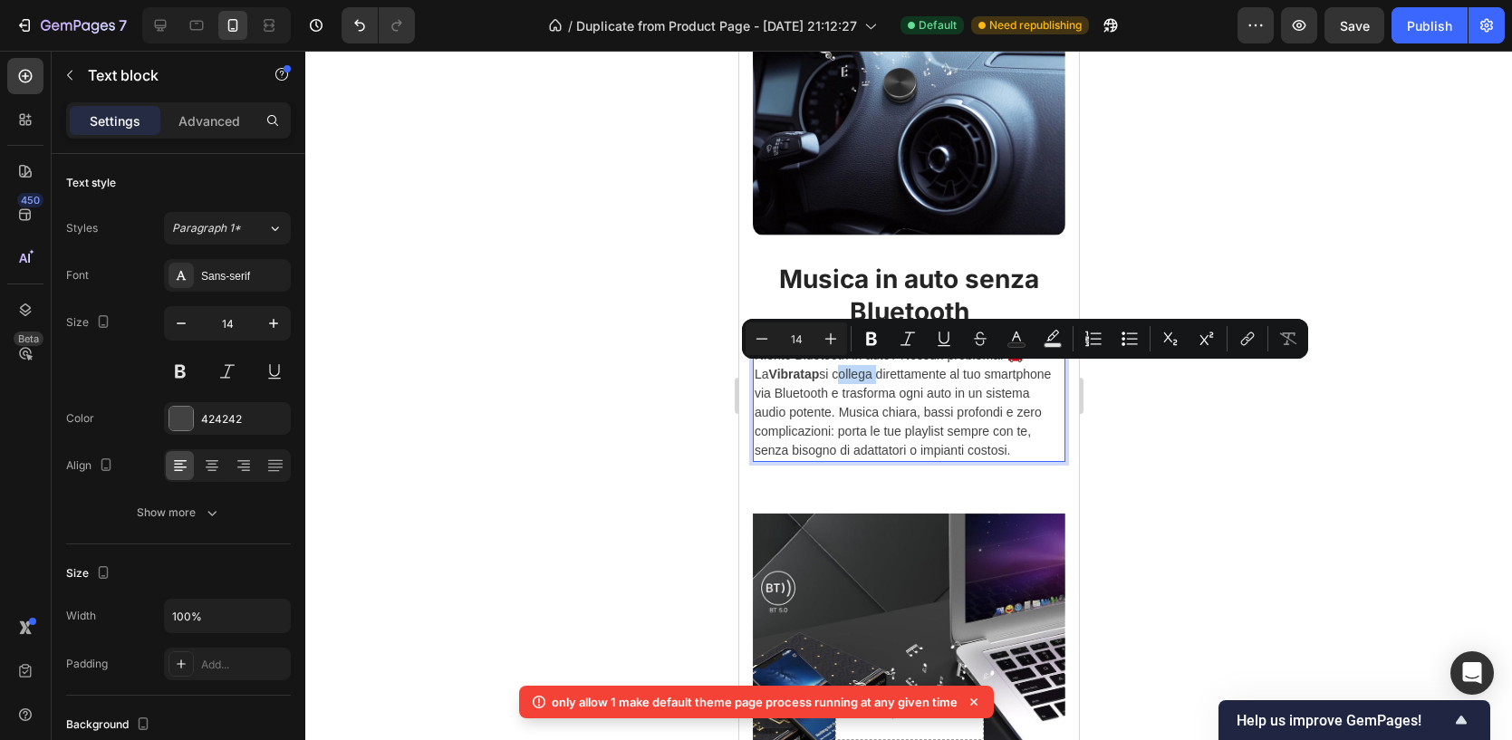
click at [819, 372] on p "Niente Bluetooth in auto? Nessun problema! 🚗 La Vibratap si collega direttament…" at bounding box center [908, 403] width 309 height 114
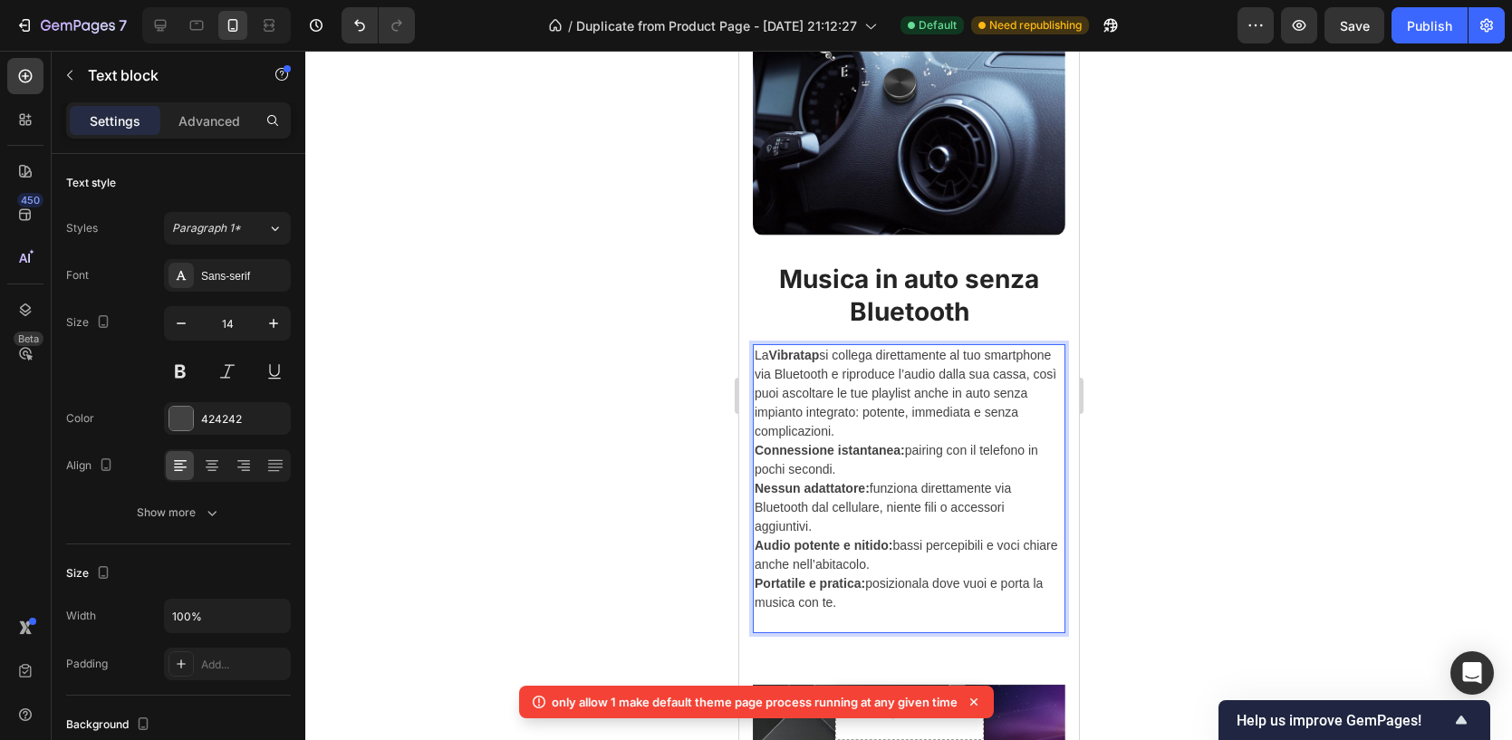
click at [834, 467] on p "Connessione istantanea: pairing con il telefono in pochi secondi." at bounding box center [908, 460] width 309 height 38
click at [1331, 480] on div at bounding box center [908, 395] width 1206 height 689
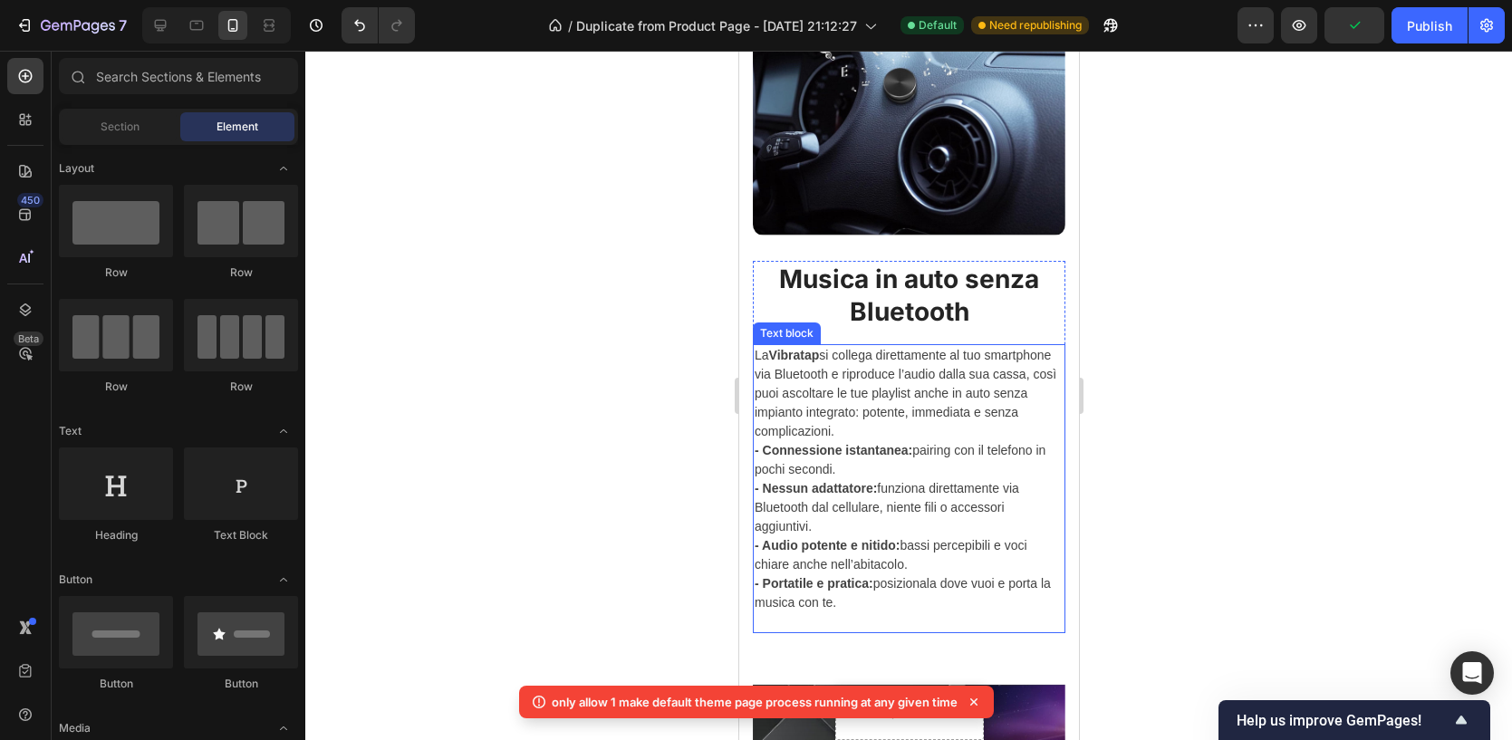
click at [839, 427] on p "La Vibratap si collega direttamente al tuo smartphone via Bluetooth e riproduce…" at bounding box center [908, 393] width 309 height 95
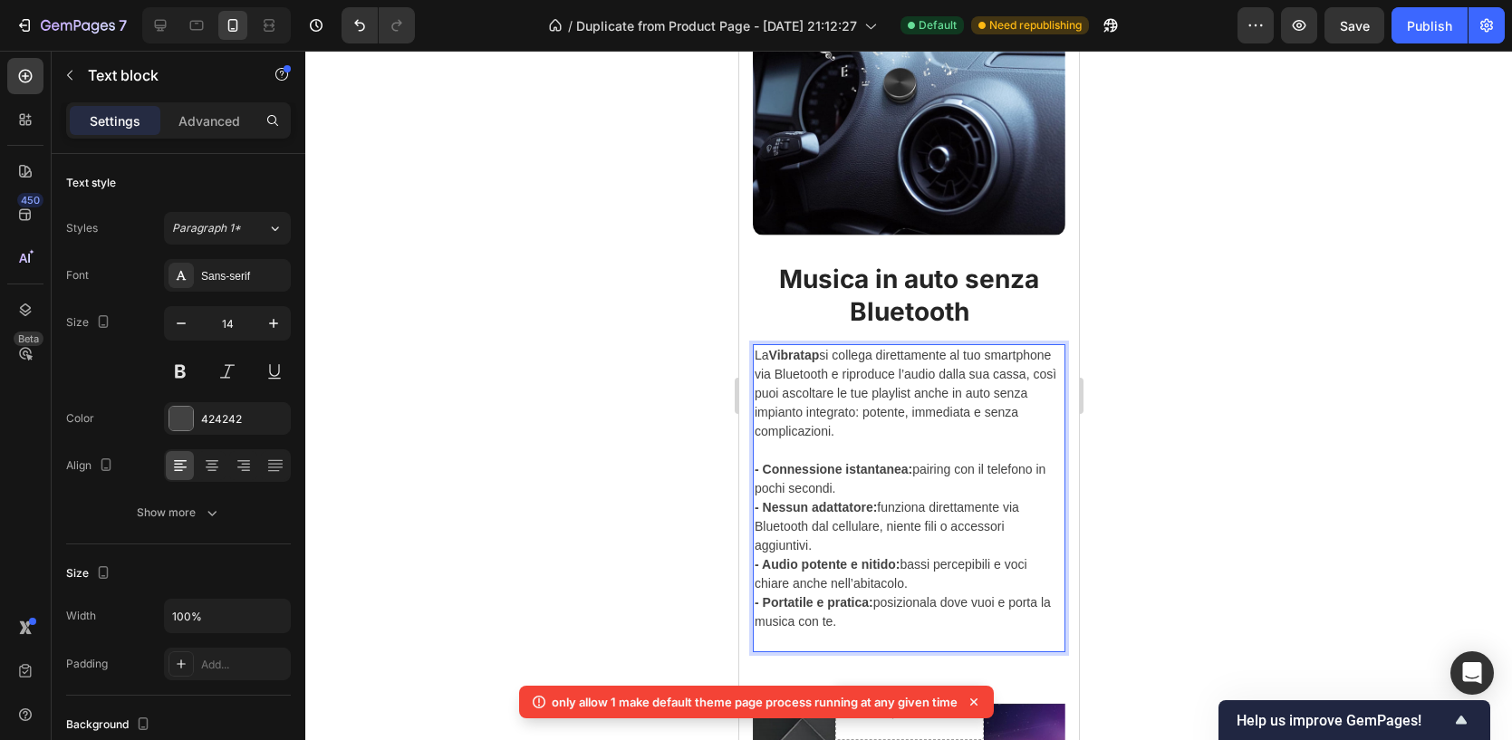
click at [1387, 361] on div at bounding box center [908, 395] width 1206 height 689
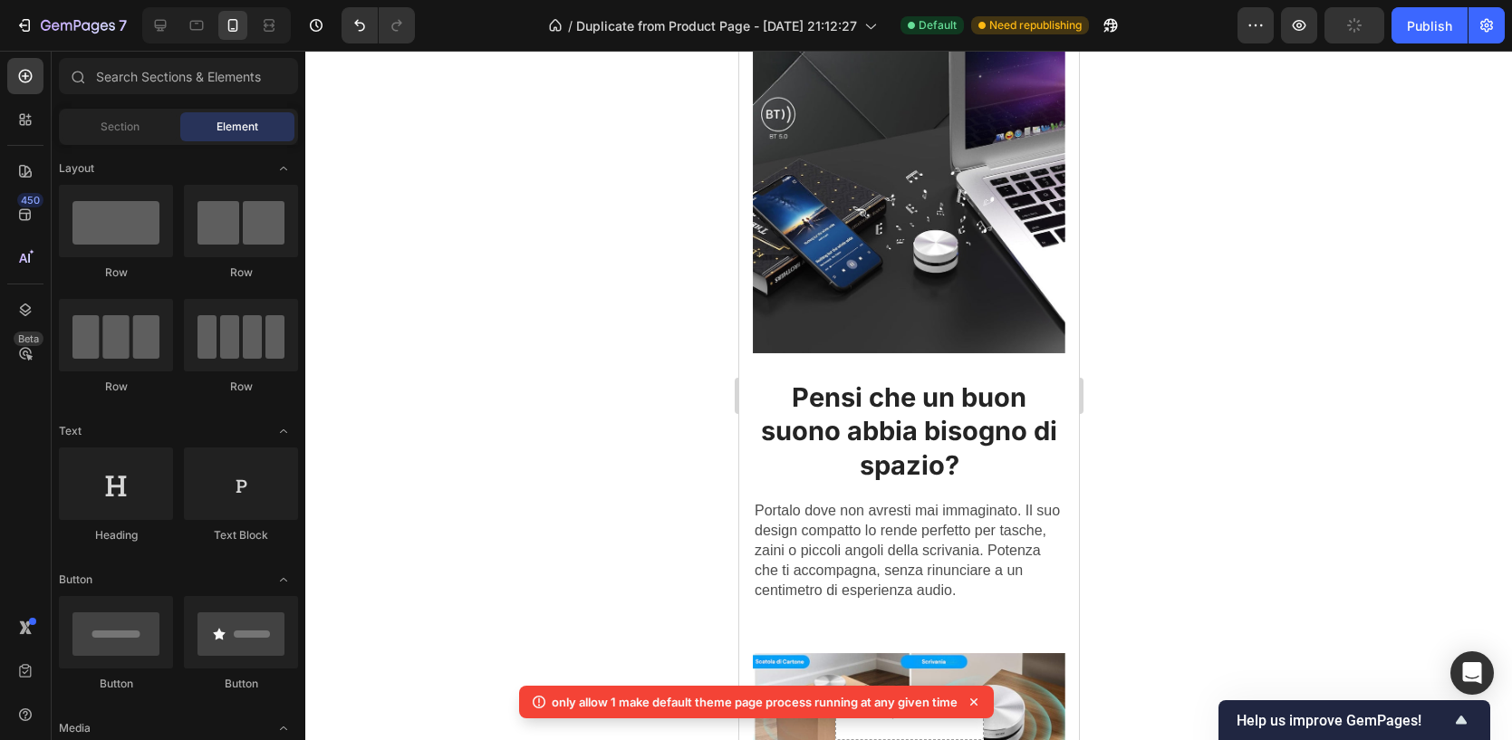
scroll to position [2359, 0]
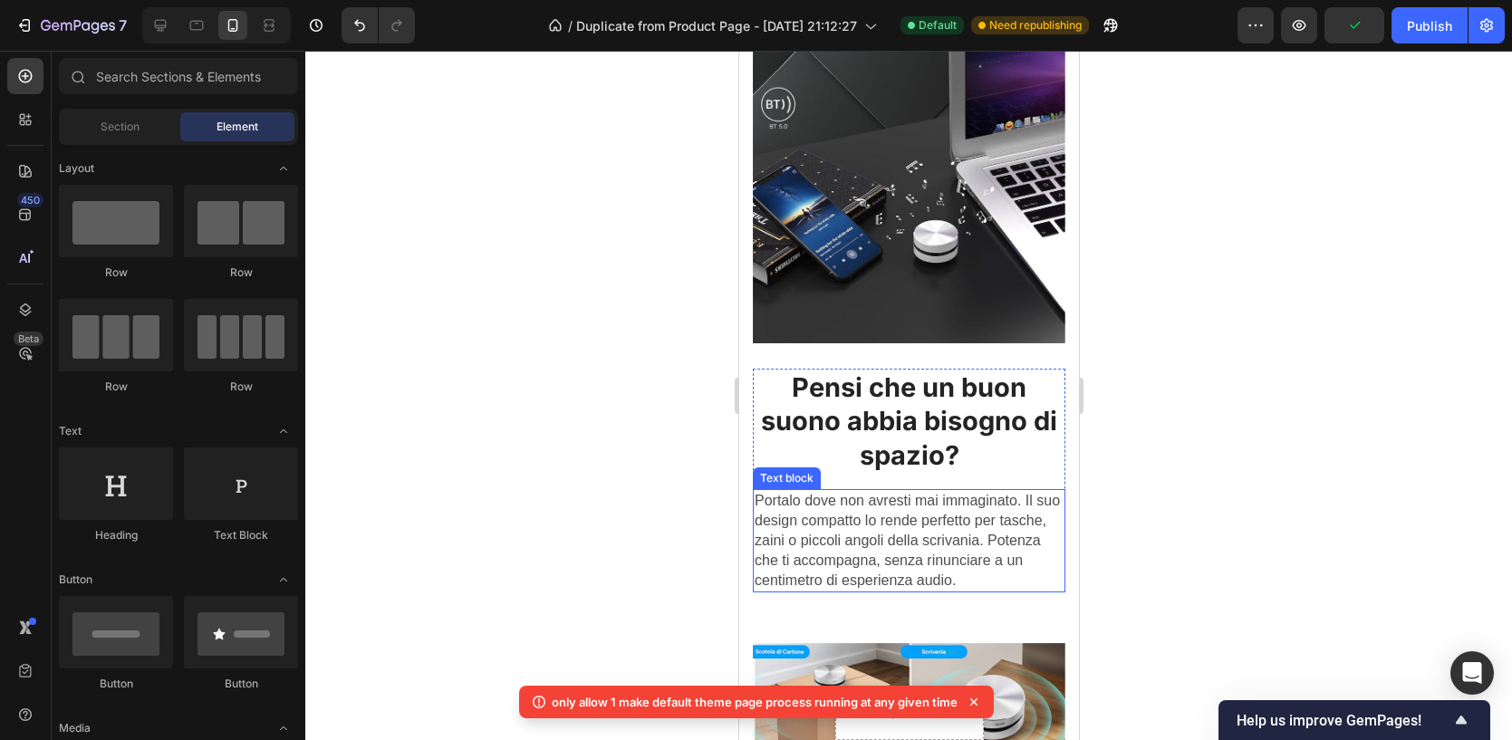
click at [873, 515] on span "Portalo dove non avresti mai immaginato. Il suo design compatto lo rende perfet…" at bounding box center [906, 540] width 305 height 95
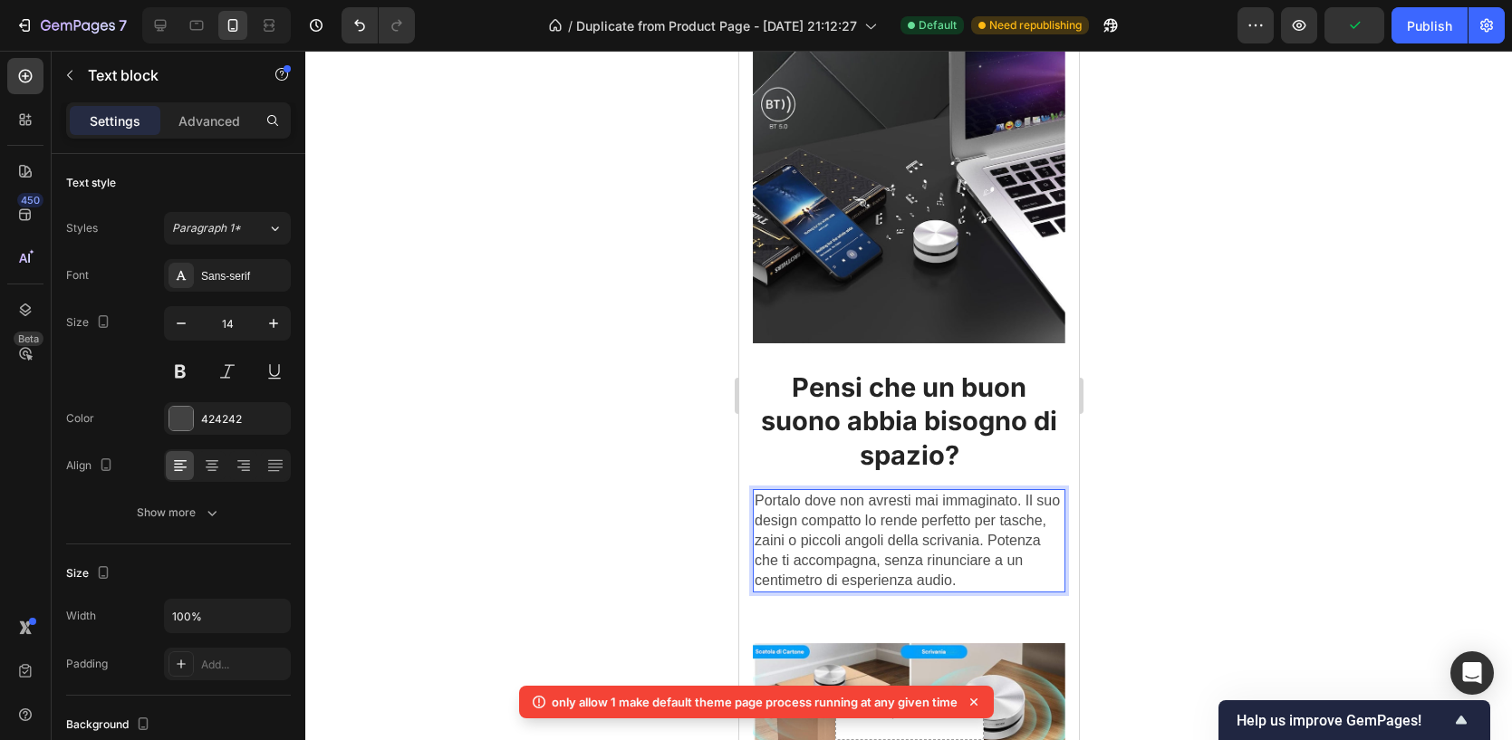
click at [873, 515] on span "Portalo dove non avresti mai immaginato. Il suo design compatto lo rende perfet…" at bounding box center [906, 540] width 305 height 95
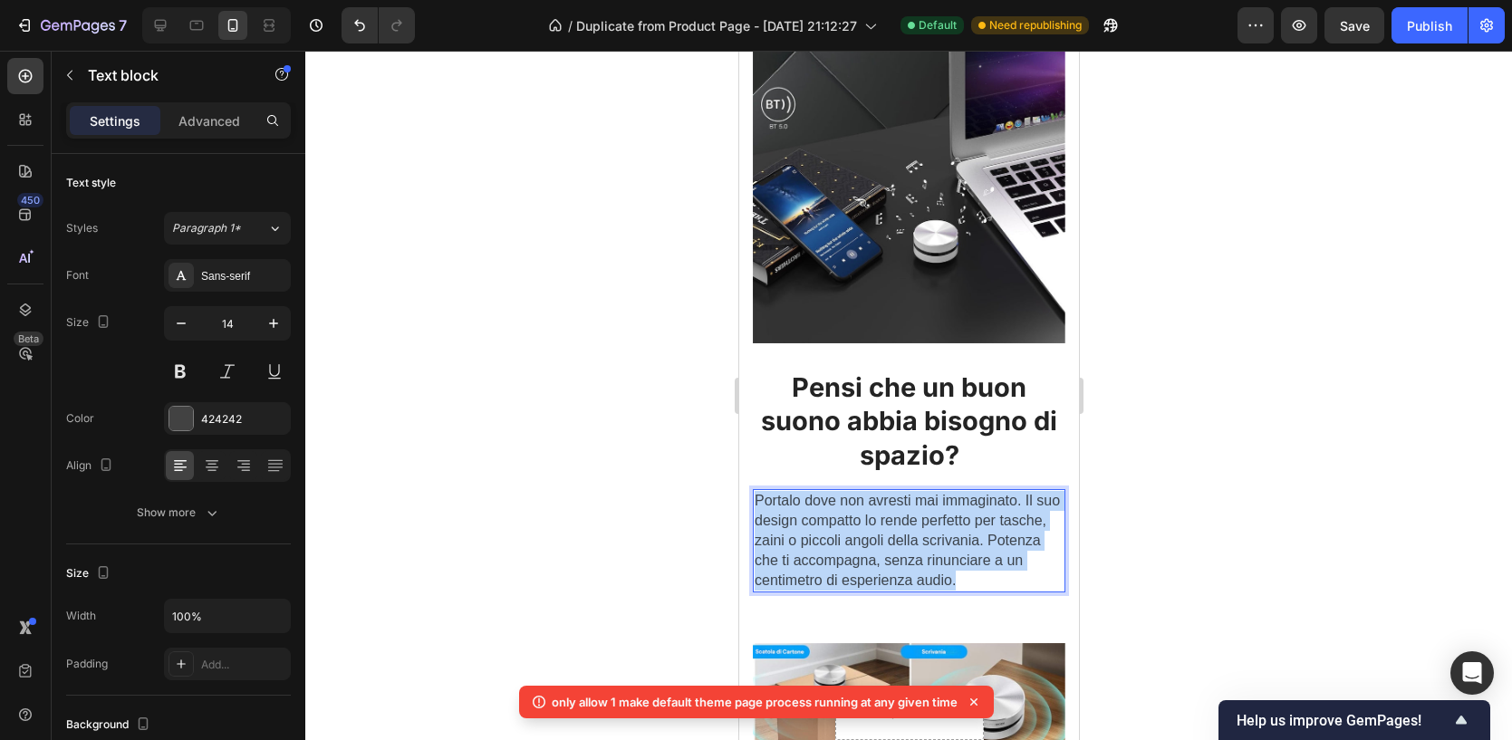
click at [873, 515] on span "Portalo dove non avresti mai immaginato. Il suo design compatto lo rende perfet…" at bounding box center [906, 540] width 305 height 95
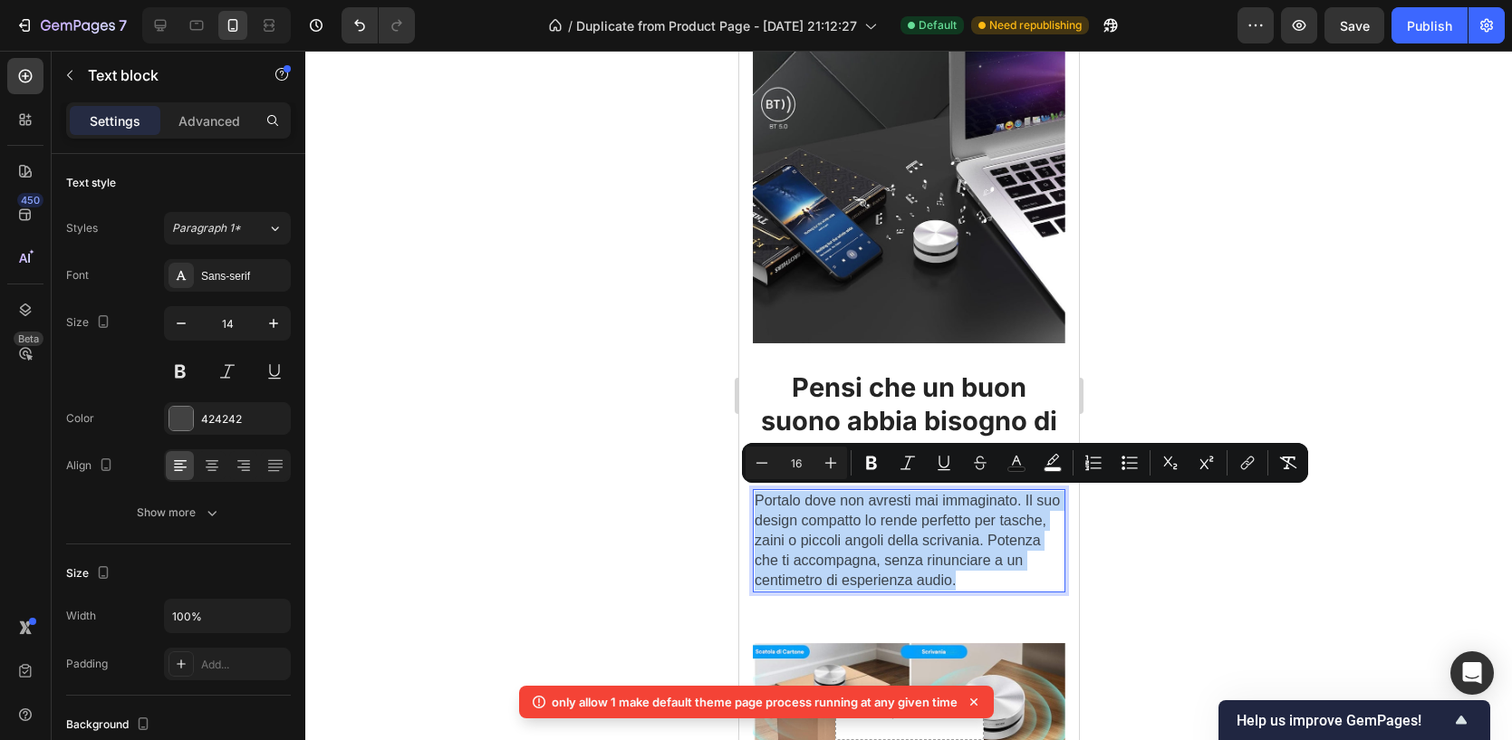
click at [873, 515] on span "Portalo dove non avresti mai immaginato. Il suo design compatto lo rende perfet…" at bounding box center [906, 540] width 305 height 95
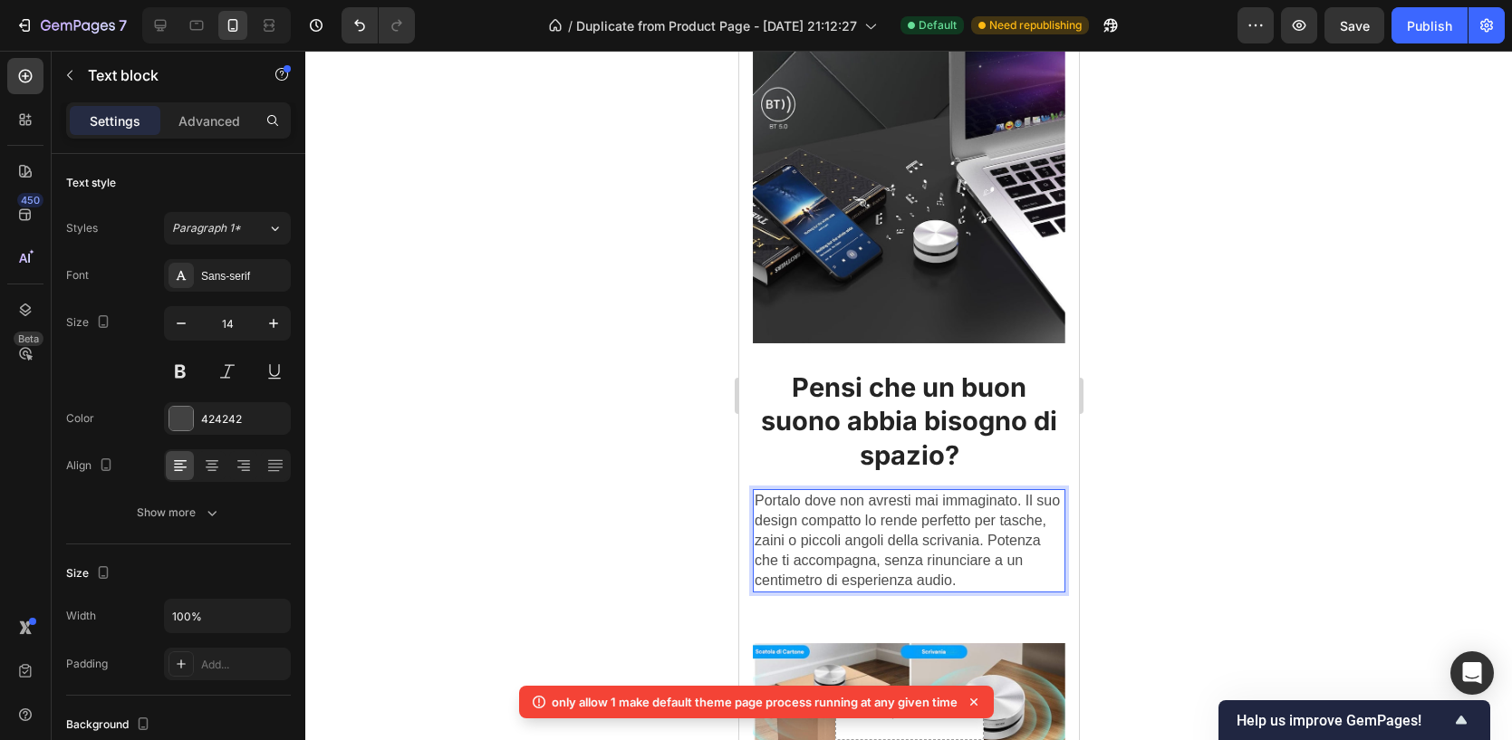
click at [1307, 226] on div at bounding box center [908, 395] width 1206 height 689
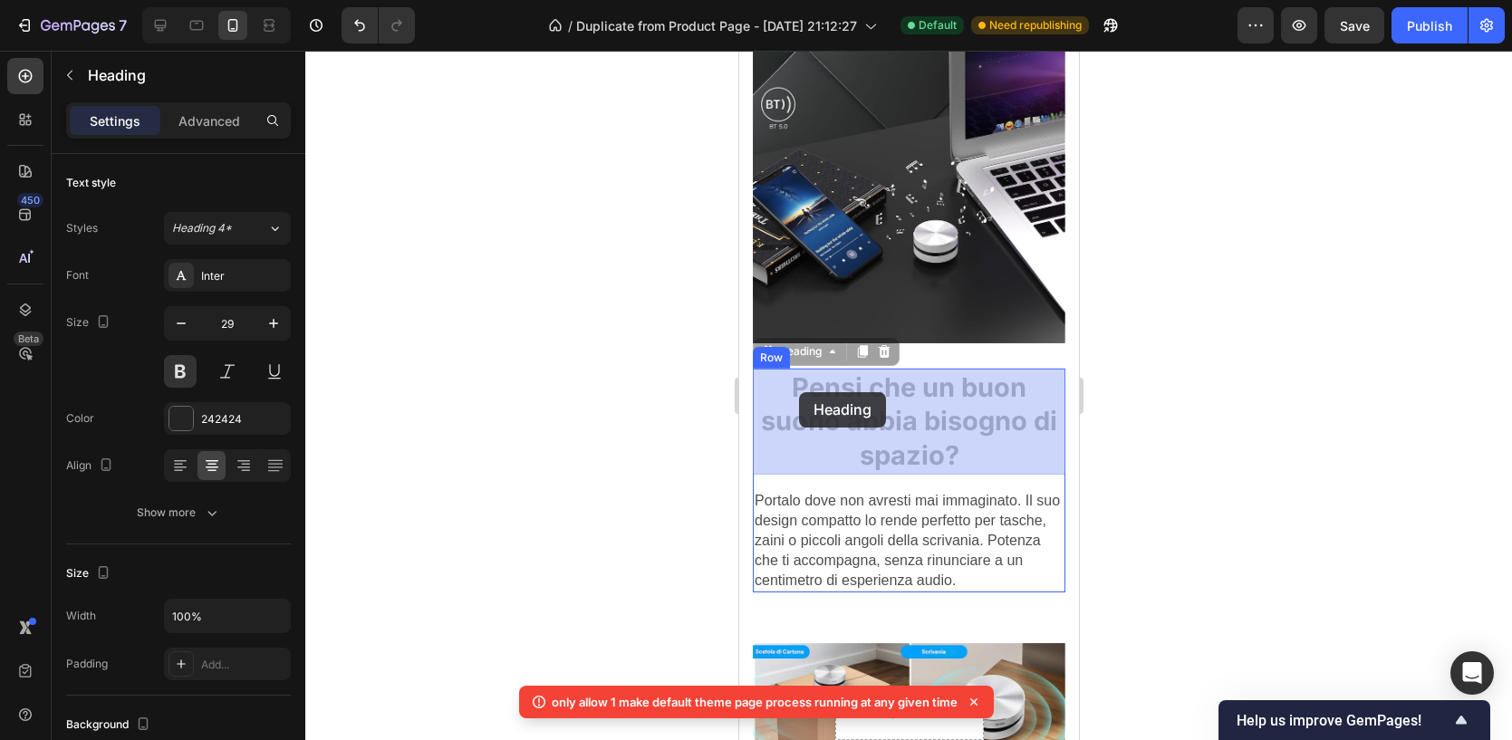
drag, startPoint x: 772, startPoint y: 373, endPoint x: 1472, endPoint y: 450, distance: 704.3
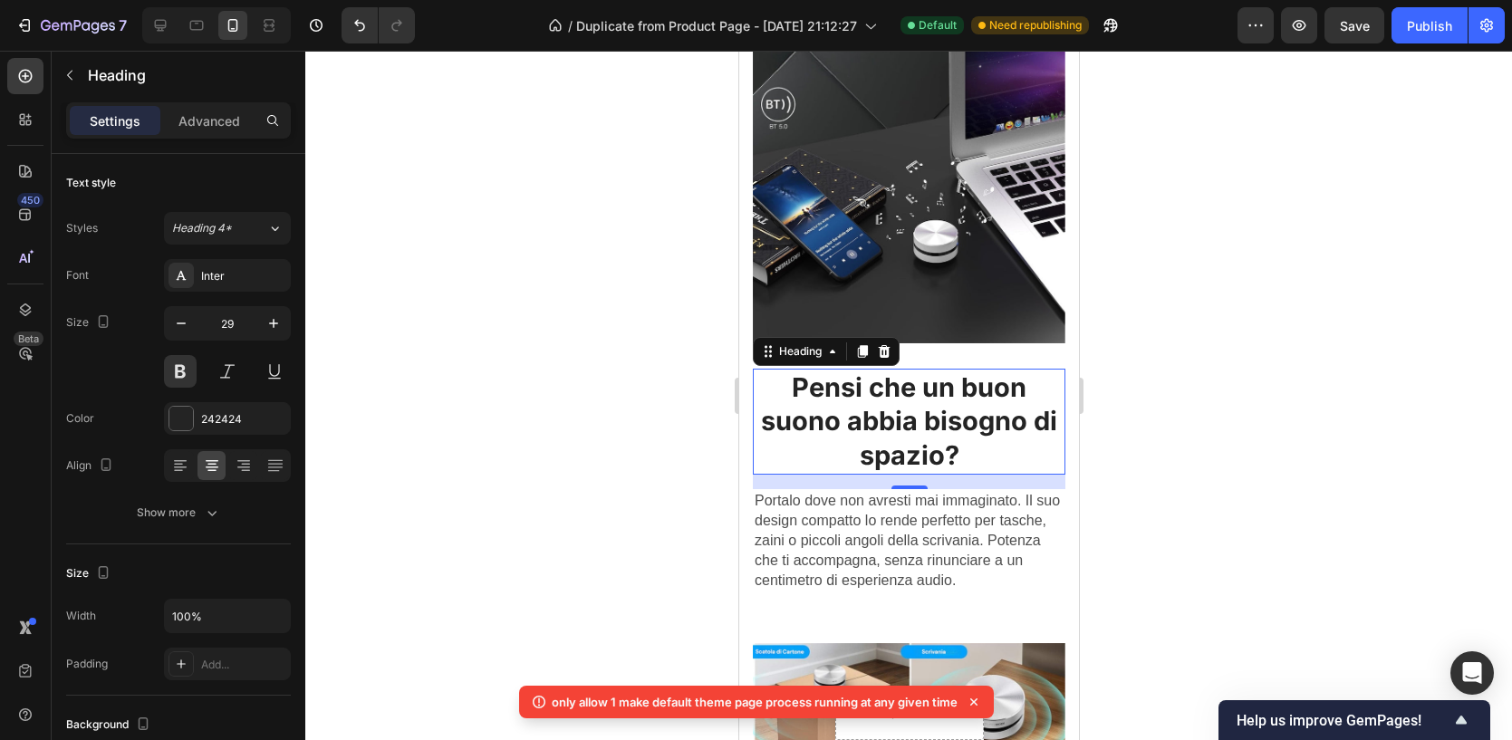
drag, startPoint x: 644, startPoint y: 288, endPoint x: 1273, endPoint y: 604, distance: 704.4
click at [1273, 604] on div at bounding box center [908, 395] width 1206 height 689
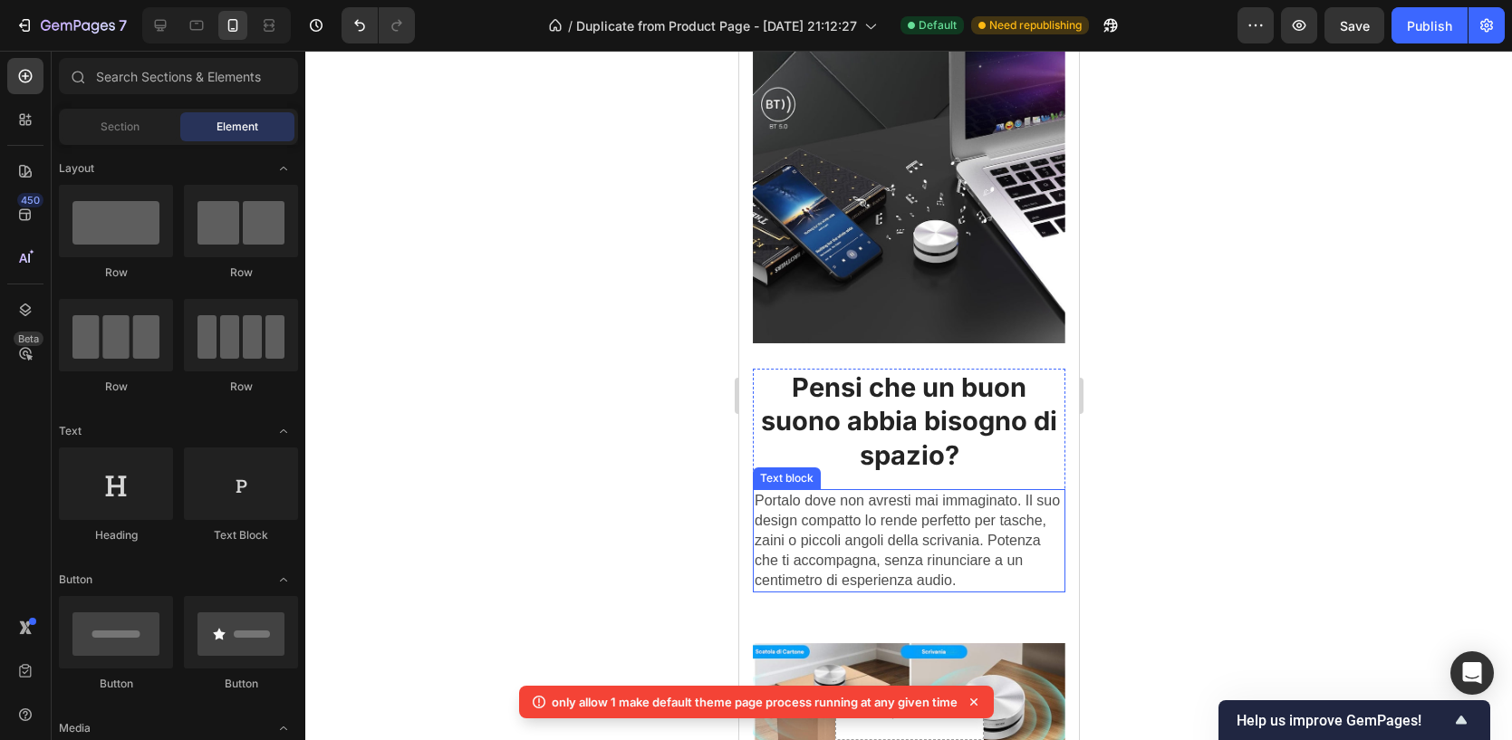
click at [838, 519] on span "Portalo dove non avresti mai immaginato. Il suo design compatto lo rende perfet…" at bounding box center [906, 540] width 305 height 95
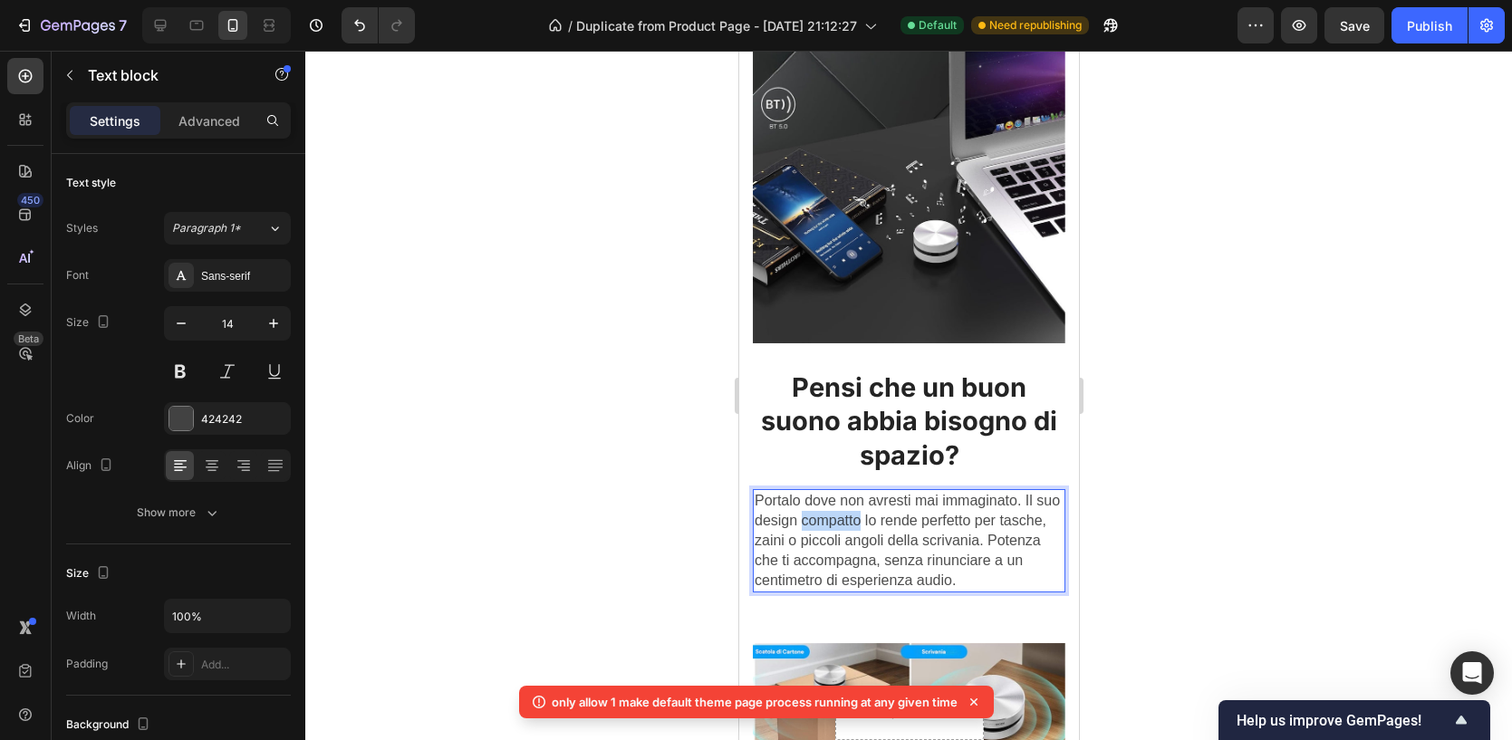
click at [838, 519] on span "Portalo dove non avresti mai immaginato. Il suo design compatto lo rende perfet…" at bounding box center [906, 540] width 305 height 95
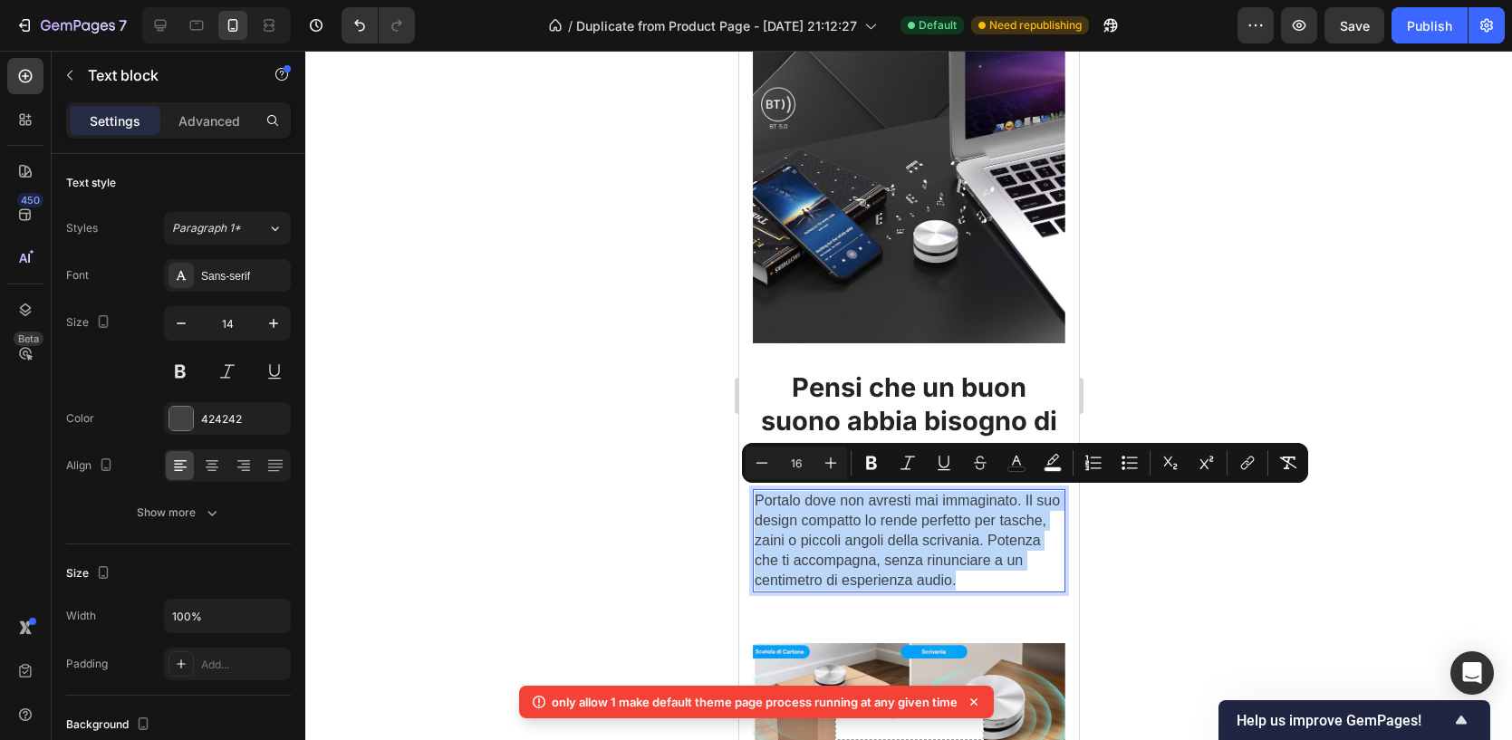
copy span "Portalo dove non avresti mai immaginato. Il suo design compatto lo rende perfet…"
click at [904, 402] on p "⁠⁠⁠⁠⁠⁠⁠ Pensi che un buon suono abbia bisogno di spazio?" at bounding box center [908, 421] width 309 height 102
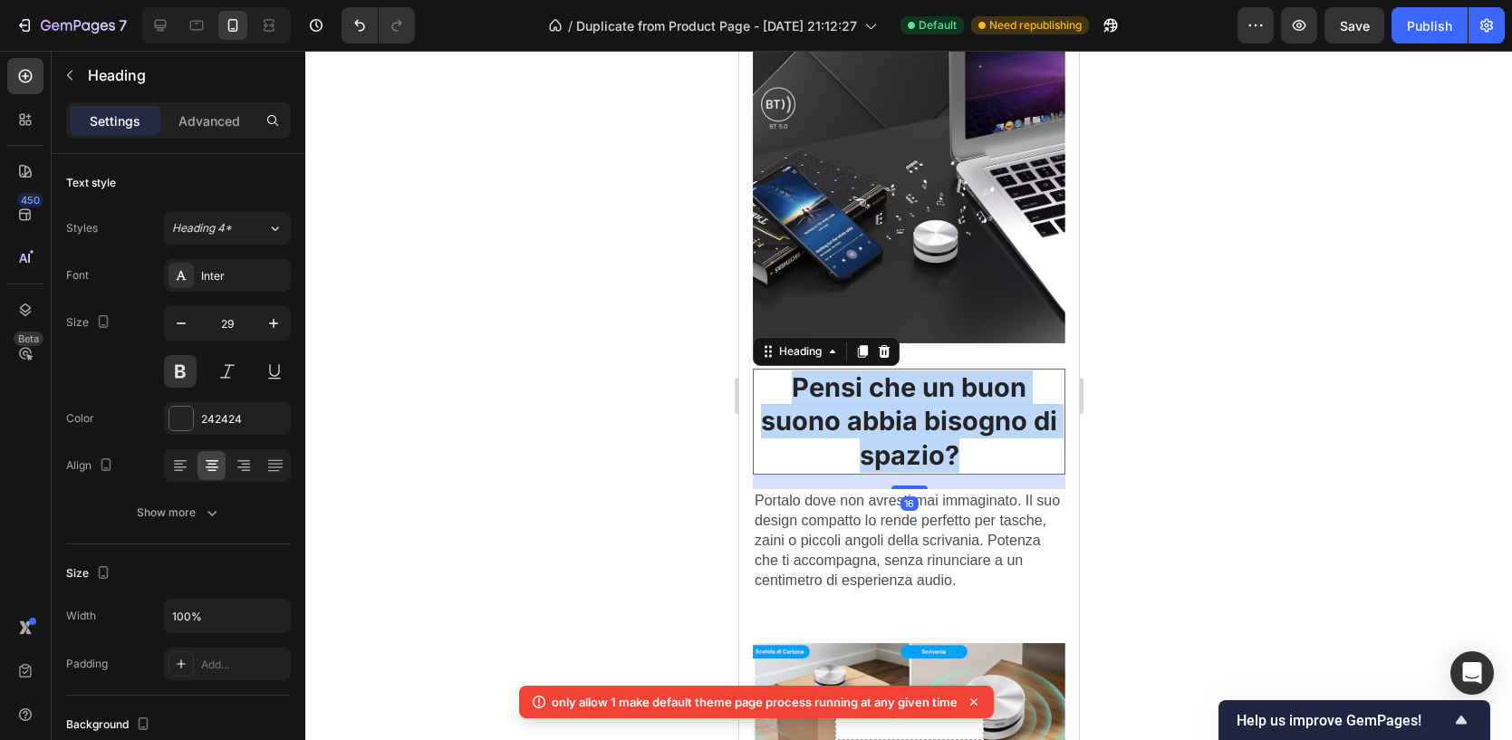
click at [904, 402] on p "Pensi che un buon suono abbia bisogno di spazio?" at bounding box center [908, 421] width 309 height 102
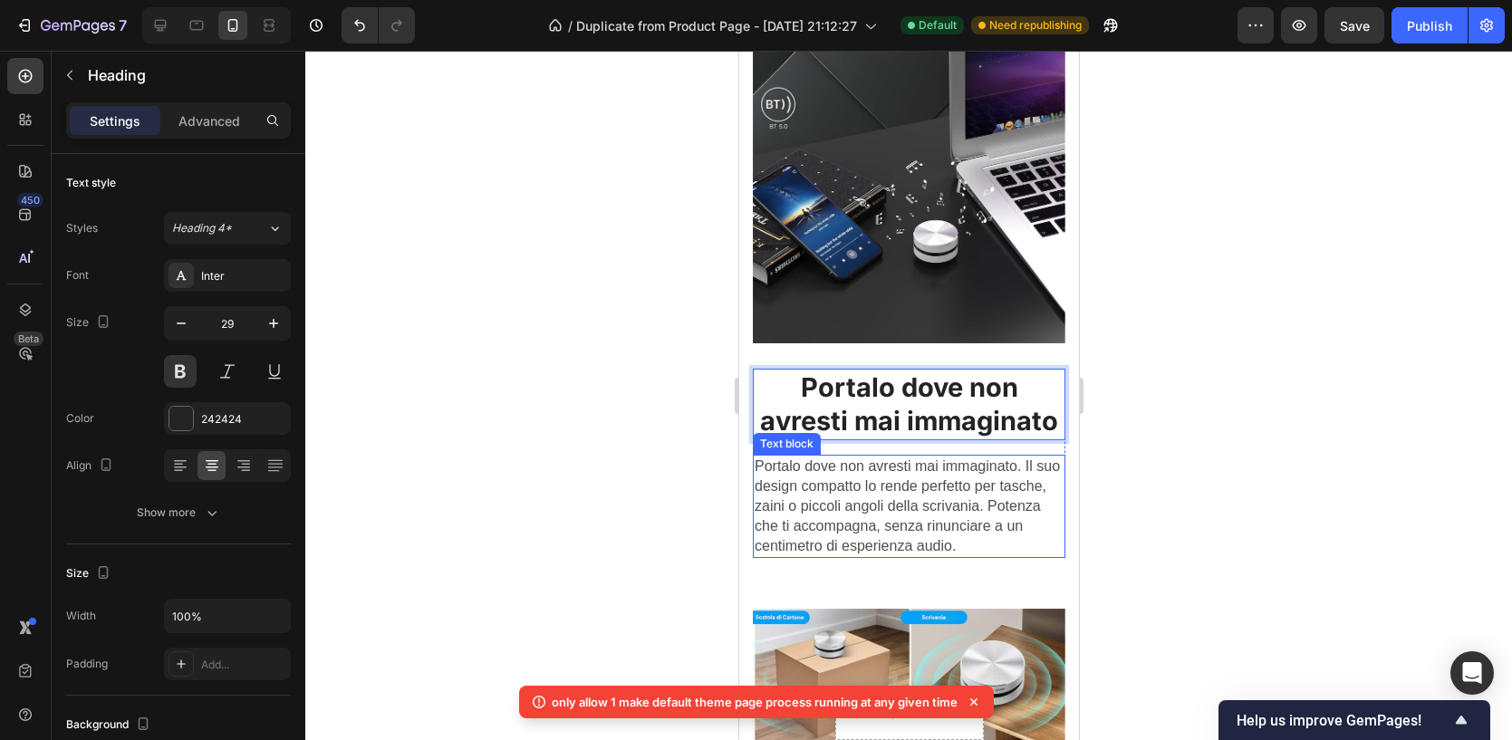
click at [821, 486] on span "Portalo dove non avresti mai immaginato. Il suo design compatto lo rende perfet…" at bounding box center [906, 505] width 305 height 95
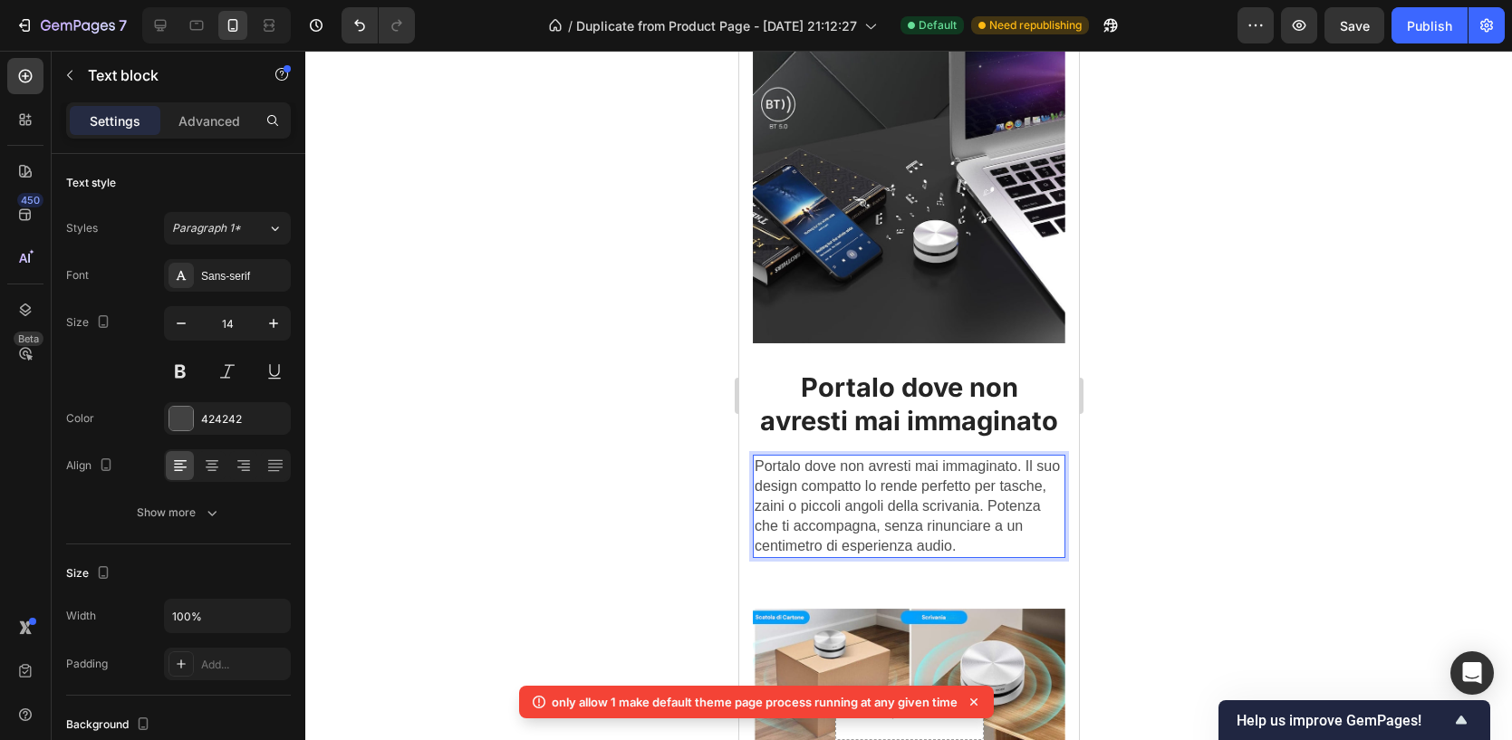
click at [821, 486] on span "Portalo dove non avresti mai immaginato. Il suo design compatto lo rende perfet…" at bounding box center [906, 505] width 305 height 95
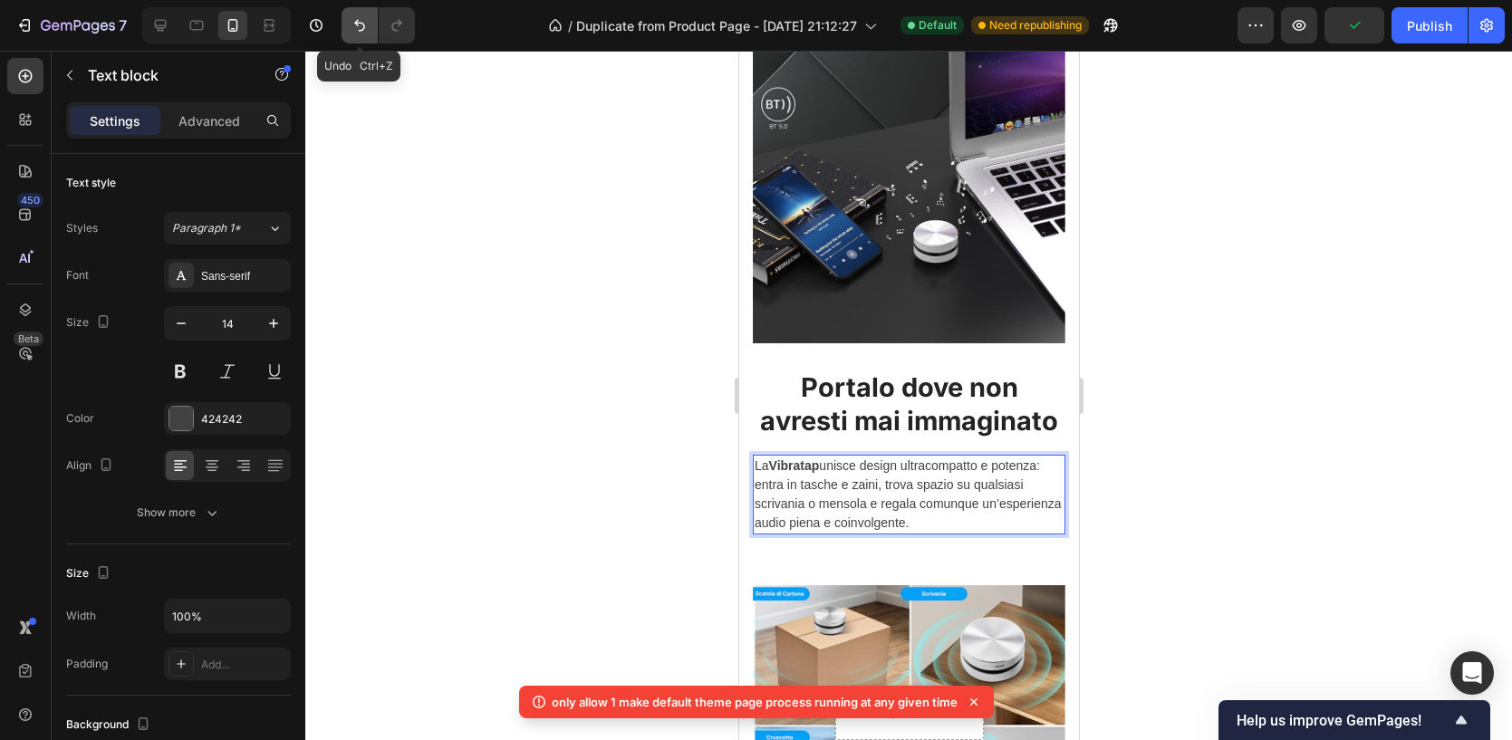
click at [368, 24] on icon "Undo/Redo" at bounding box center [360, 25] width 18 height 18
click at [351, 29] on icon "Undo/Redo" at bounding box center [360, 25] width 18 height 18
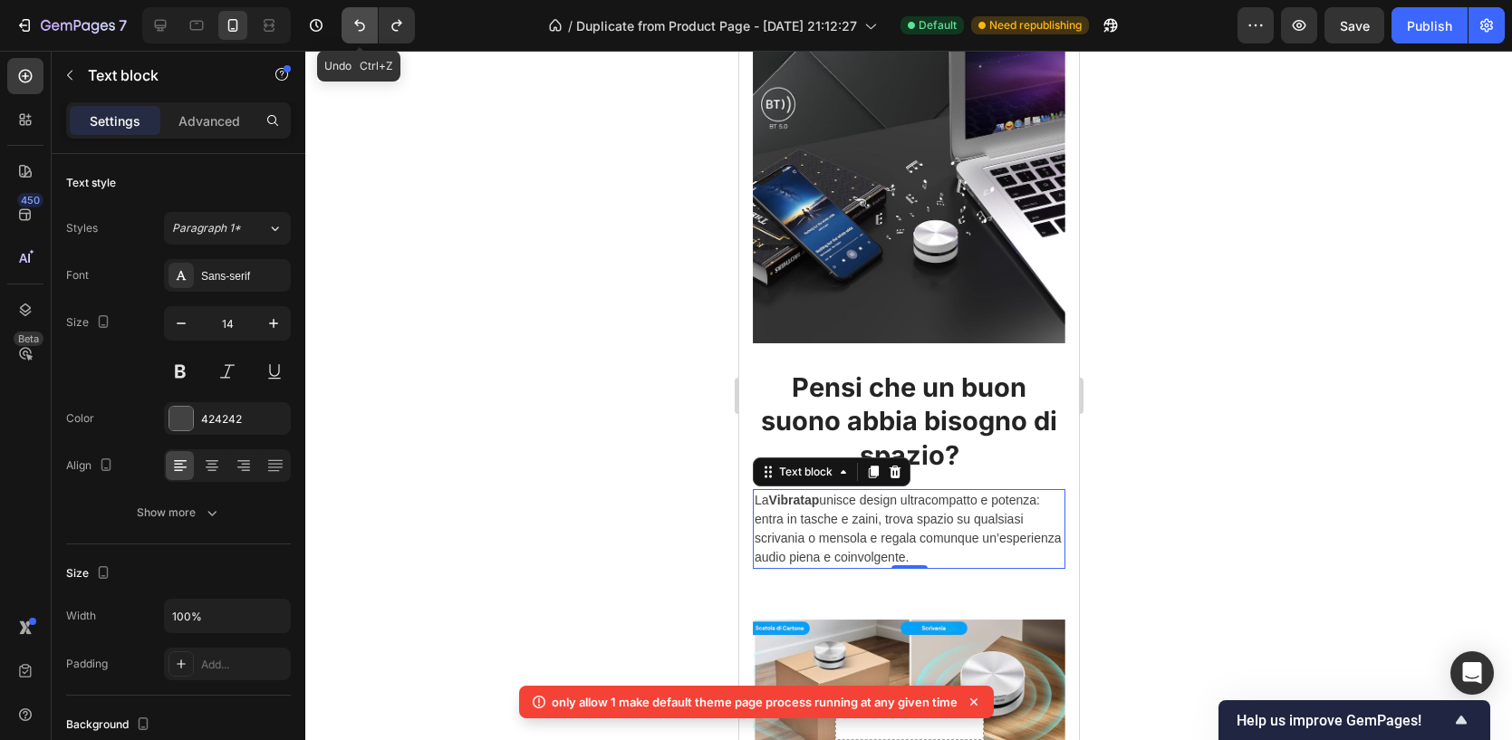
click at [351, 29] on icon "Undo/Redo" at bounding box center [360, 25] width 18 height 18
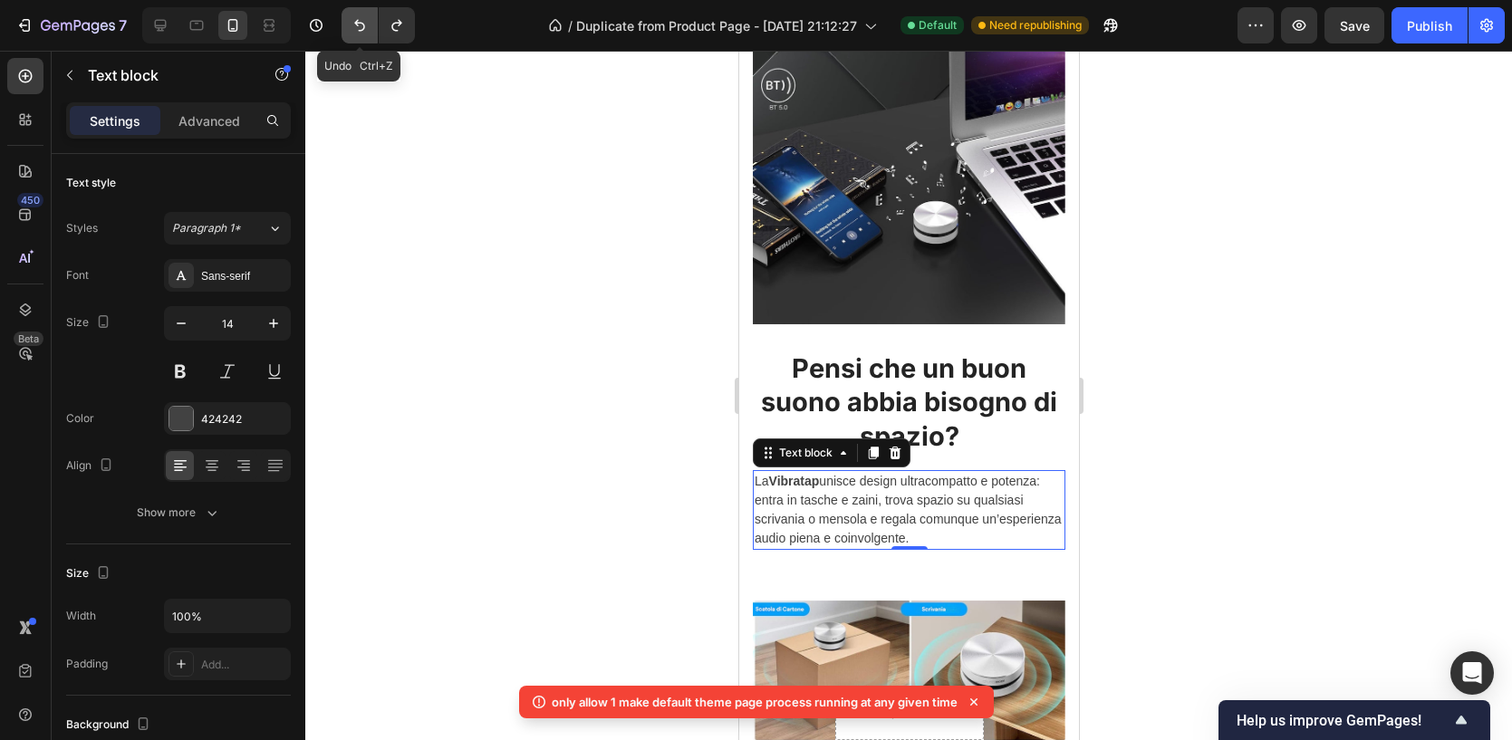
scroll to position [2340, 0]
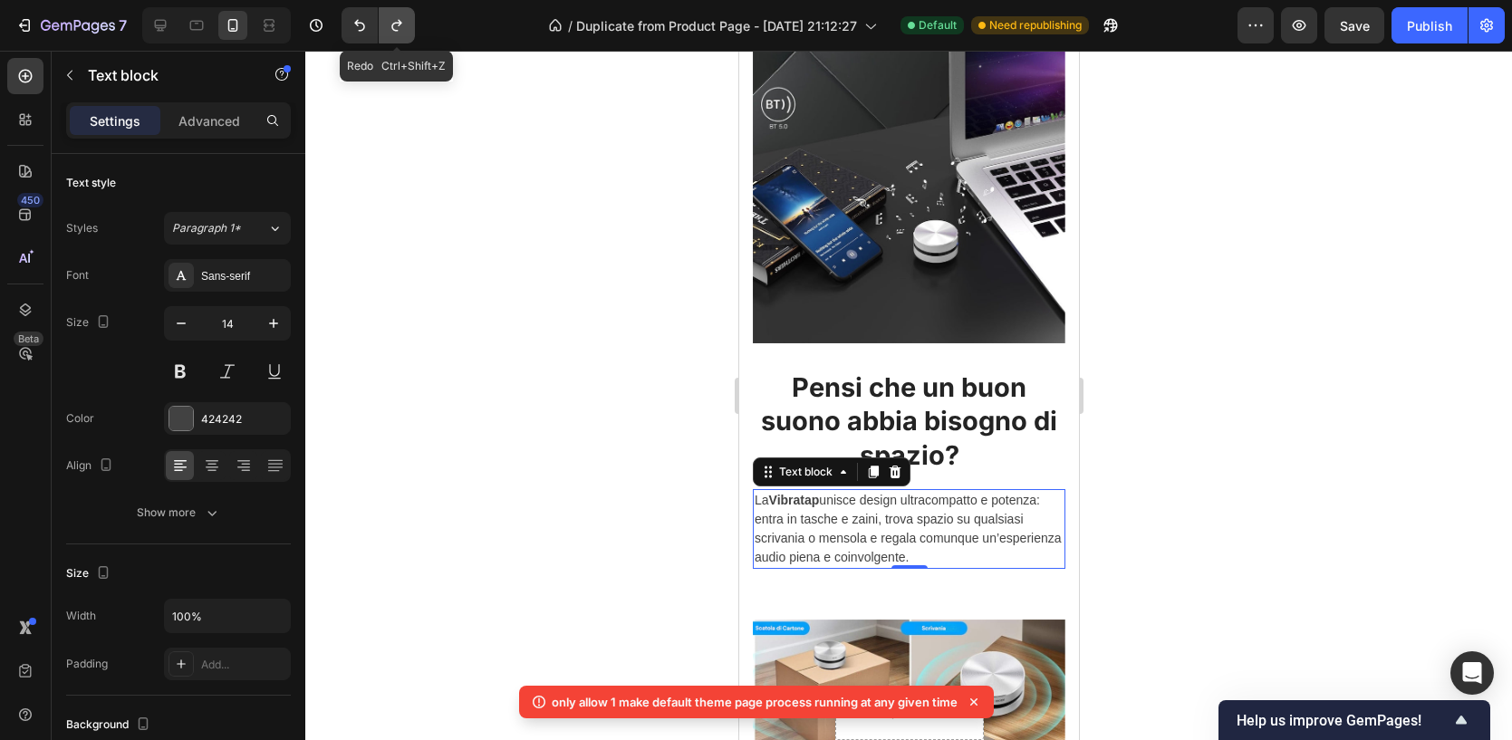
click at [404, 28] on icon "Undo/Redo" at bounding box center [397, 25] width 18 height 18
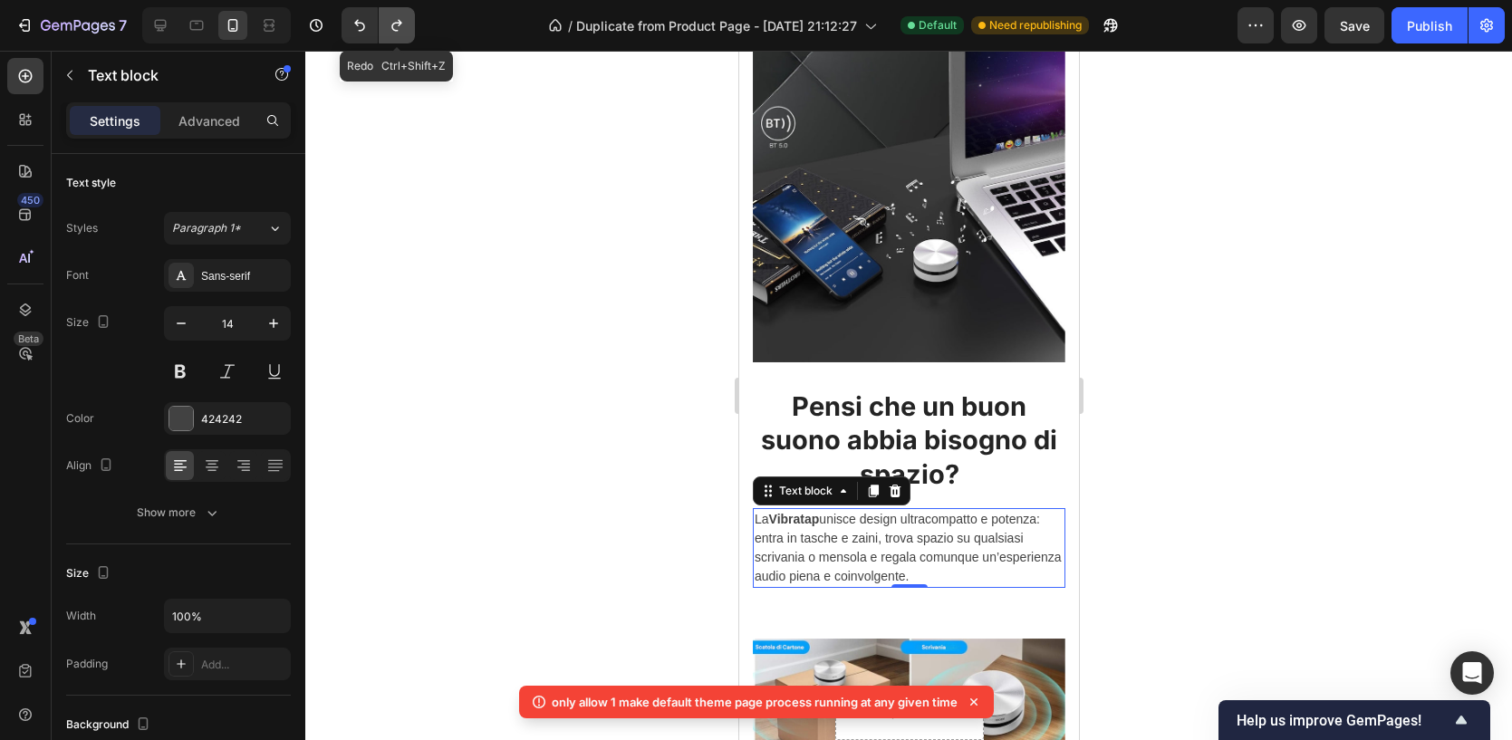
click at [404, 28] on icon "Undo/Redo" at bounding box center [397, 25] width 18 height 18
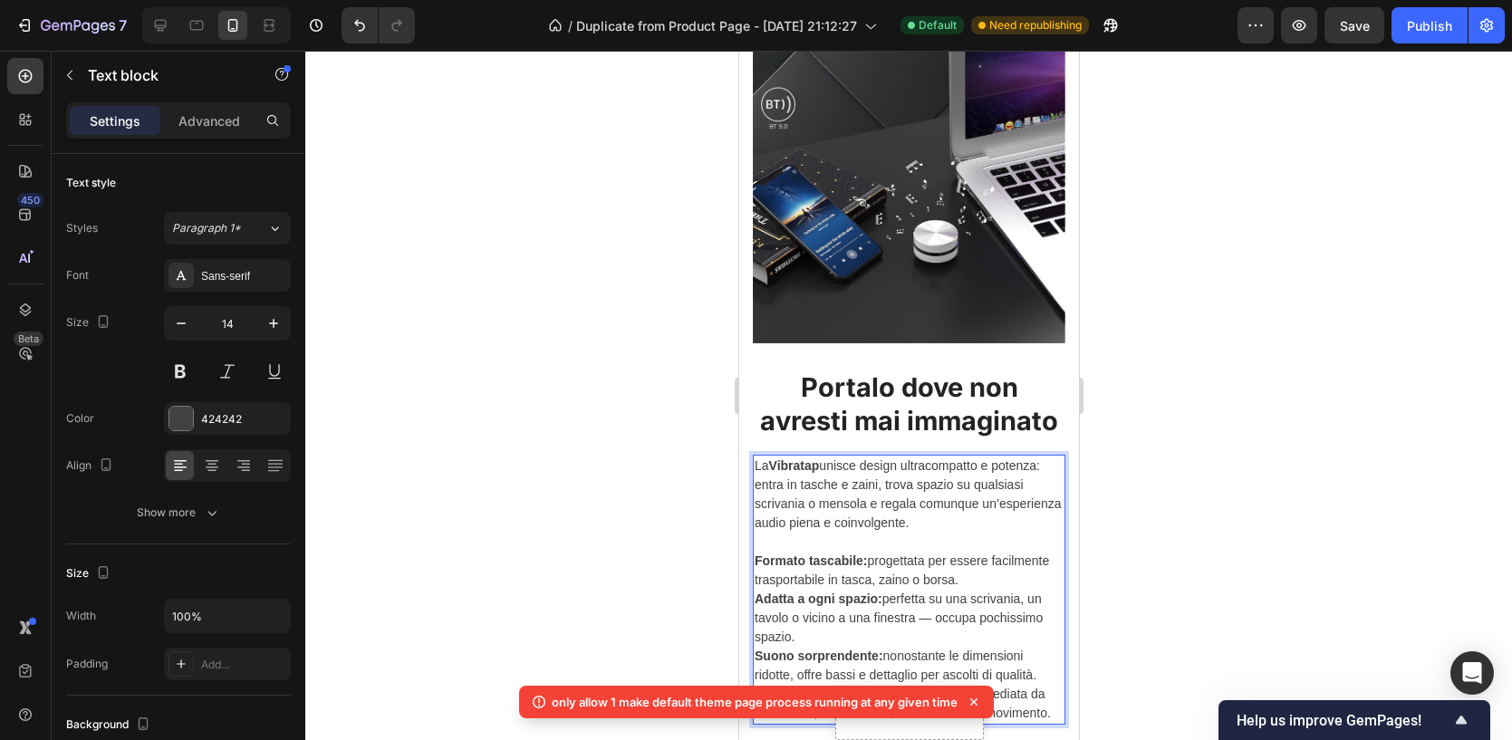
click at [752, 561] on div "La Vibratap unisce design ultracompatto e potenza: entra in tasche e zaini, tro…" at bounding box center [908, 590] width 312 height 270
click at [752, 595] on div "La Vibratap unisce design ultracompatto e potenza: entra in tasche e zaini, tro…" at bounding box center [908, 590] width 312 height 270
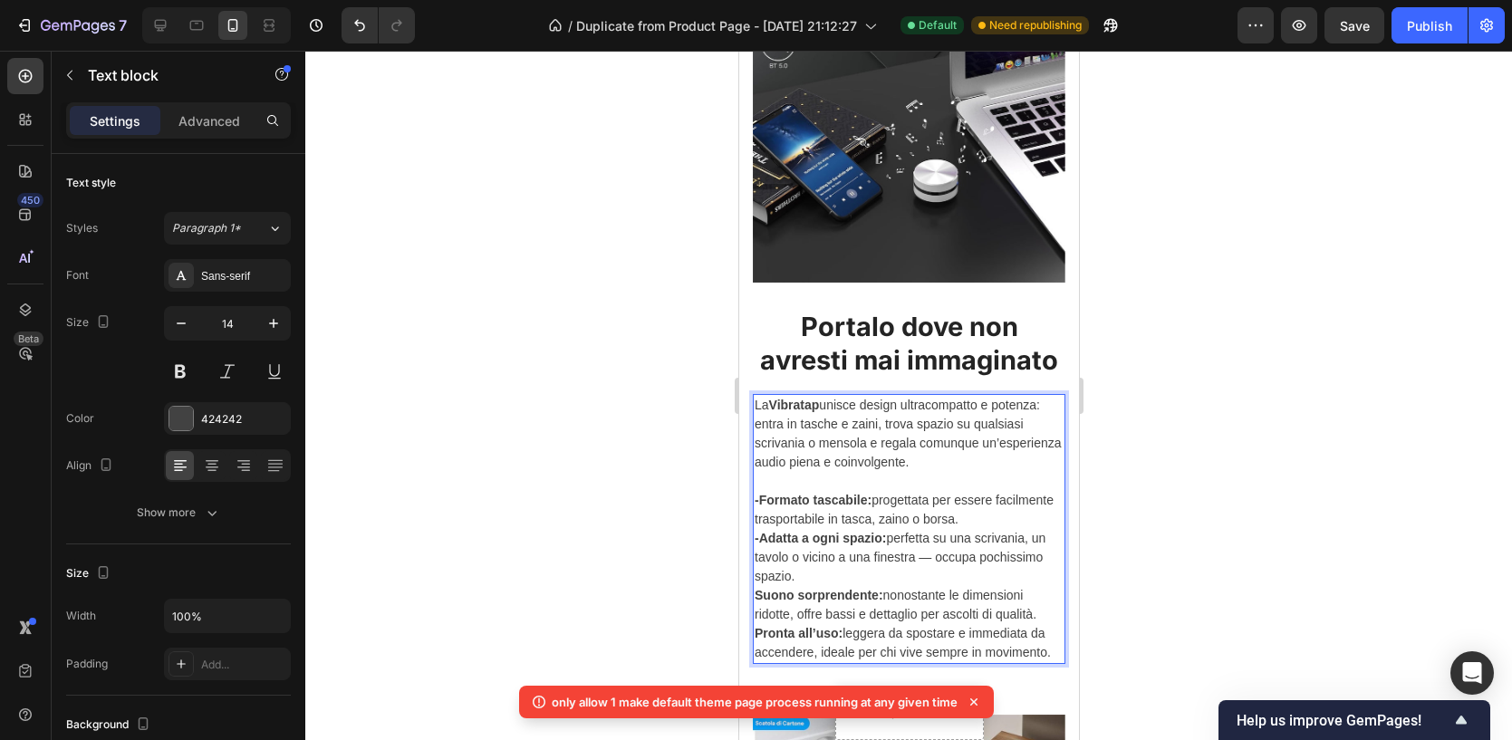
scroll to position [2428, 0]
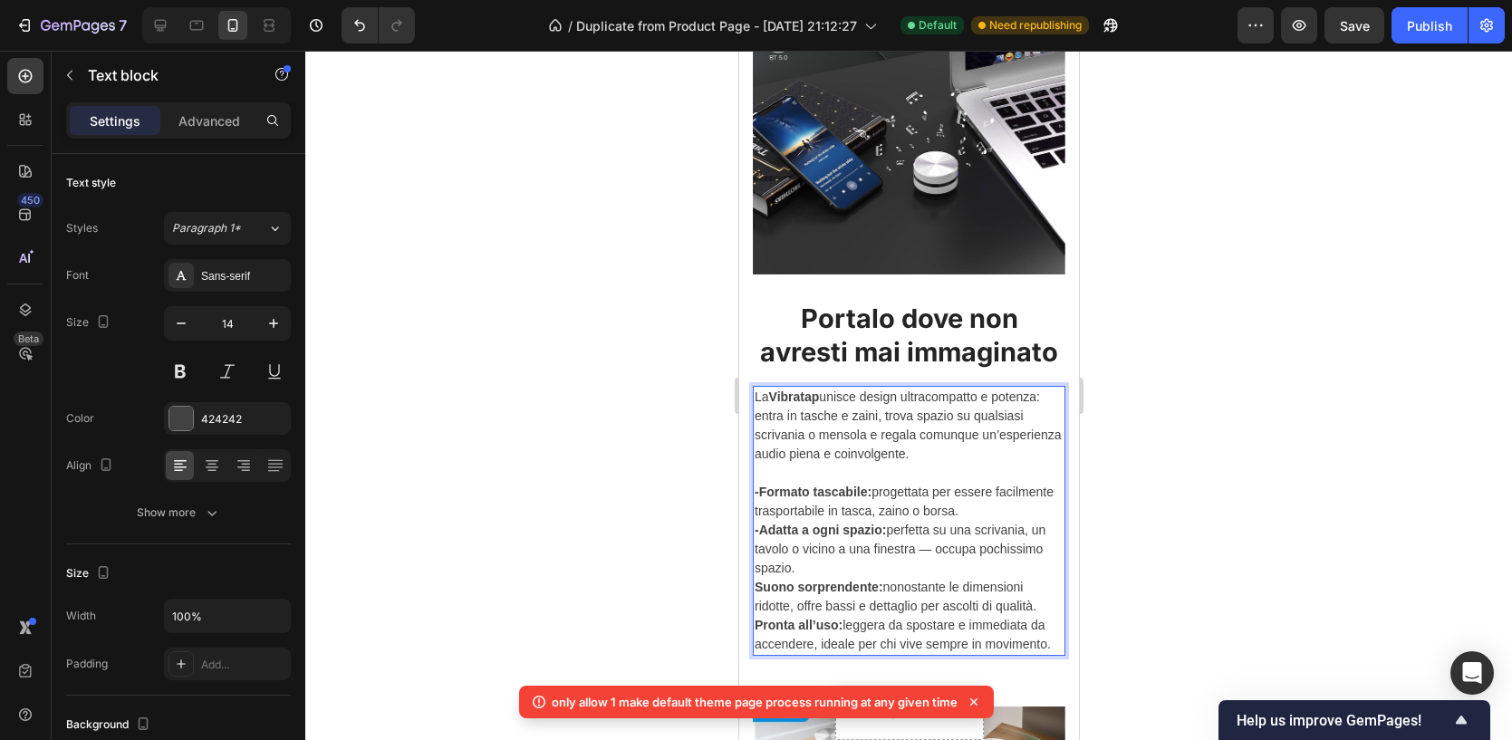
click at [750, 583] on div "Image Musica in auto senza Bluetooth Heading La Vibratap si collega direttament…" at bounding box center [908, 172] width 340 height 2039
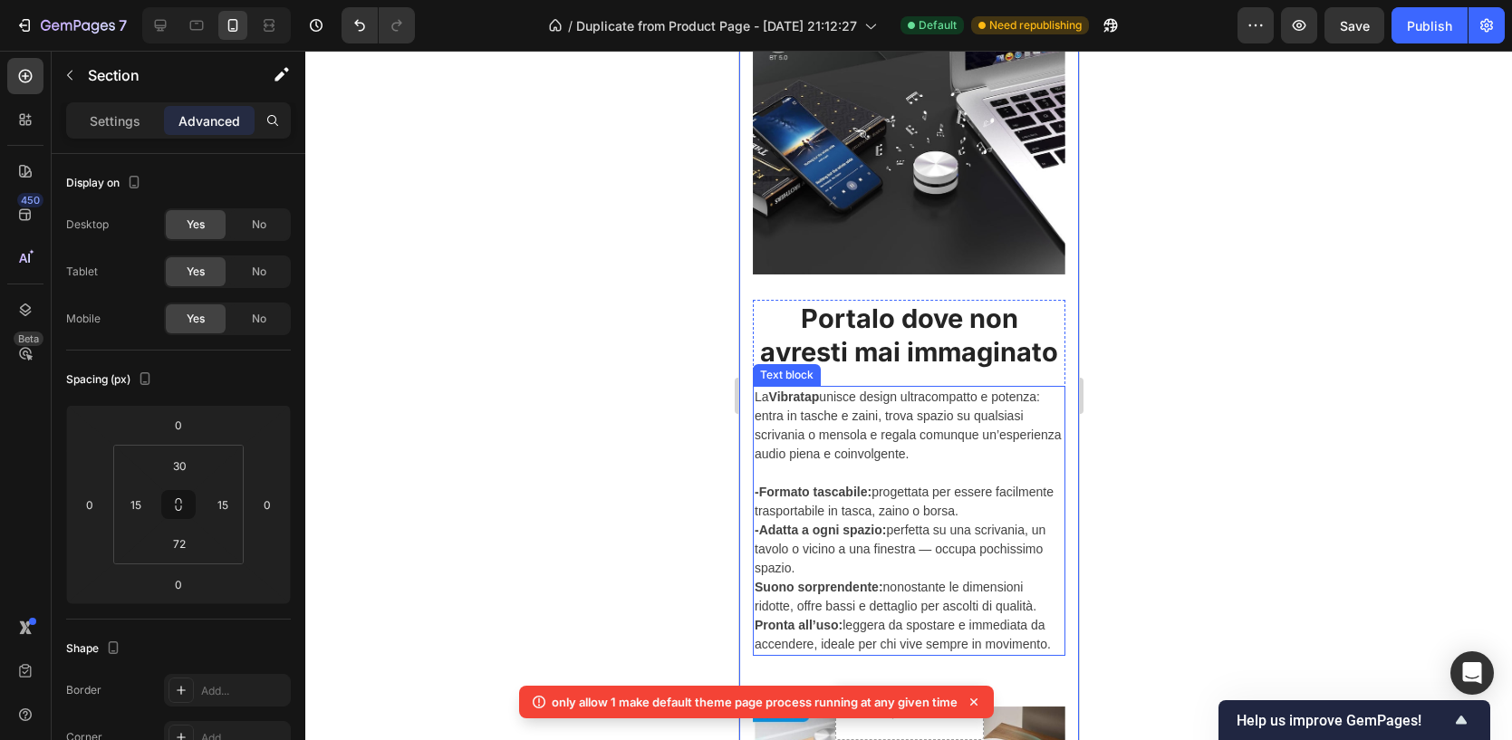
click at [754, 587] on strong "Suono sorprendente:" at bounding box center [818, 587] width 129 height 14
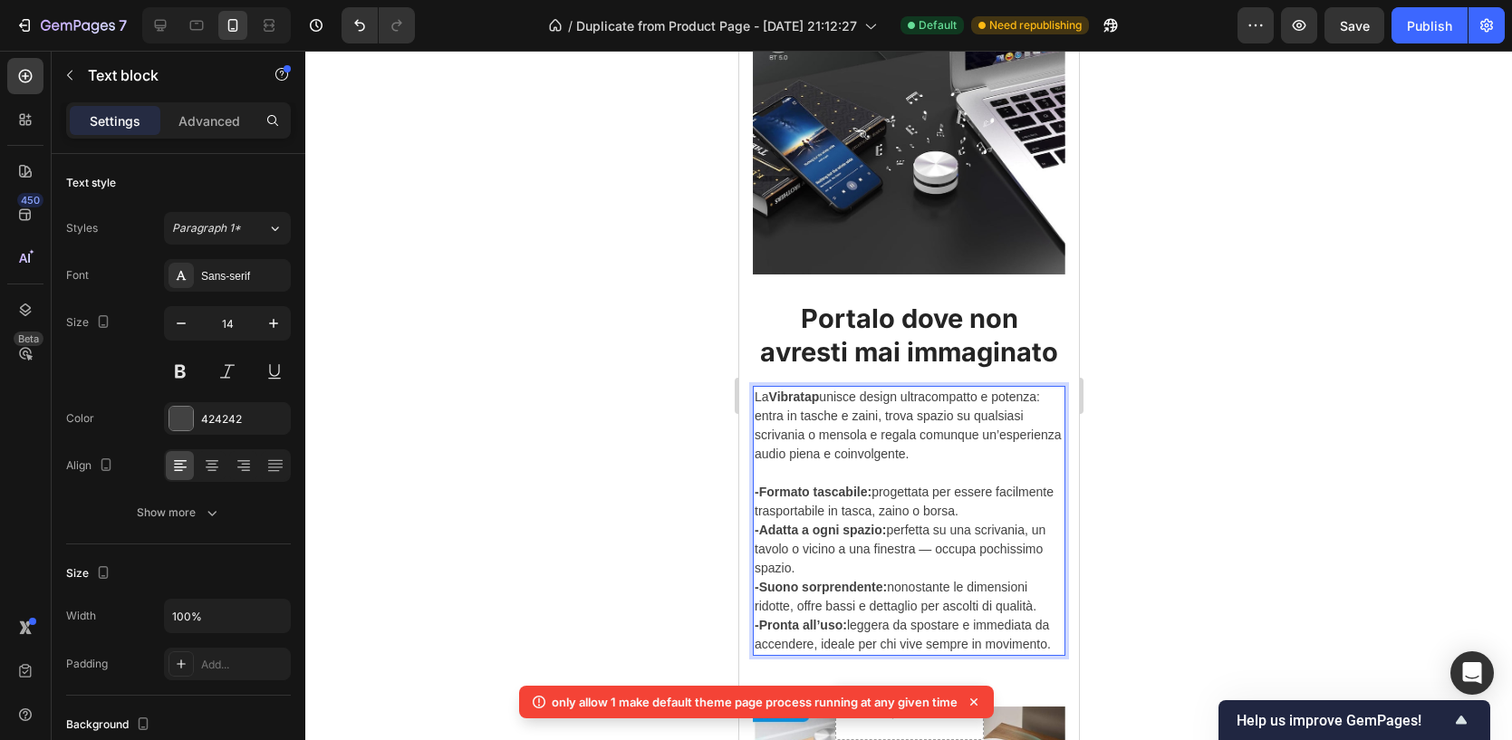
click at [1357, 444] on div at bounding box center [908, 395] width 1206 height 689
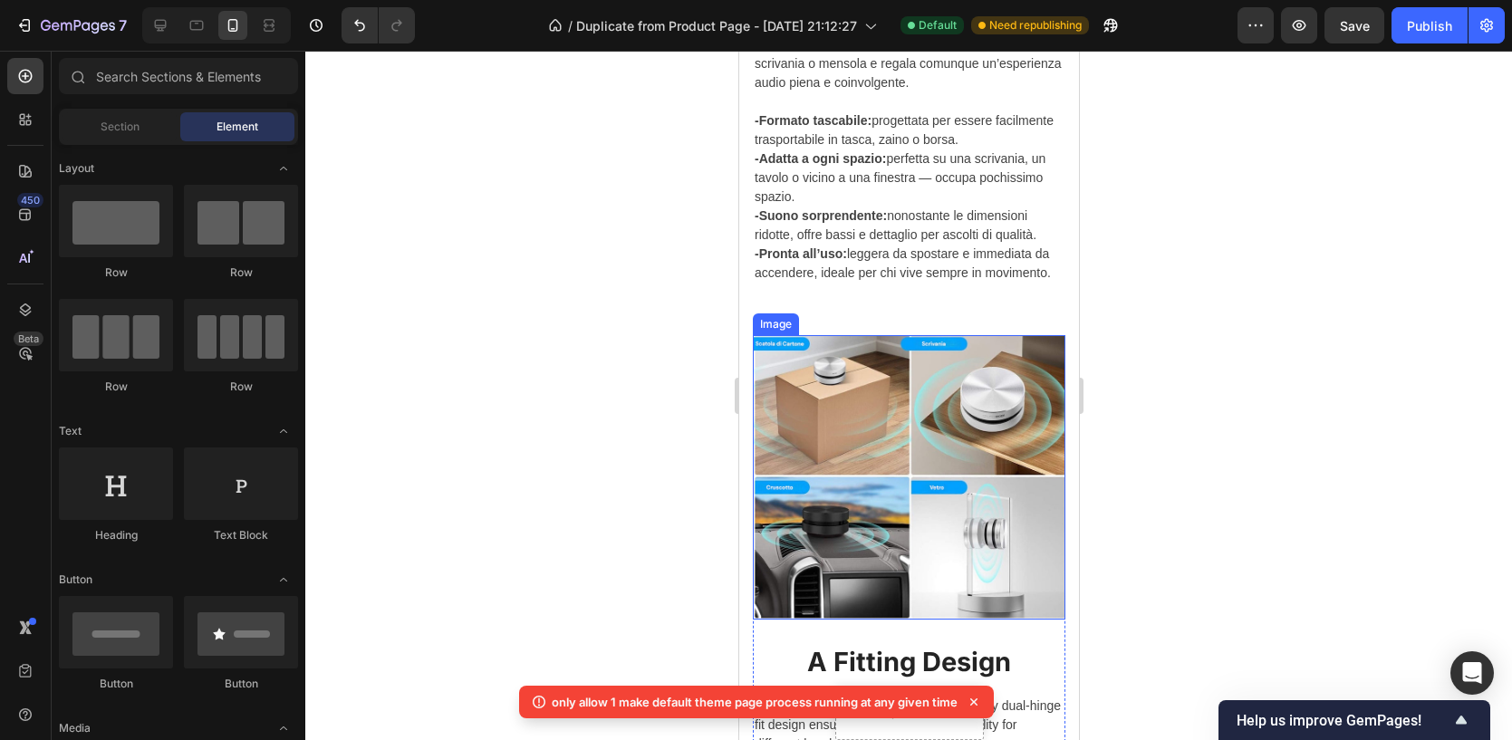
scroll to position [3019, 0]
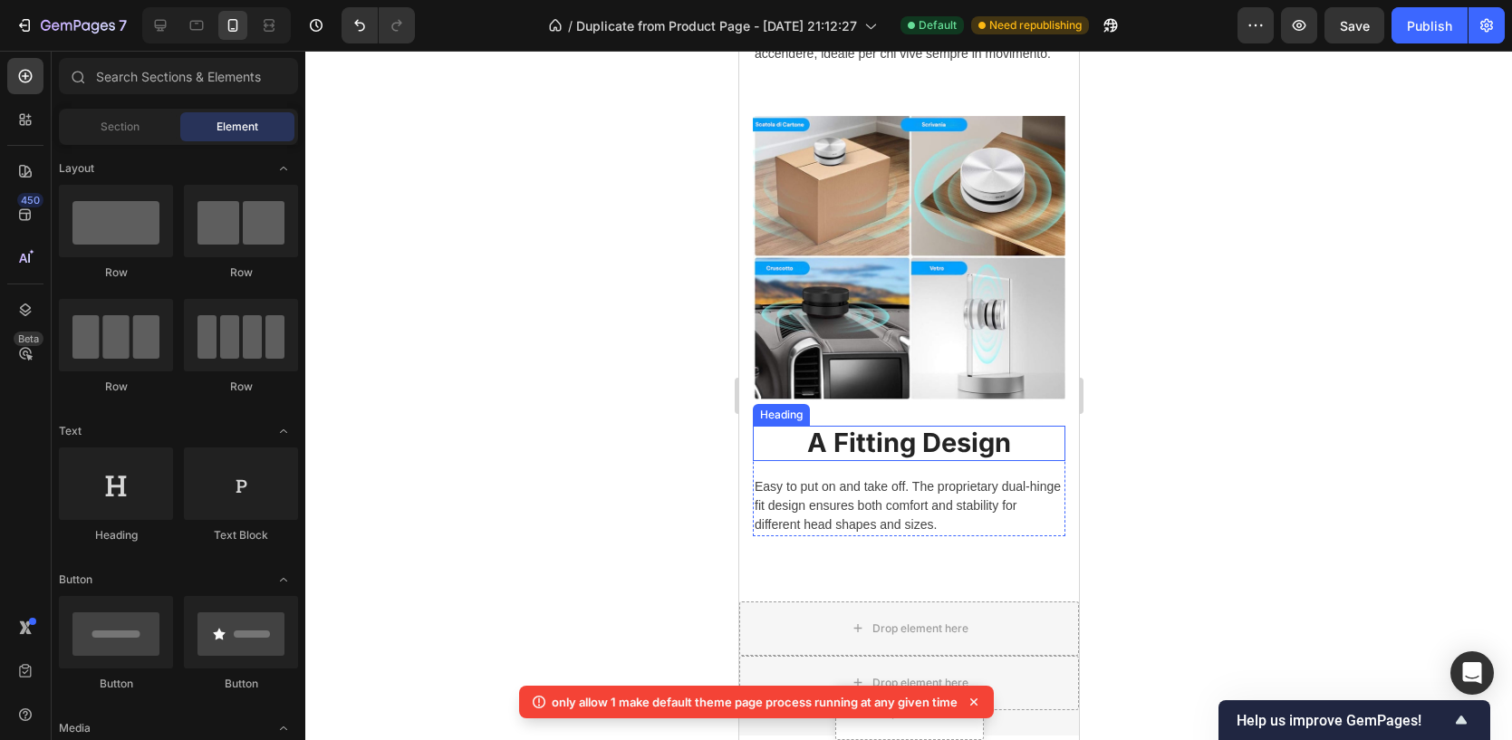
click at [894, 447] on p "A Fitting Design" at bounding box center [908, 443] width 309 height 32
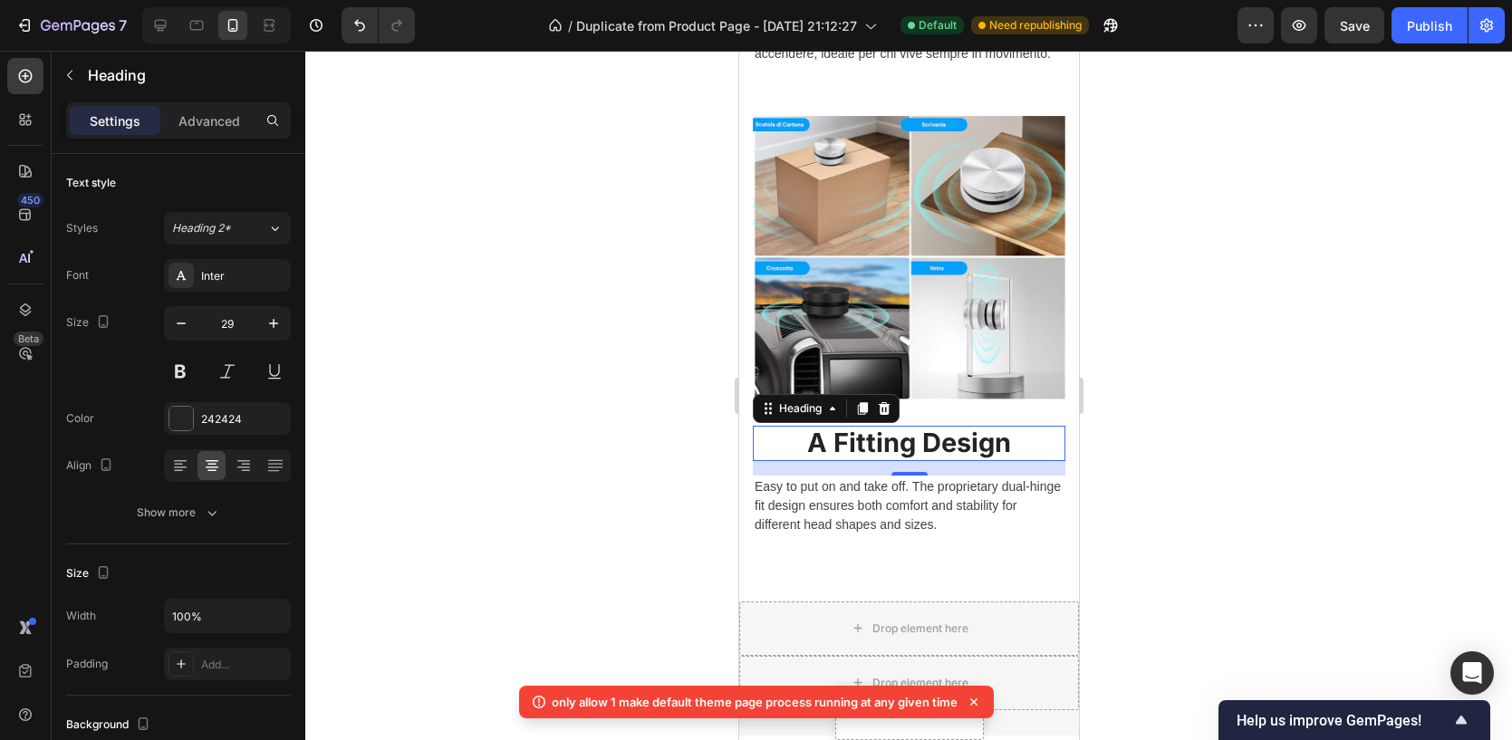
click at [894, 447] on p "A Fitting Design" at bounding box center [908, 443] width 309 height 32
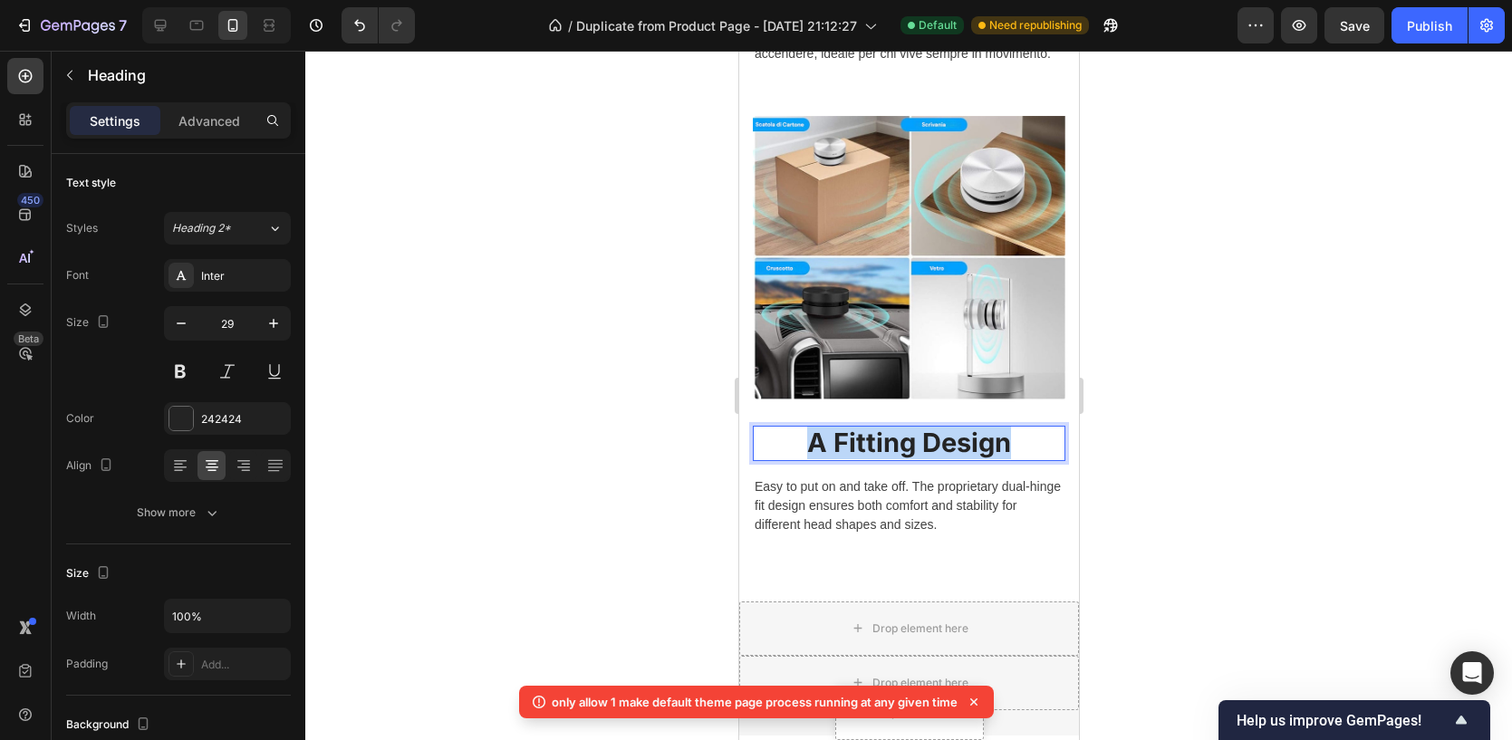
click at [894, 447] on p "A Fitting Design" at bounding box center [908, 443] width 309 height 32
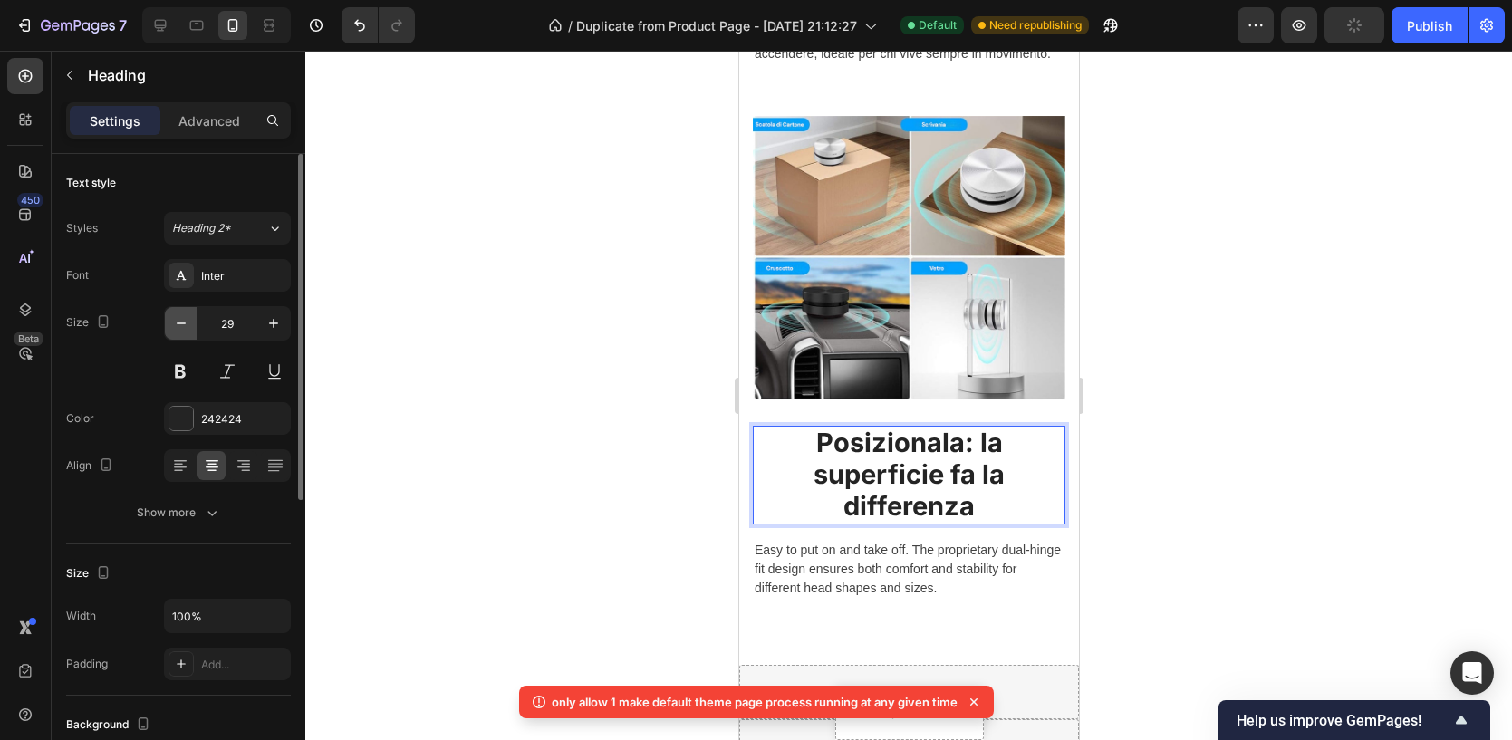
click at [182, 319] on icon "button" at bounding box center [181, 323] width 18 height 18
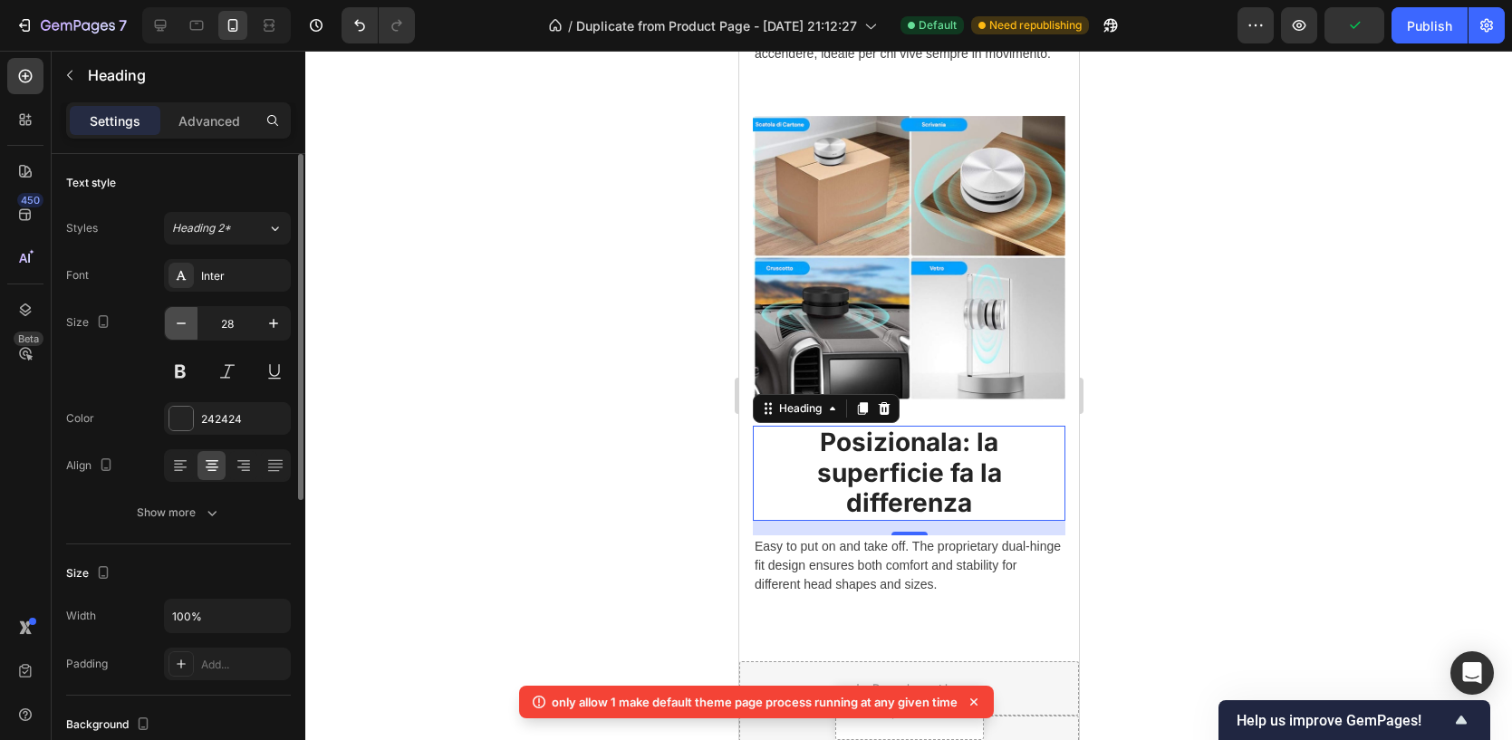
click at [182, 319] on icon "button" at bounding box center [181, 323] width 18 height 18
type input "27"
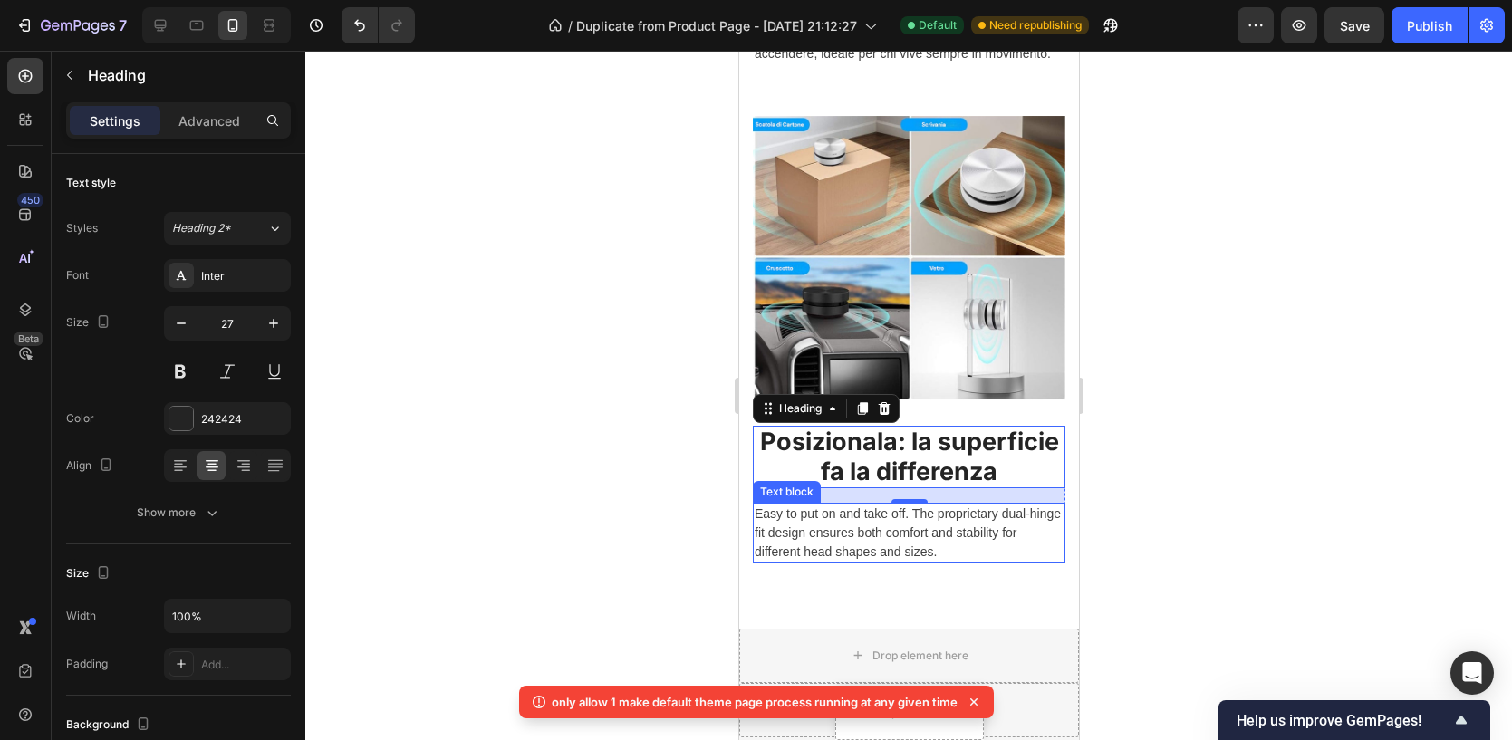
click at [823, 523] on p "Easy to put on and take off. The proprietary dual-hinge fit design ensures both…" at bounding box center [908, 532] width 309 height 57
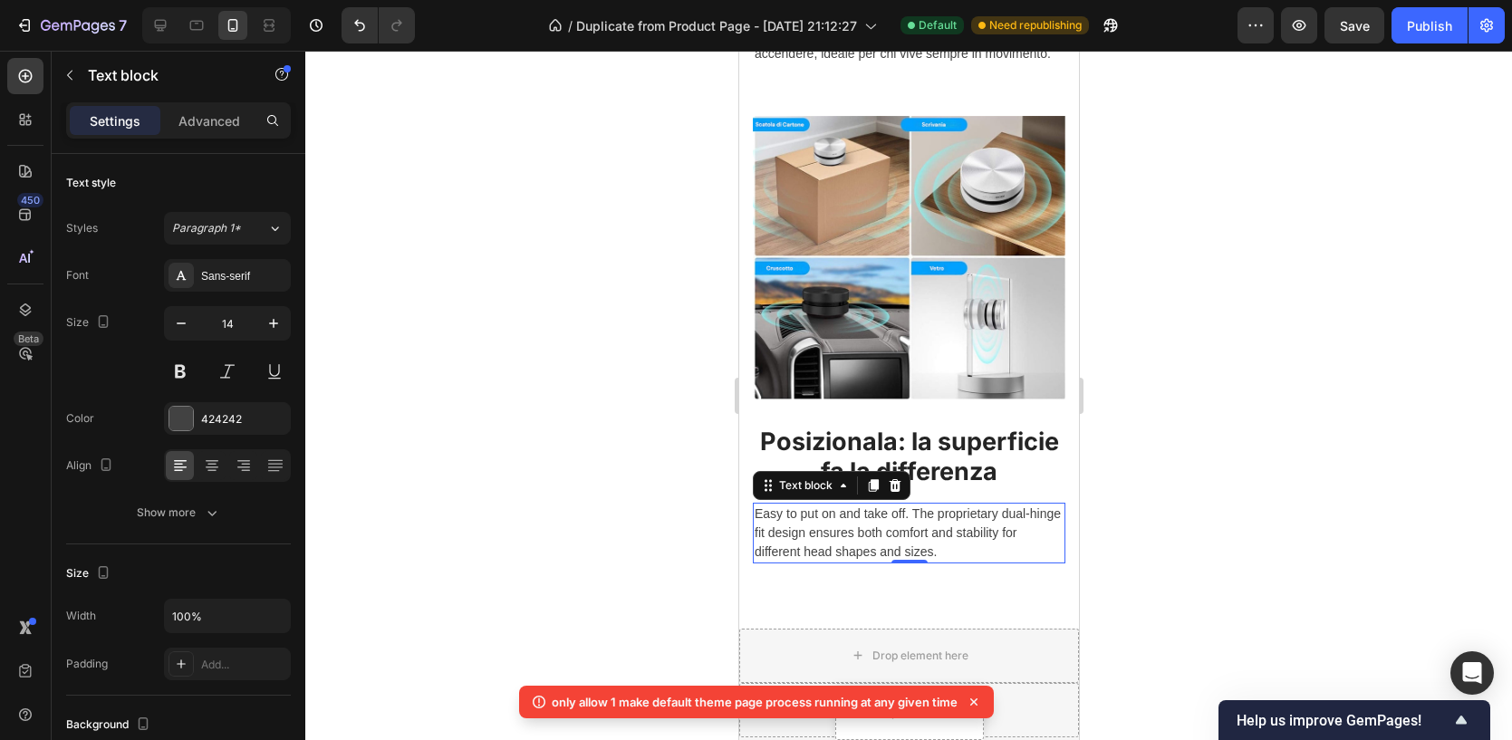
click at [823, 523] on p "Easy to put on and take off. The proprietary dual-hinge fit design ensures both…" at bounding box center [908, 532] width 309 height 57
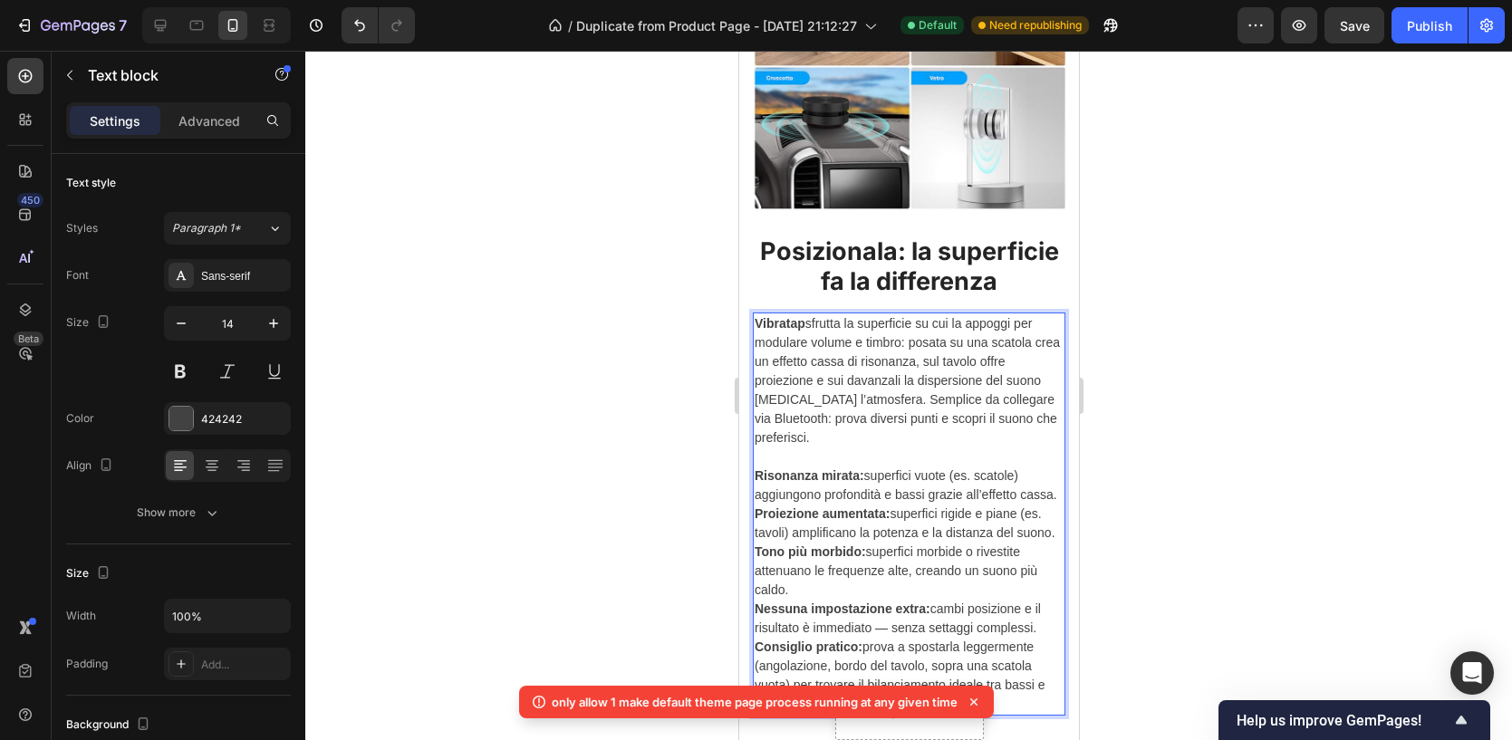
scroll to position [3270, 0]
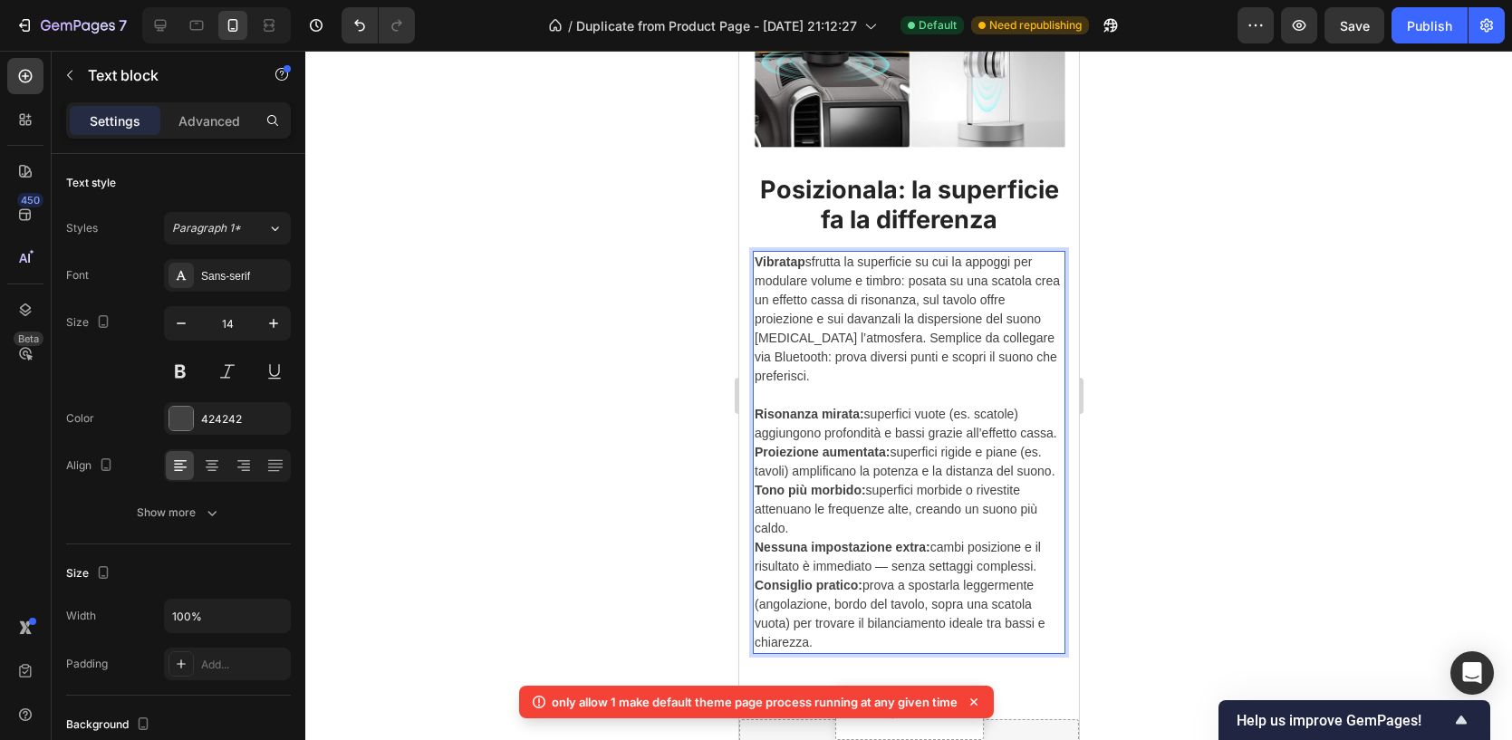
drag, startPoint x: 757, startPoint y: 259, endPoint x: 890, endPoint y: 644, distance: 407.3
click at [890, 644] on div "Vibratap sfrutta la superficie su cui la appoggi per modulare volume e timbro: …" at bounding box center [908, 452] width 312 height 403
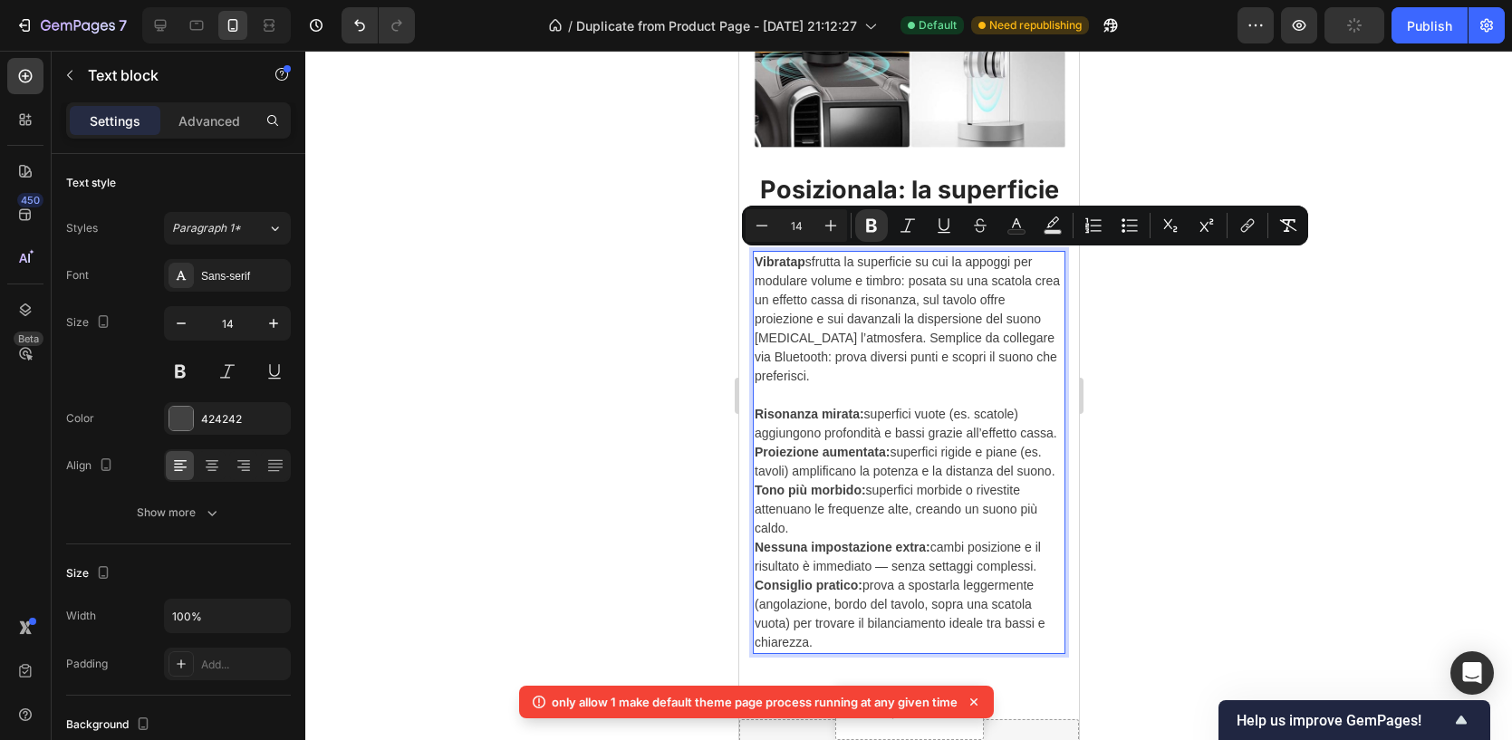
drag, startPoint x: 847, startPoint y: 642, endPoint x: 756, endPoint y: 249, distance: 403.4
click at [756, 251] on div "Vibratap sfrutta la superficie su cui la appoggi per modulare volume e timbro: …" at bounding box center [908, 452] width 312 height 403
copy div "Vibratap sfrutta la superficie su cui la appoggi per modulare volume e timbro: …"
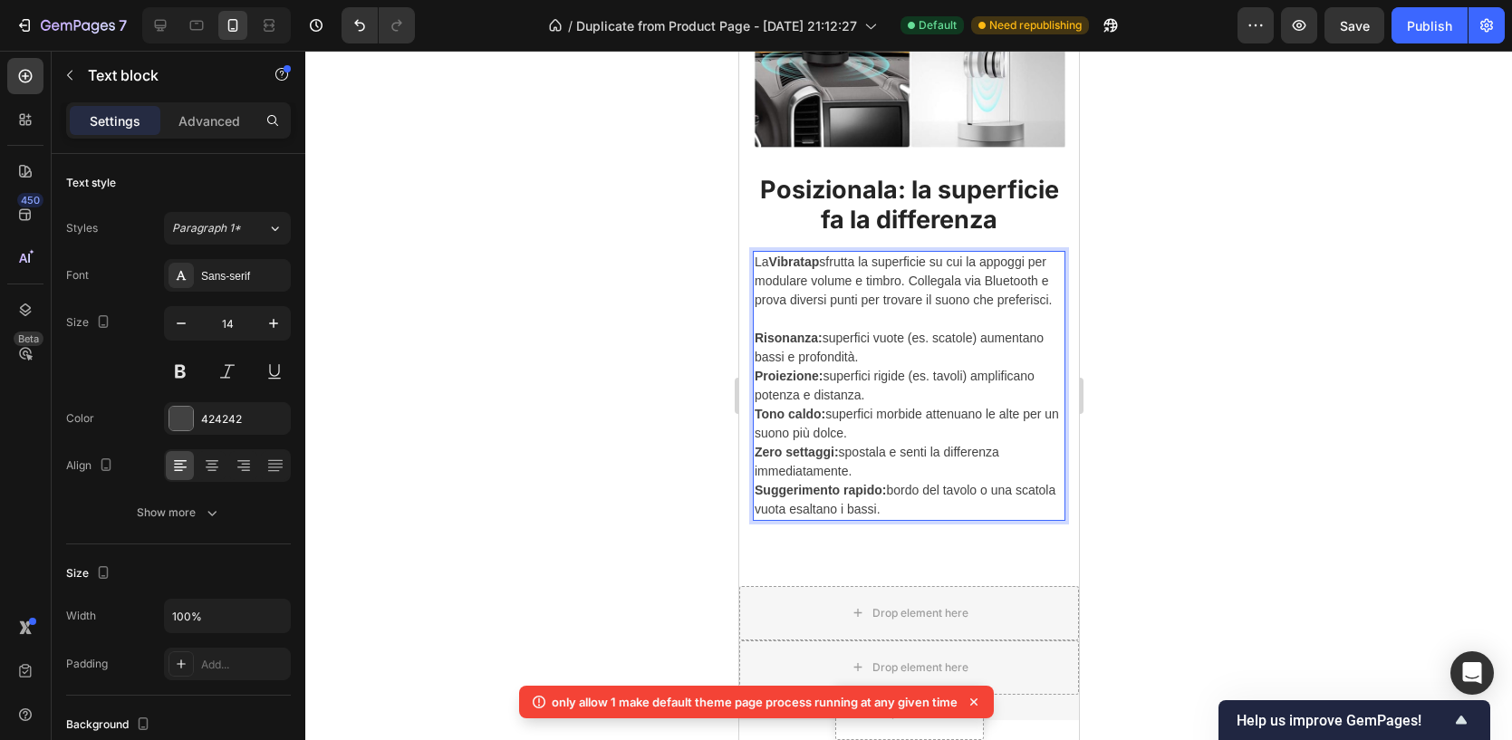
click at [1418, 418] on div at bounding box center [908, 395] width 1206 height 689
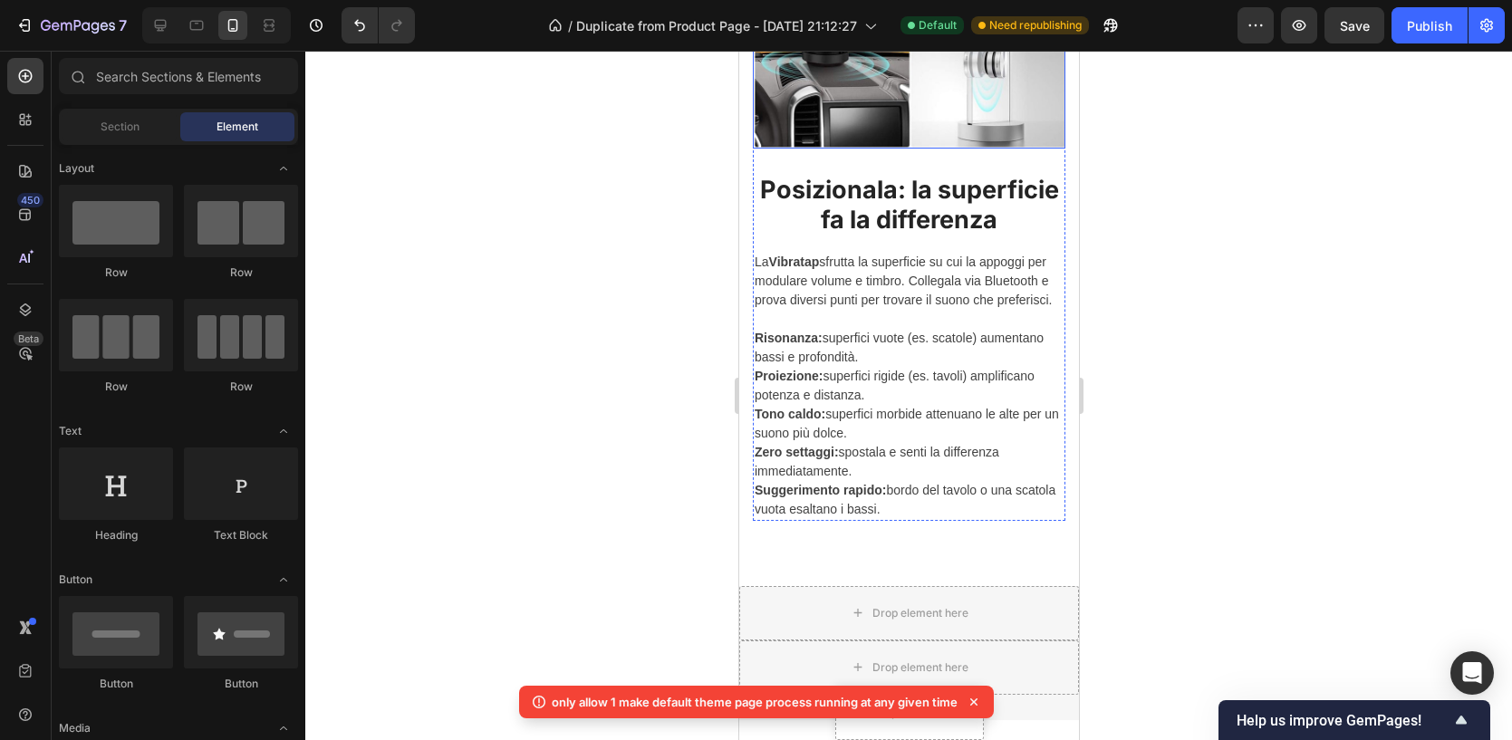
click at [910, 149] on img at bounding box center [908, 6] width 312 height 284
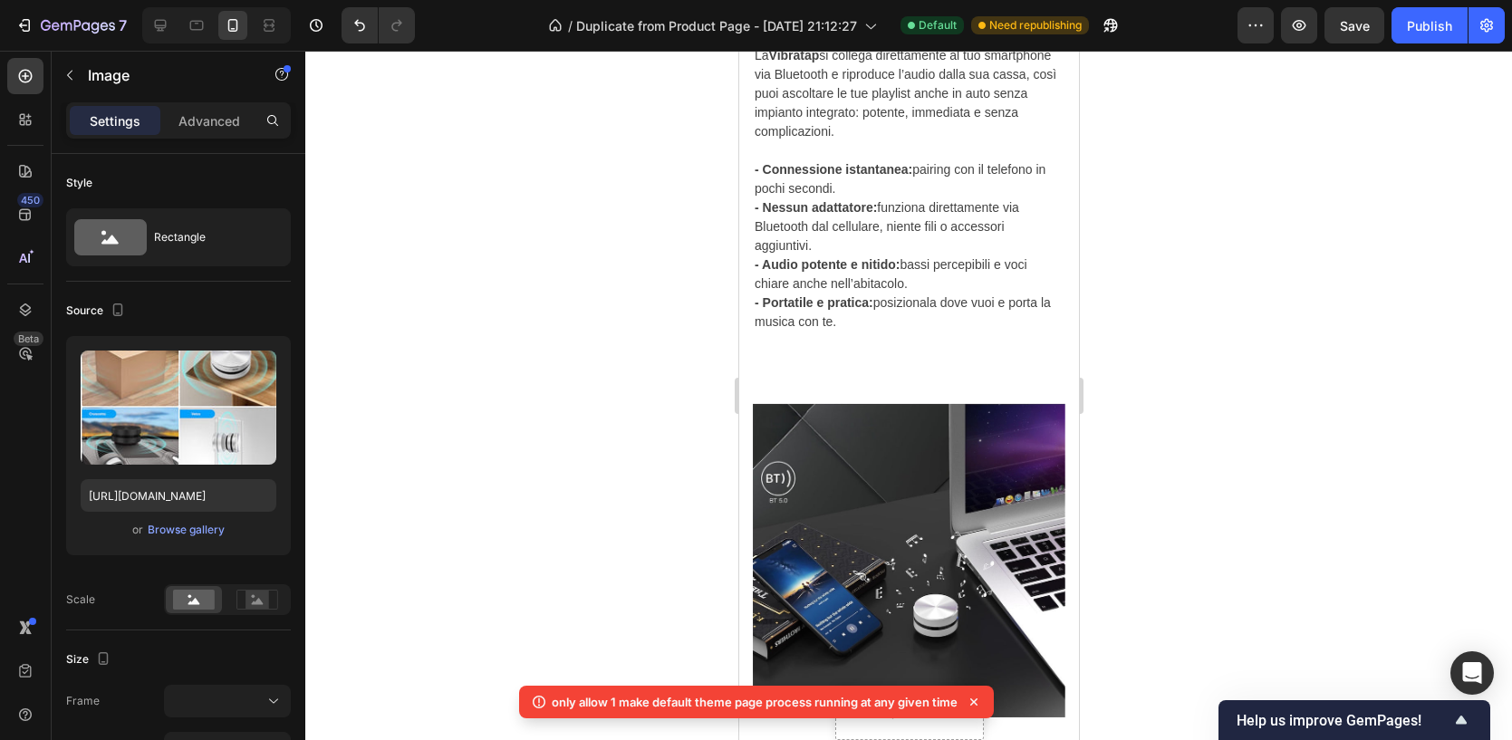
scroll to position [1491, 0]
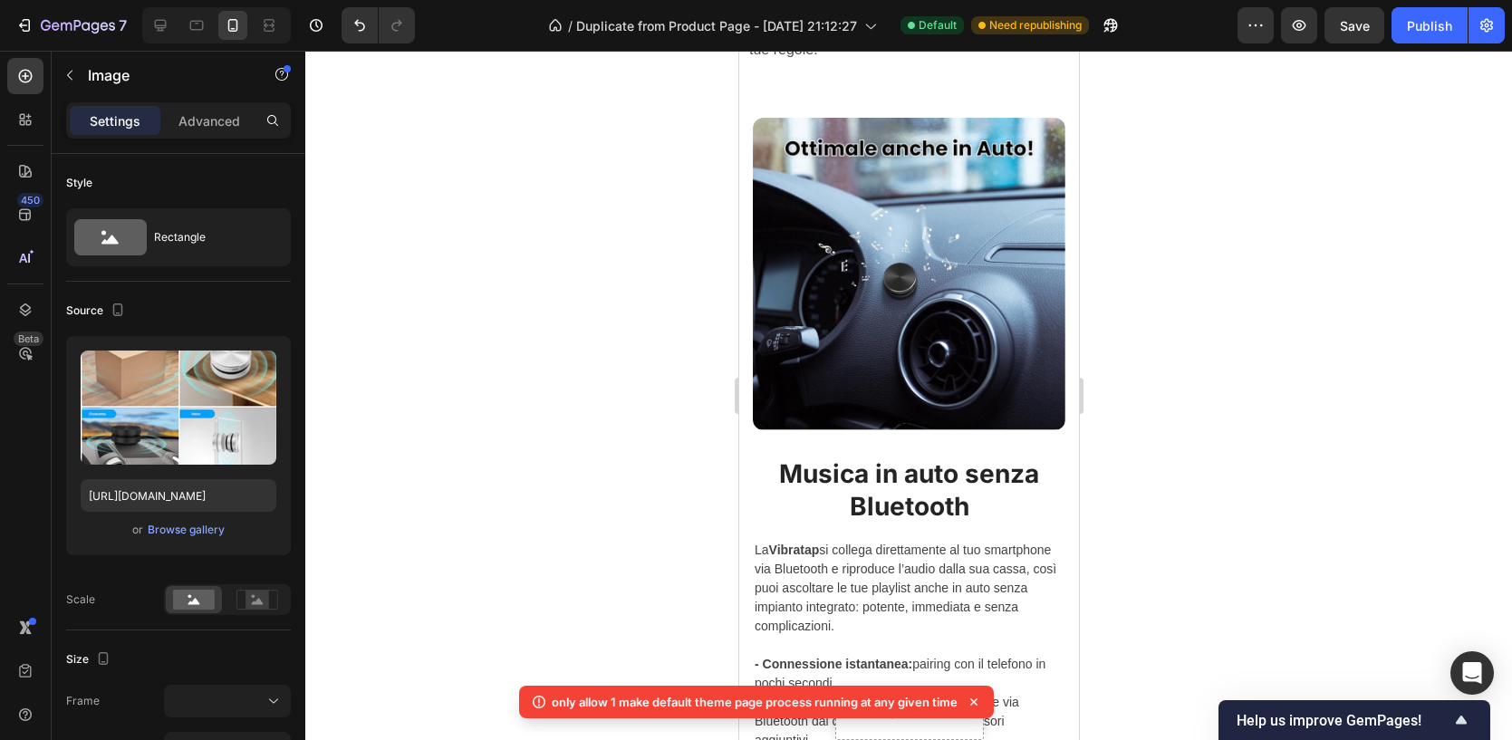
click at [879, 270] on img at bounding box center [908, 274] width 312 height 312
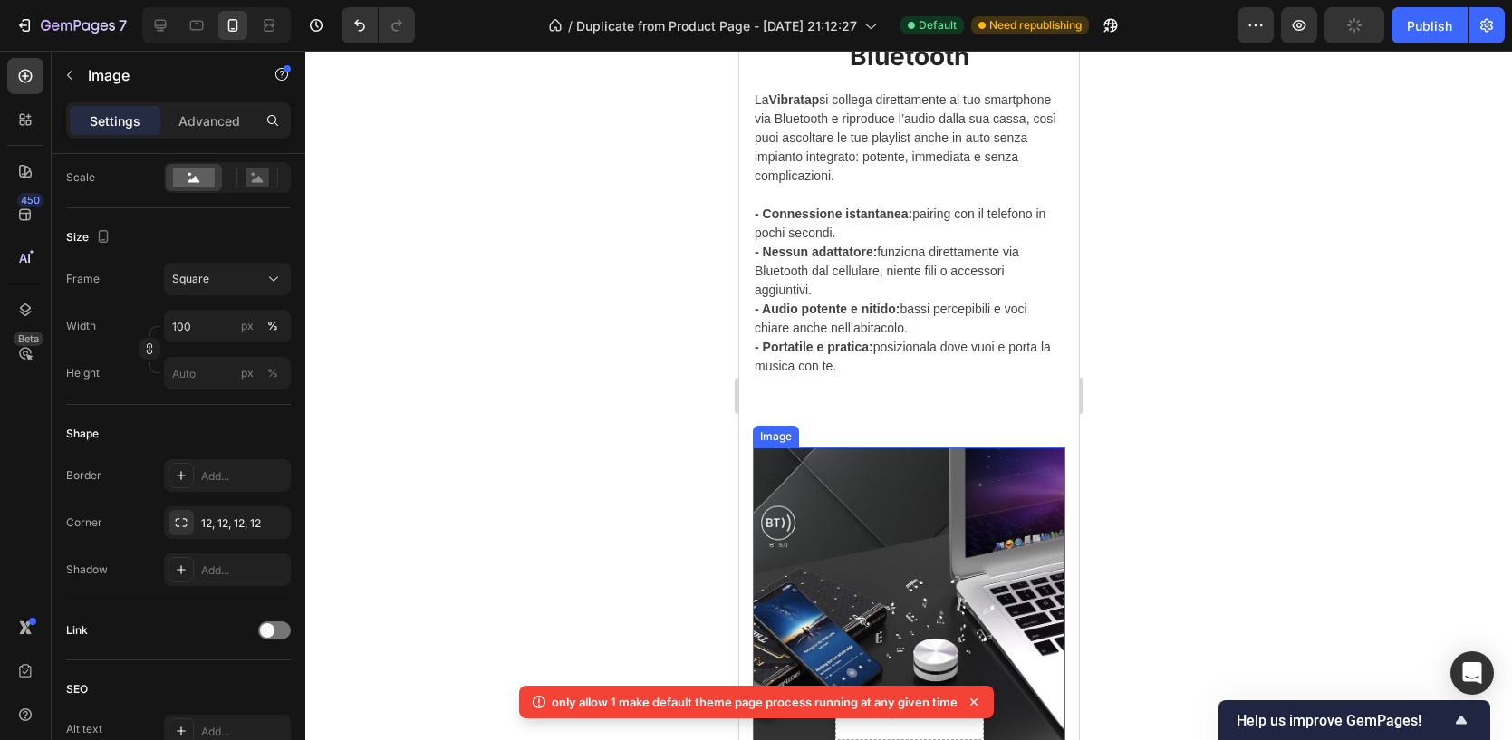
scroll to position [1954, 0]
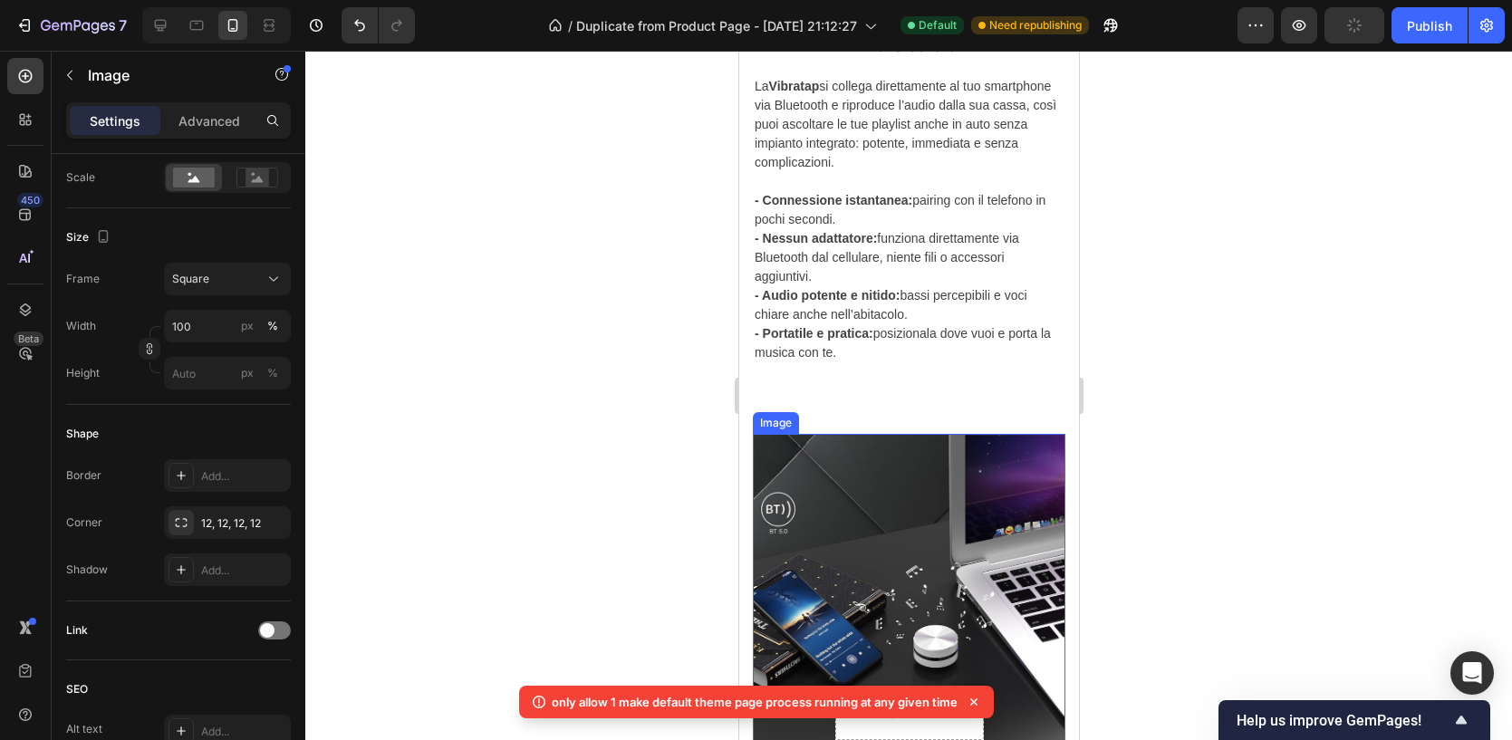
click at [917, 562] on img at bounding box center [908, 590] width 312 height 313
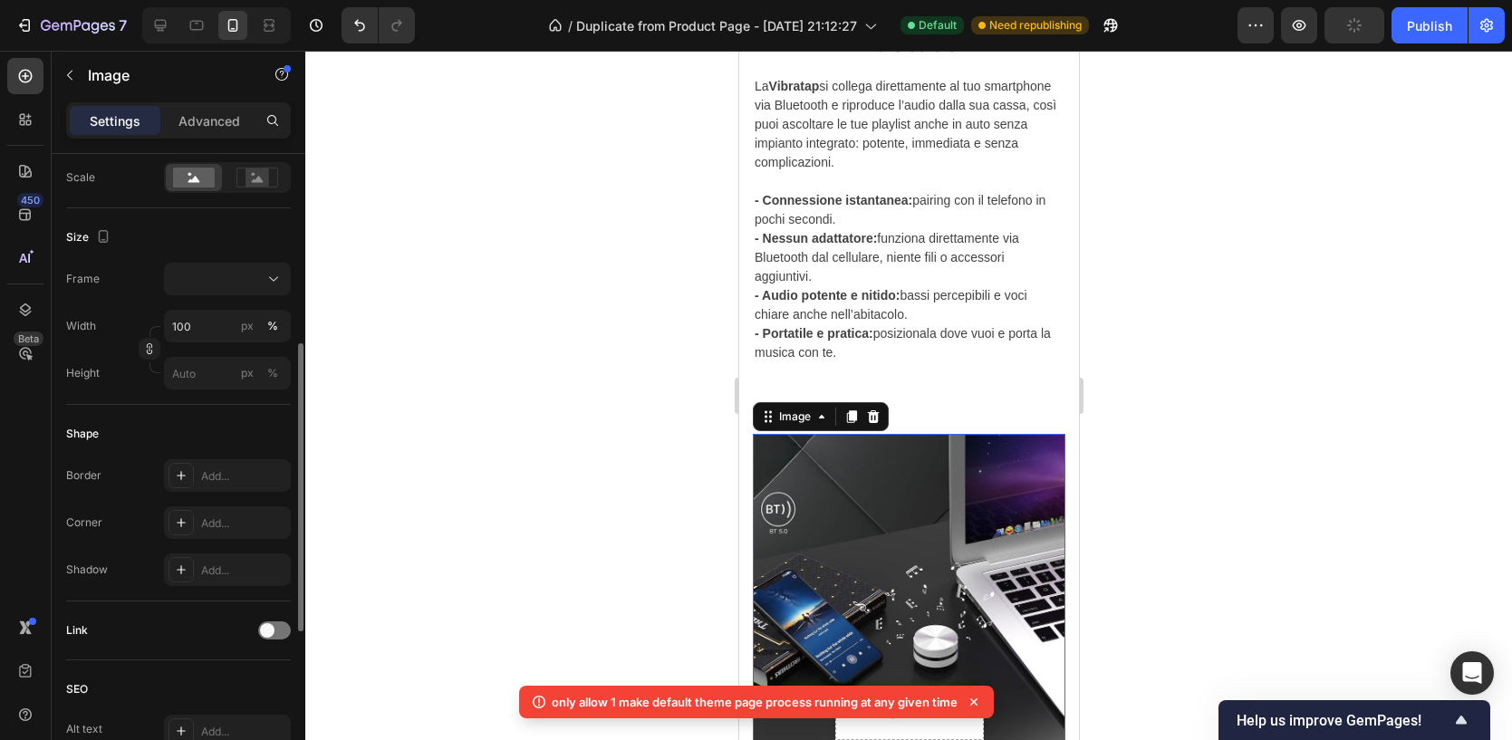
scroll to position [421, 0]
click at [209, 520] on div "Add..." at bounding box center [243, 524] width 85 height 16
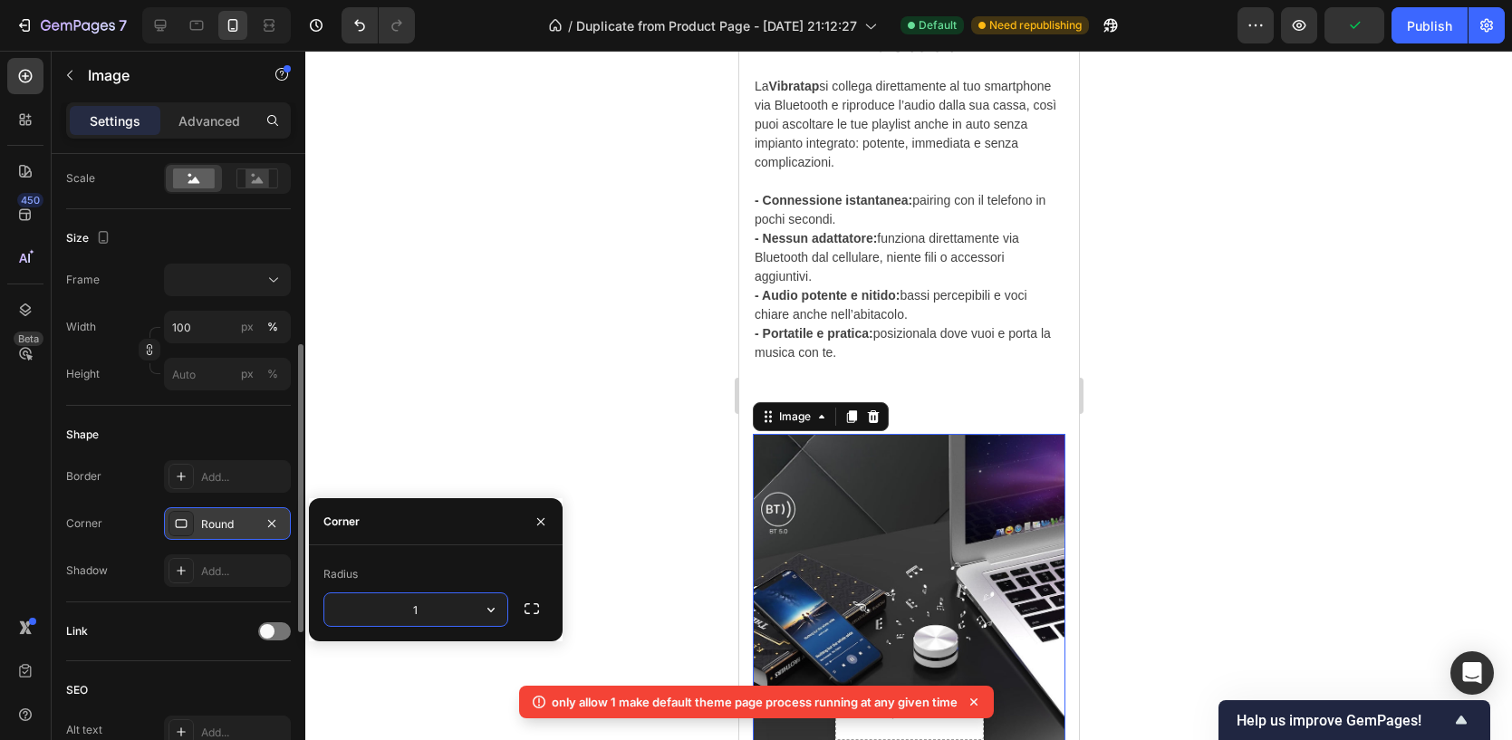
type input "12"
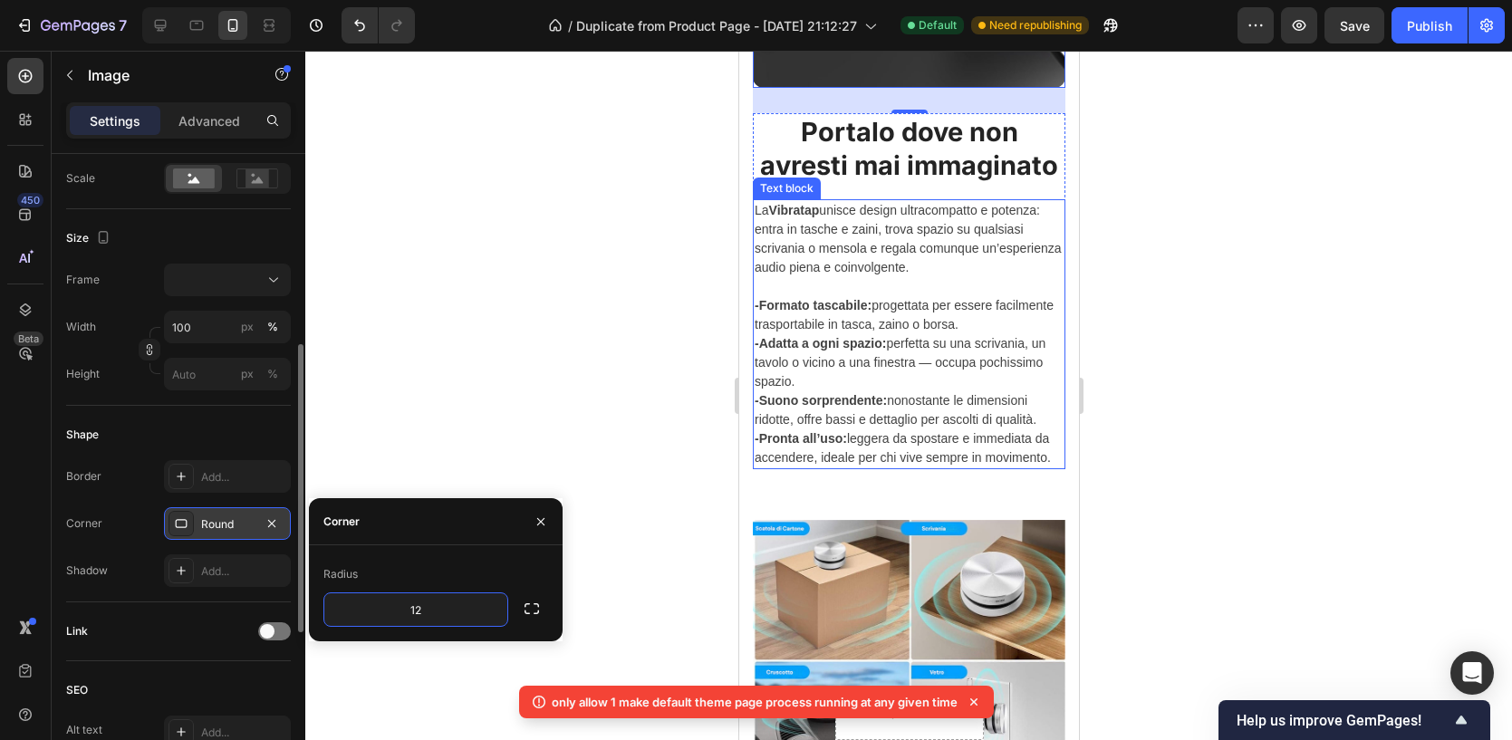
scroll to position [2721, 0]
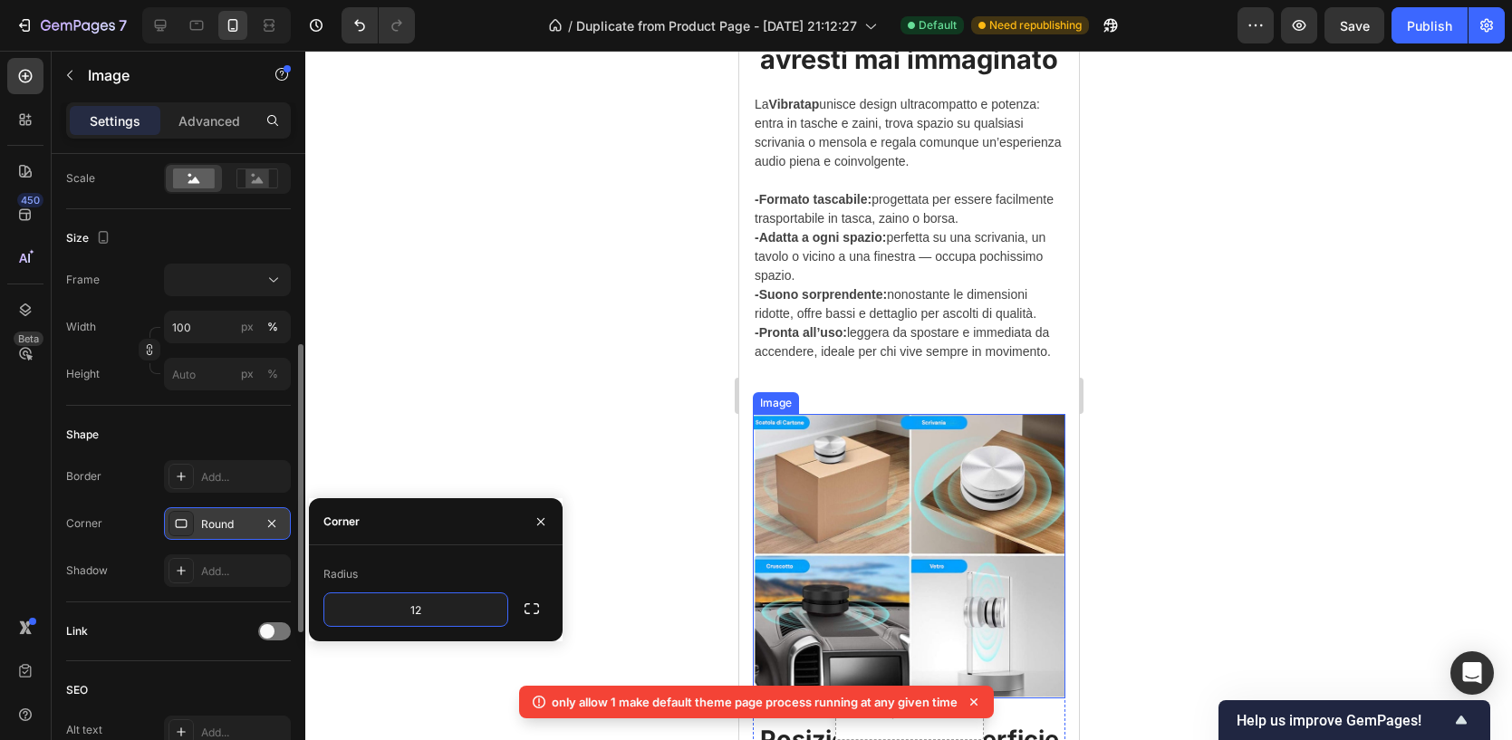
click at [948, 543] on img at bounding box center [908, 556] width 312 height 284
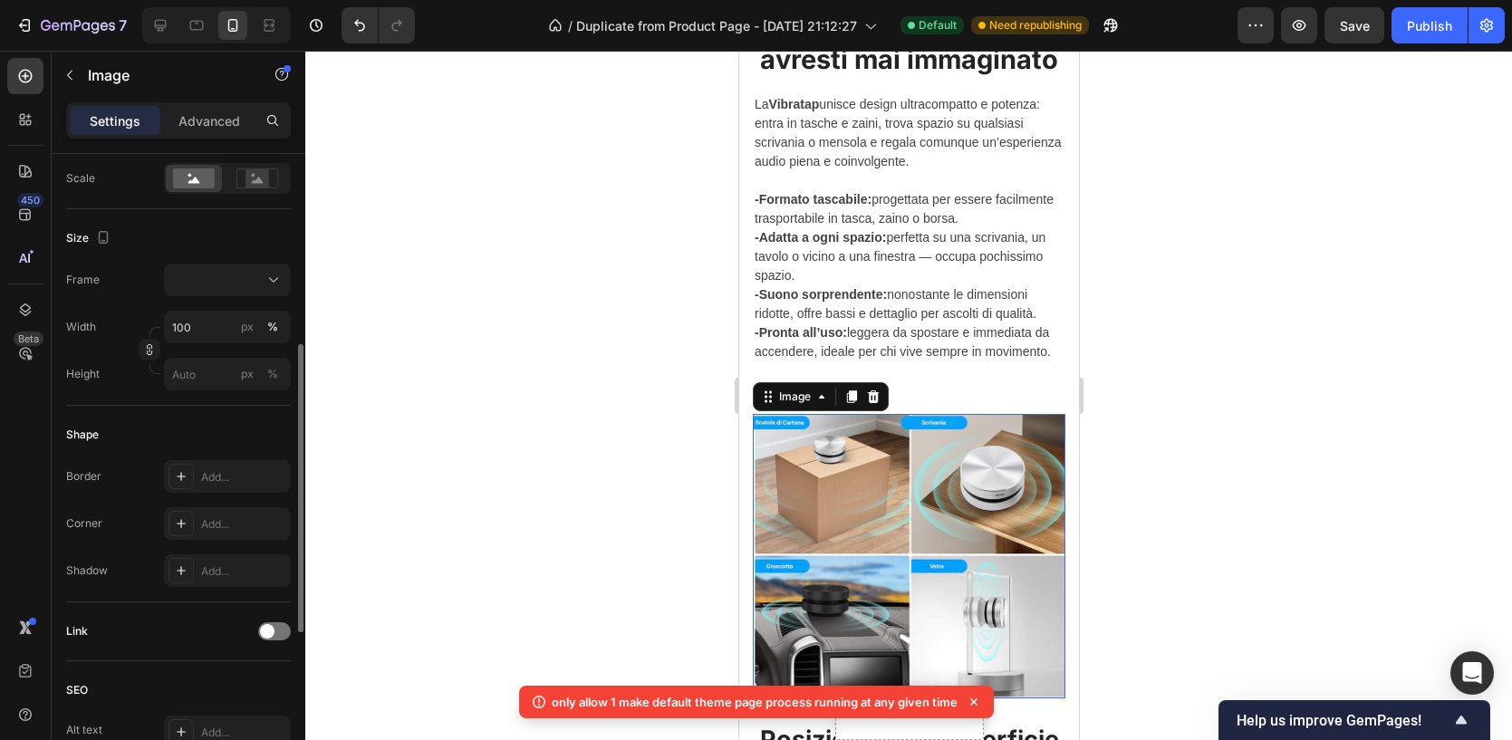
scroll to position [421, 0]
click at [223, 516] on div "Add..." at bounding box center [243, 524] width 85 height 16
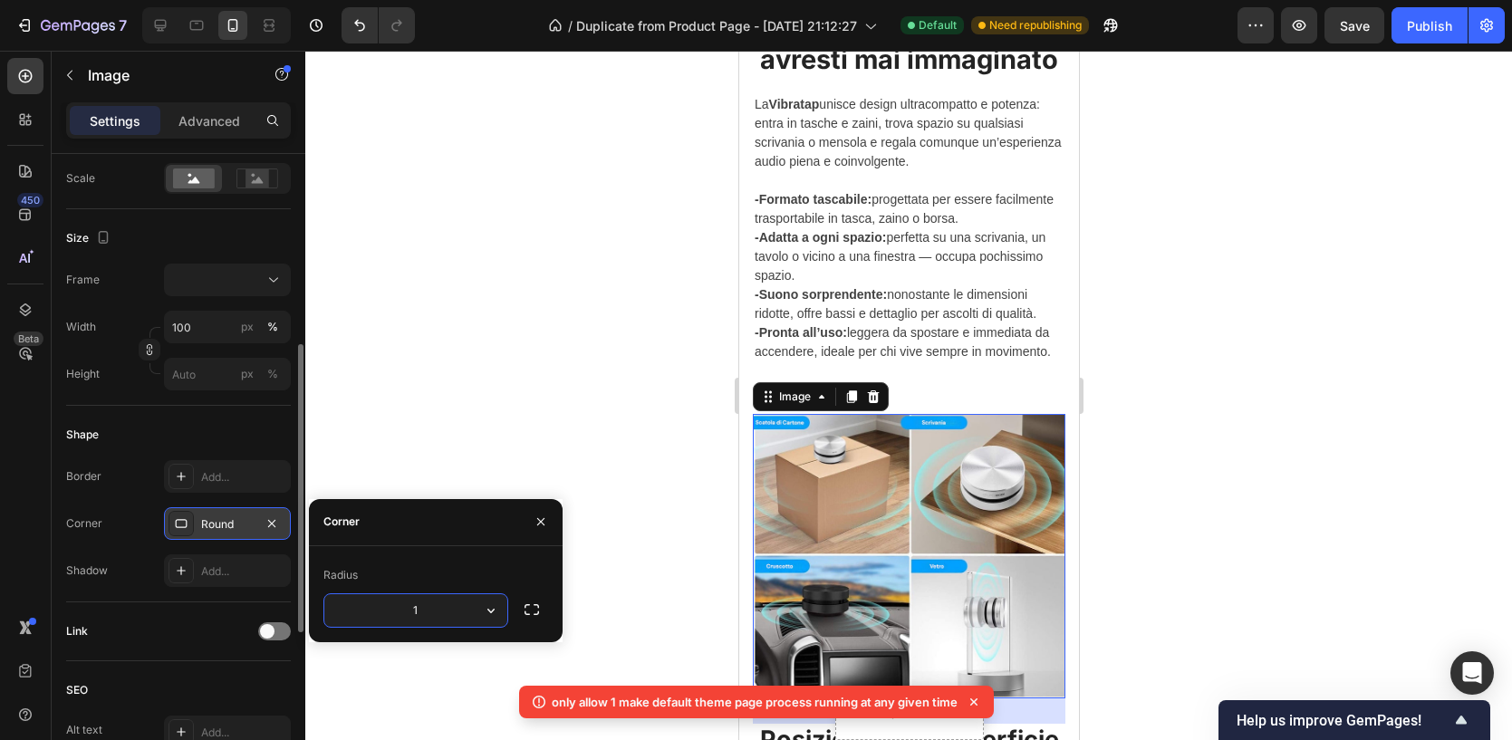
type input "12"
click at [1380, 300] on div at bounding box center [908, 395] width 1206 height 689
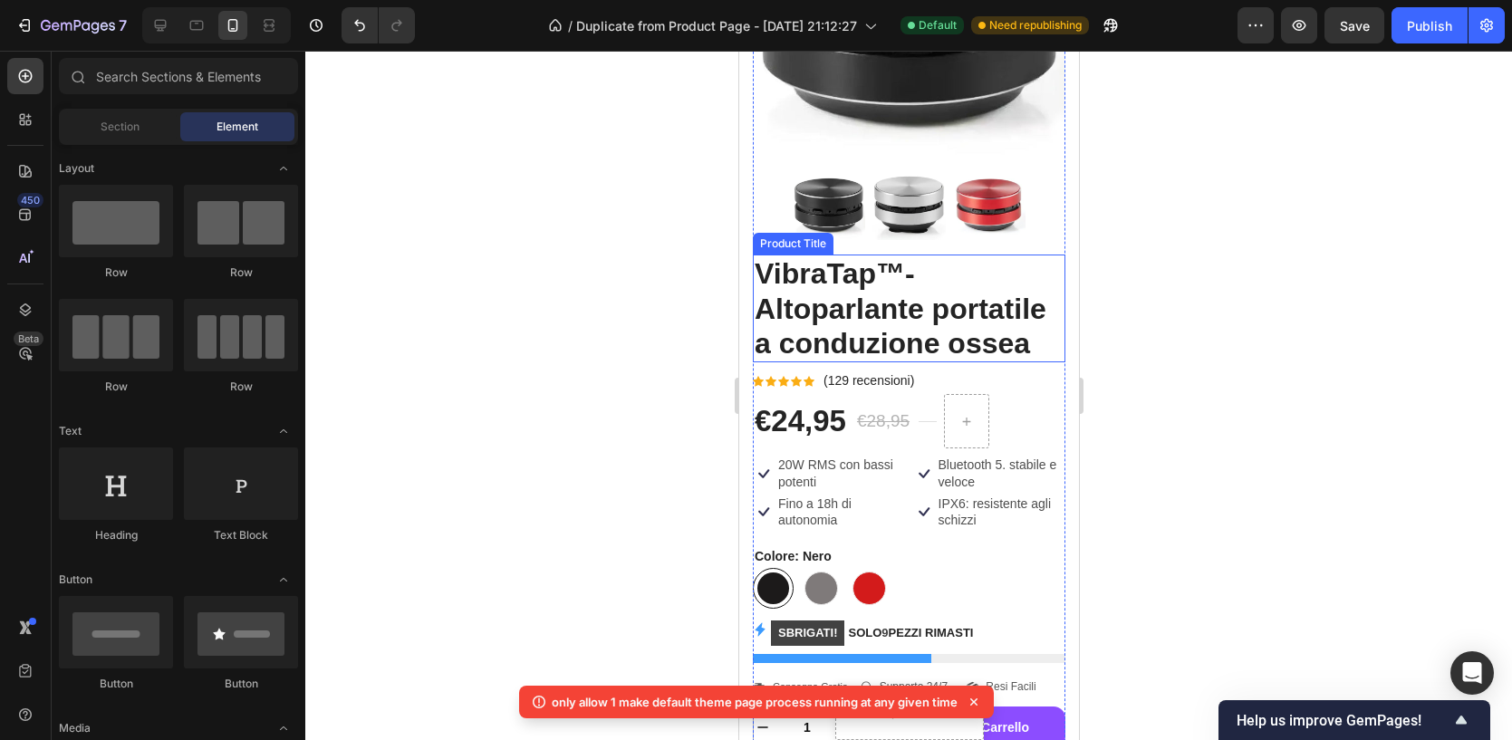
scroll to position [284, 0]
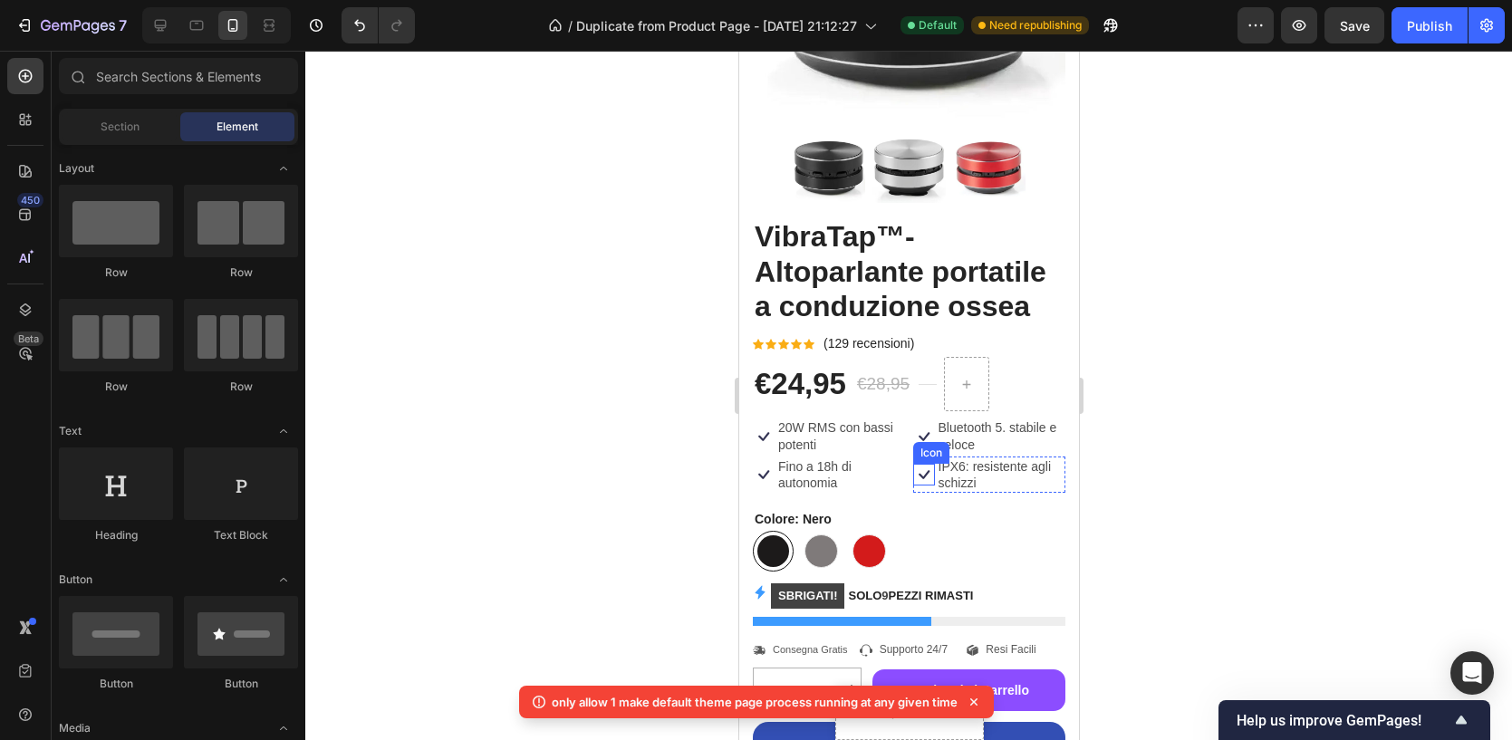
click at [912, 471] on icon at bounding box center [923, 475] width 22 height 22
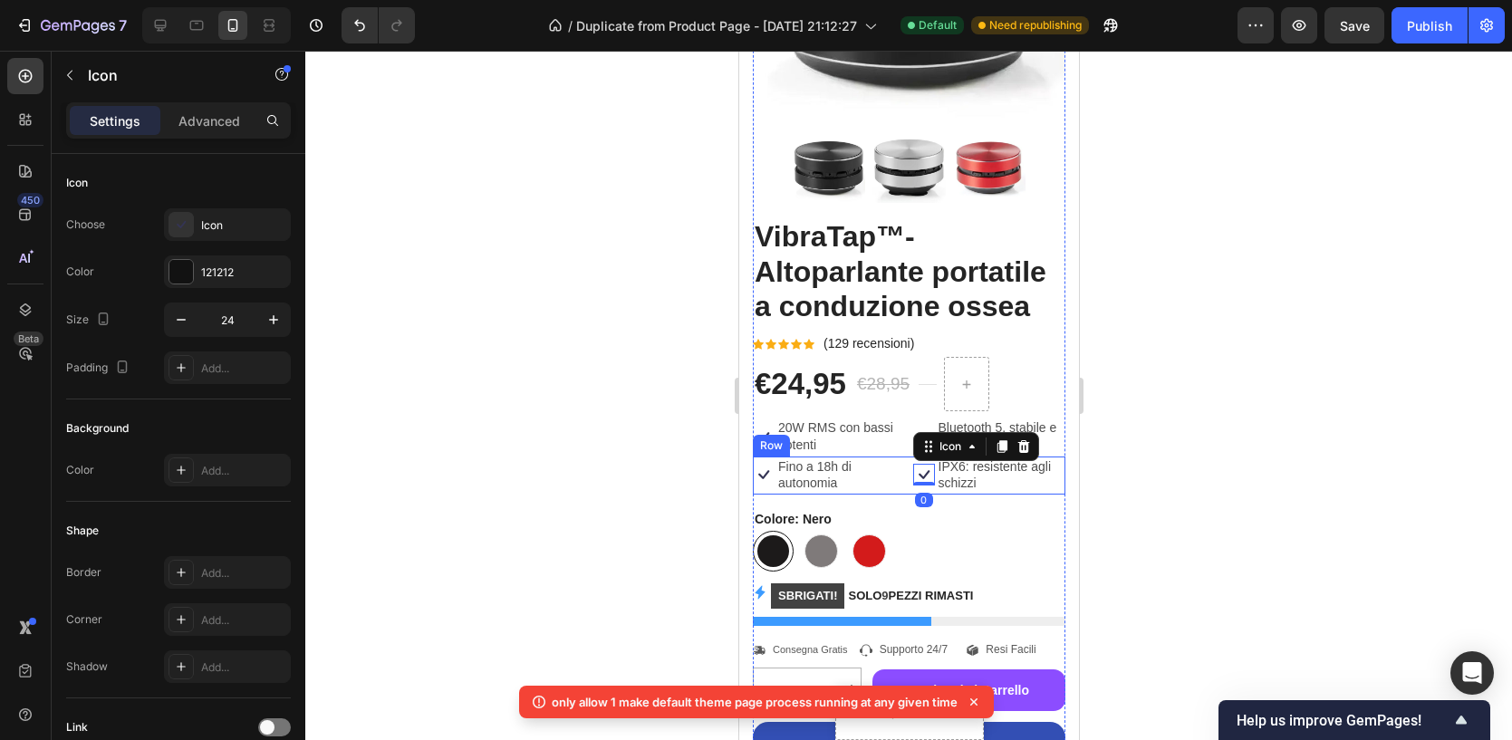
click at [907, 467] on div "Icon Fino a 18h di autonomia Text [GEOGRAPHIC_DATA] Icon 0 IPX6: resistente agl…" at bounding box center [908, 475] width 312 height 38
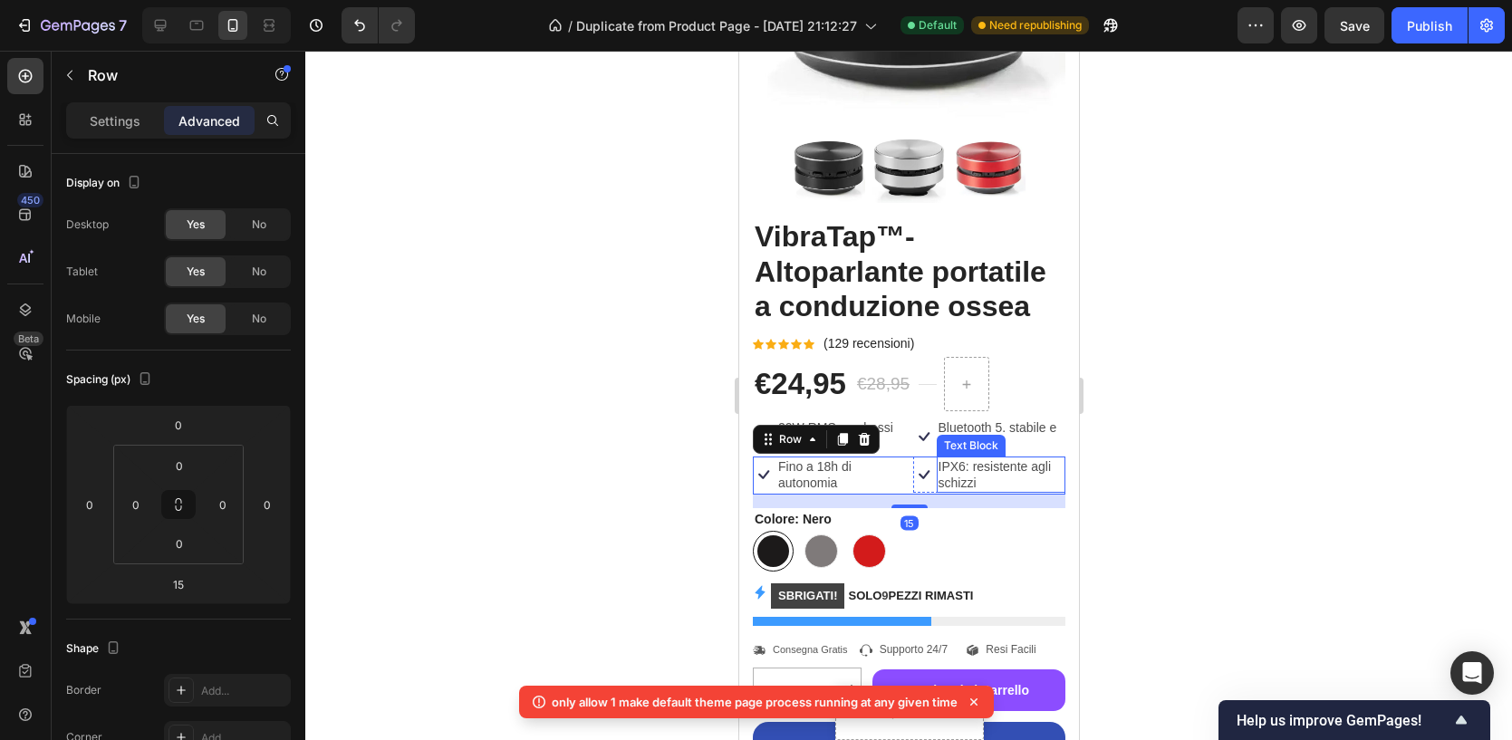
click at [987, 476] on p "IPX6: resistente agli schizzi" at bounding box center [1000, 474] width 126 height 33
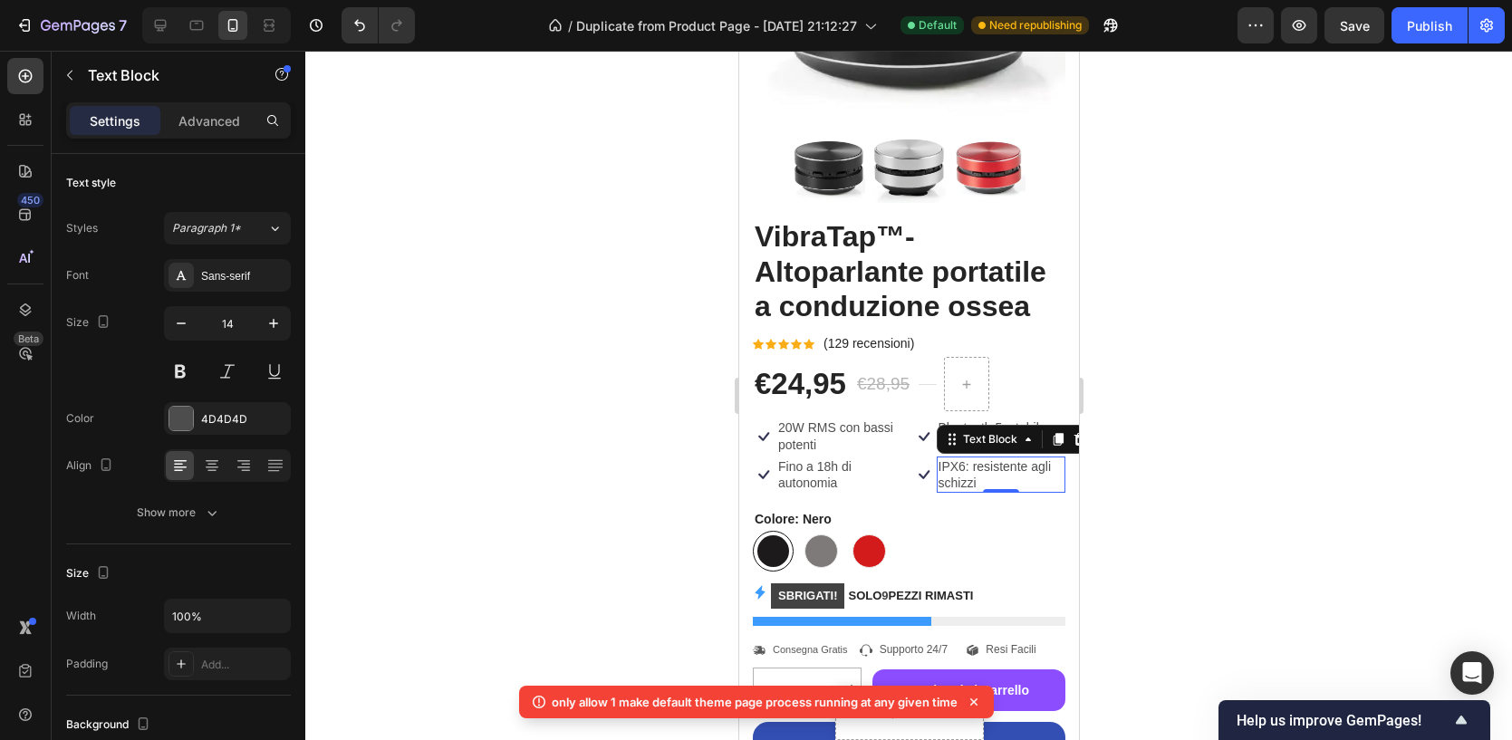
click at [994, 508] on div "0" at bounding box center [1000, 507] width 18 height 14
click at [793, 599] on mark "SBRIGATI!" at bounding box center [806, 595] width 73 height 25
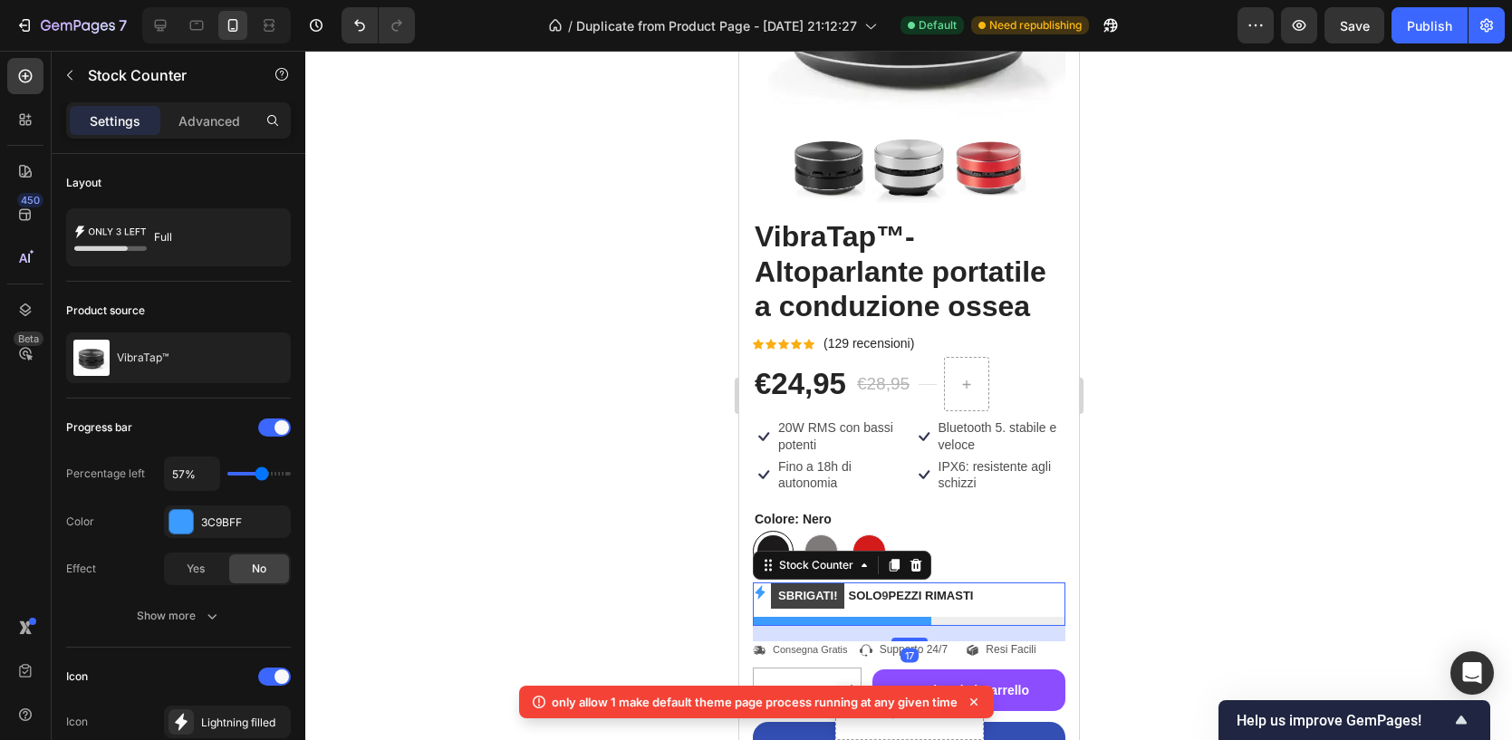
click at [801, 594] on mark "SBRIGATI!" at bounding box center [806, 595] width 73 height 25
click at [804, 592] on mark "SBRIGATI!" at bounding box center [806, 595] width 73 height 25
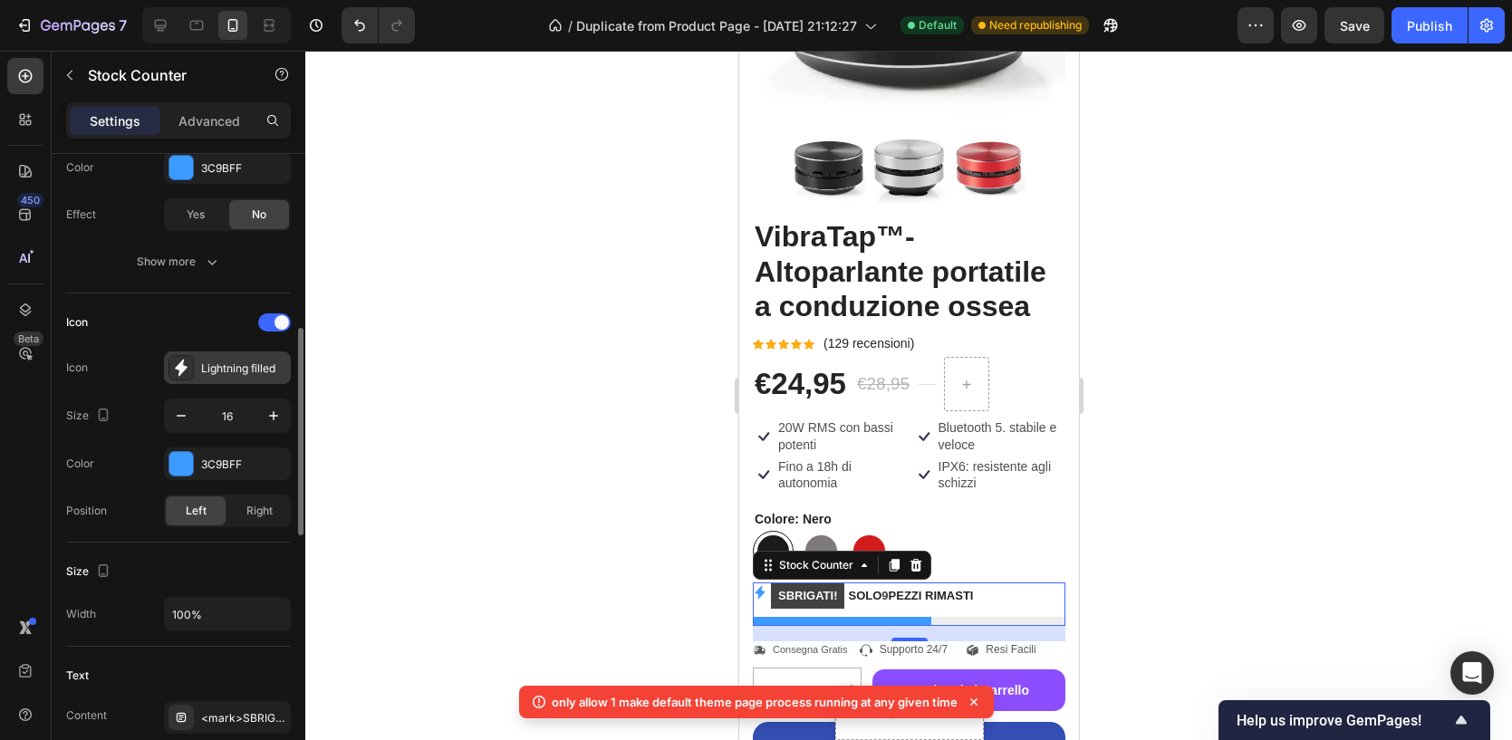
scroll to position [549, 0]
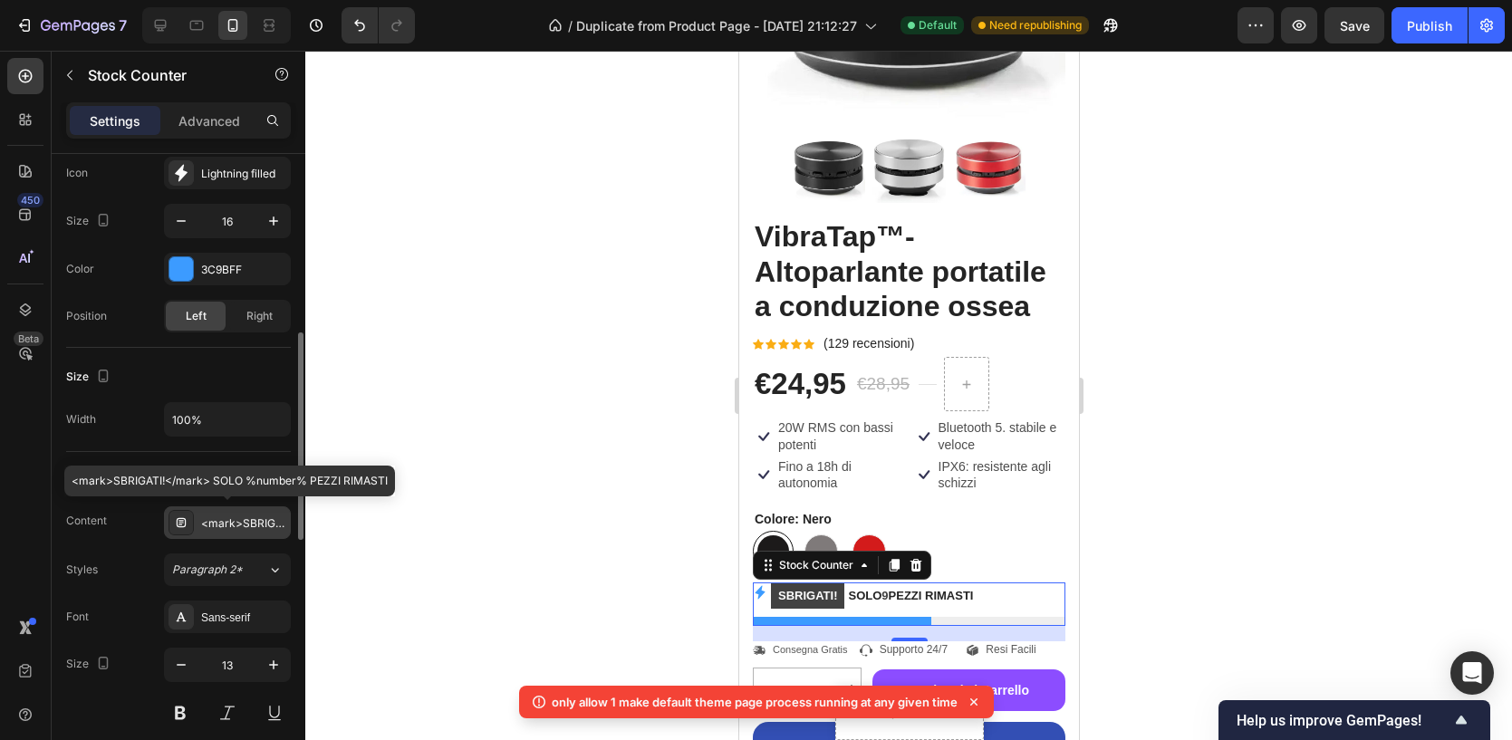
click at [231, 523] on div "<mark>SBRIGATI!</mark> SOLO %number% PEZZI RIMASTI" at bounding box center [243, 523] width 85 height 16
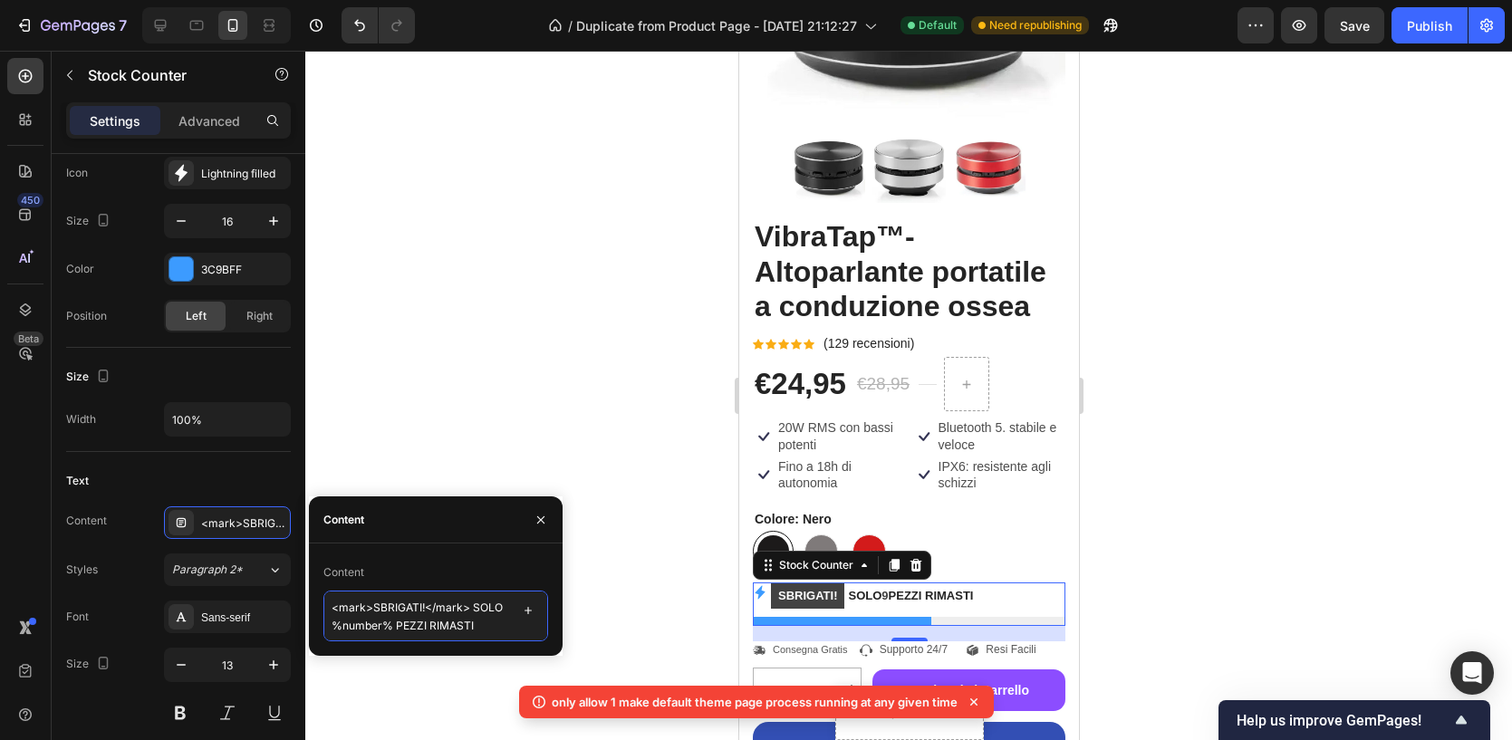
drag, startPoint x: 374, startPoint y: 608, endPoint x: 416, endPoint y: 602, distance: 42.0
click at [416, 602] on textarea "<mark>SBRIGATI!</mark> SOLO %number% PEZZI RIMASTI" at bounding box center [435, 616] width 225 height 51
type textarea "<mark>AFFRETTATI!</mark> SOLO %number% PEZZI RIMASTI"
click at [1230, 452] on div at bounding box center [908, 395] width 1206 height 689
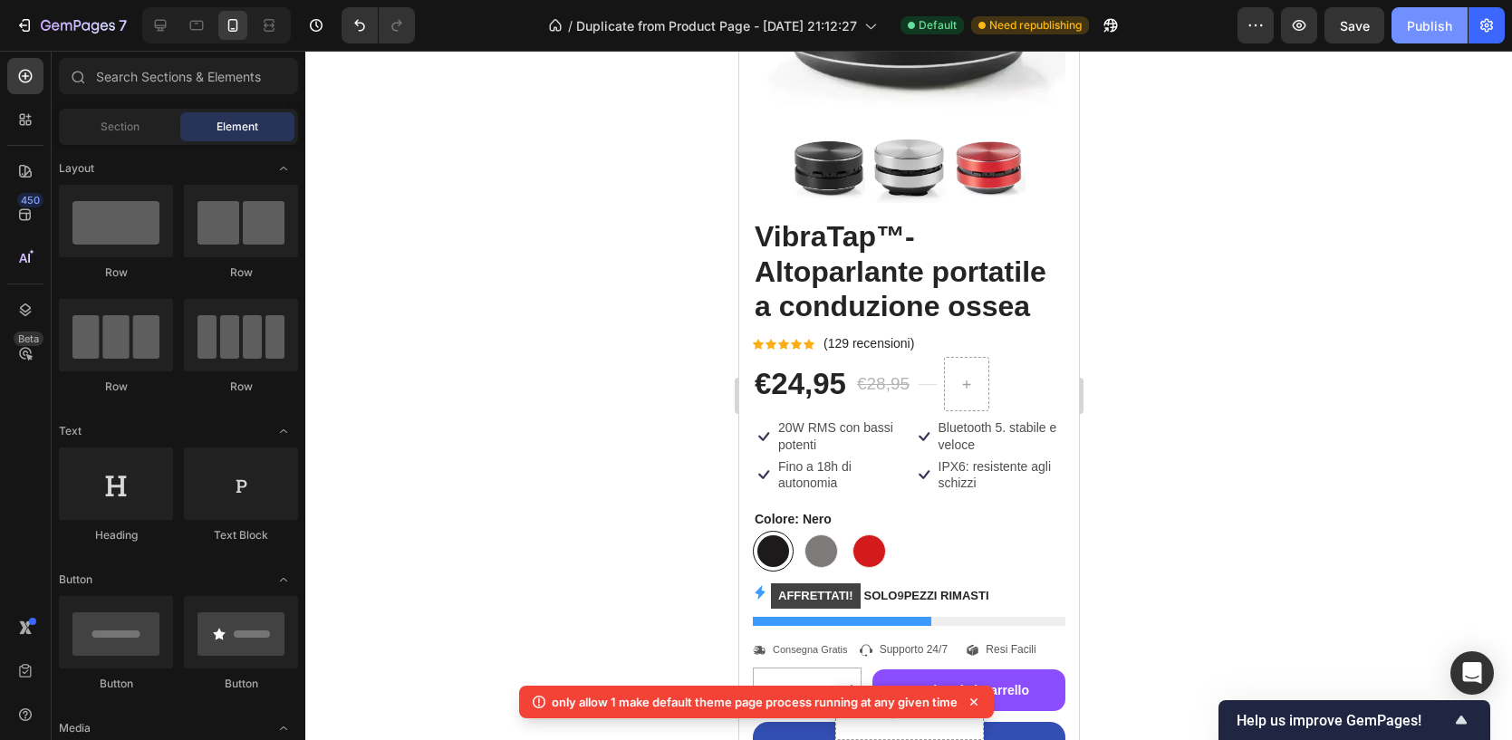
click at [1433, 24] on div "Publish" at bounding box center [1429, 25] width 45 height 19
